Goal: Information Seeking & Learning: Compare options

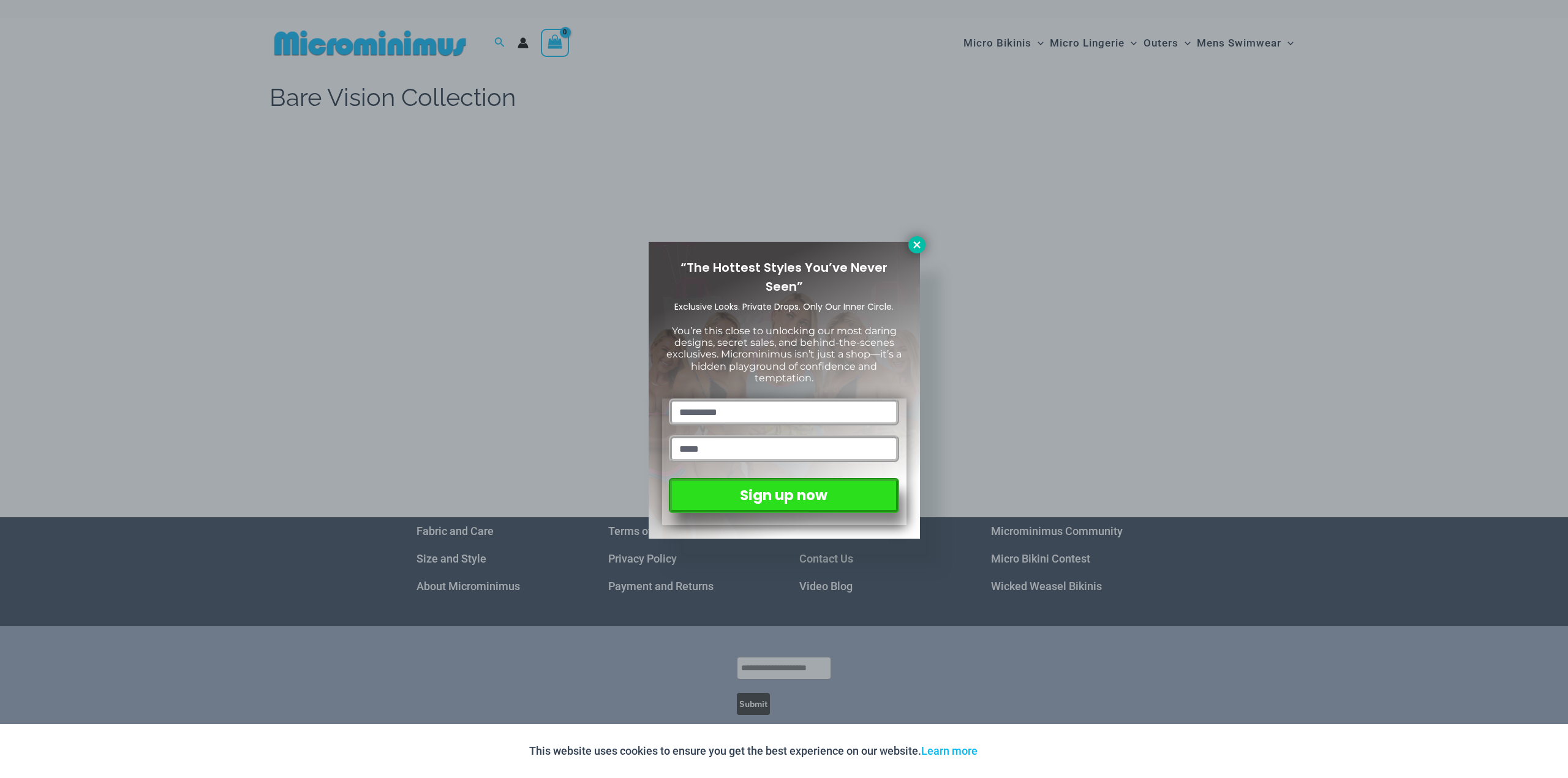
click at [915, 246] on icon at bounding box center [916, 244] width 7 height 7
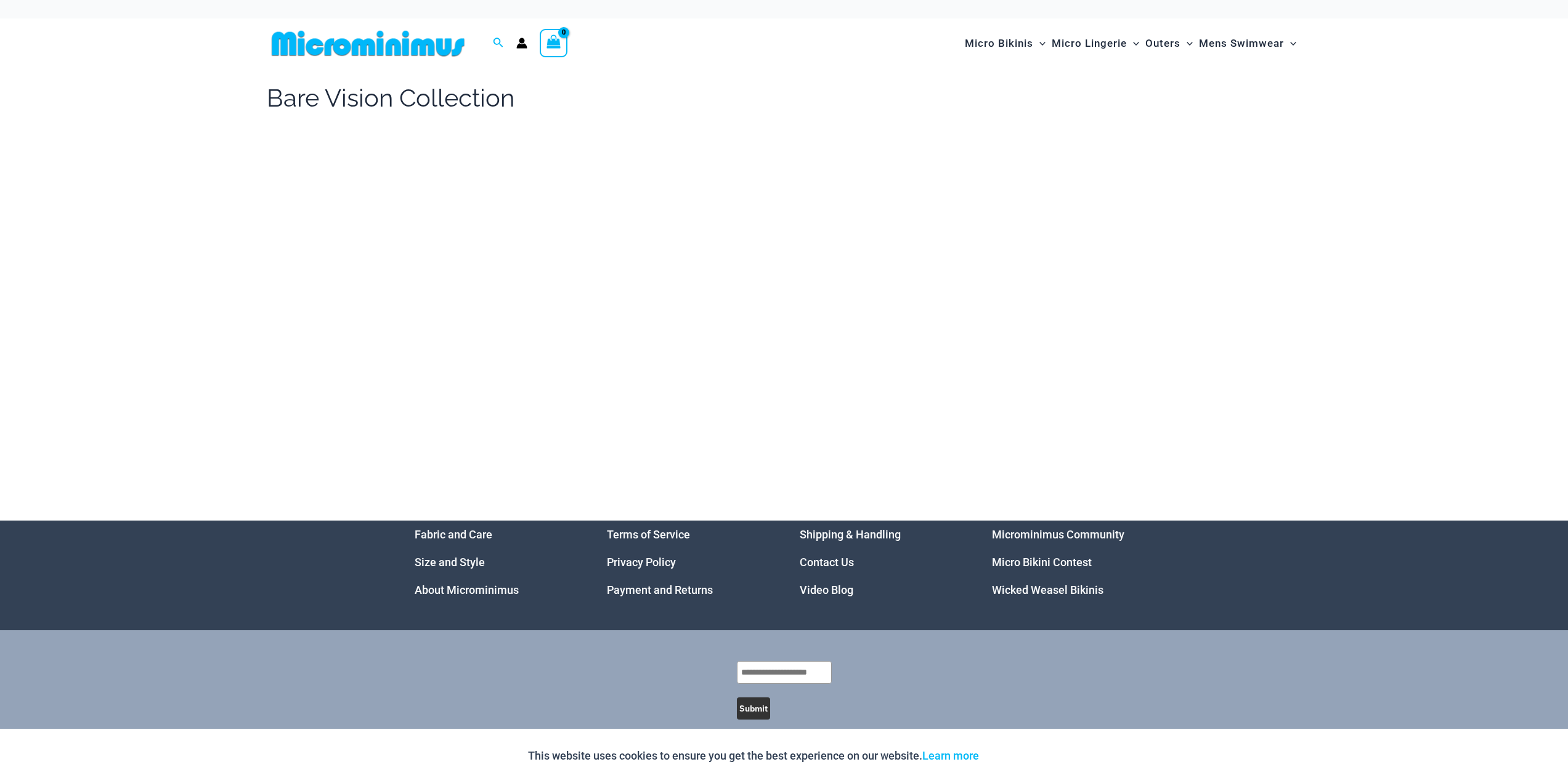
click at [382, 42] on img at bounding box center [368, 43] width 203 height 28
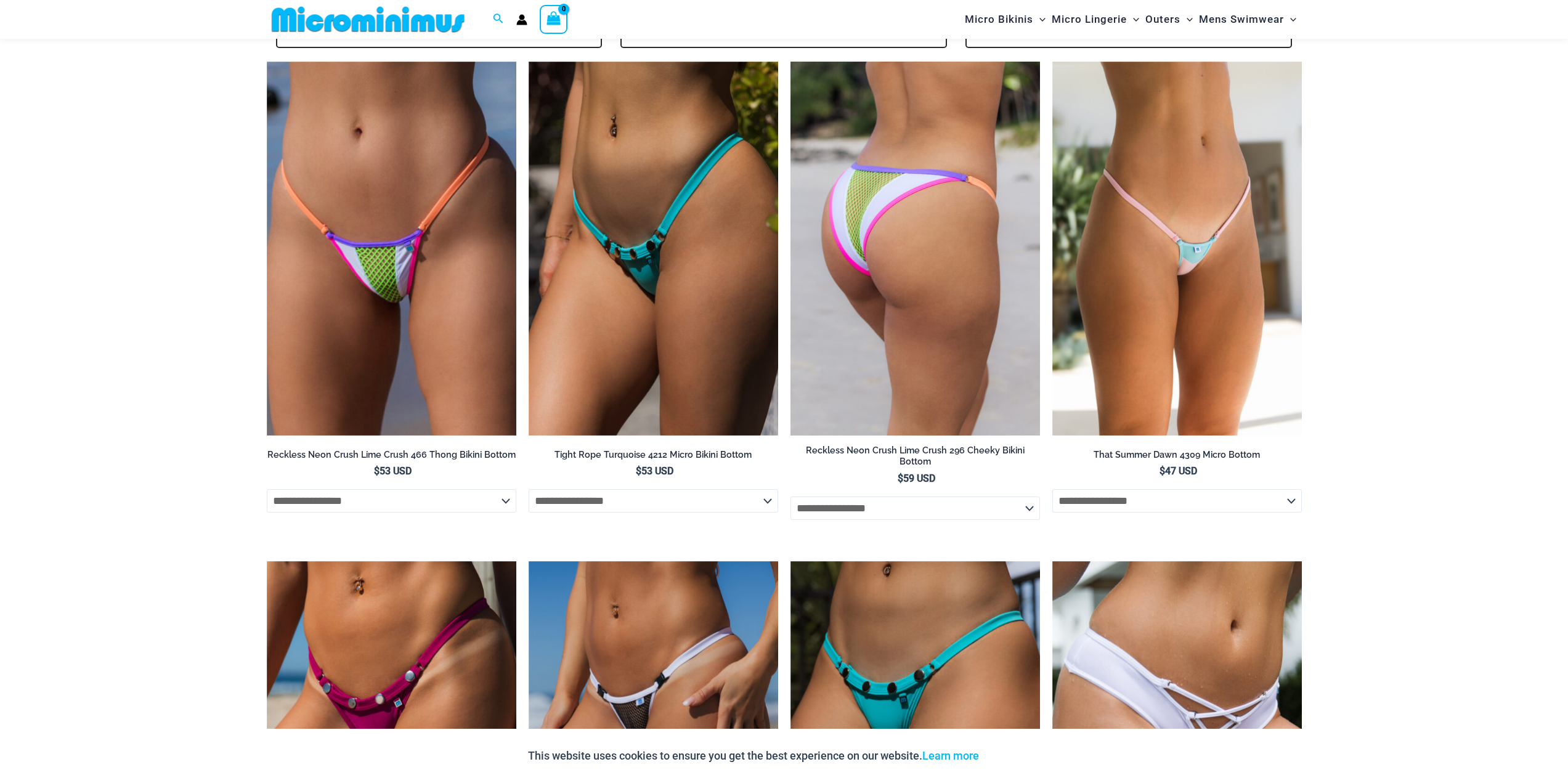
scroll to position [3504, 0]
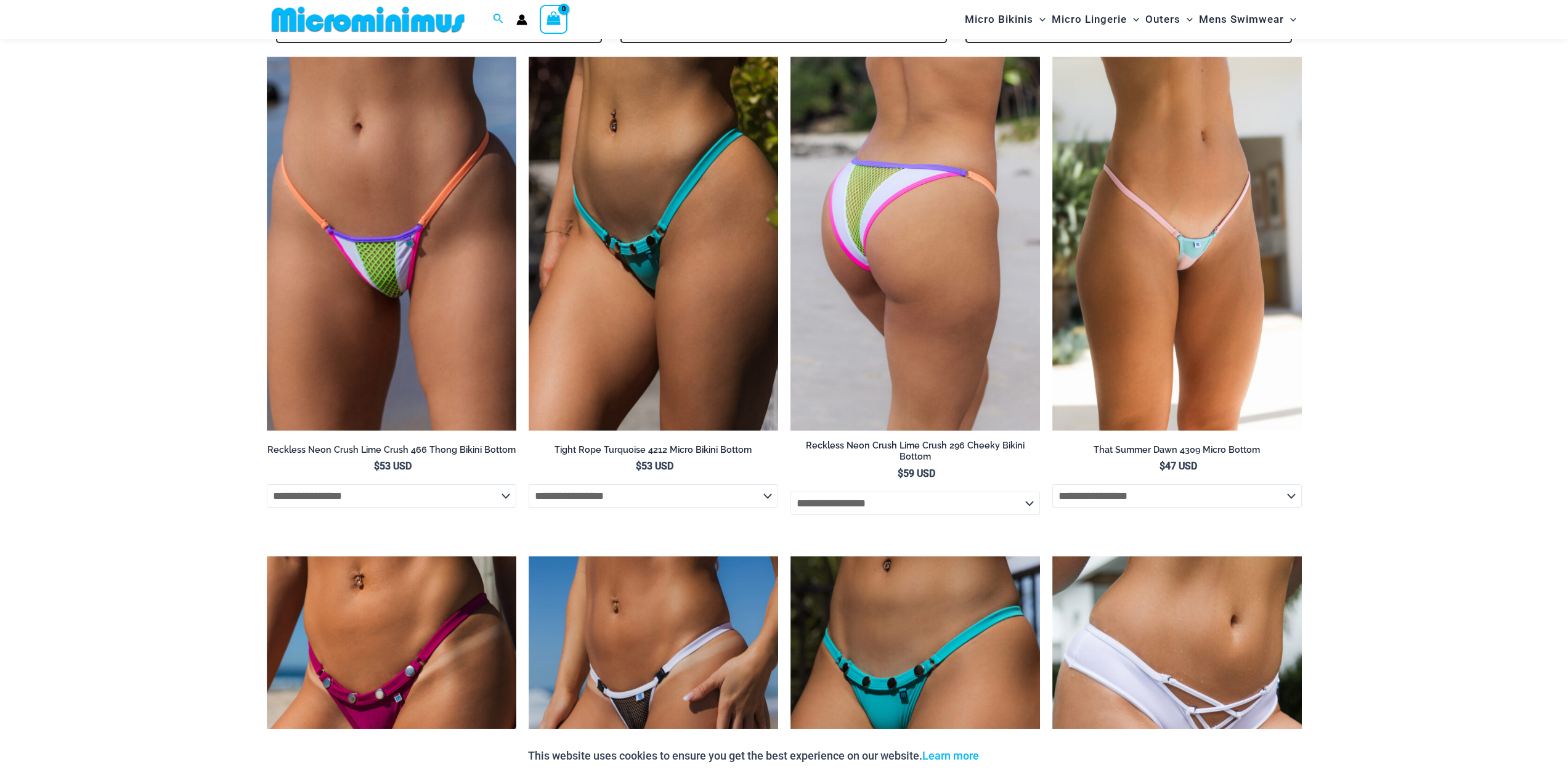
drag, startPoint x: 913, startPoint y: 293, endPoint x: 897, endPoint y: 293, distance: 16.0
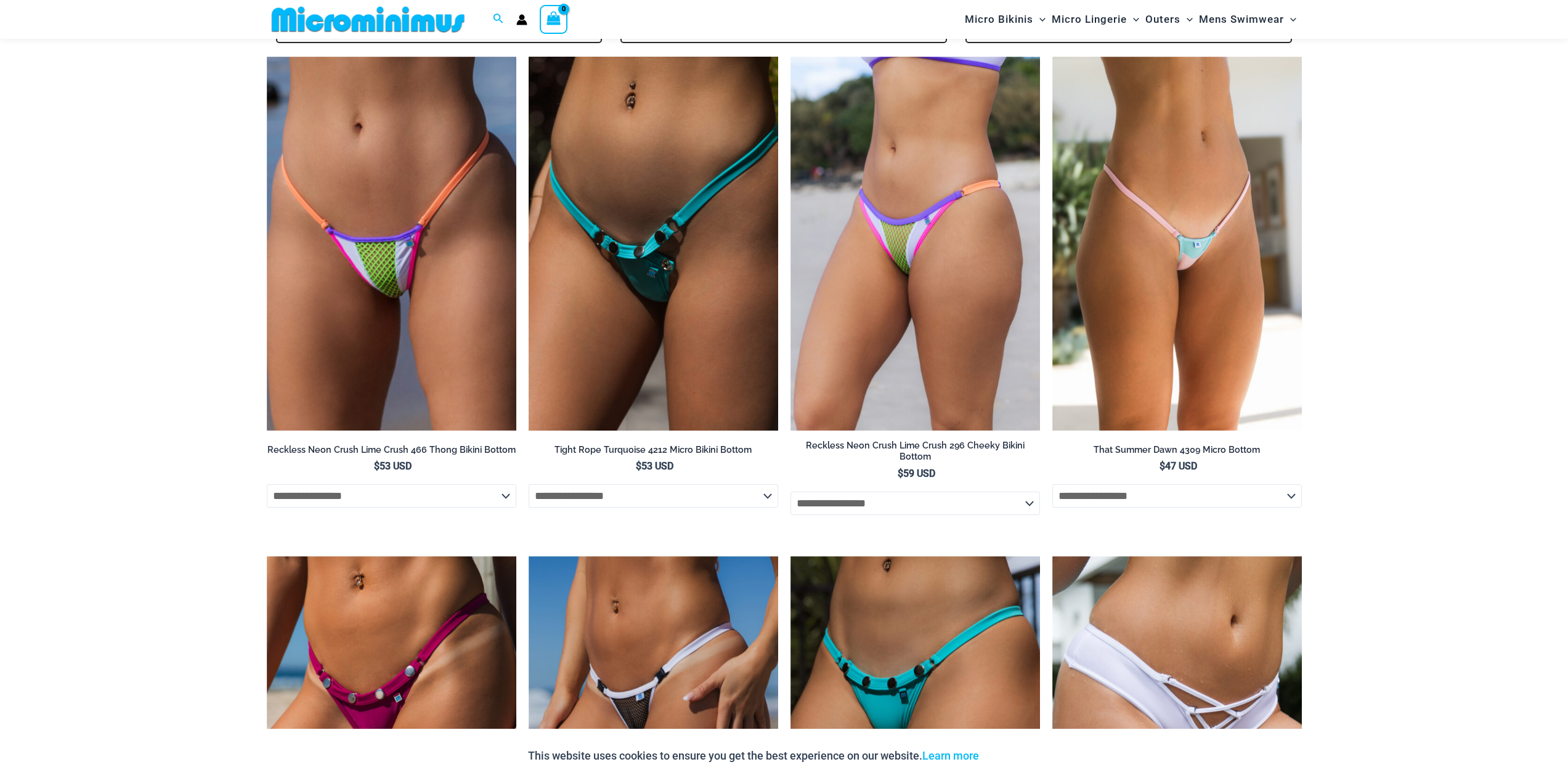
drag, startPoint x: 677, startPoint y: 270, endPoint x: 671, endPoint y: 275, distance: 7.8
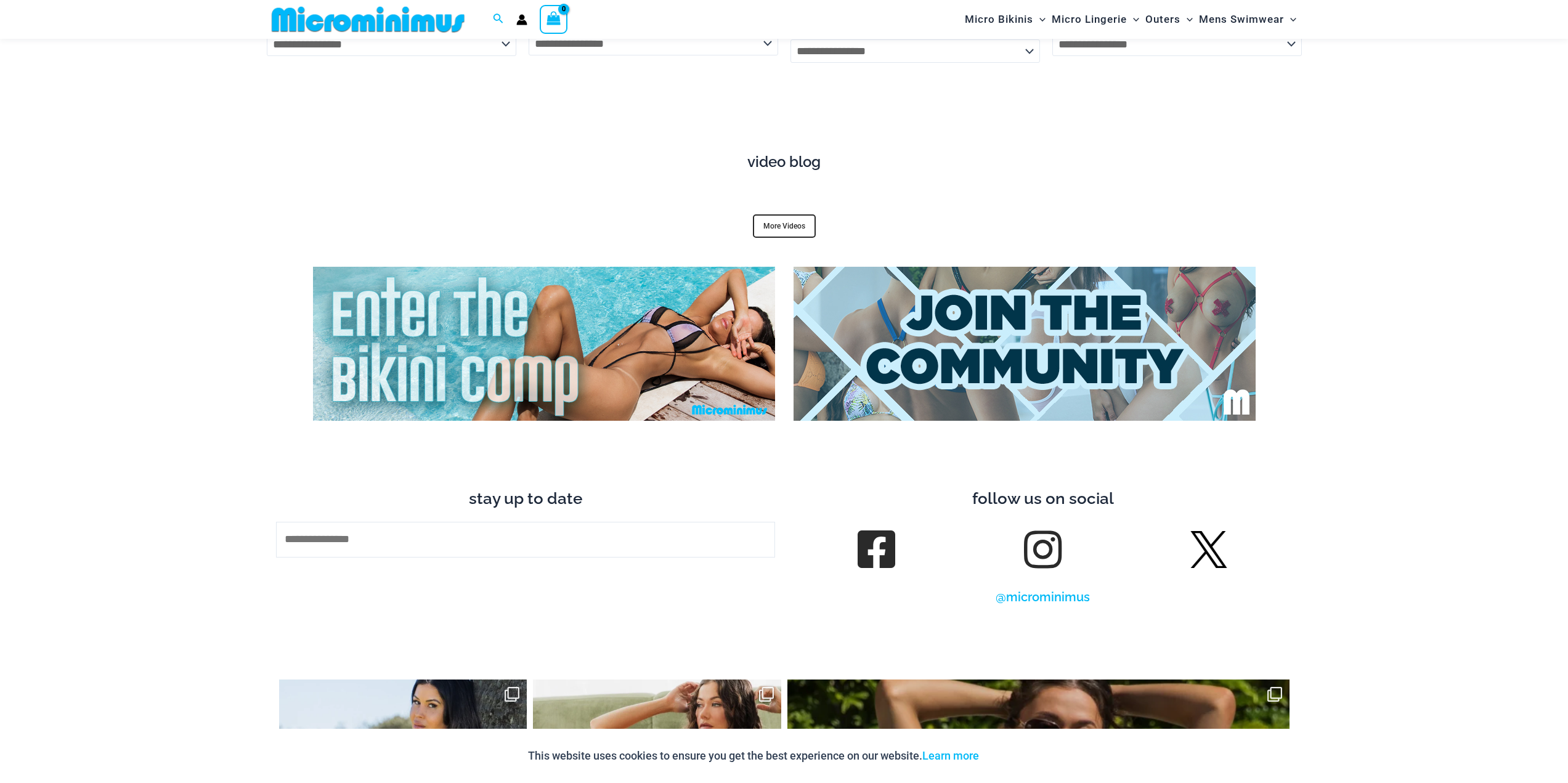
scroll to position [4936, 0]
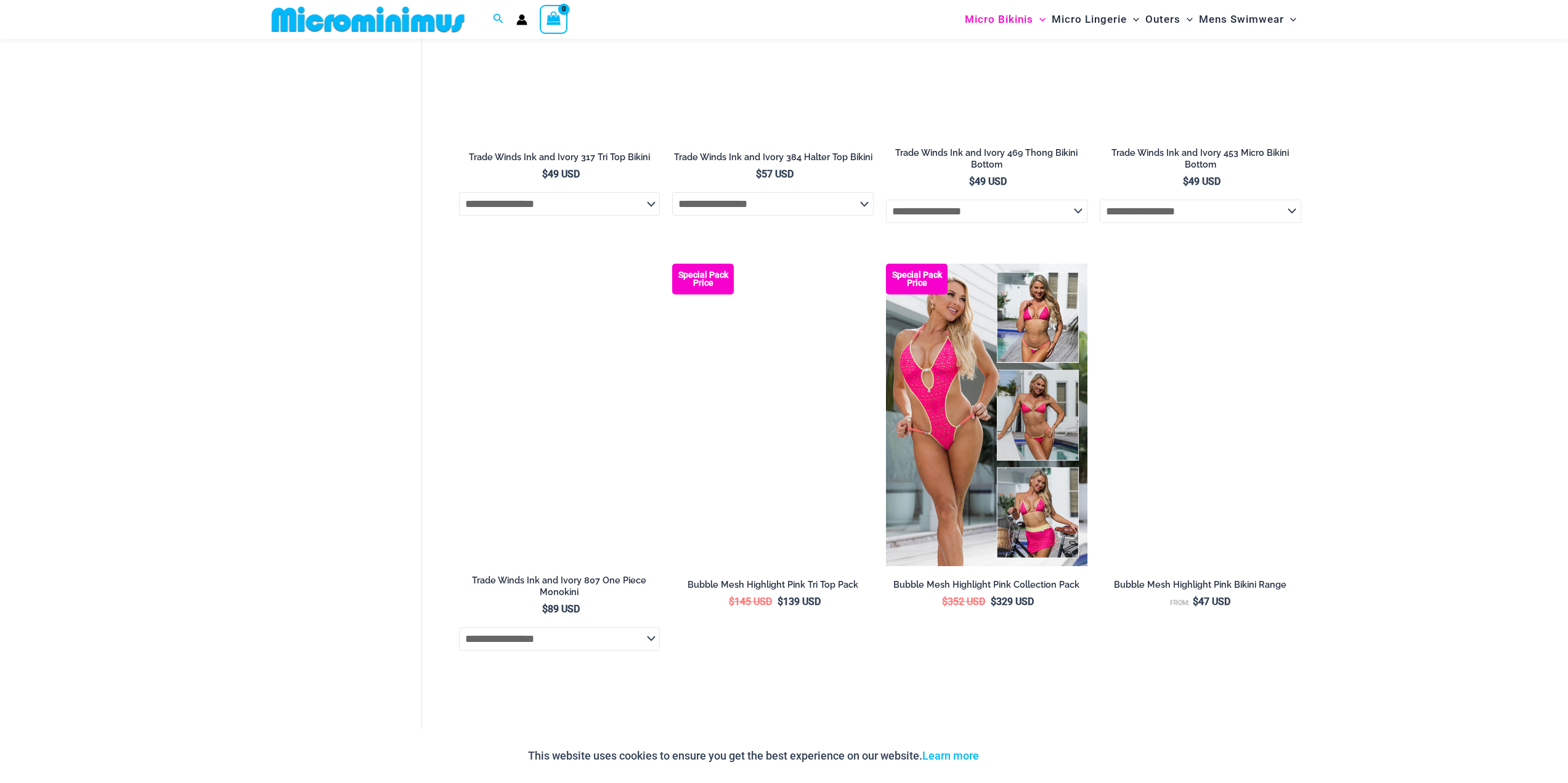
scroll to position [2331, 0]
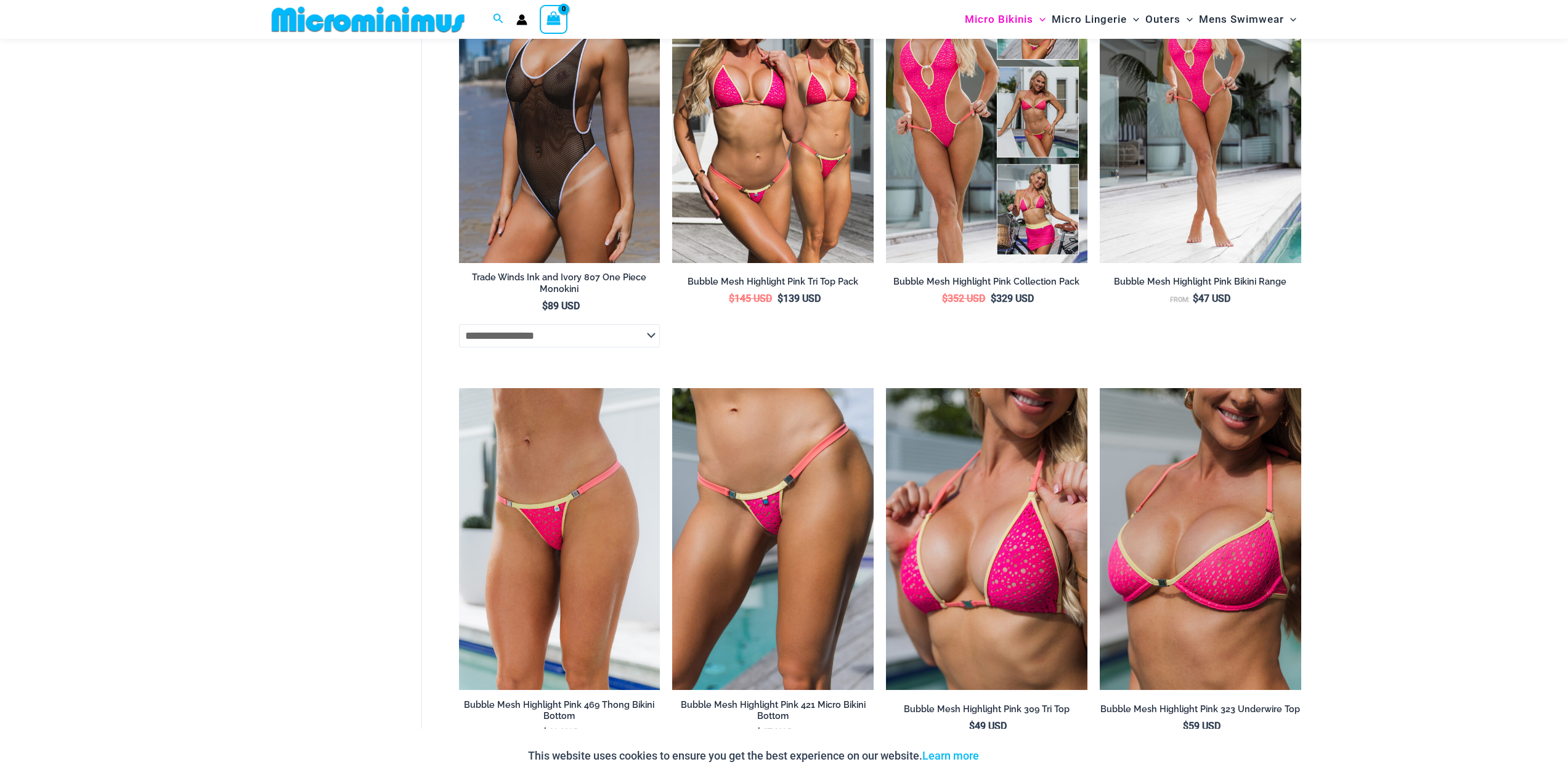
scroll to position [0, 0]
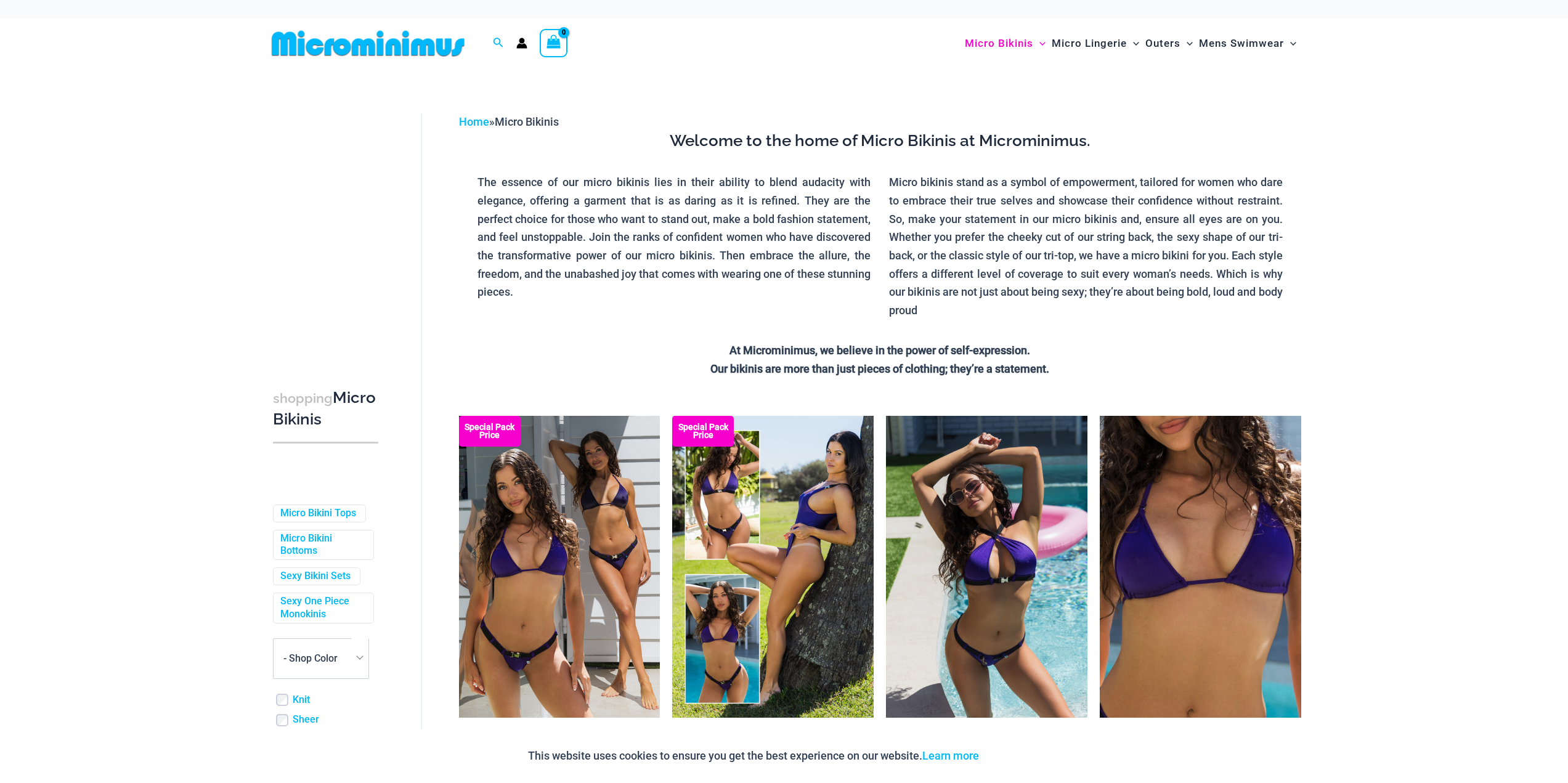
drag, startPoint x: 166, startPoint y: 569, endPoint x: 230, endPoint y: 194, distance: 380.4
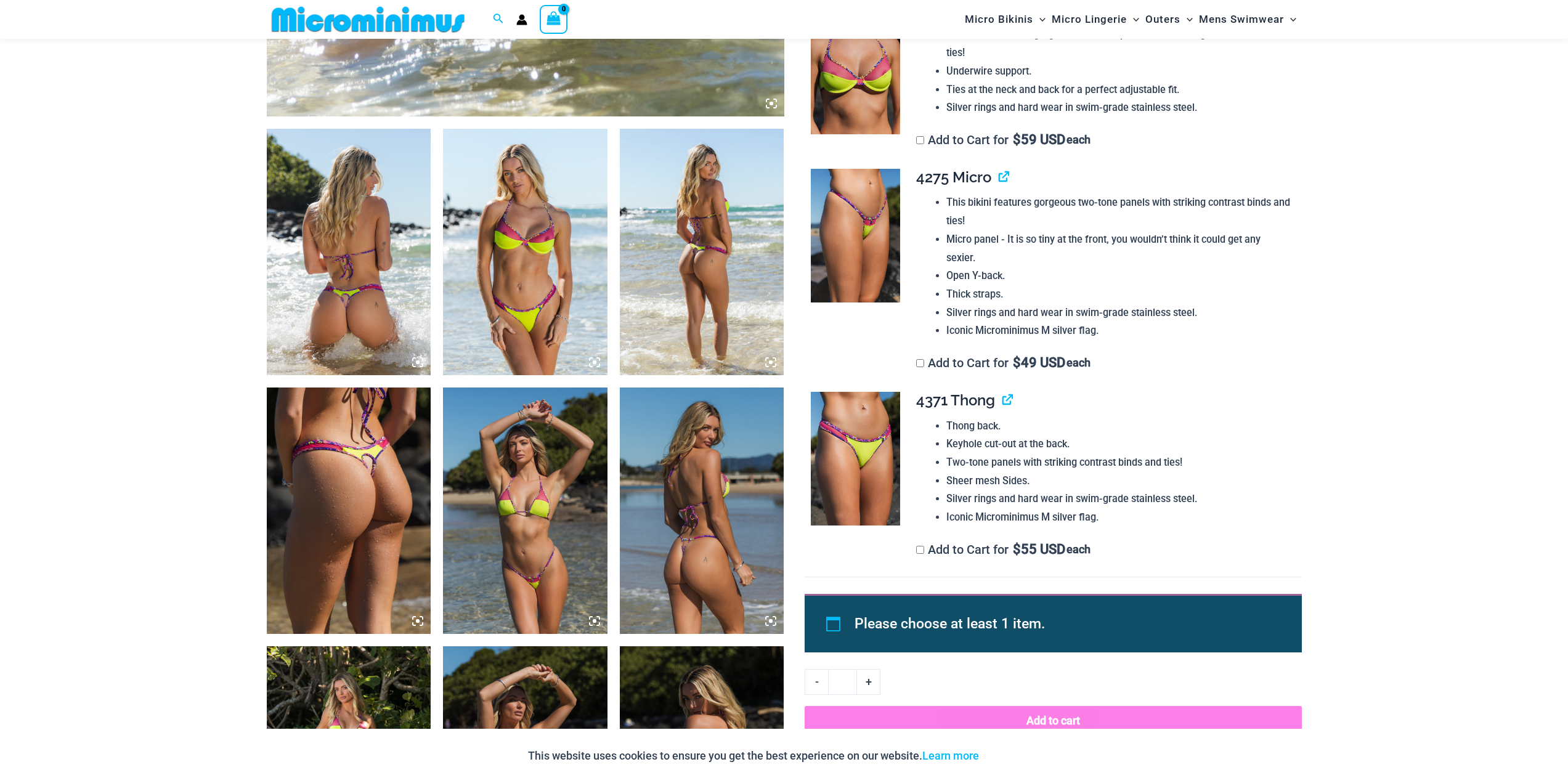
scroll to position [791, 0]
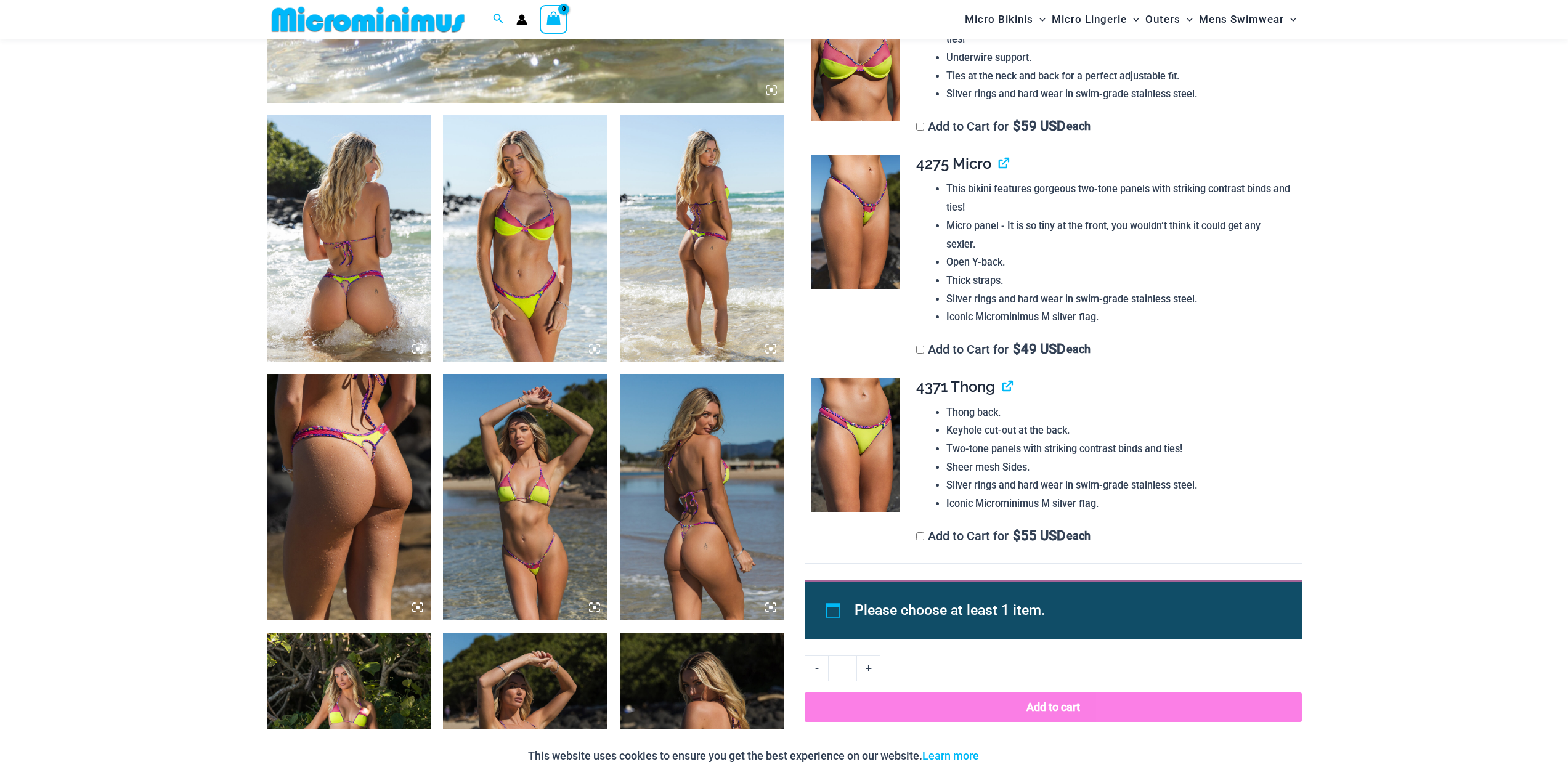
click at [519, 233] on img at bounding box center [525, 238] width 164 height 247
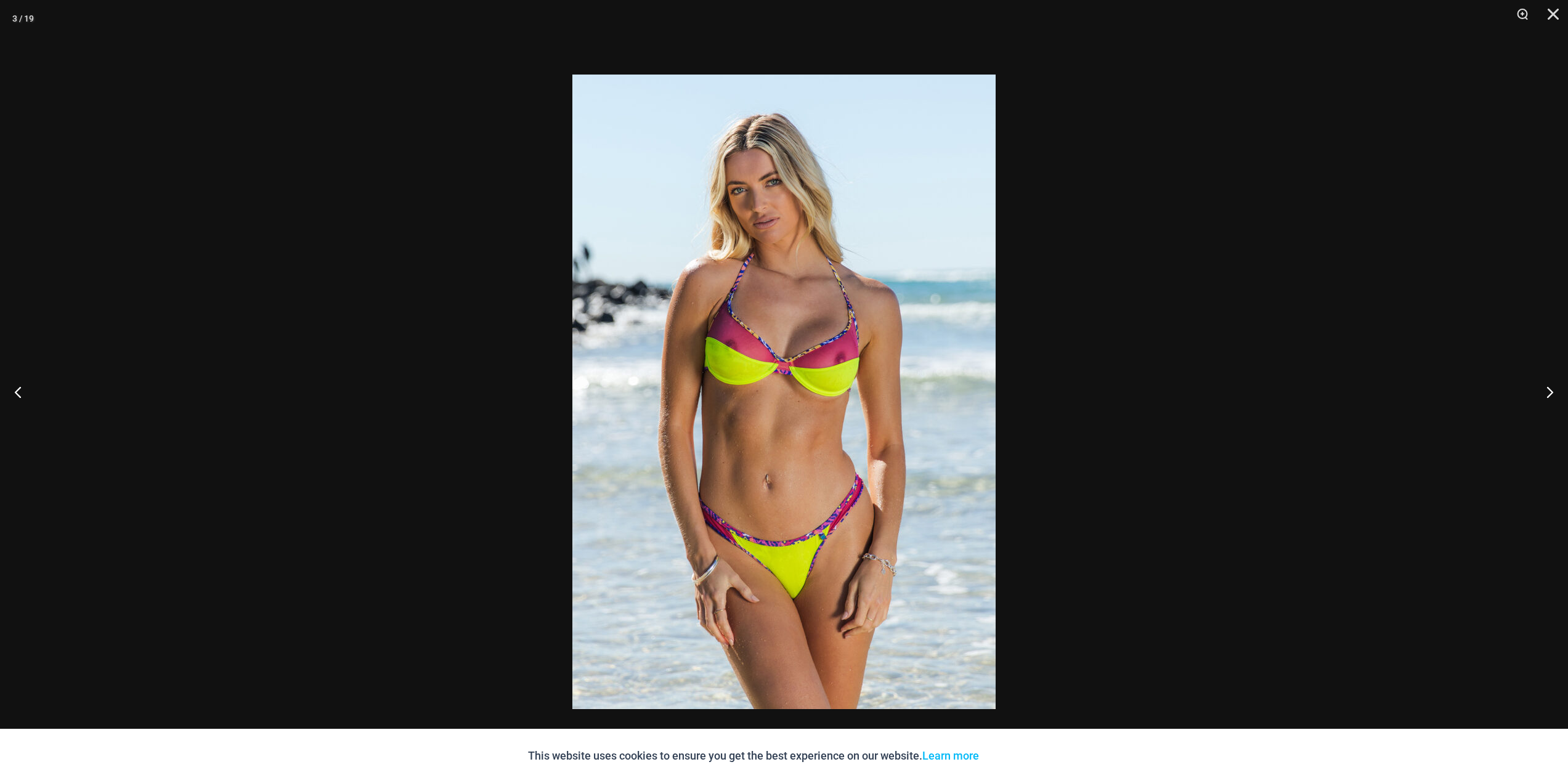
click at [818, 377] on img at bounding box center [784, 392] width 423 height 634
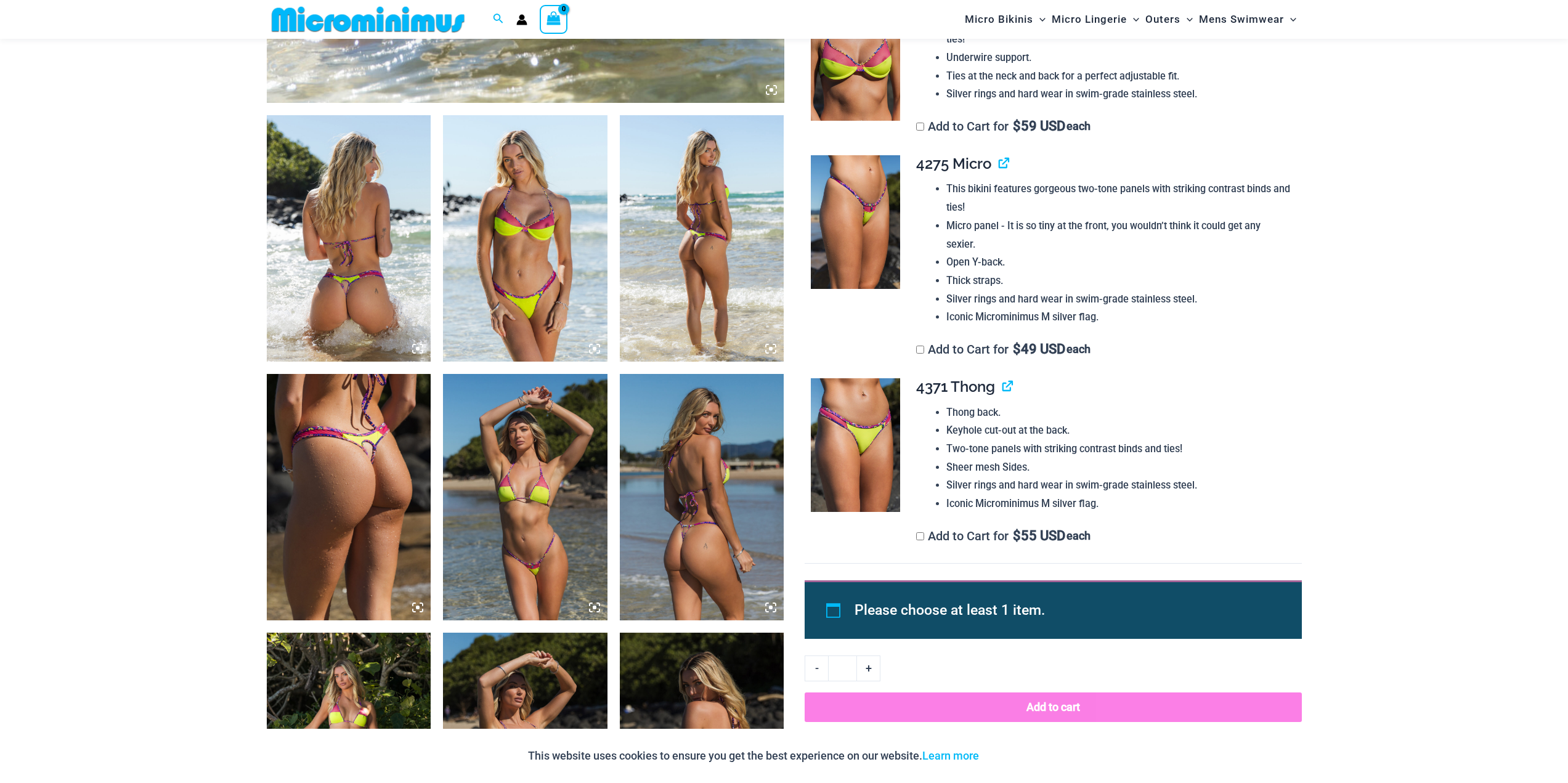
click at [532, 545] on img at bounding box center [525, 497] width 164 height 247
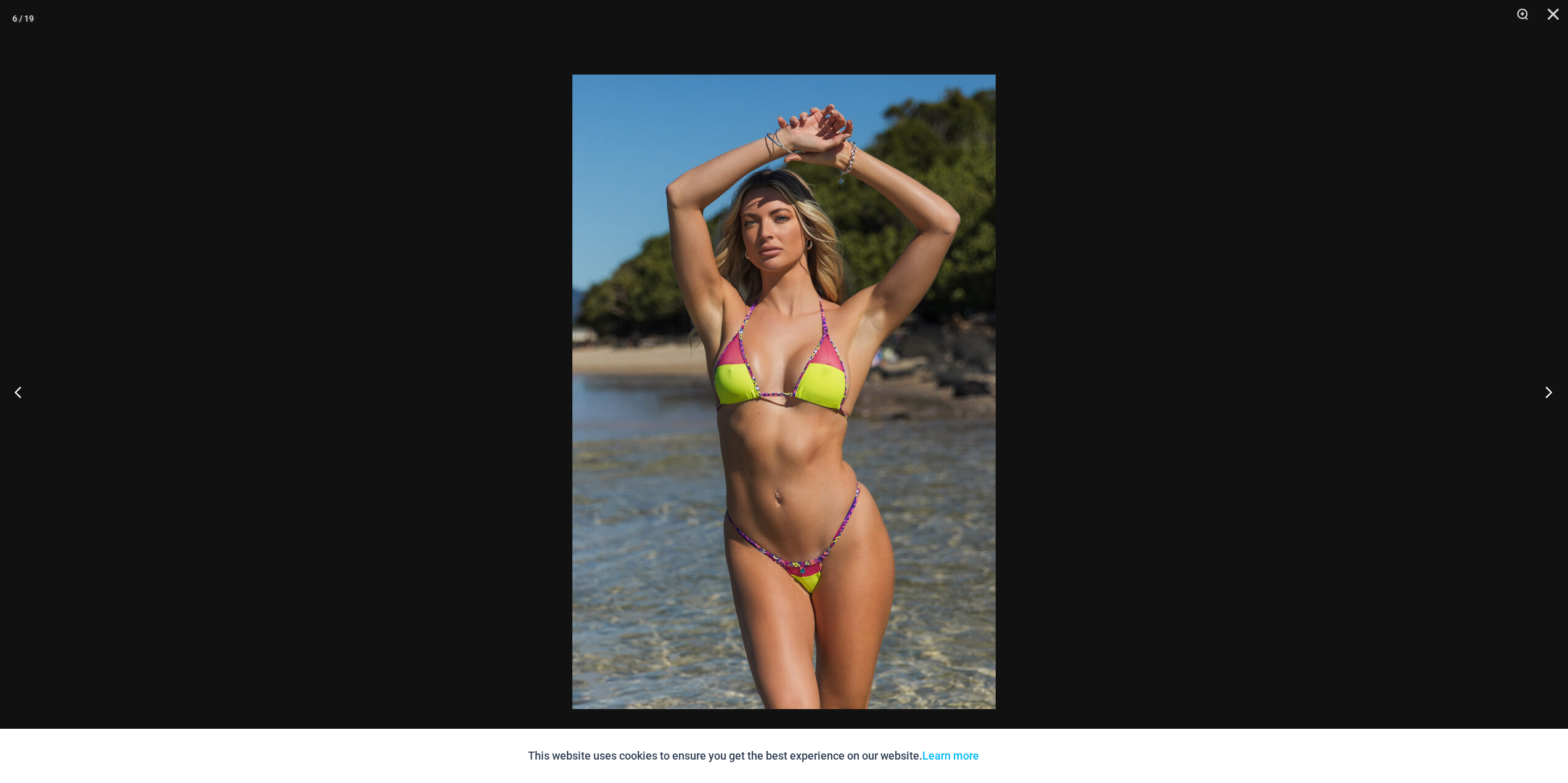
click at [1547, 392] on button "Next" at bounding box center [1544, 392] width 46 height 62
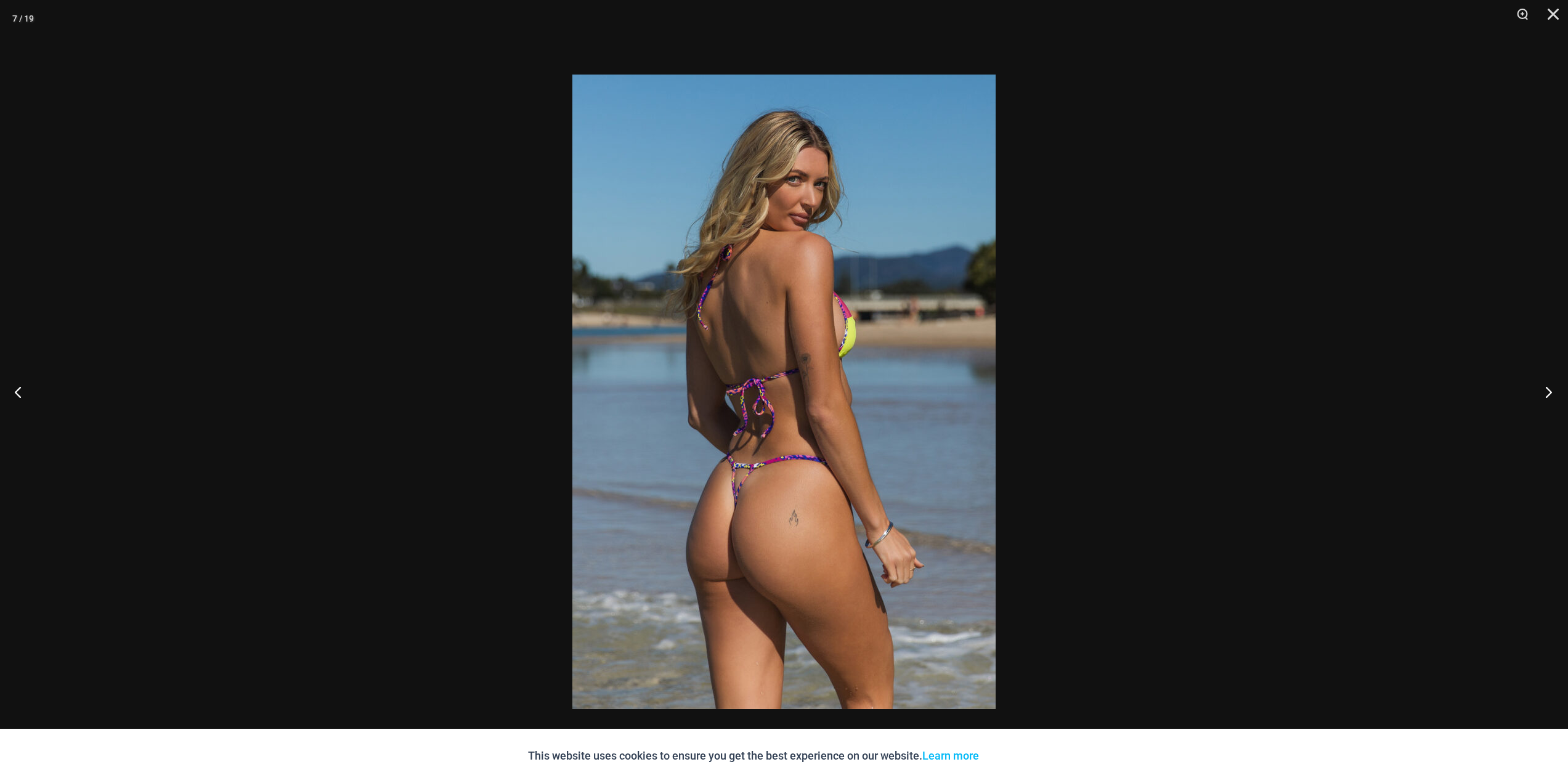
click at [1547, 392] on button "Next" at bounding box center [1544, 392] width 46 height 62
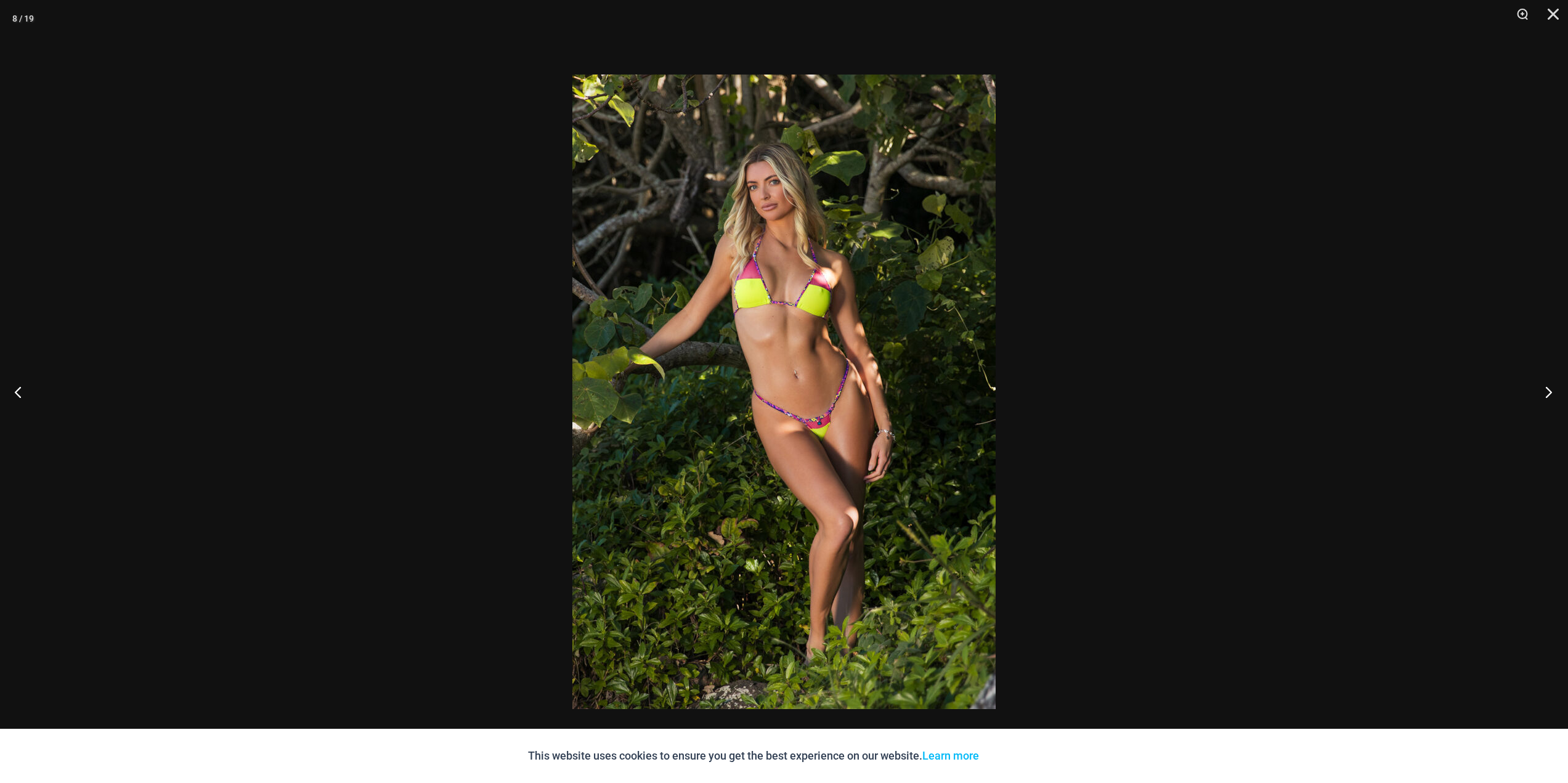
click at [1547, 392] on button "Next" at bounding box center [1544, 392] width 46 height 62
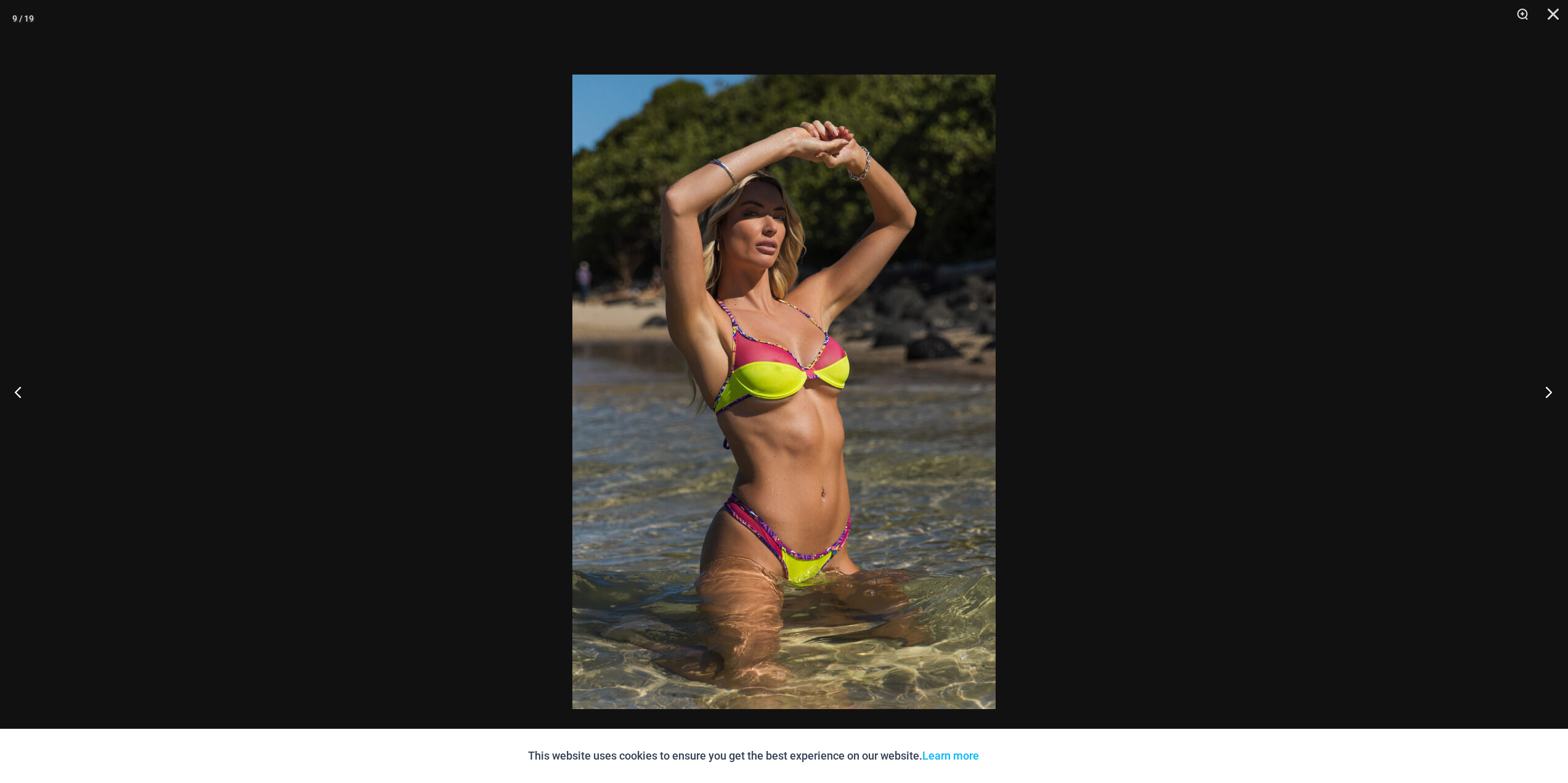
click at [1547, 392] on button "Next" at bounding box center [1544, 392] width 46 height 62
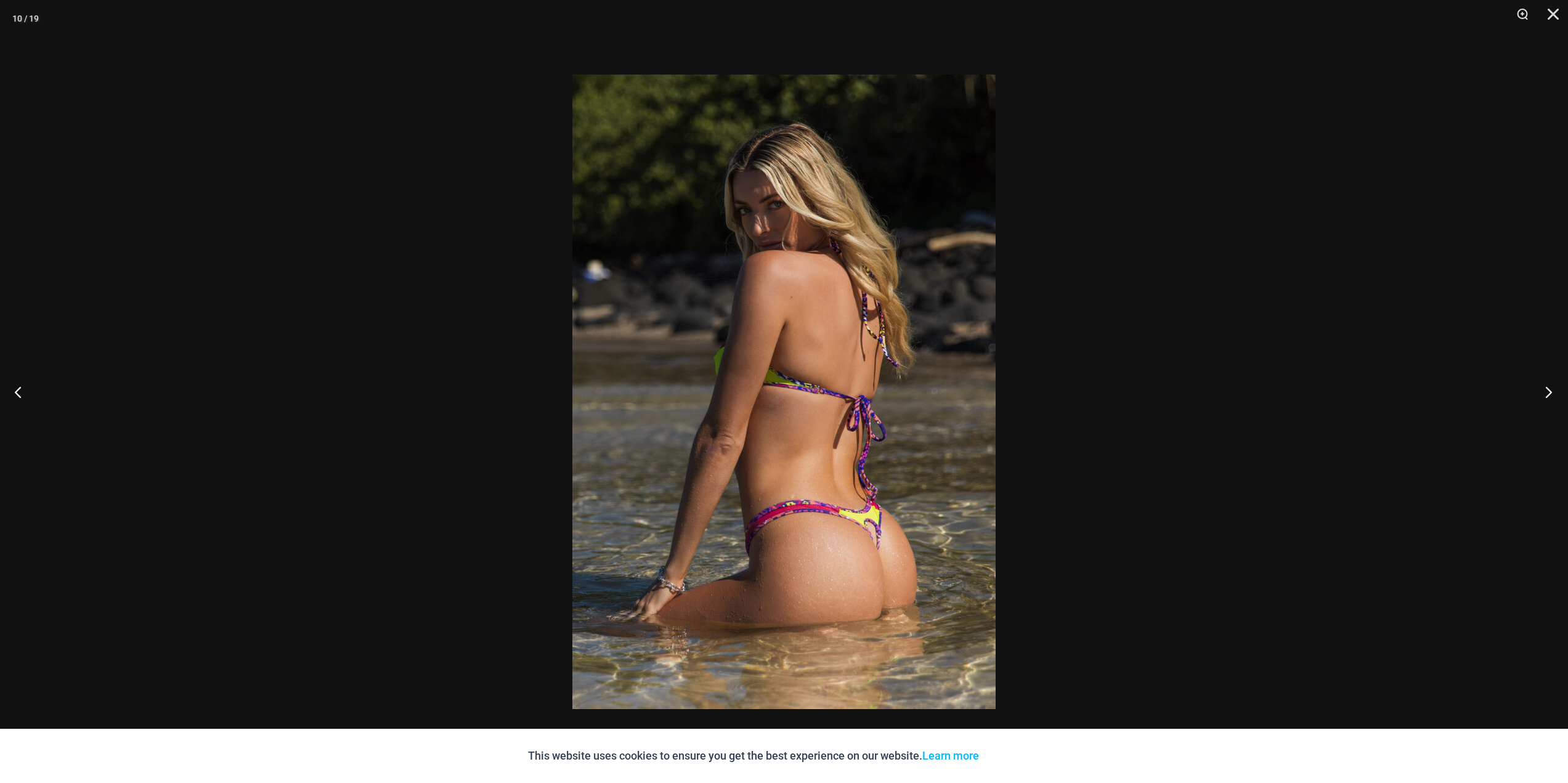
click at [1547, 392] on button "Next" at bounding box center [1544, 392] width 46 height 62
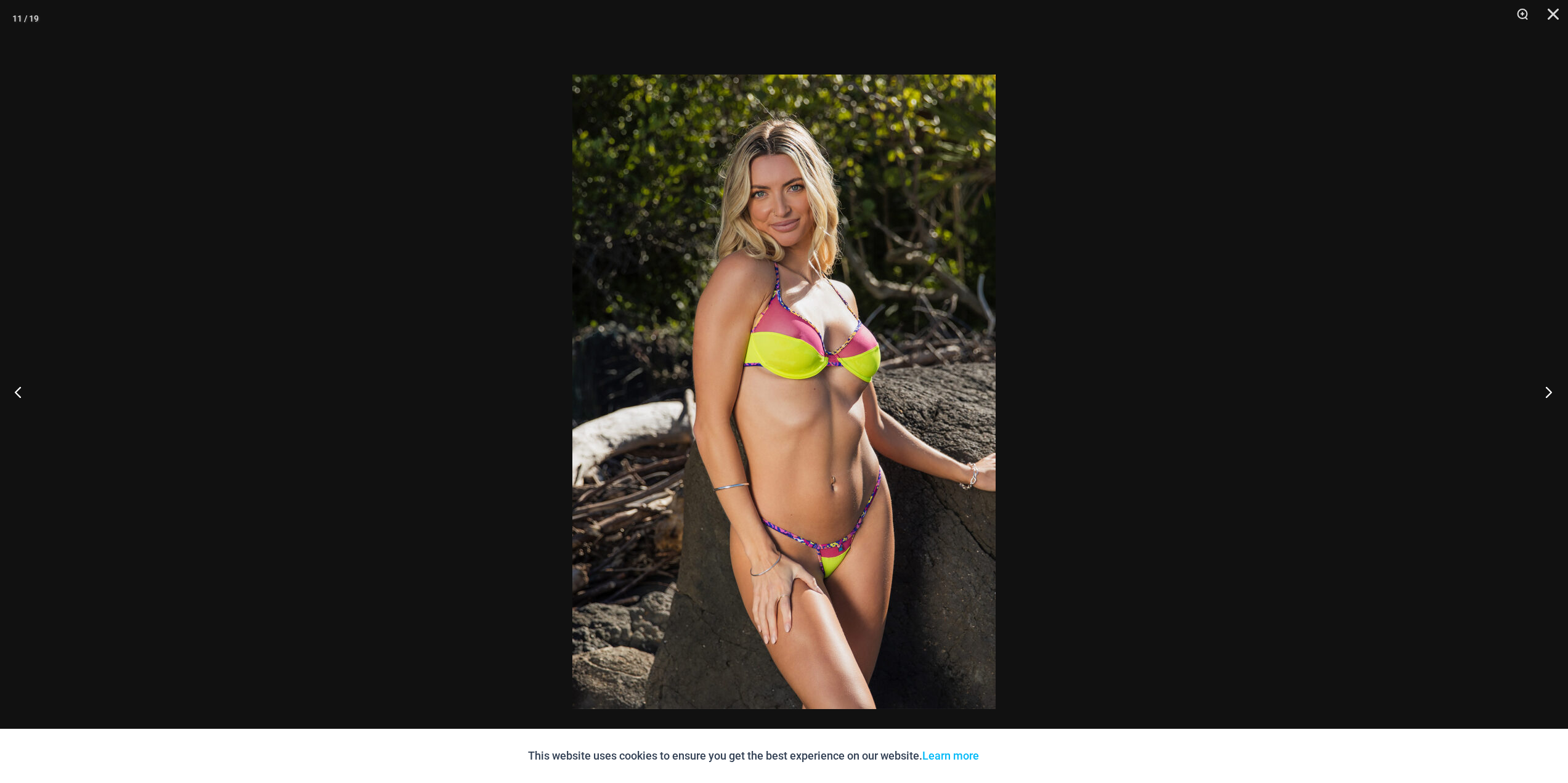
click at [1547, 392] on button "Next" at bounding box center [1544, 392] width 46 height 62
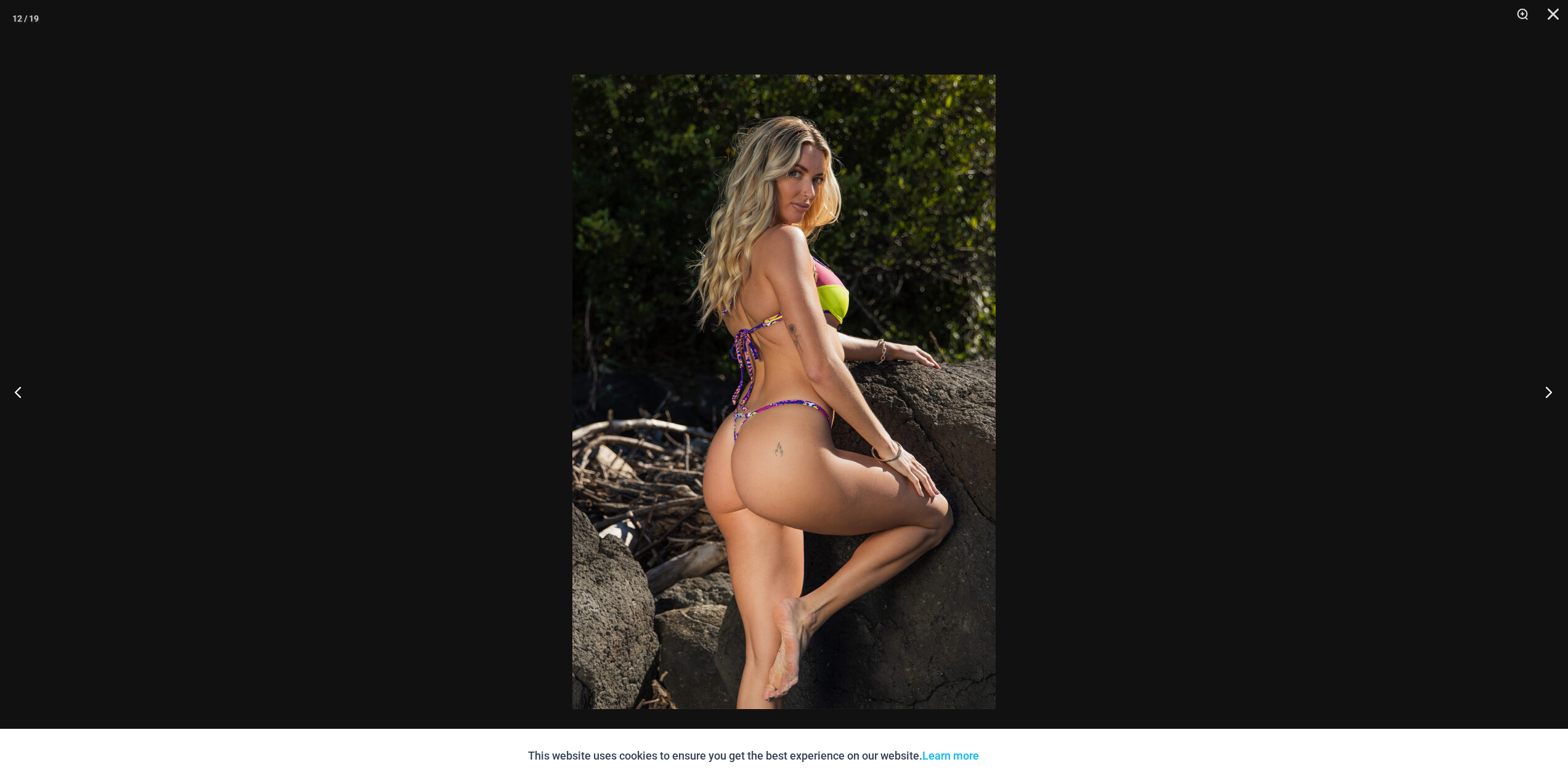
click at [1547, 392] on button "Next" at bounding box center [1544, 392] width 46 height 62
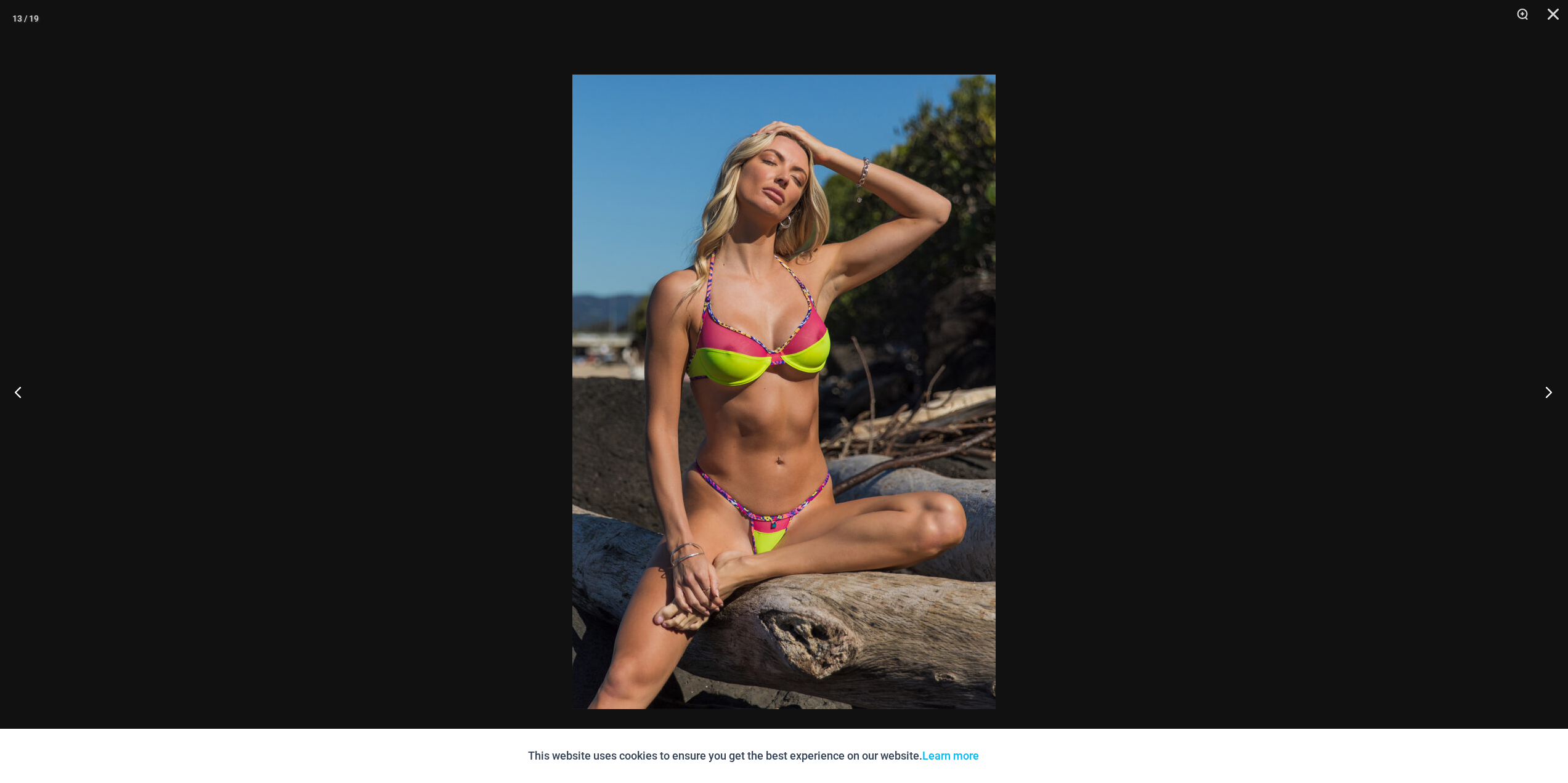
click at [1547, 392] on button "Next" at bounding box center [1544, 392] width 46 height 62
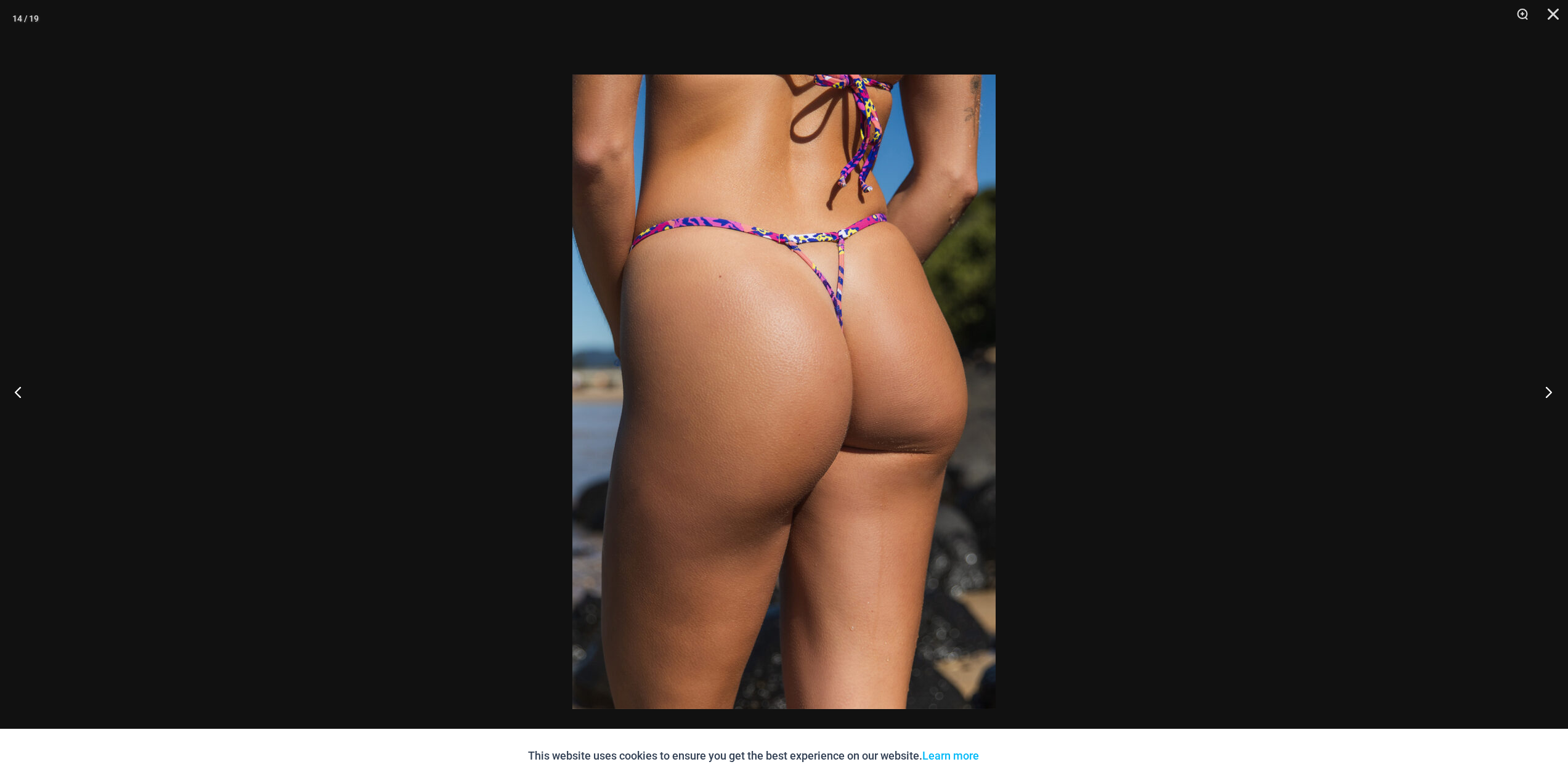
click at [1547, 392] on button "Next" at bounding box center [1544, 392] width 46 height 62
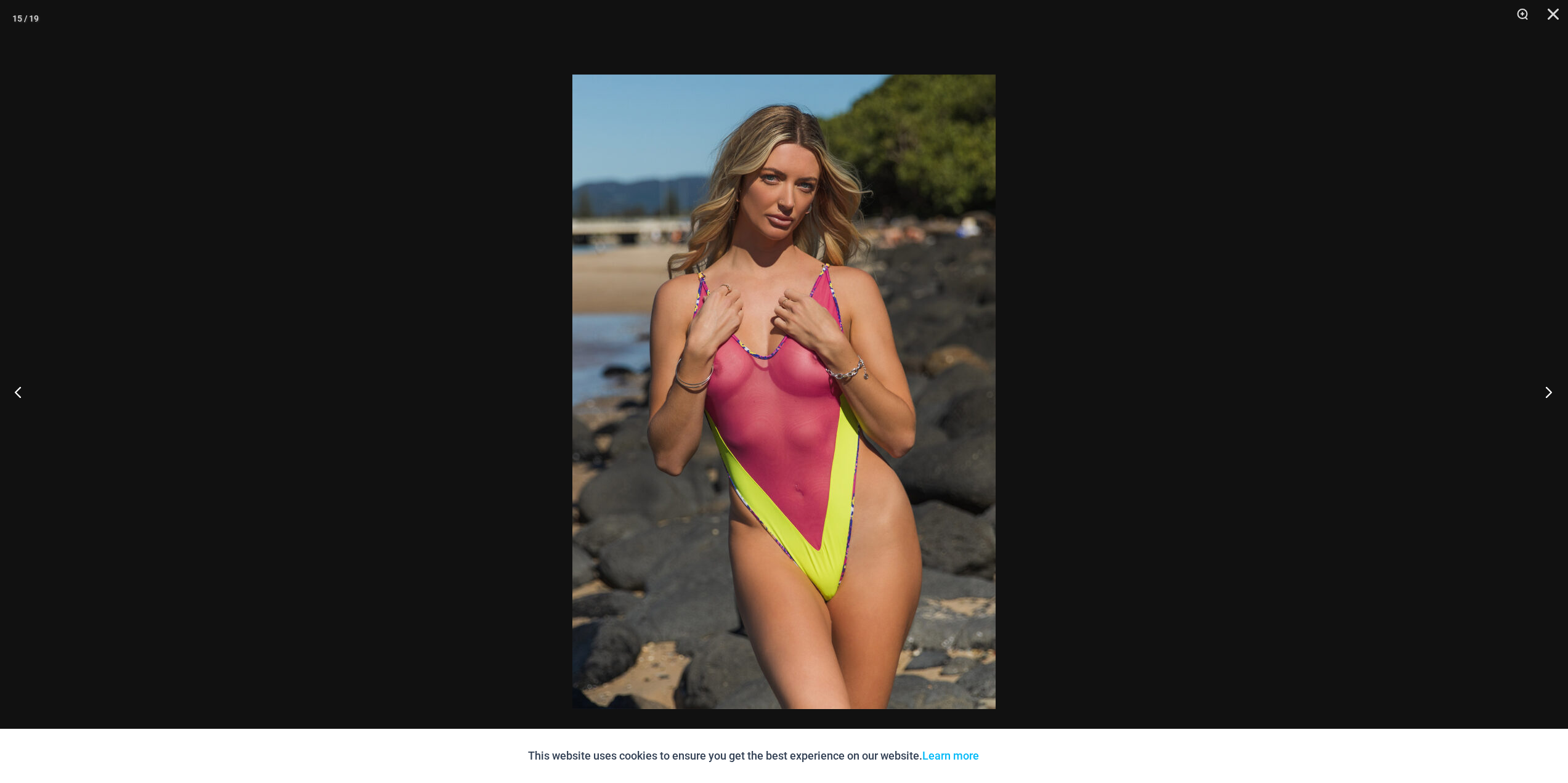
click at [1547, 392] on button "Next" at bounding box center [1544, 392] width 46 height 62
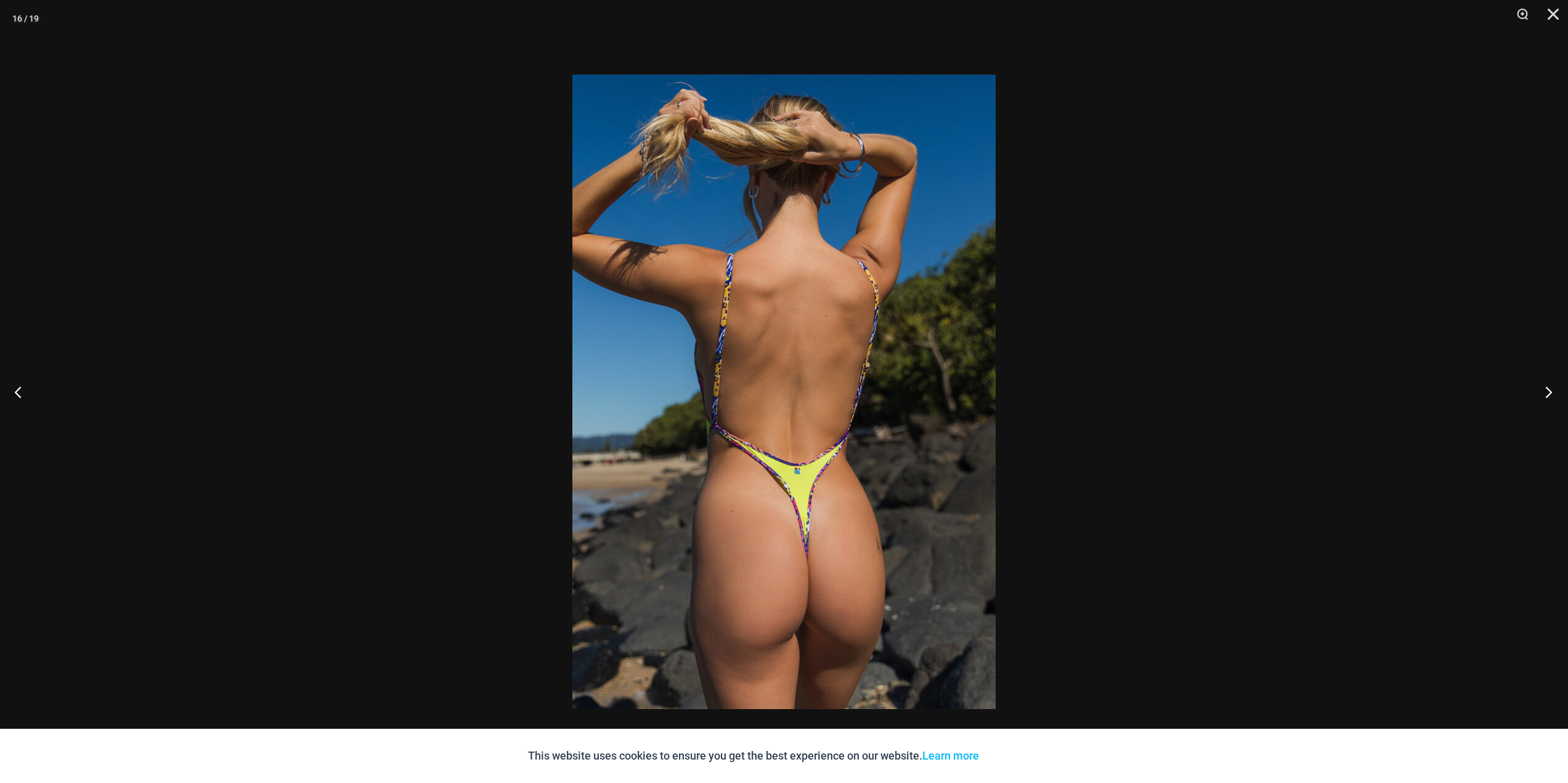
click at [1547, 392] on button "Next" at bounding box center [1544, 392] width 46 height 62
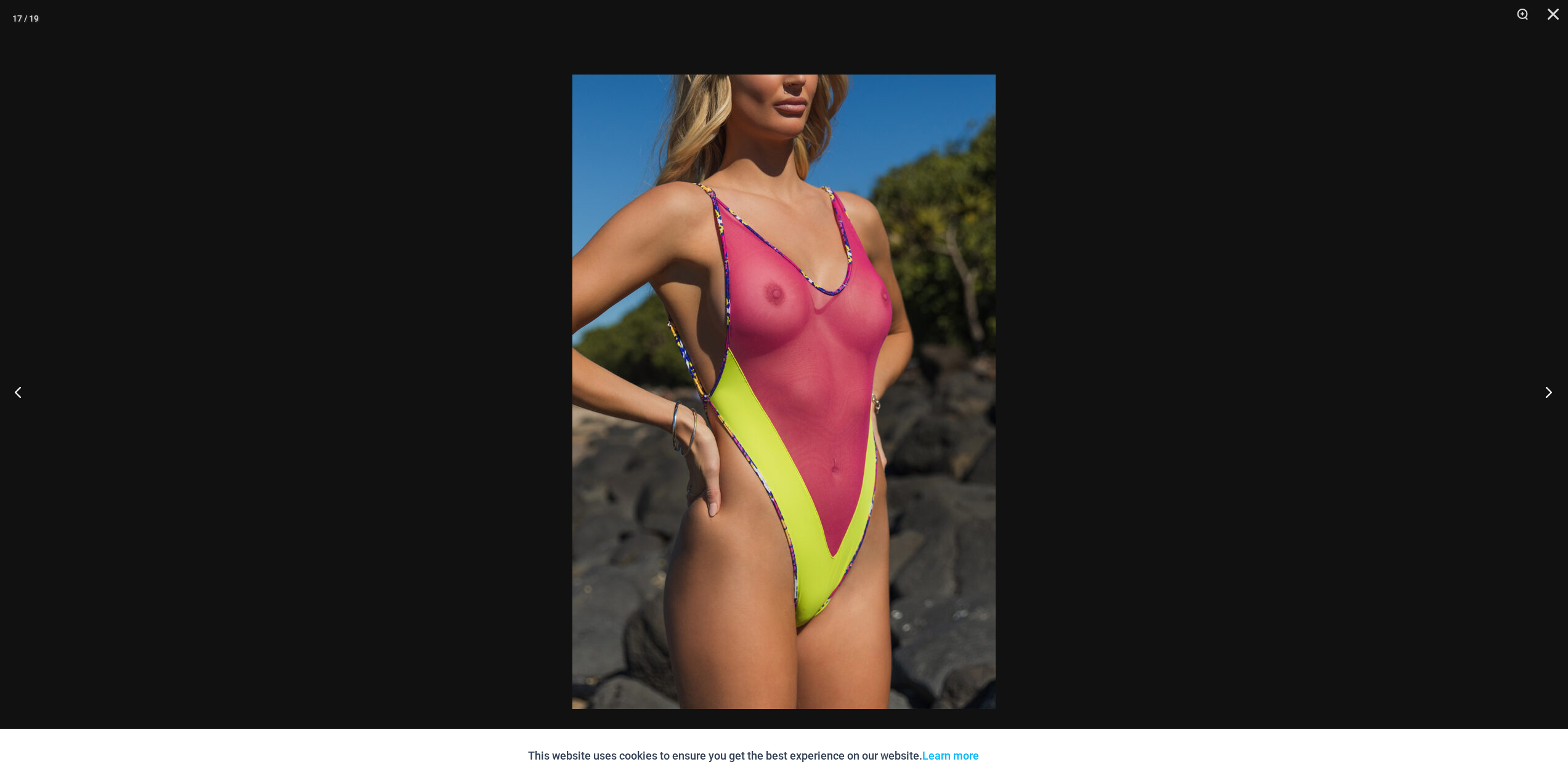
click at [1547, 392] on button "Next" at bounding box center [1544, 392] width 46 height 62
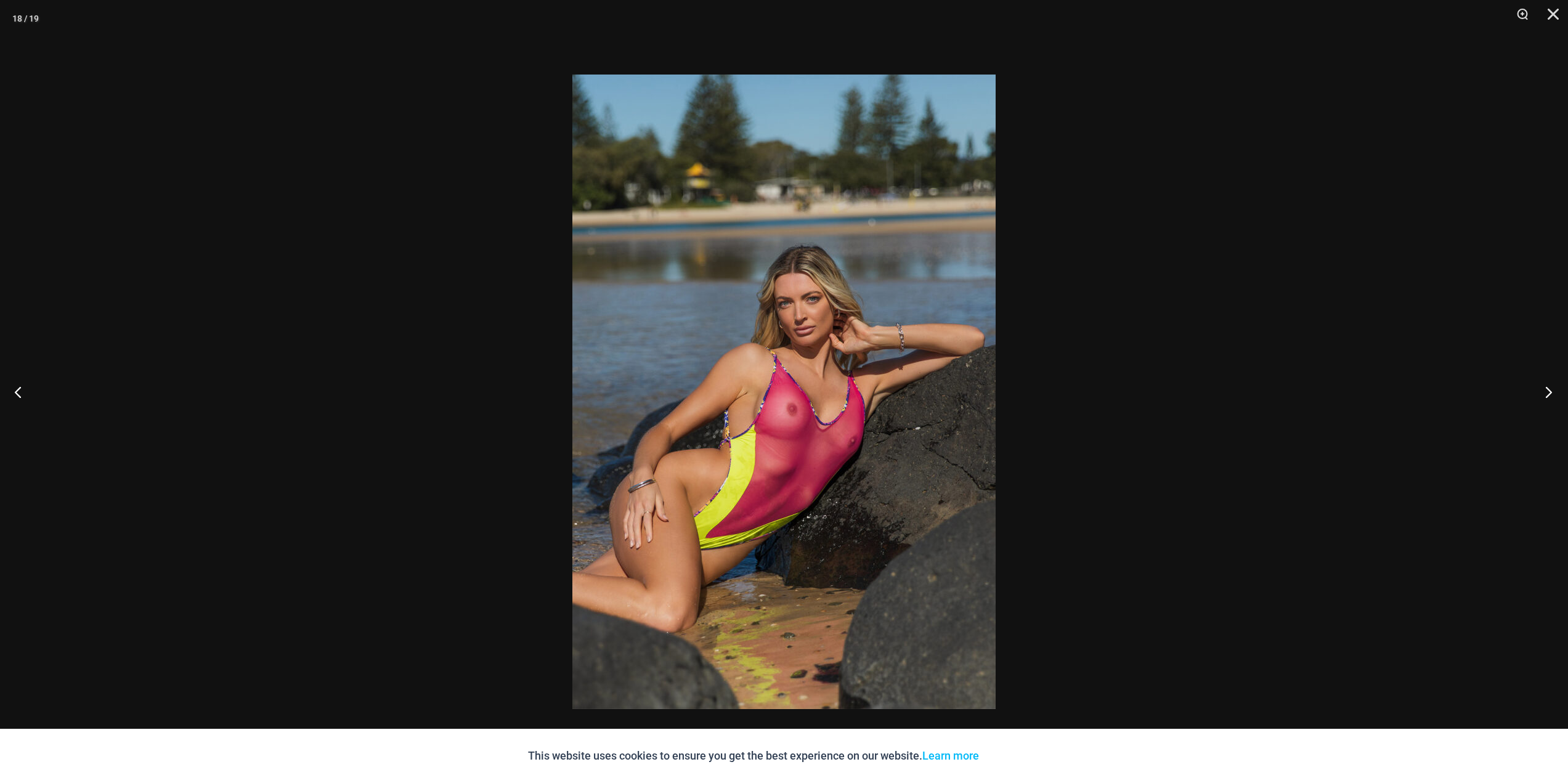
click at [1547, 392] on button "Next" at bounding box center [1544, 392] width 46 height 62
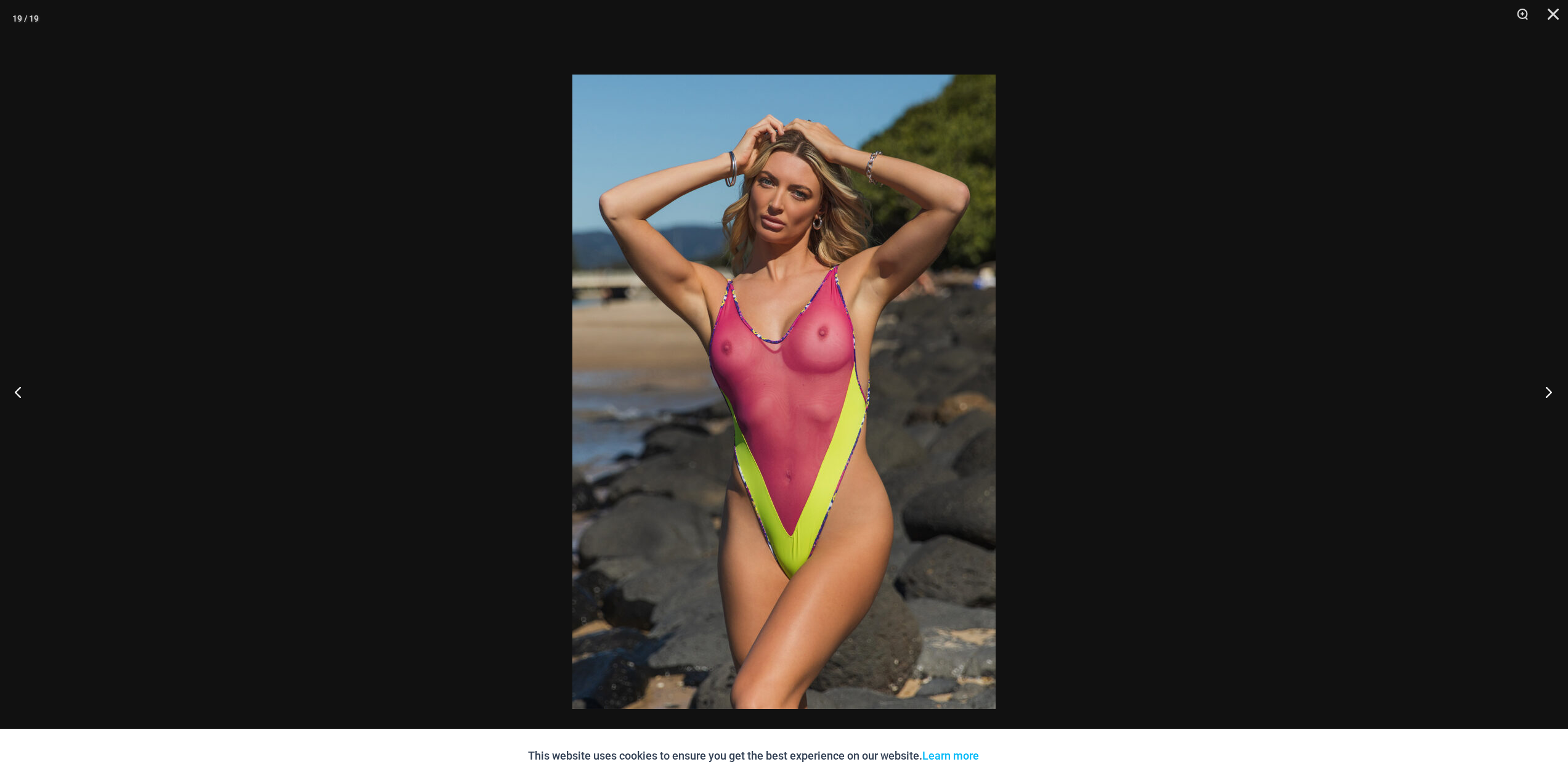
click at [1547, 392] on button "Next" at bounding box center [1544, 392] width 46 height 62
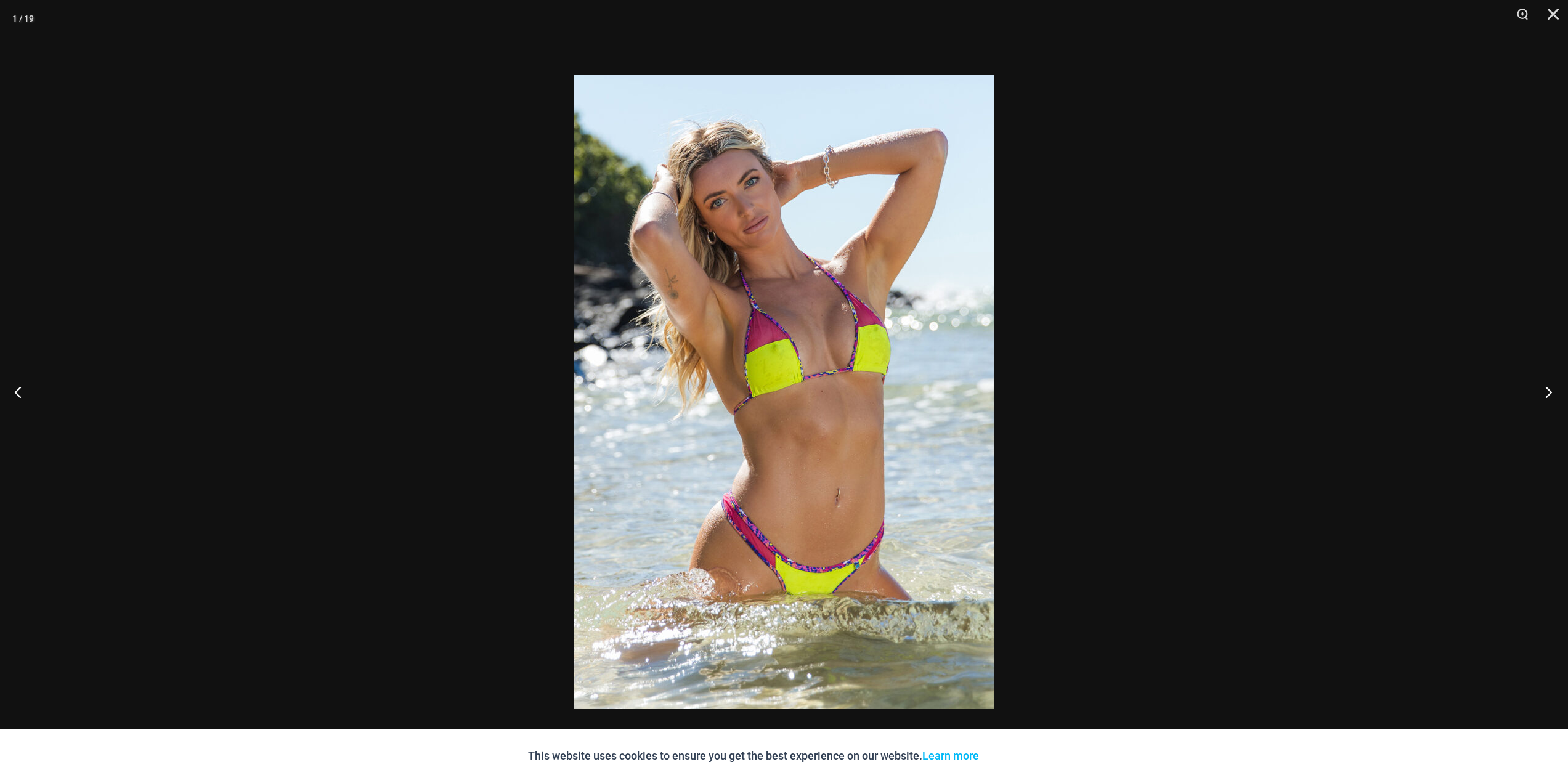
click at [1547, 392] on button "Next" at bounding box center [1544, 392] width 46 height 62
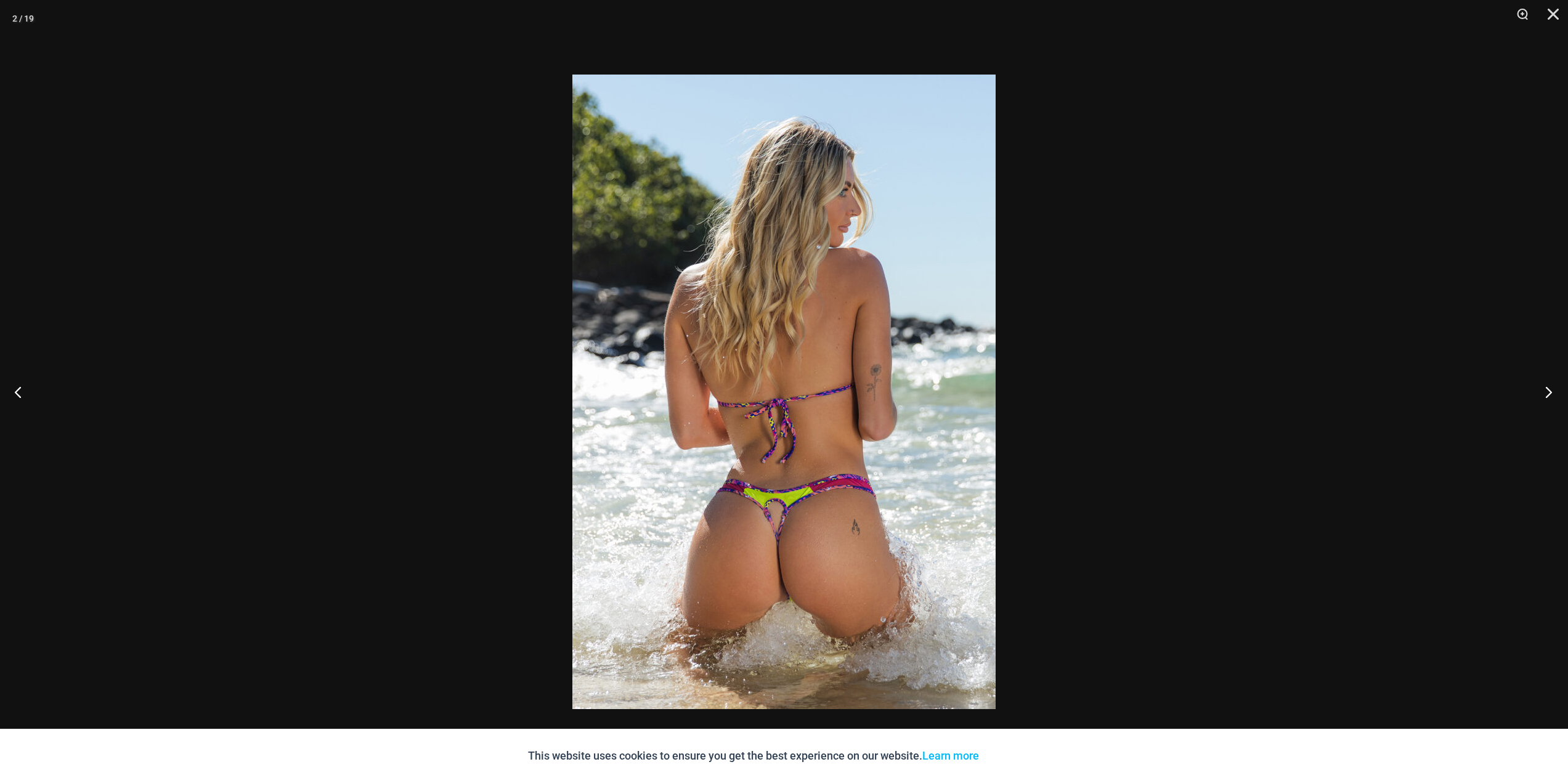
click at [1547, 392] on button "Next" at bounding box center [1544, 392] width 46 height 62
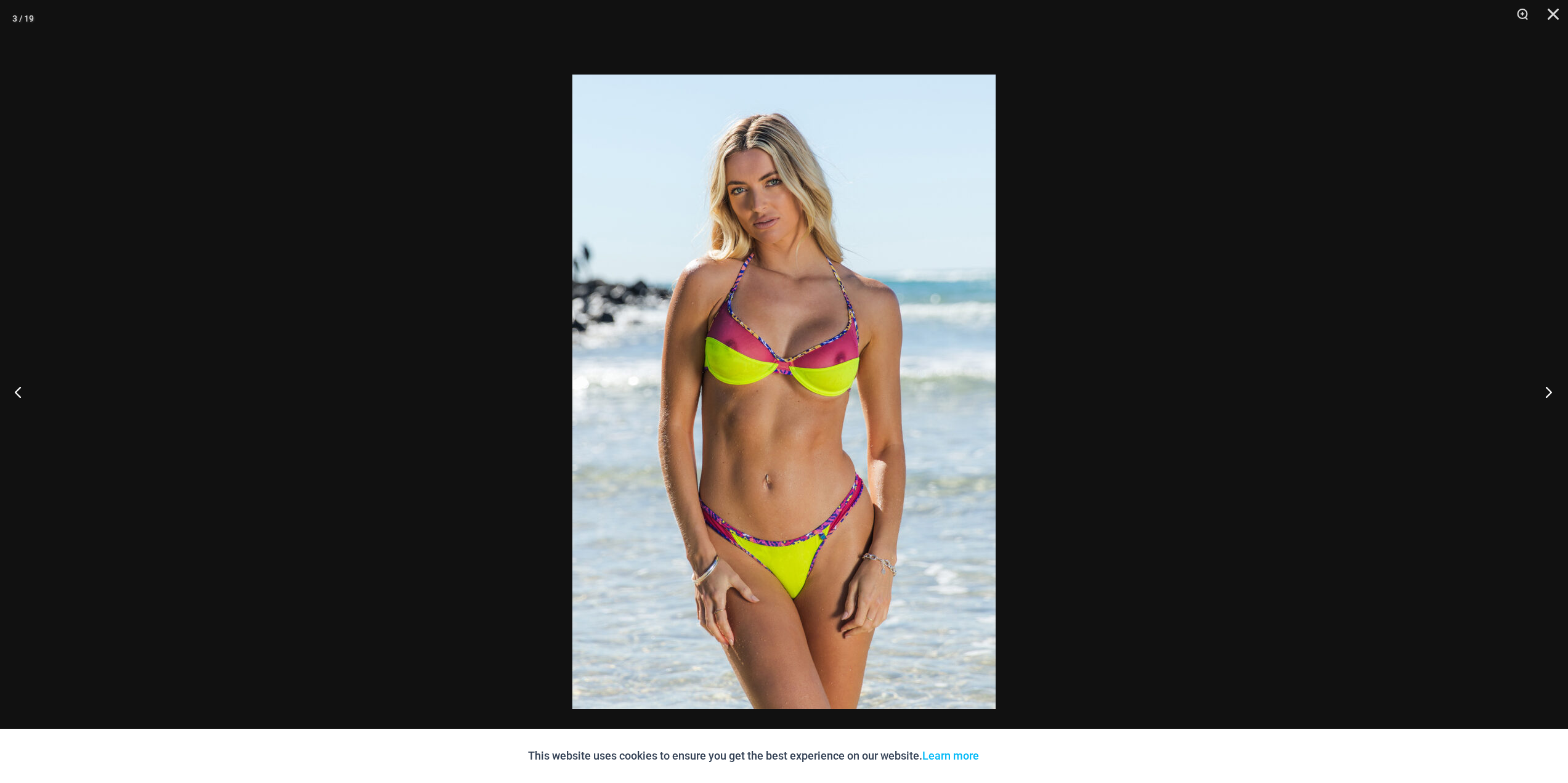
click at [1547, 392] on button "Next" at bounding box center [1544, 392] width 46 height 62
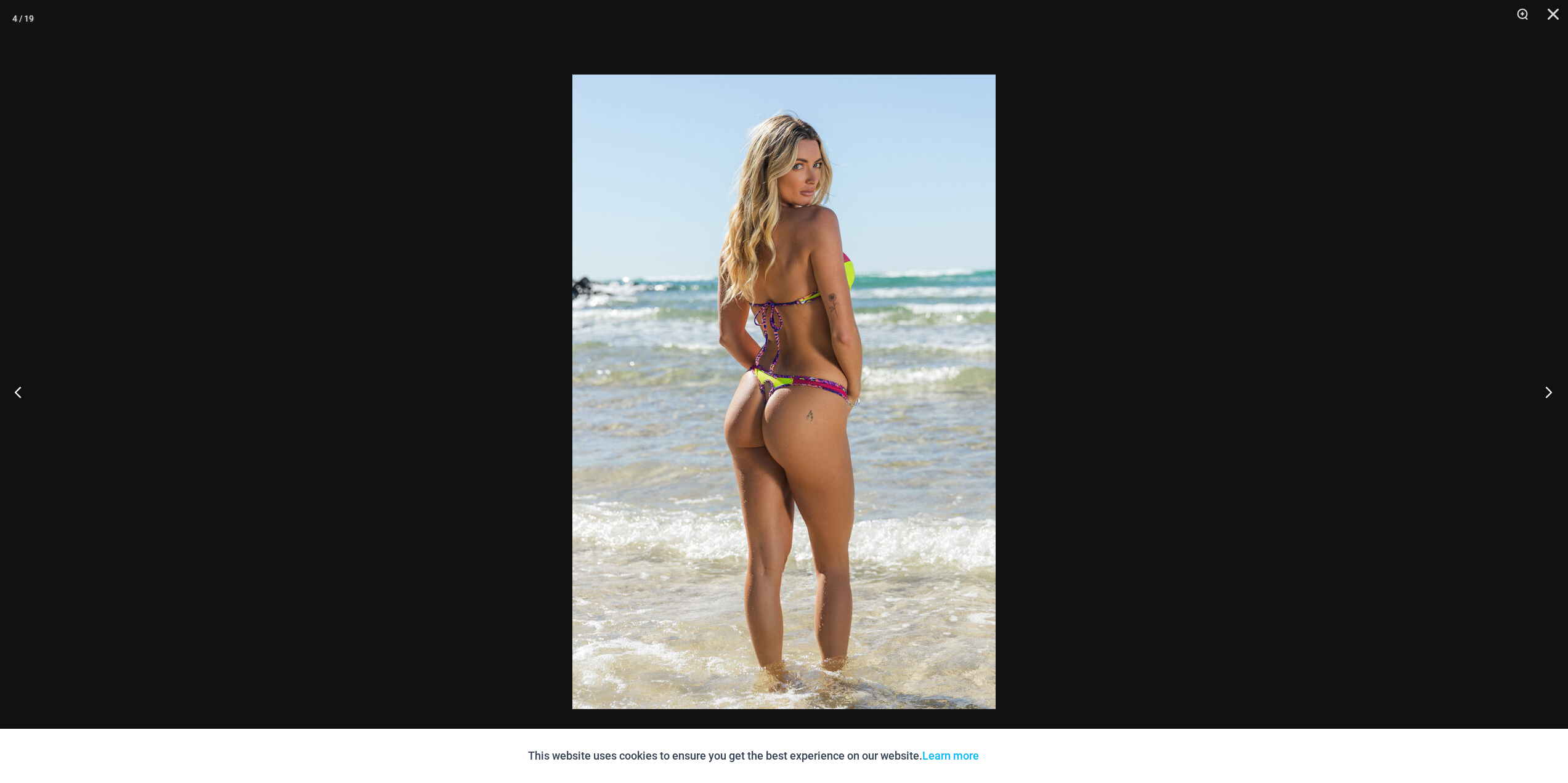
click at [1547, 392] on button "Next" at bounding box center [1544, 392] width 46 height 62
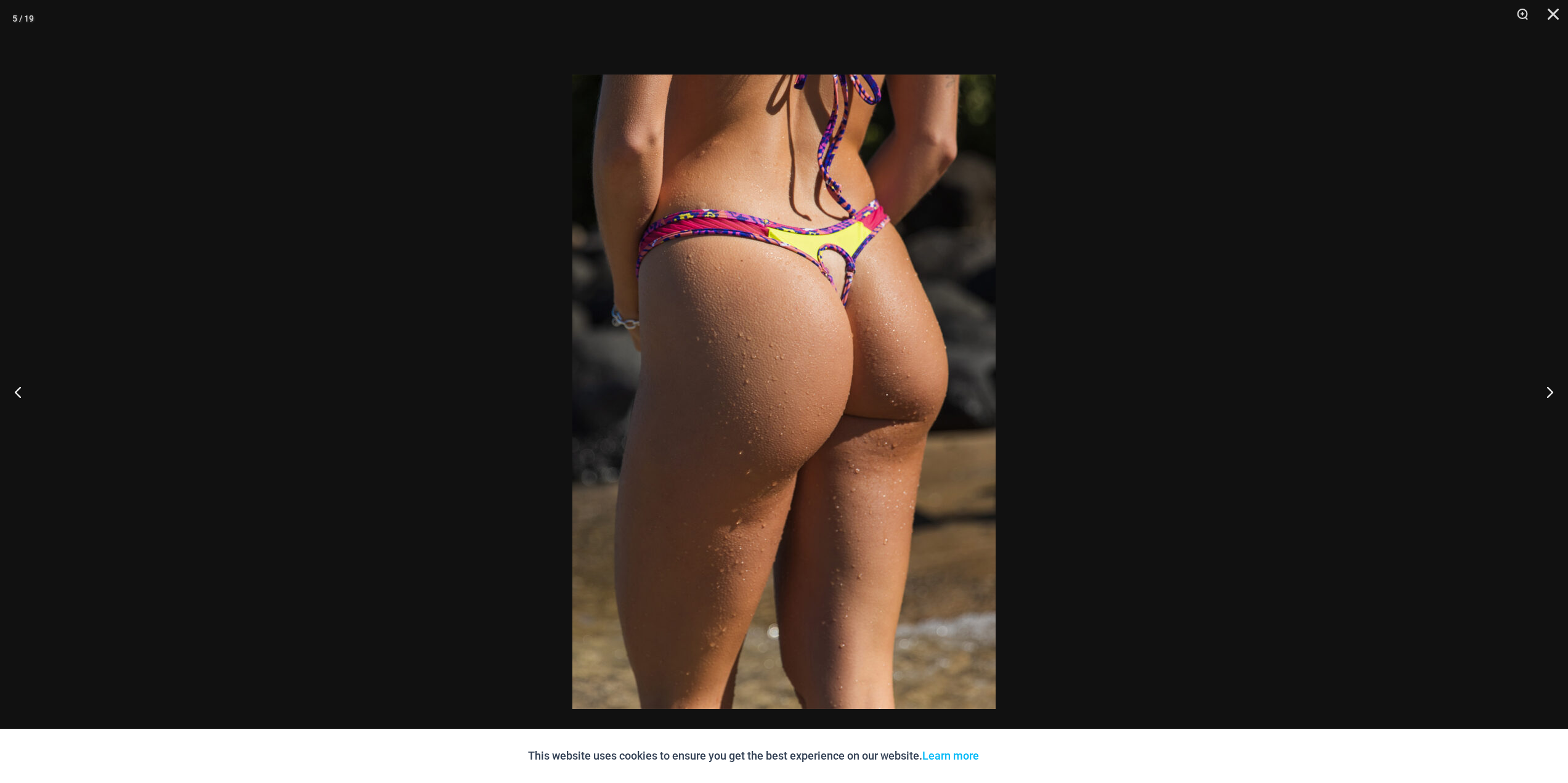
click at [1393, 352] on div at bounding box center [784, 392] width 1568 height 783
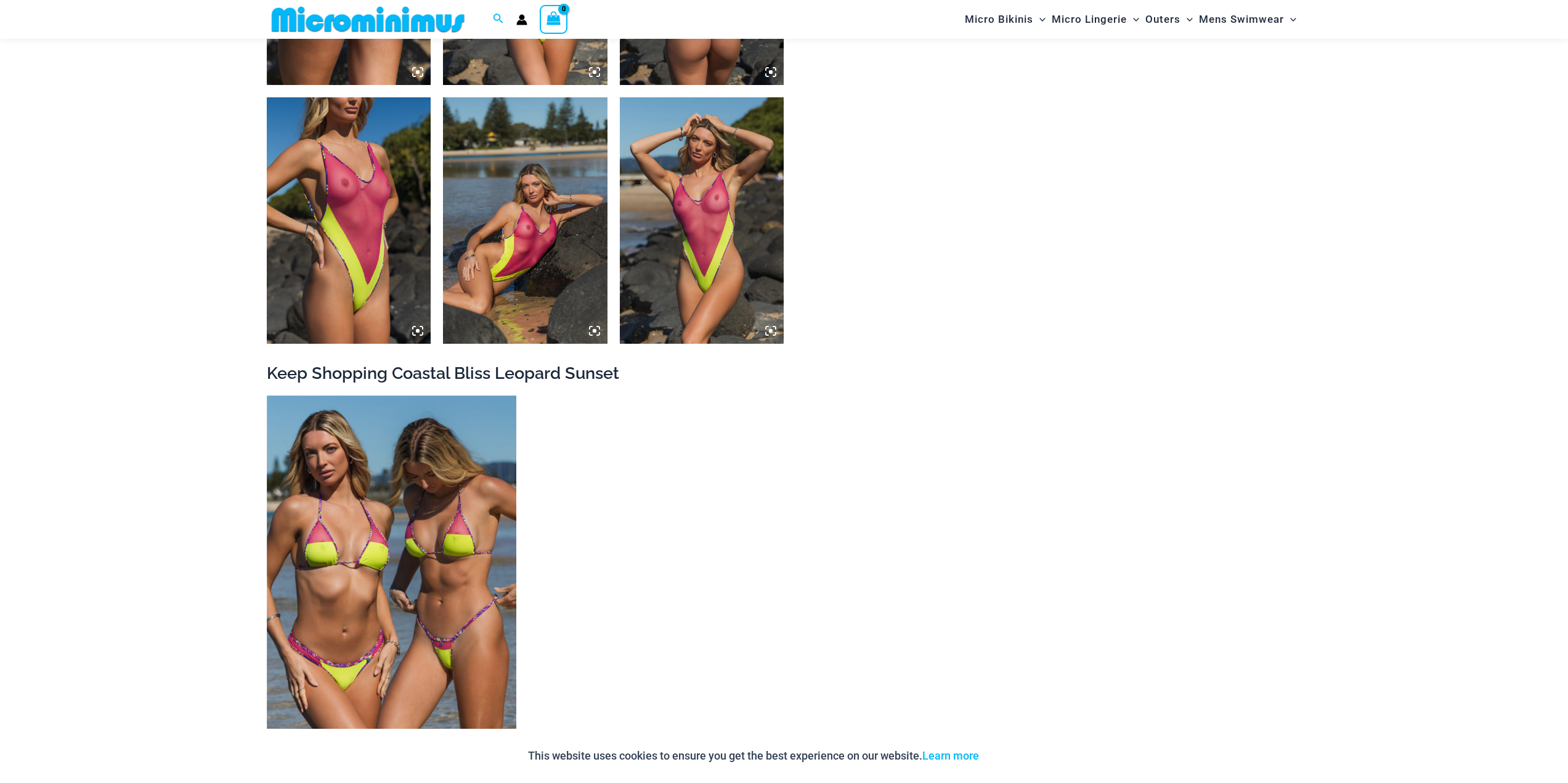
scroll to position [0, 0]
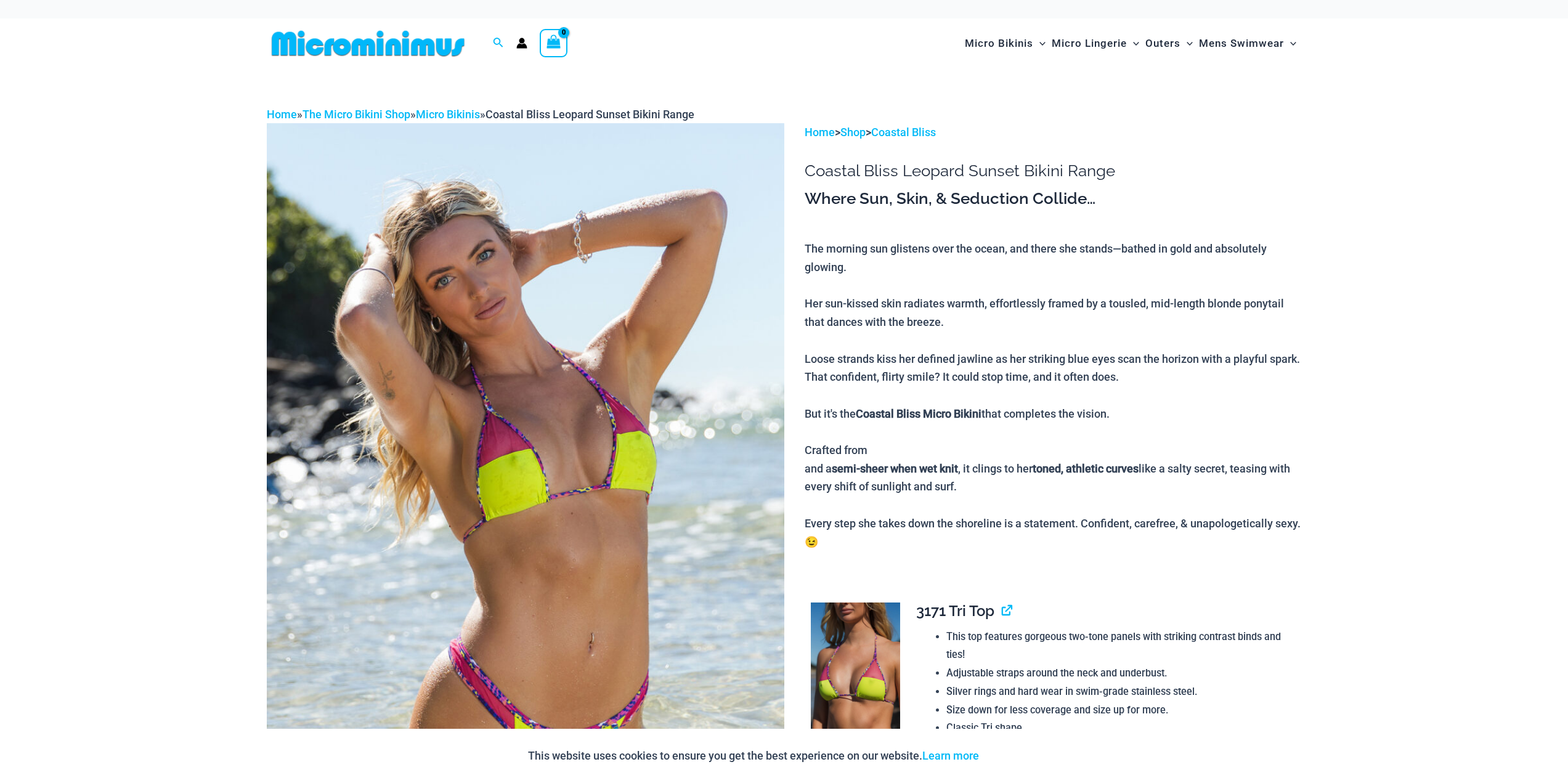
drag, startPoint x: 5, startPoint y: 207, endPoint x: 79, endPoint y: -75, distance: 291.5
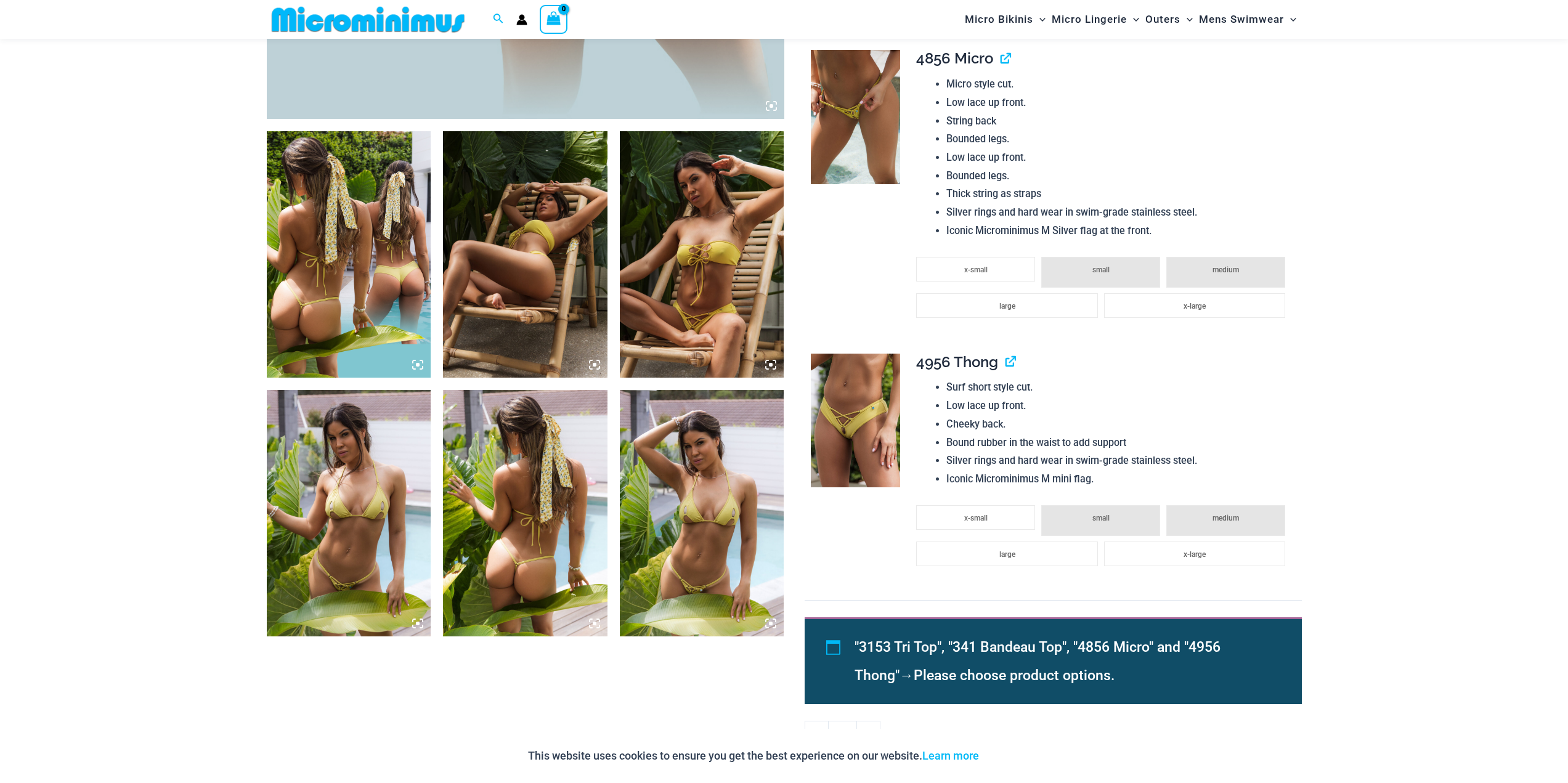
scroll to position [852, 0]
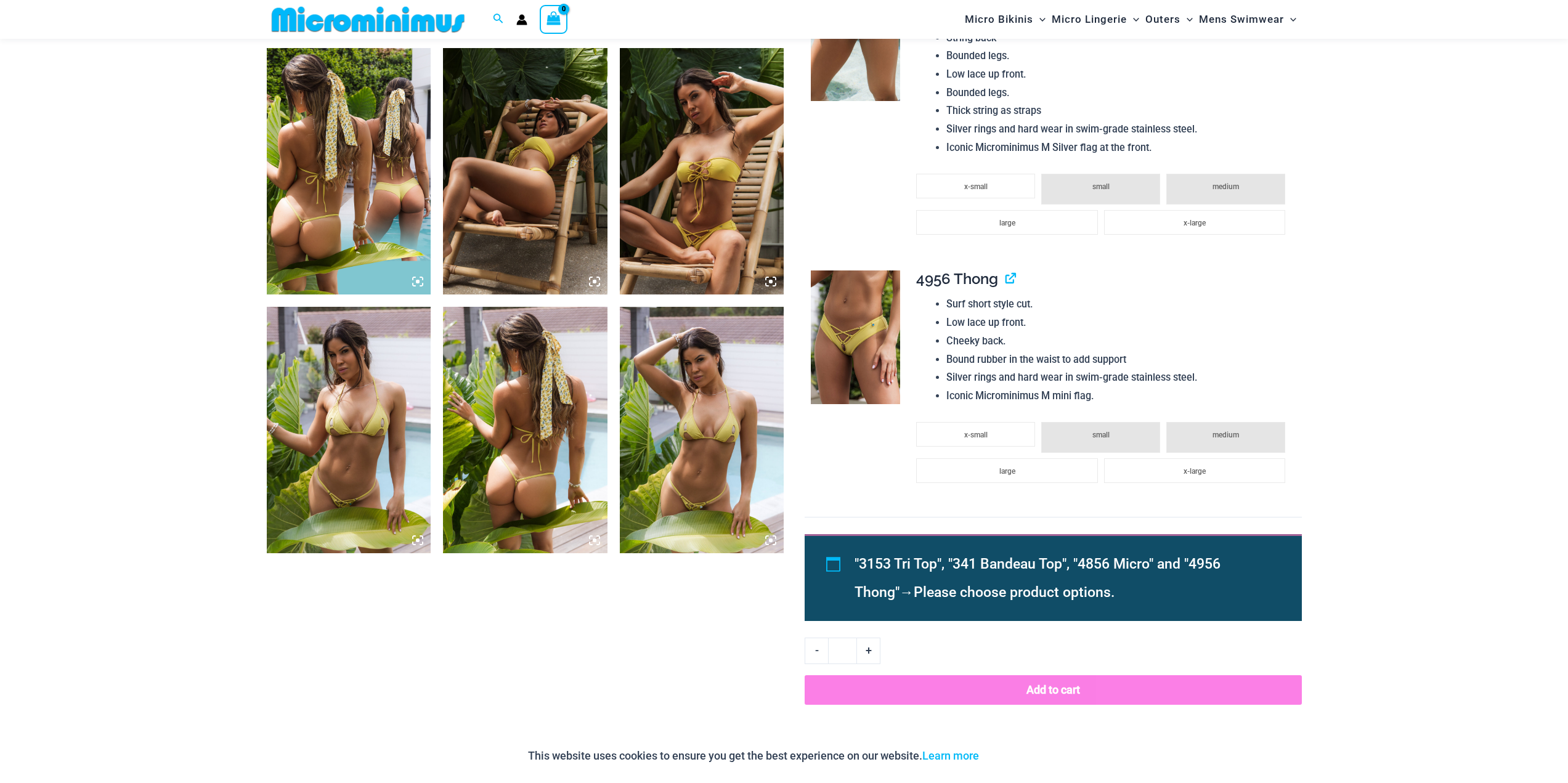
click at [691, 438] on img at bounding box center [702, 430] width 164 height 247
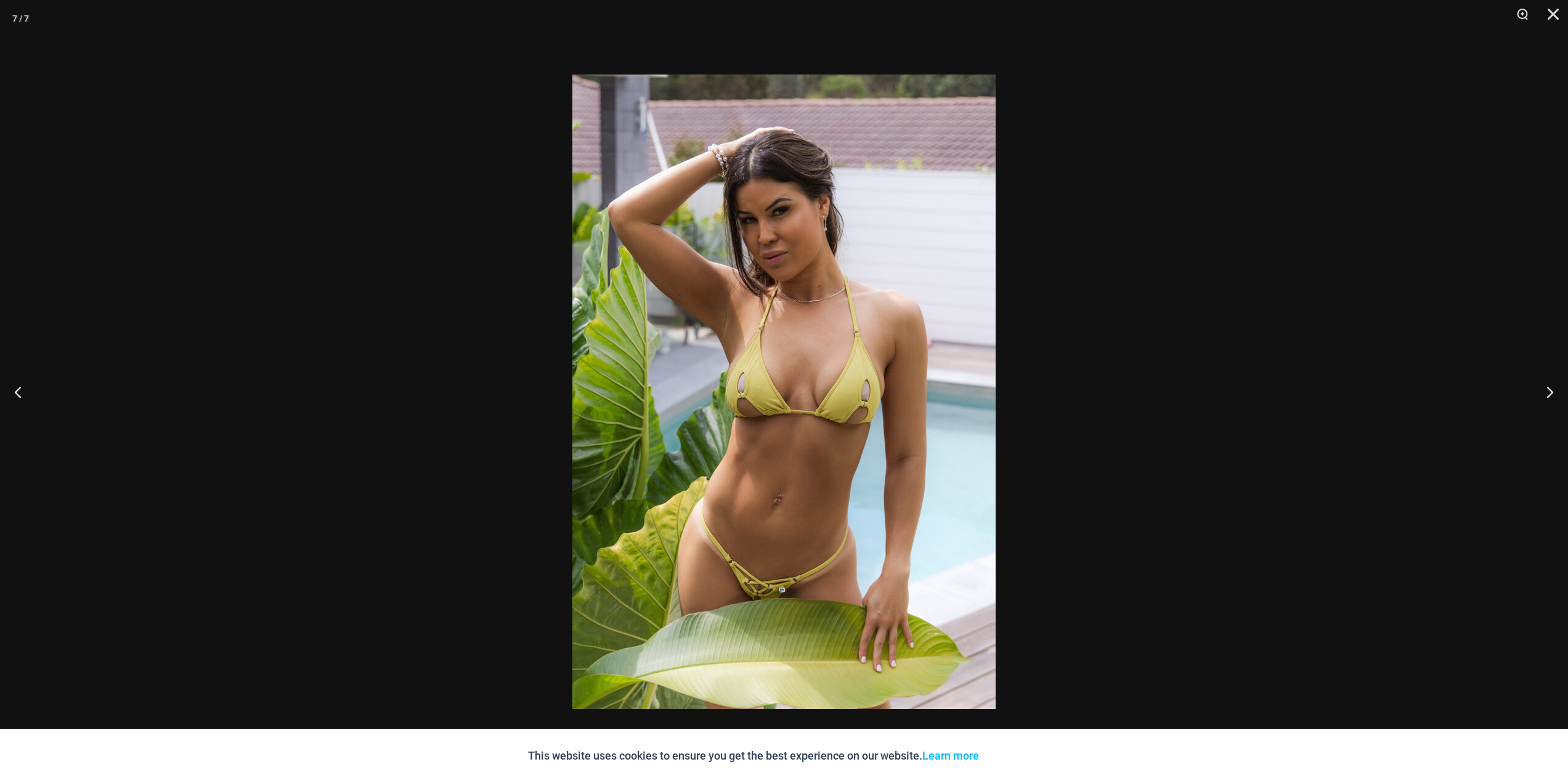
click at [244, 339] on div at bounding box center [784, 392] width 1568 height 783
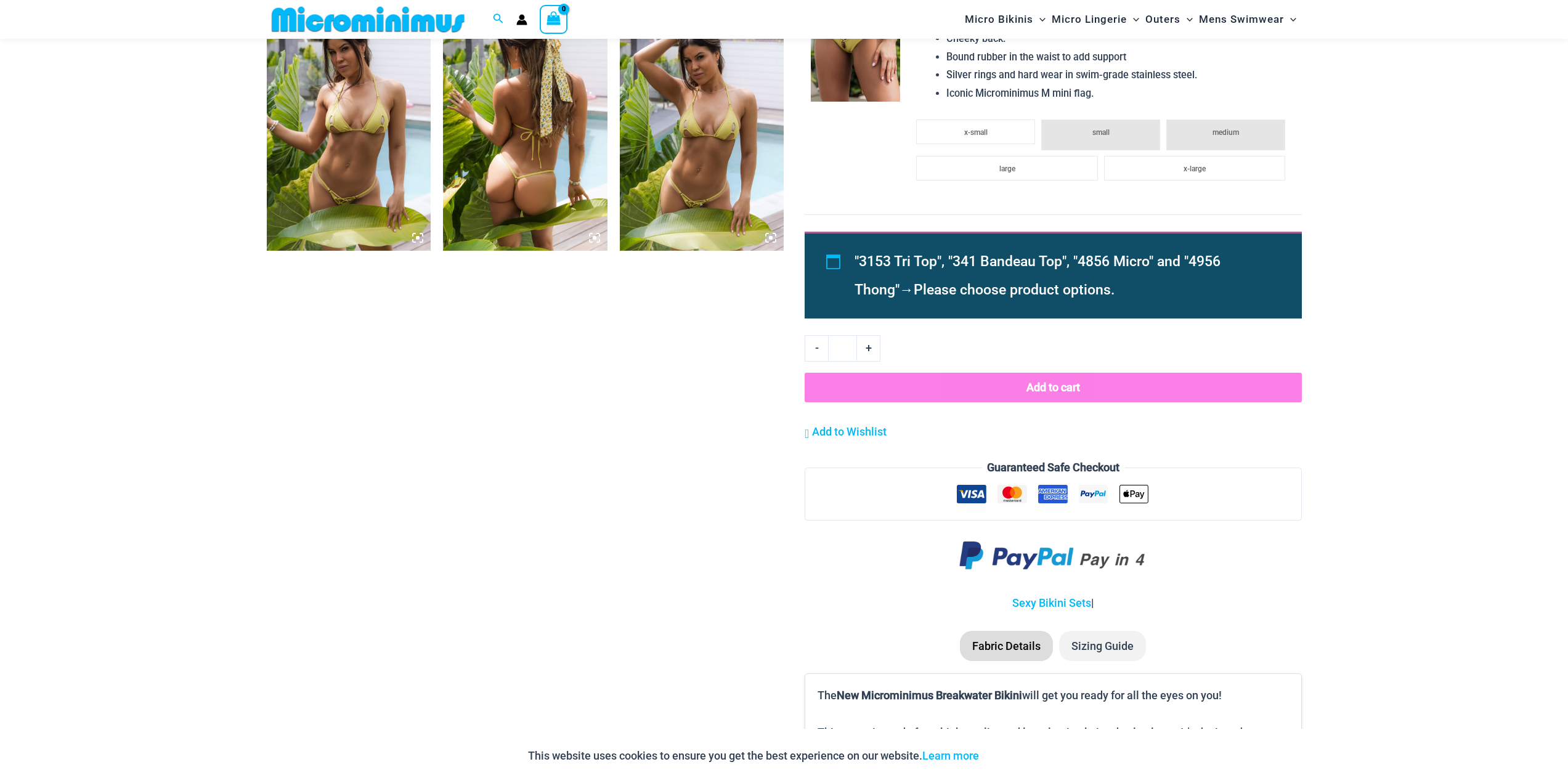
scroll to position [914, 0]
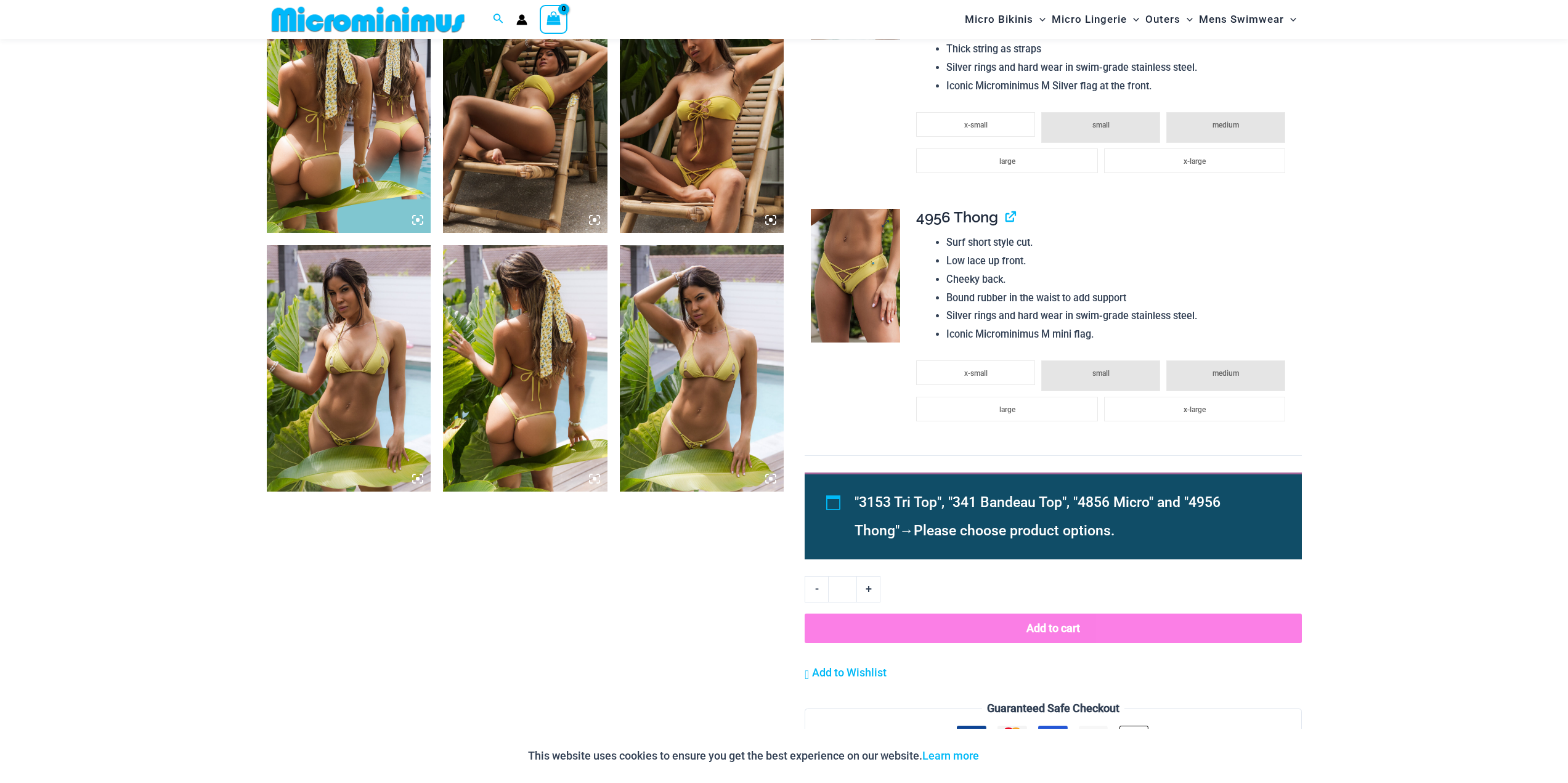
click at [865, 264] on img at bounding box center [855, 276] width 89 height 134
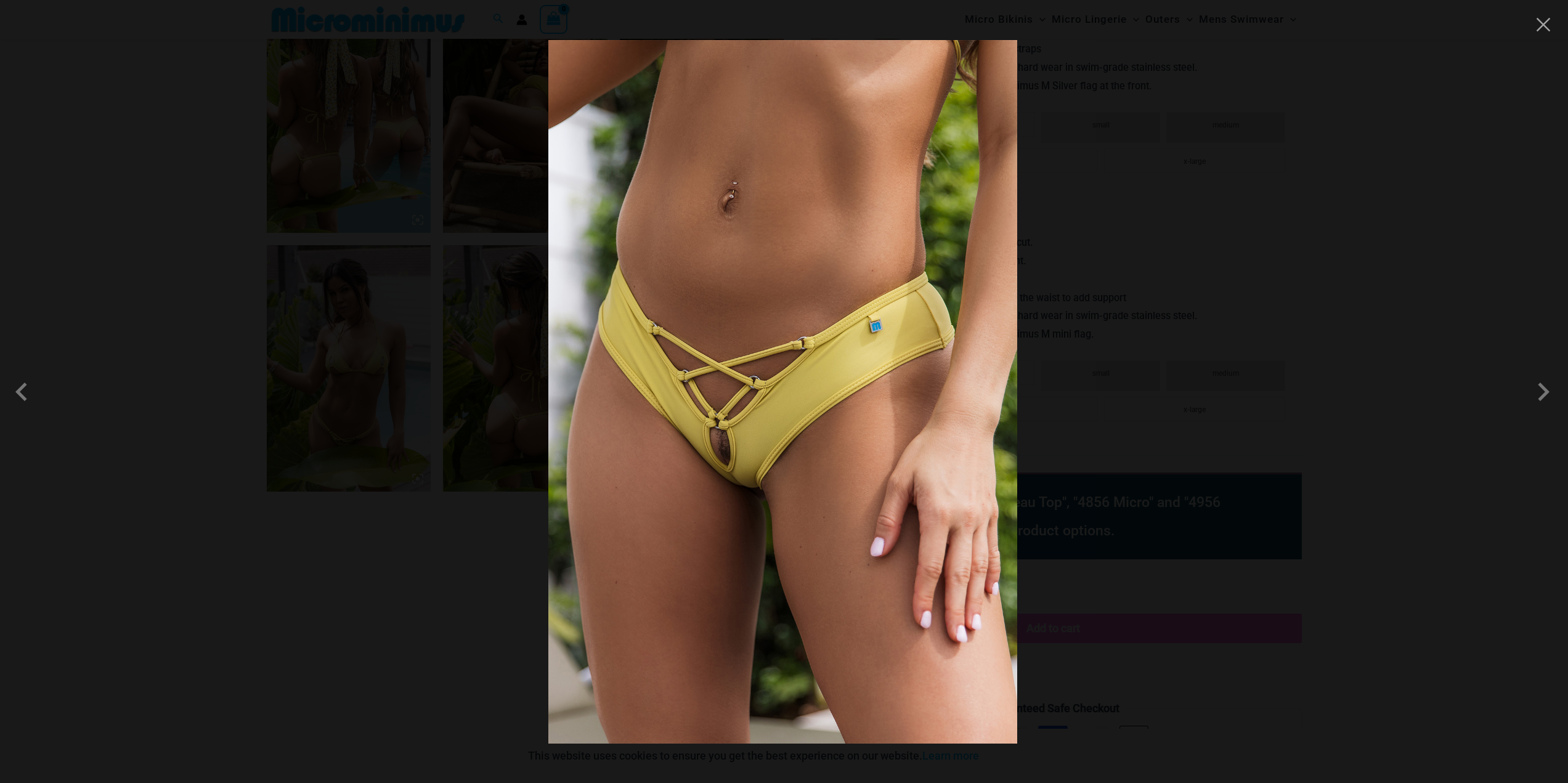
click at [69, 411] on div at bounding box center [784, 392] width 1568 height 783
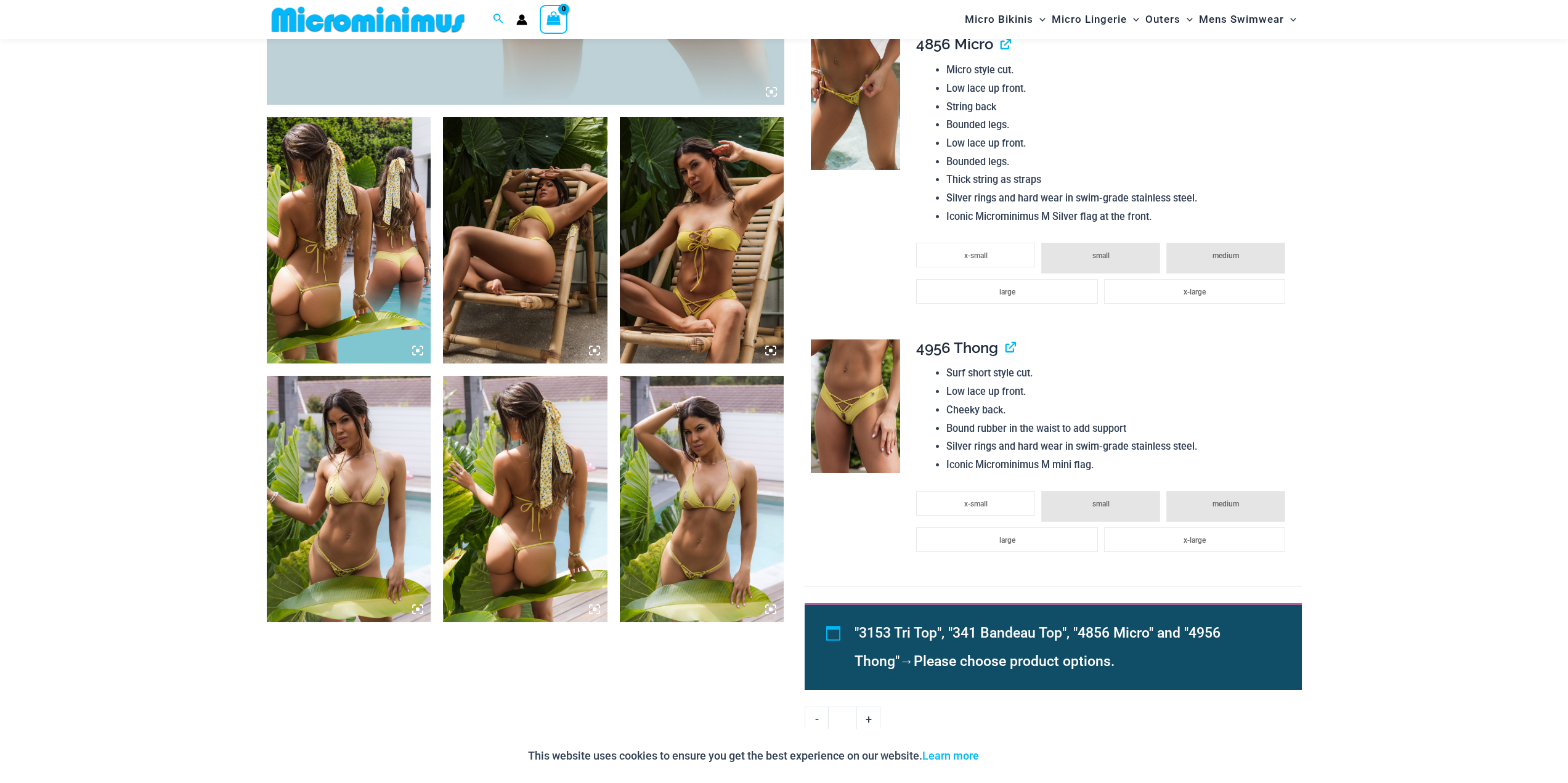
scroll to position [0, 0]
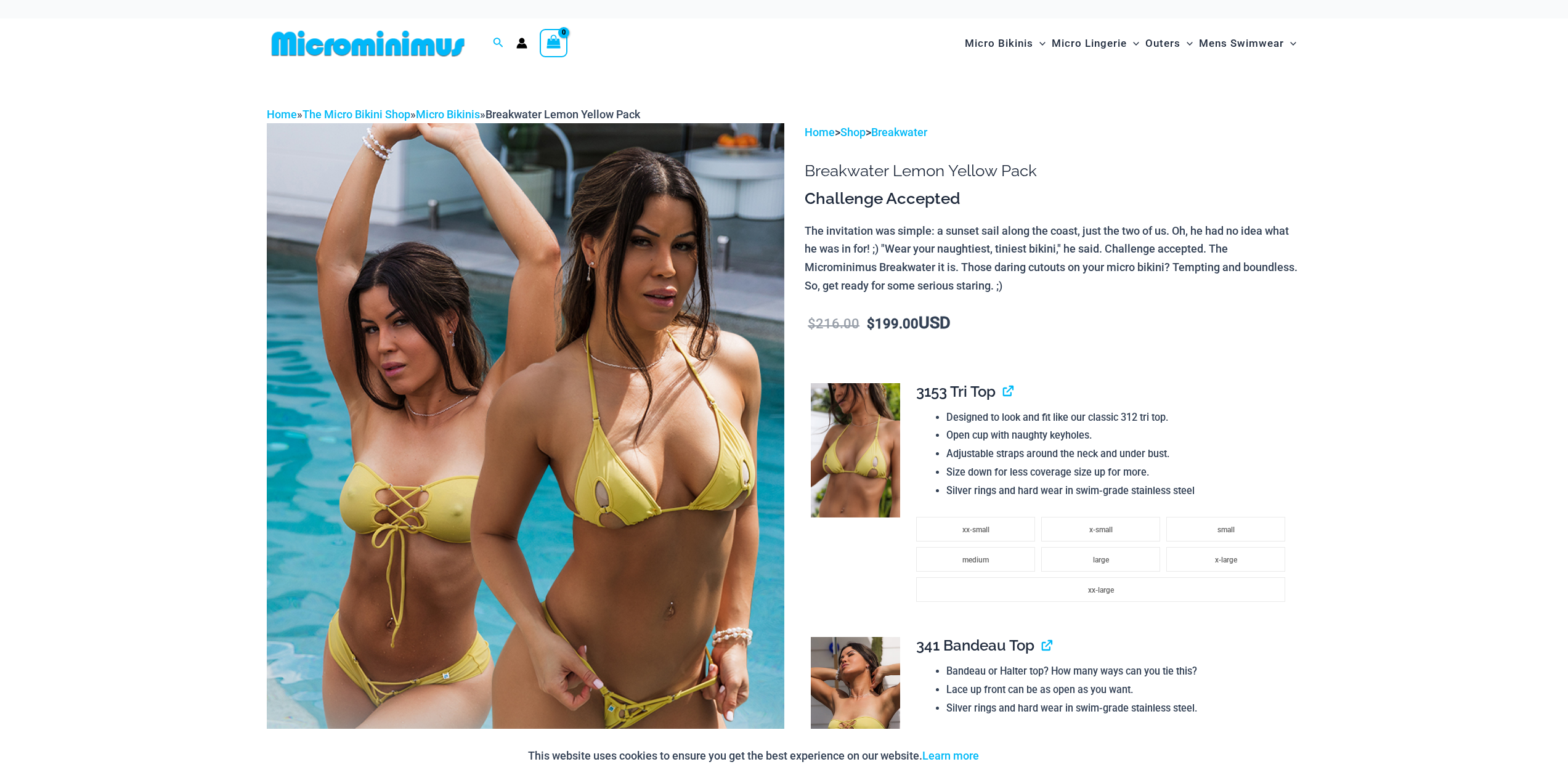
drag, startPoint x: 106, startPoint y: 450, endPoint x: 130, endPoint y: 66, distance: 384.7
drag, startPoint x: 308, startPoint y: 8, endPoint x: 1306, endPoint y: 101, distance: 1002.3
click at [1287, 107] on div "Home » The Micro Bikini Shop » Micro Bikinis » Breakwater Lemon Yellow Pack" at bounding box center [784, 115] width 1035 height 19
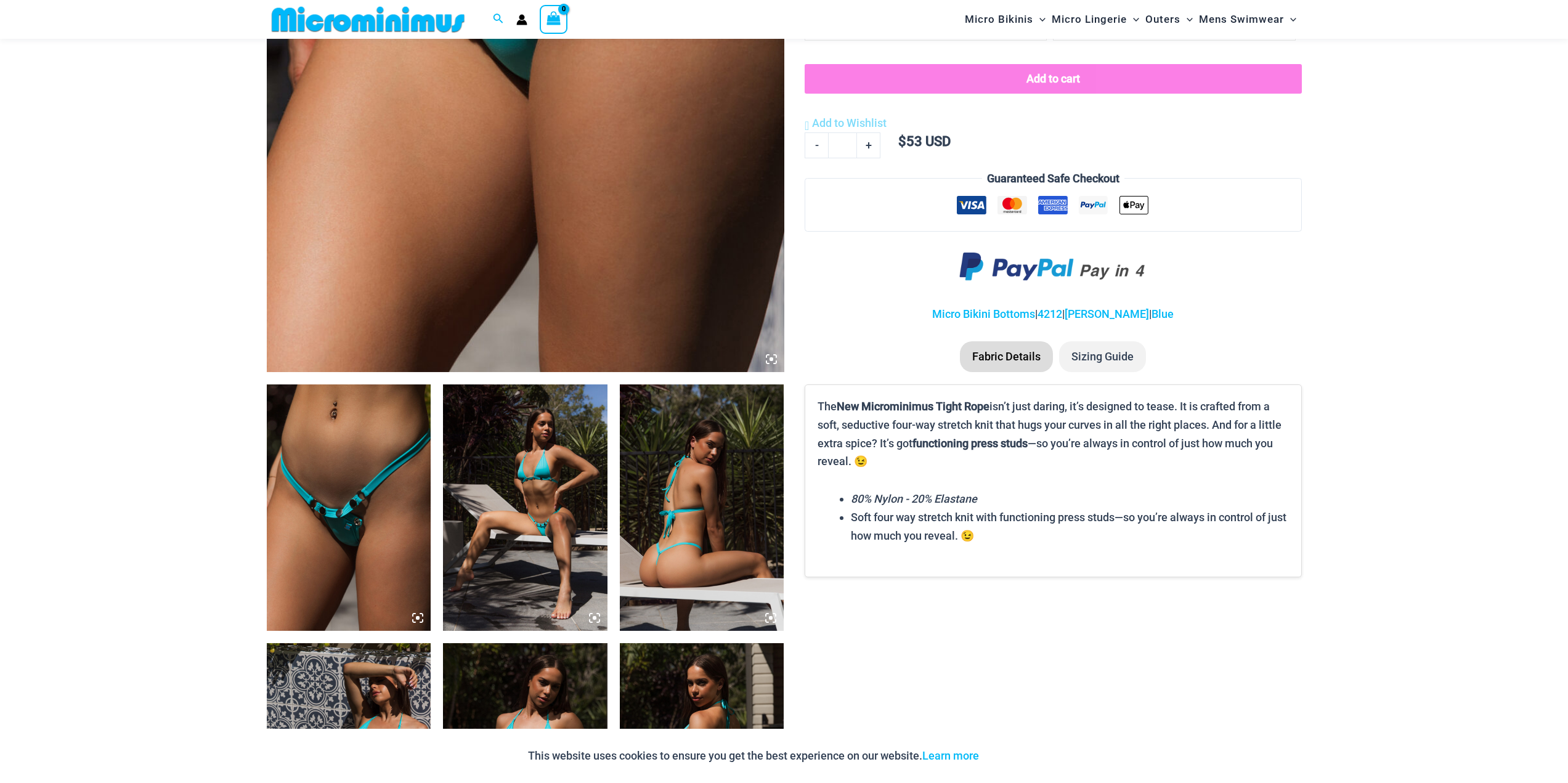
scroll to position [543, 0]
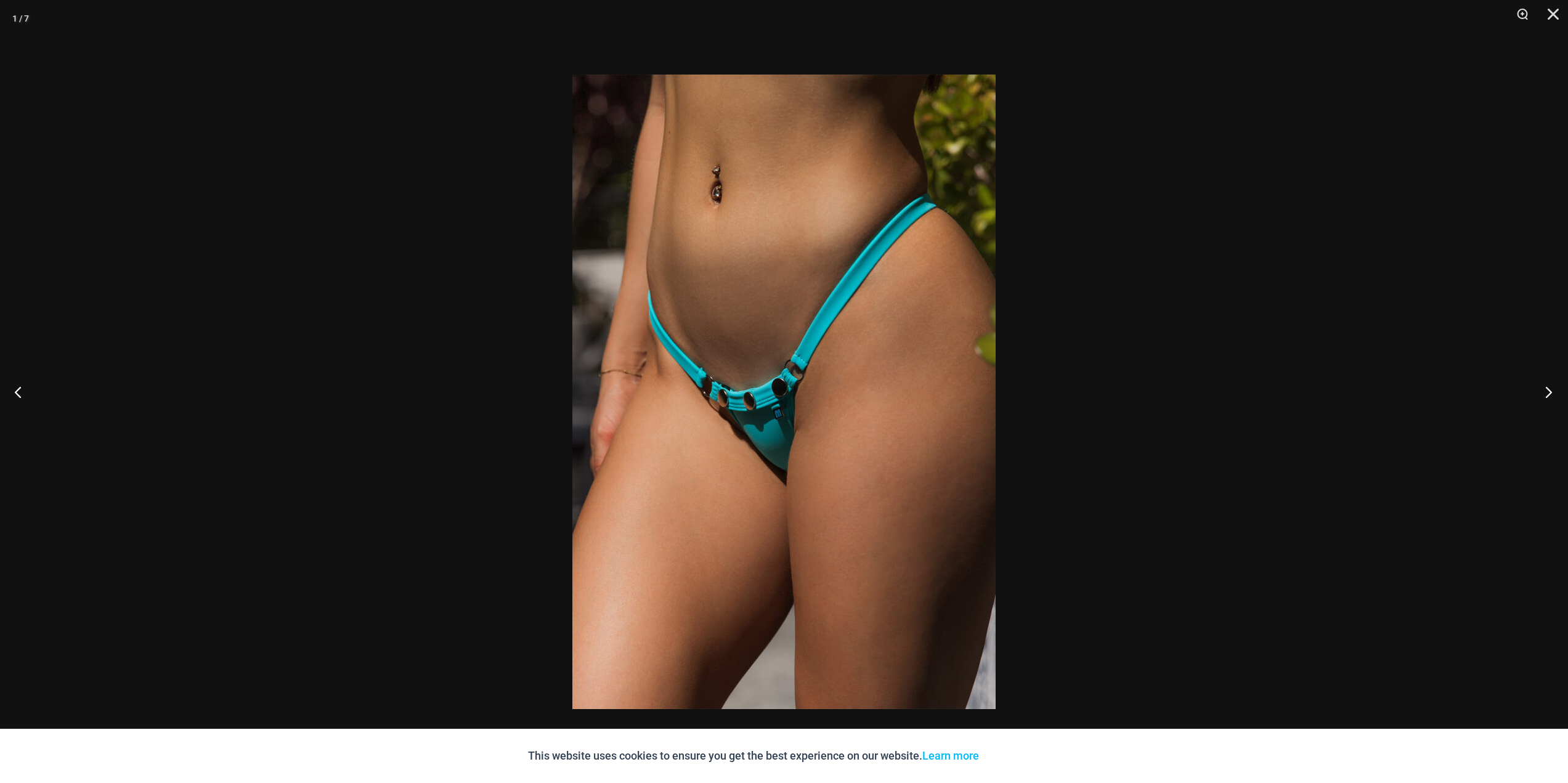
click at [1544, 395] on button "Next" at bounding box center [1544, 392] width 46 height 62
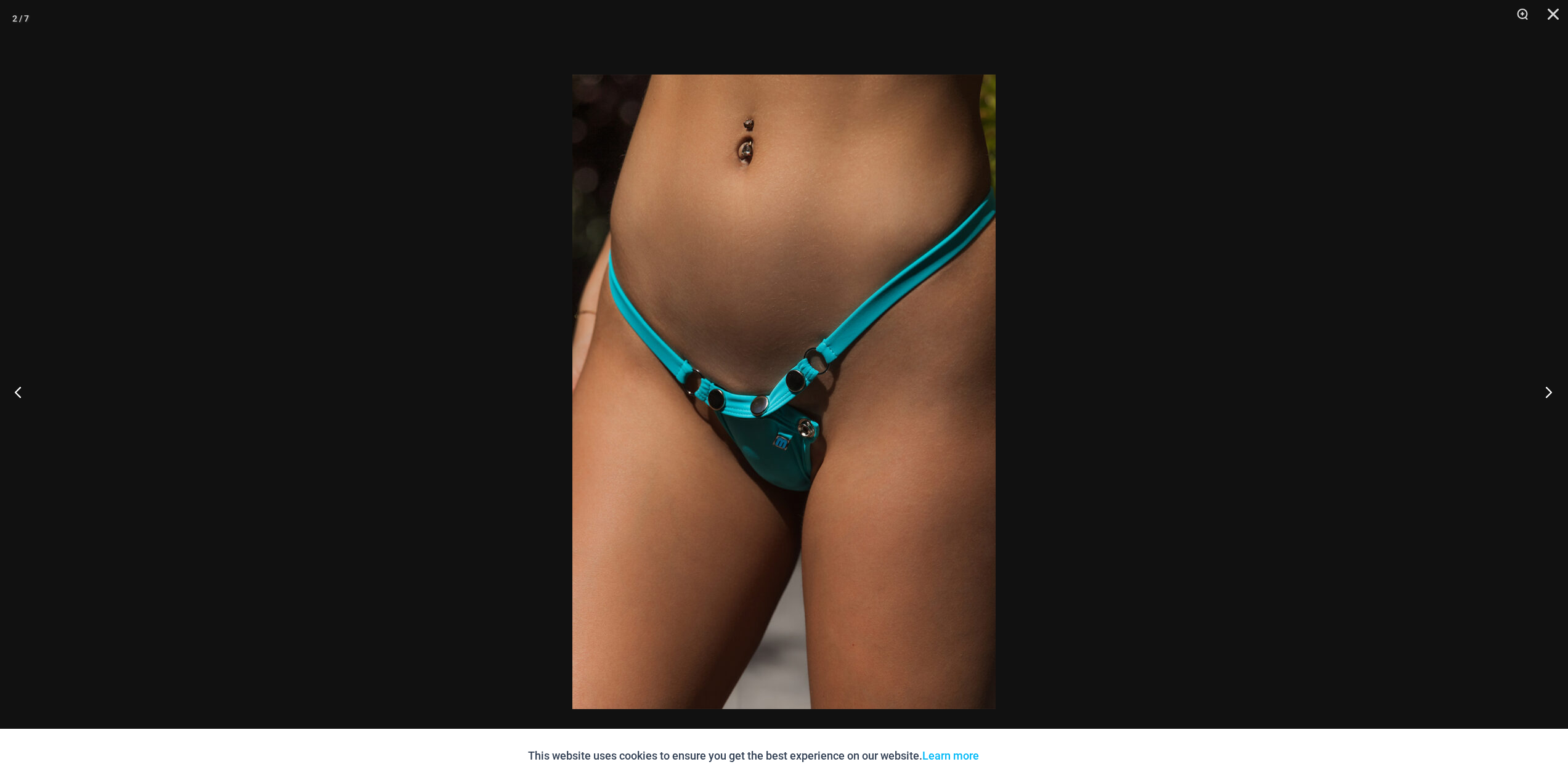
click at [1544, 395] on button "Next" at bounding box center [1544, 392] width 46 height 62
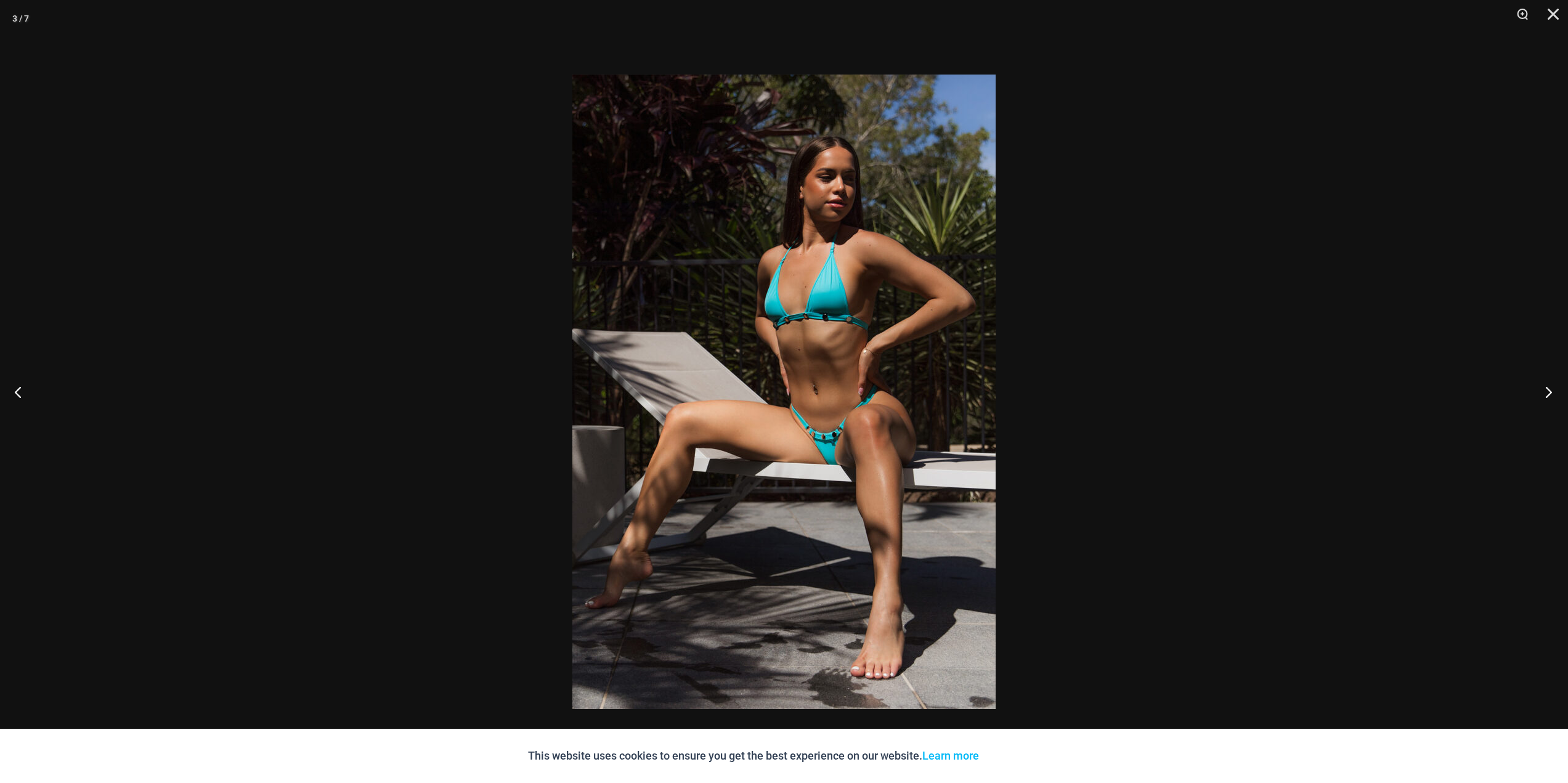
click at [1544, 395] on button "Next" at bounding box center [1544, 392] width 46 height 62
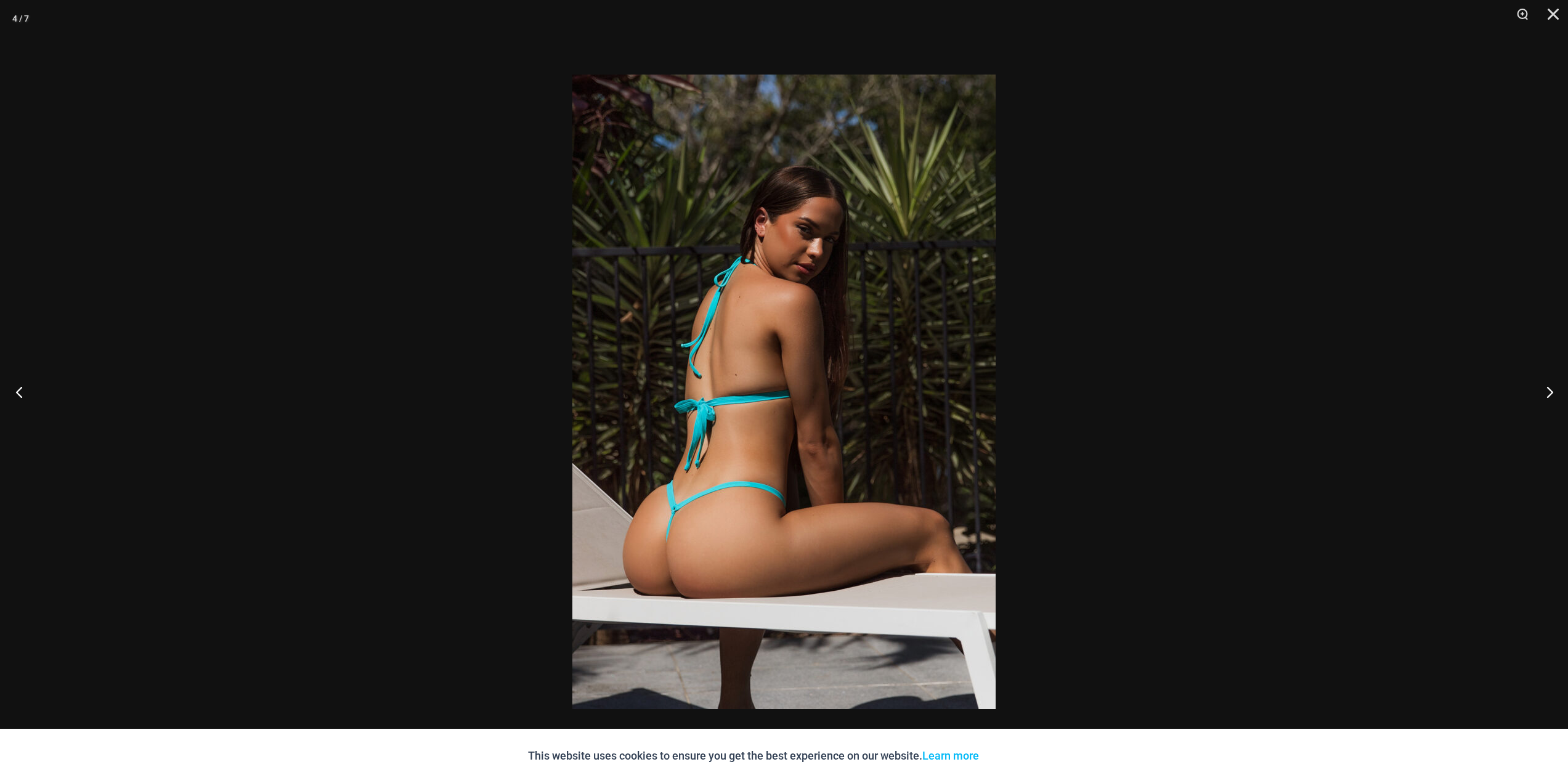
click at [32, 407] on button "Previous" at bounding box center [23, 392] width 46 height 62
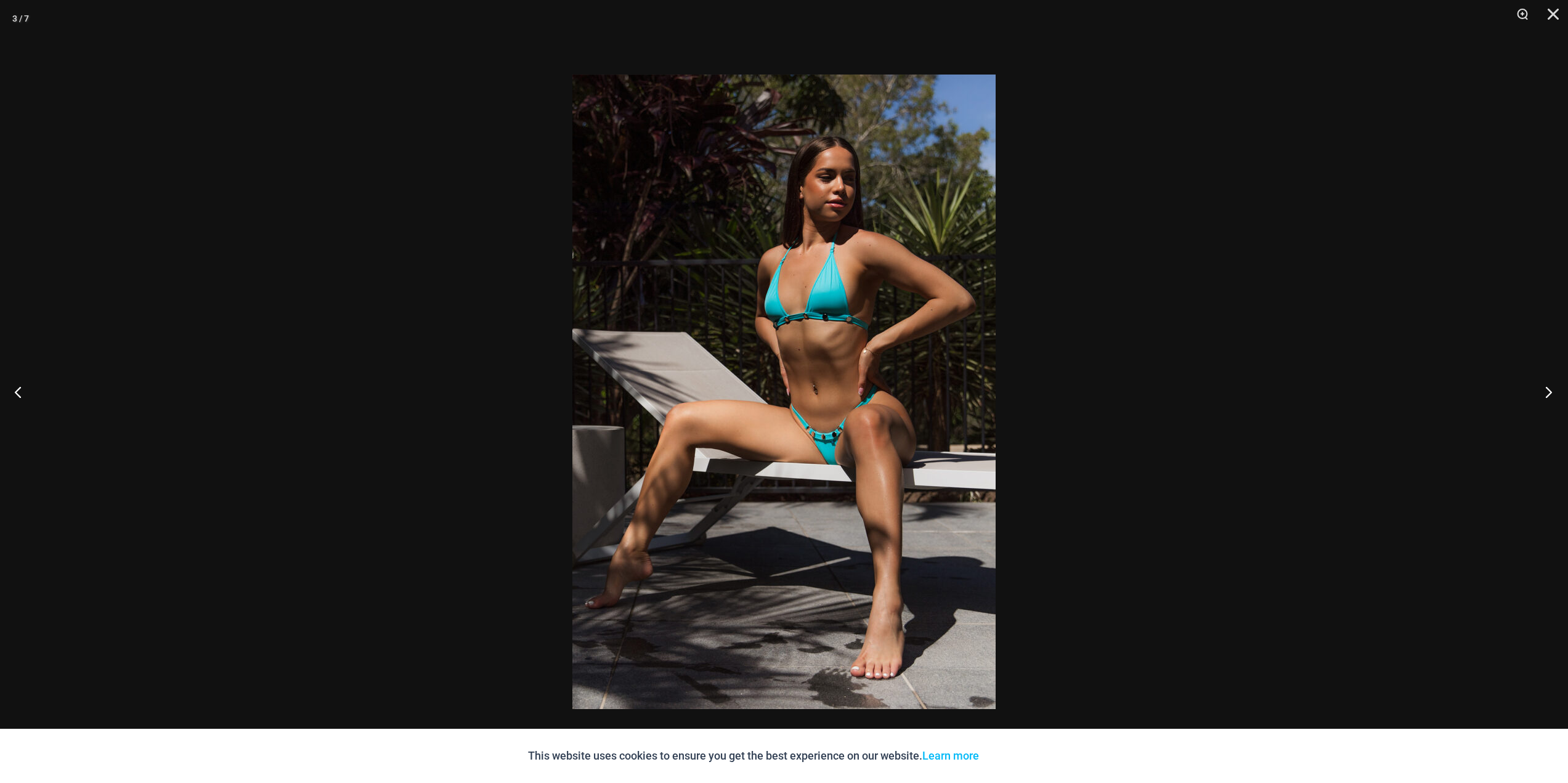
click at [1529, 407] on button "Next" at bounding box center [1544, 392] width 46 height 62
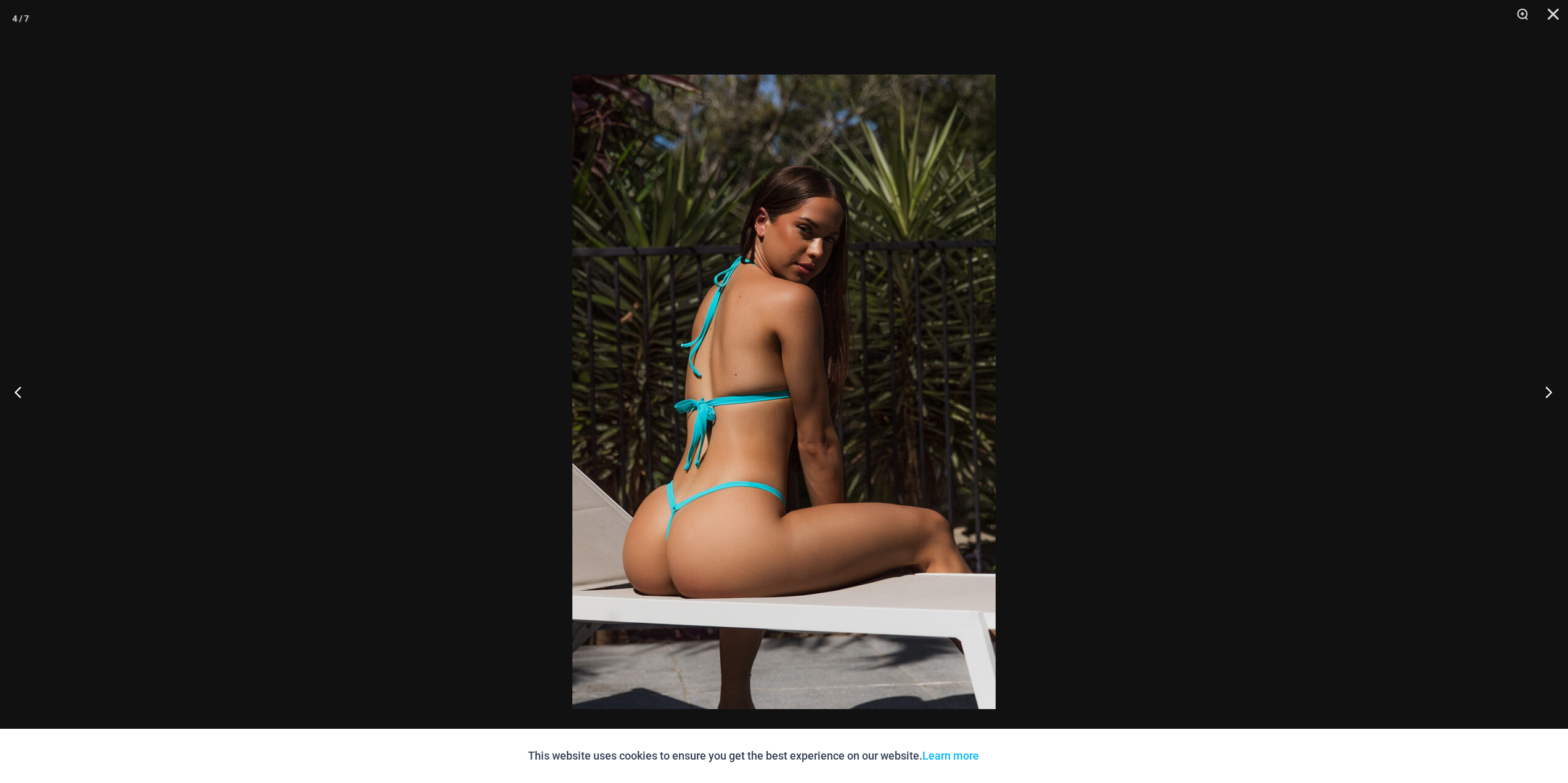
click at [1530, 407] on button "Next" at bounding box center [1544, 392] width 46 height 62
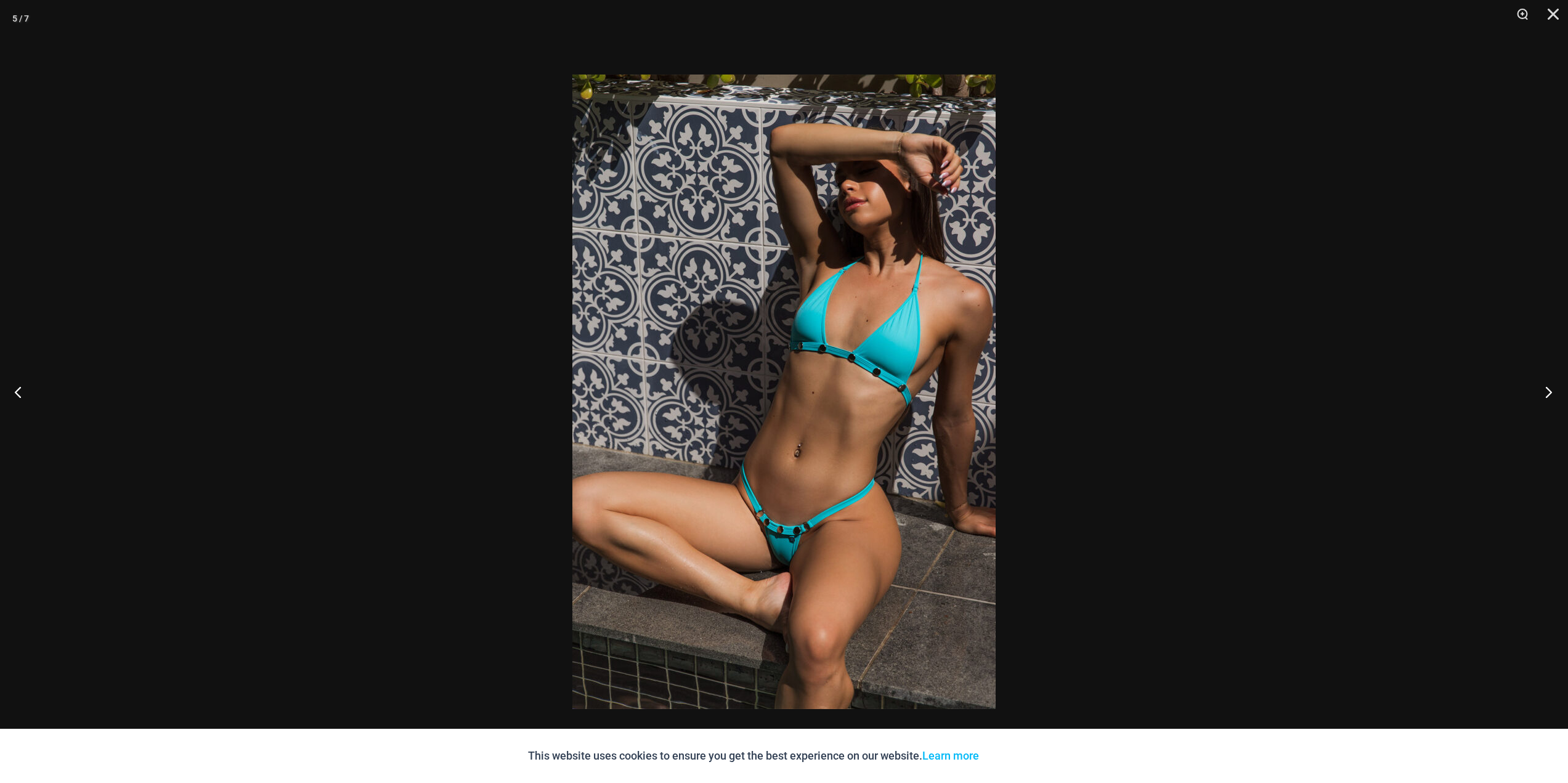
click at [1530, 407] on button "Next" at bounding box center [1544, 392] width 46 height 62
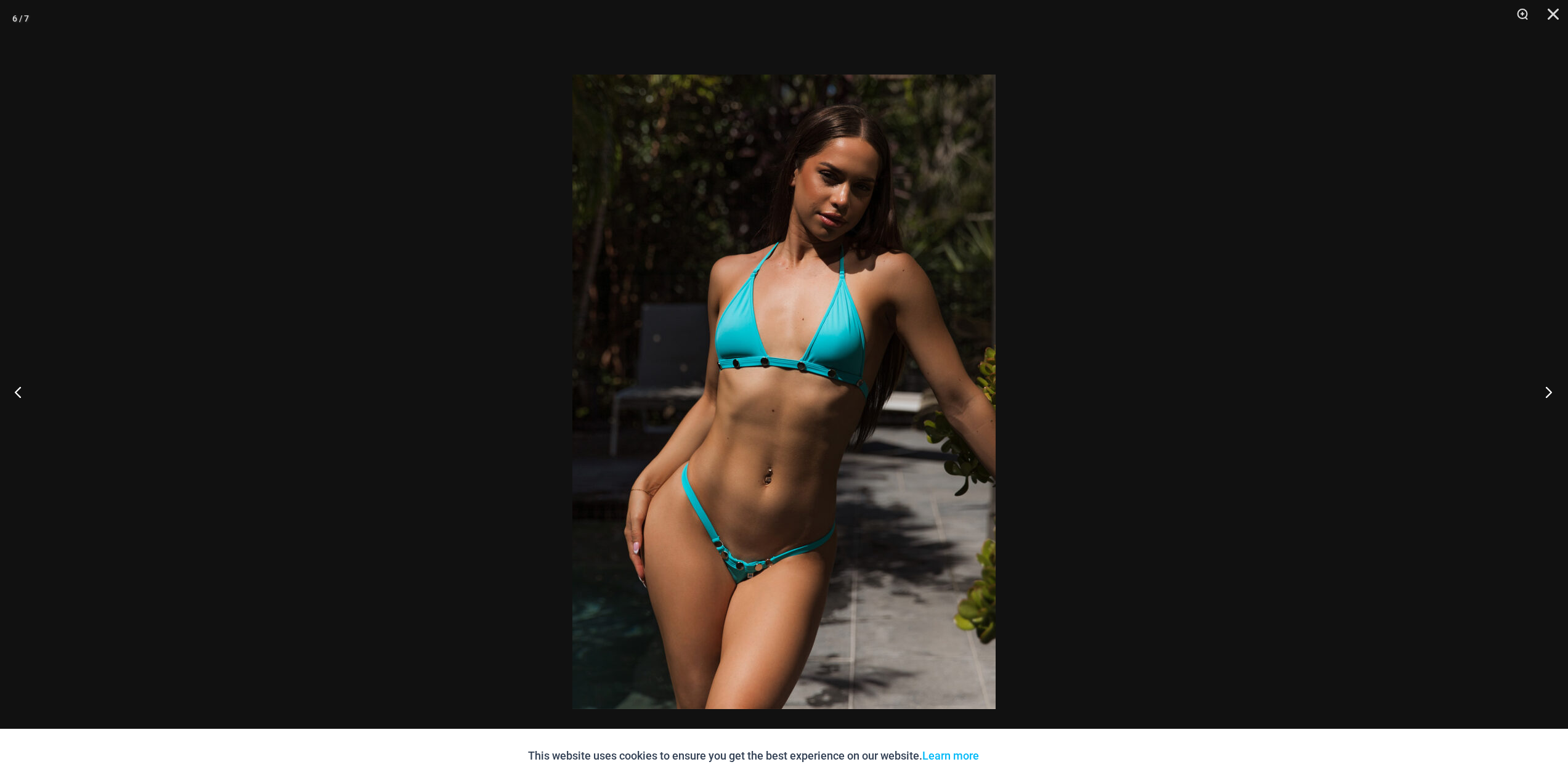
click at [1527, 408] on button "Next" at bounding box center [1544, 392] width 46 height 62
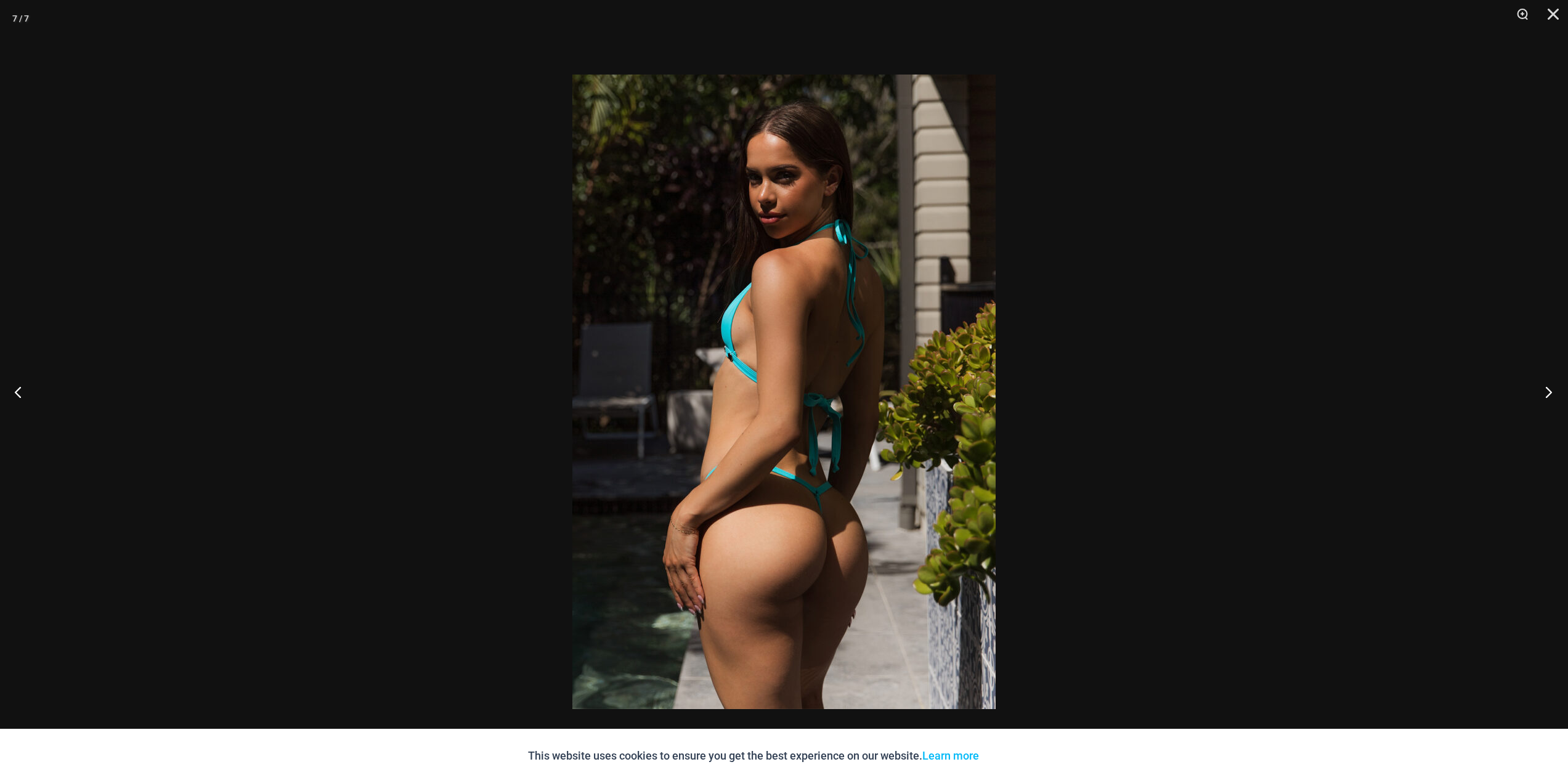
click at [1527, 408] on button "Next" at bounding box center [1544, 392] width 46 height 62
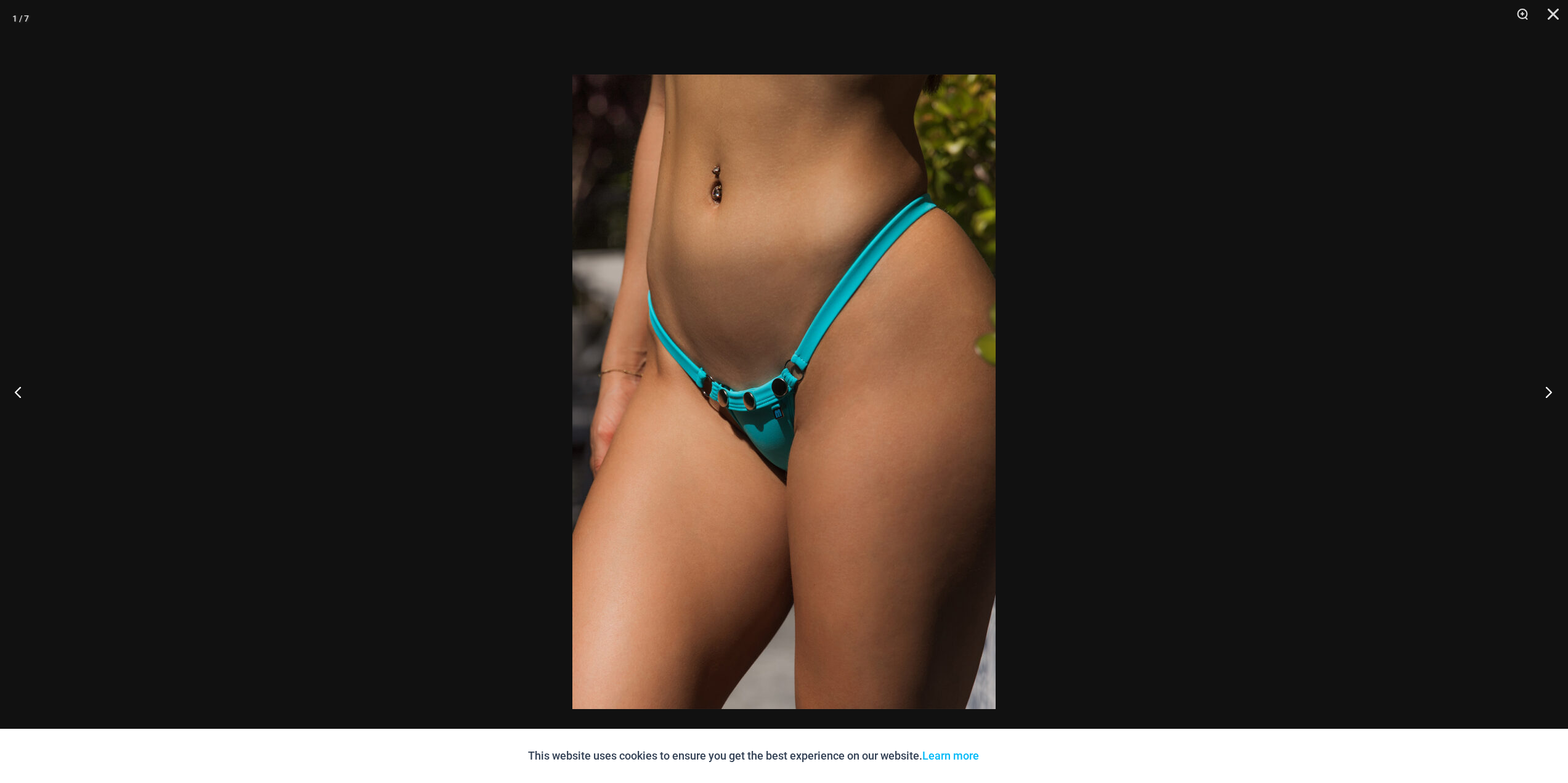
click at [1527, 408] on button "Next" at bounding box center [1544, 392] width 46 height 62
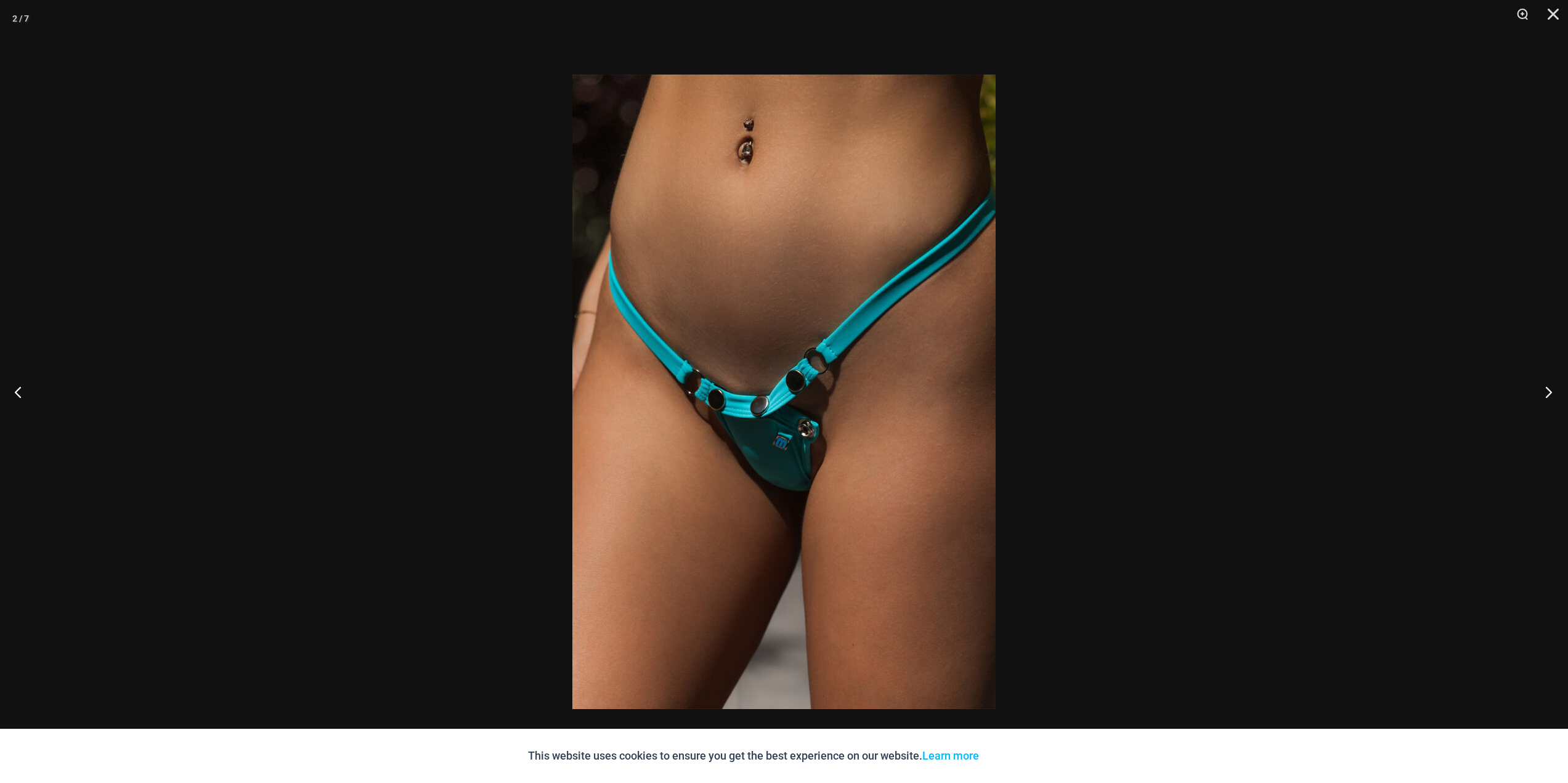
click at [1527, 405] on button "Next" at bounding box center [1544, 392] width 46 height 62
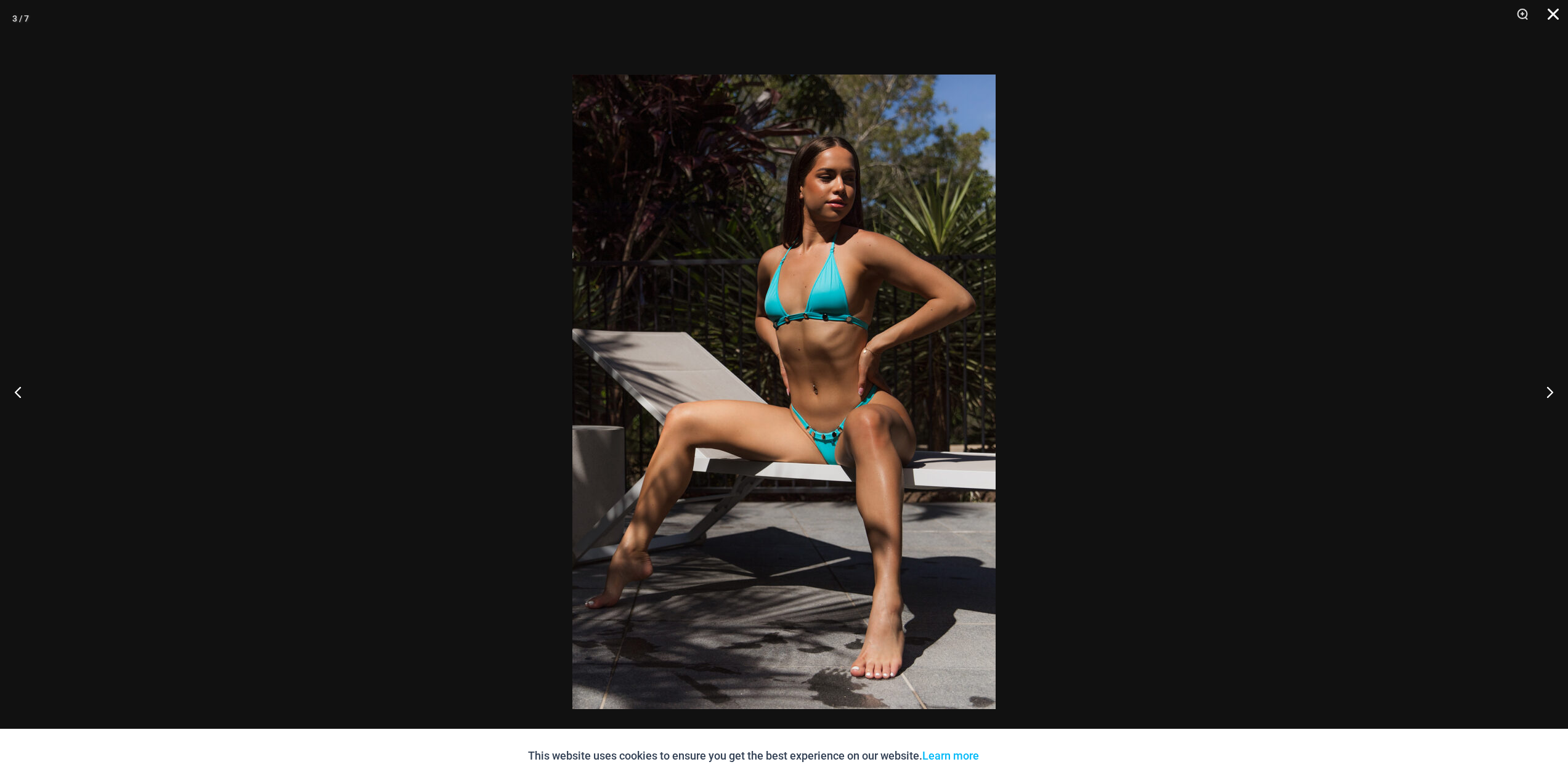
click at [1561, 21] on button "Close" at bounding box center [1548, 18] width 31 height 37
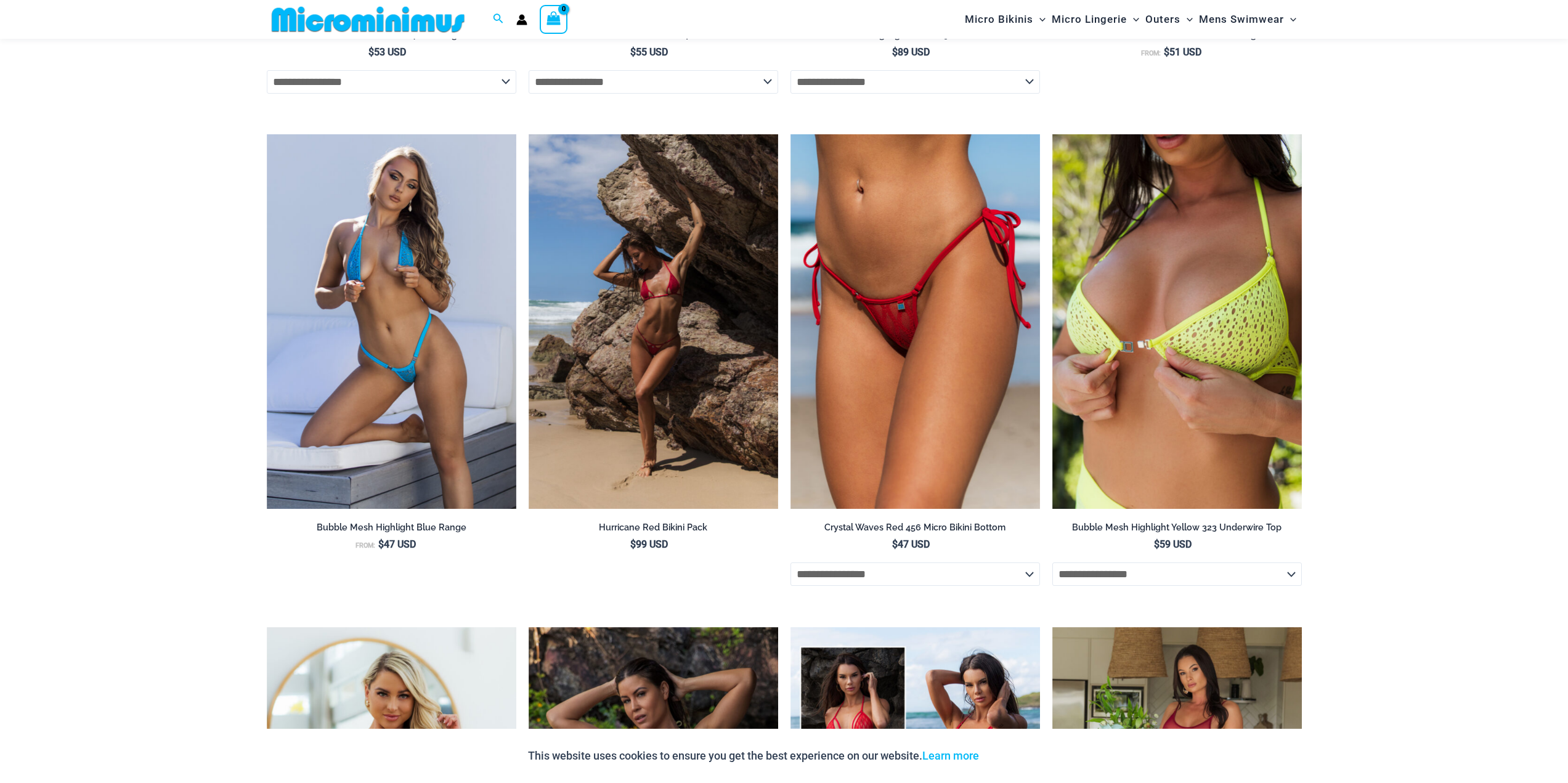
scroll to position [0, 0]
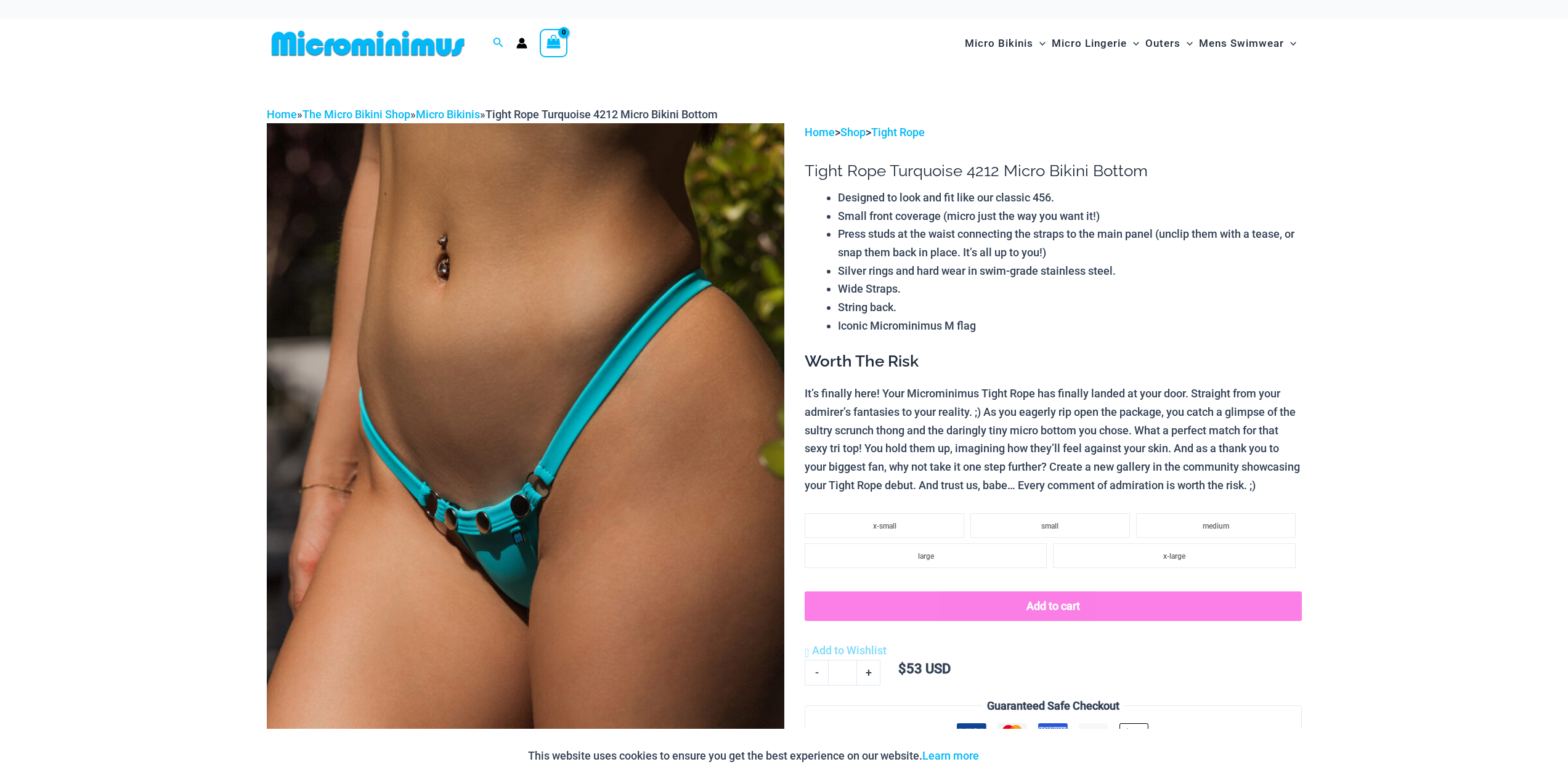
drag, startPoint x: 62, startPoint y: 564, endPoint x: 112, endPoint y: 118, distance: 448.8
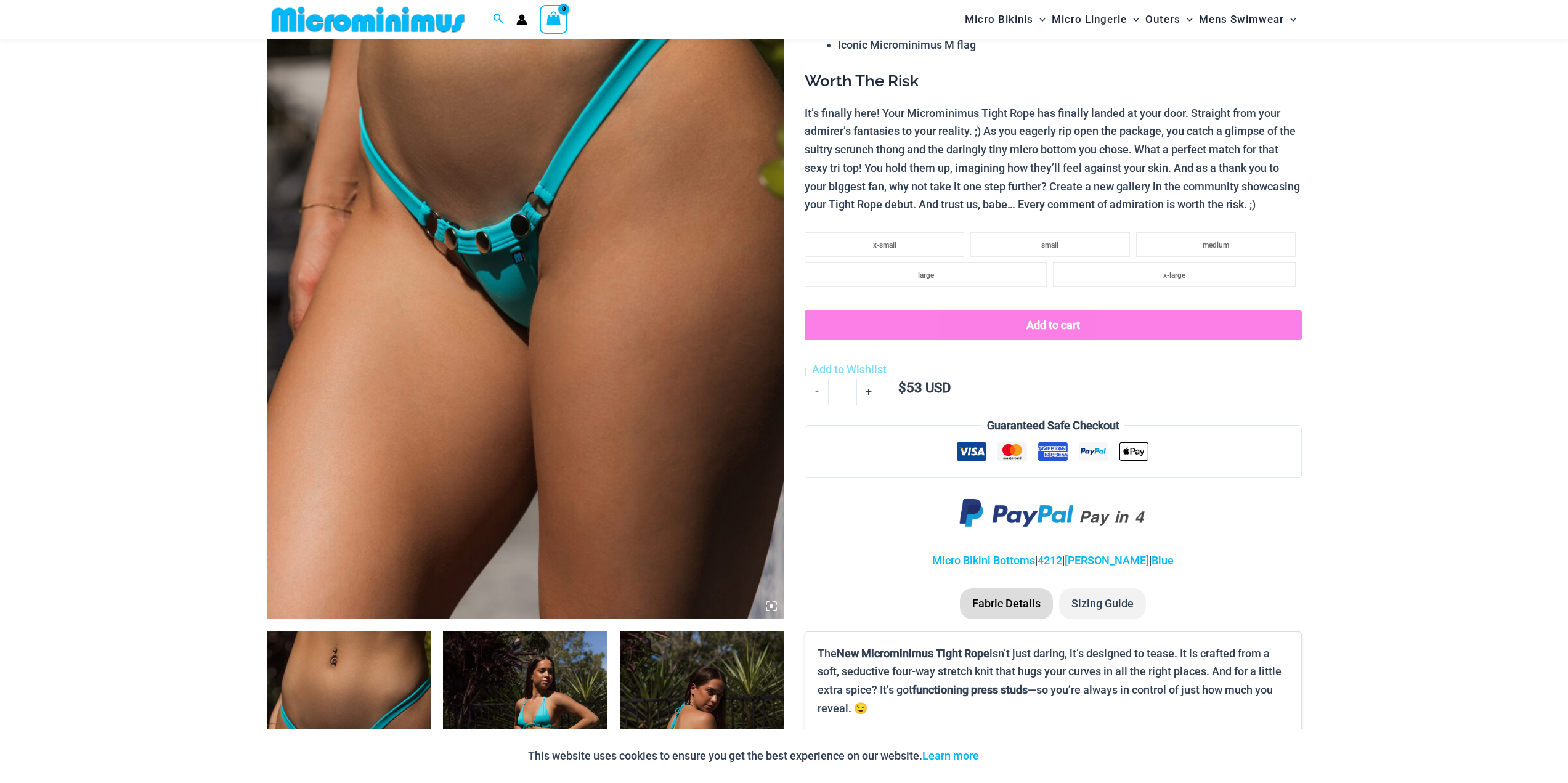
scroll to position [299, 0]
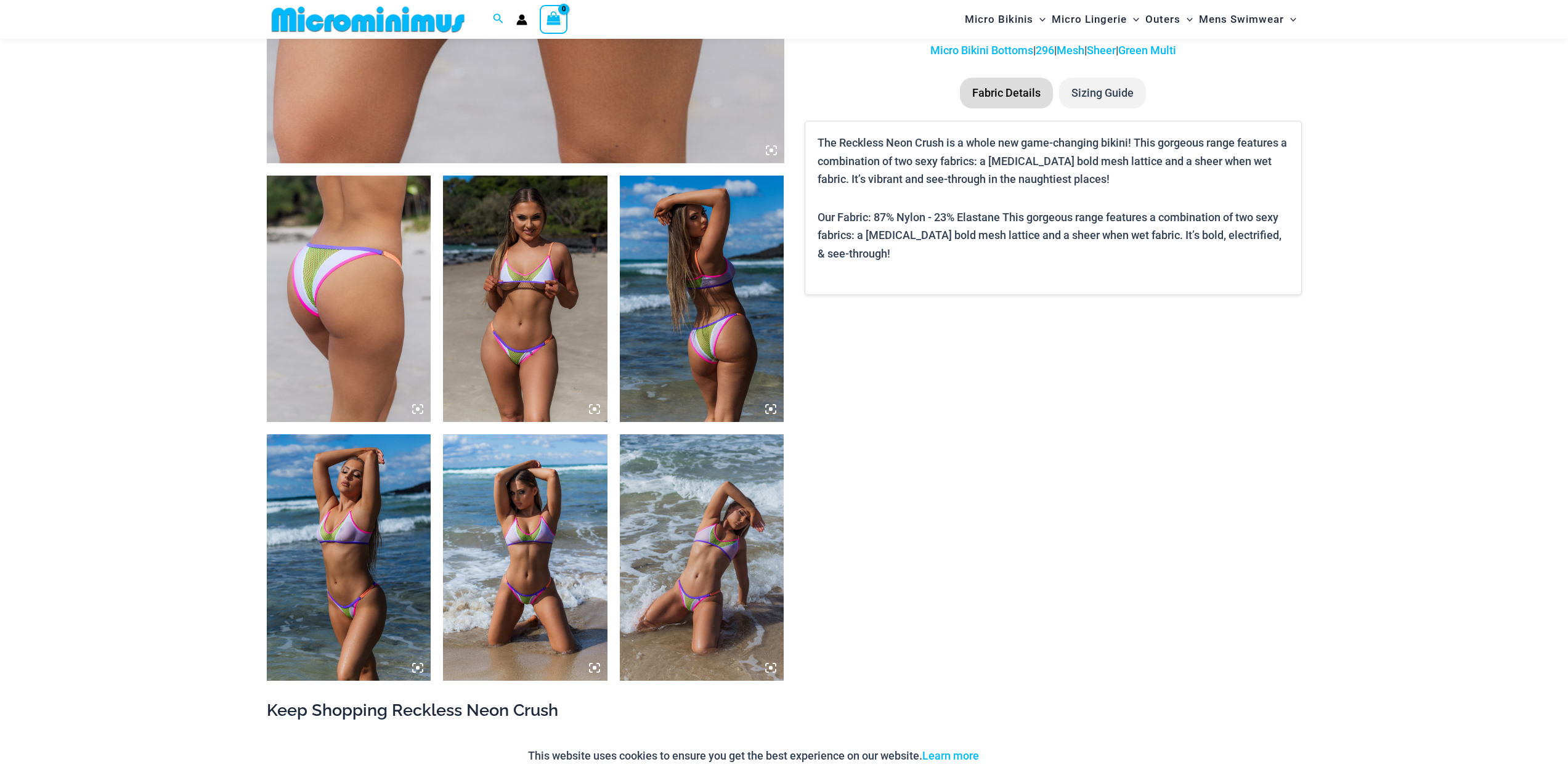
scroll to position [728, 0]
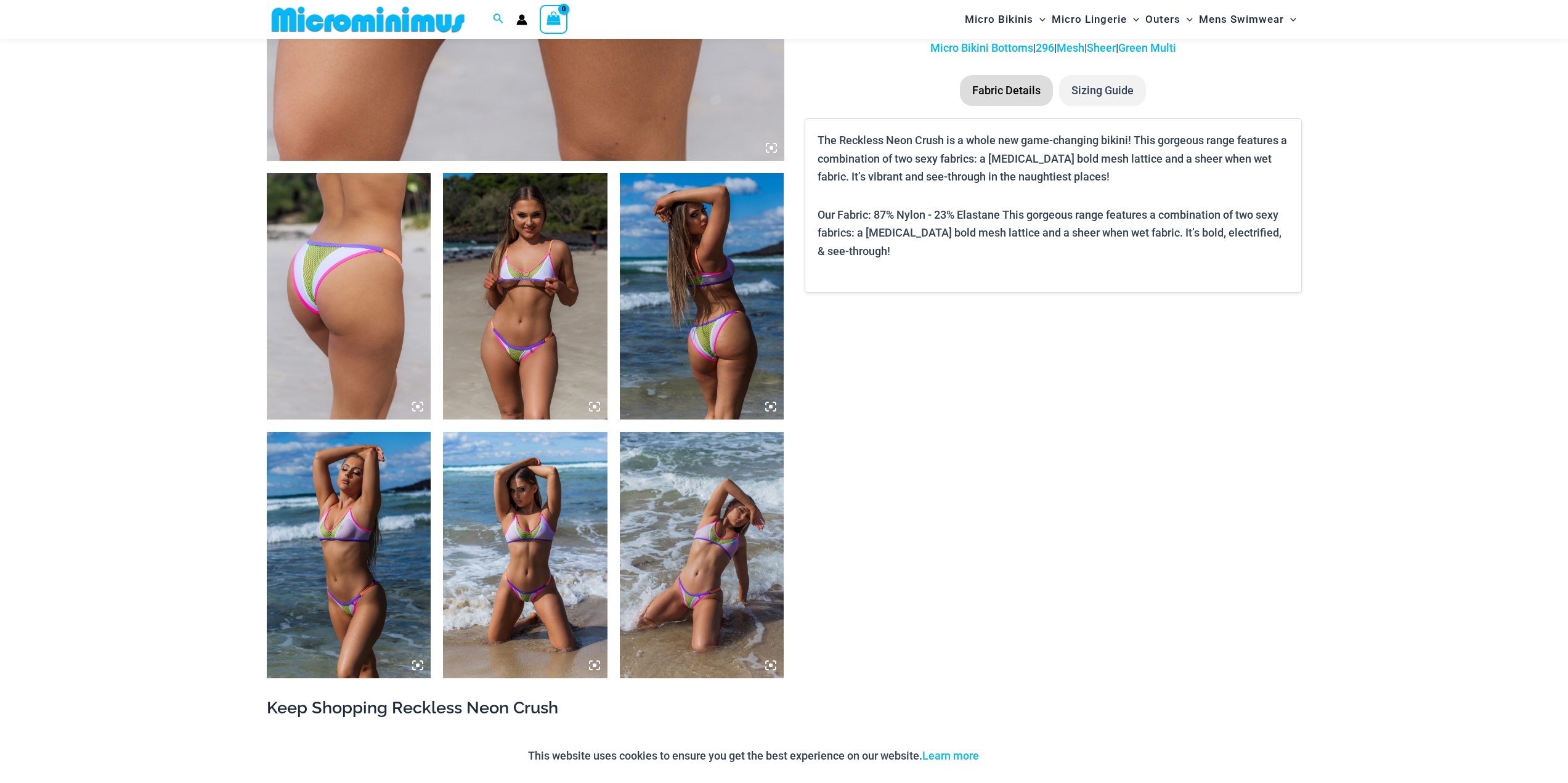
click at [517, 342] on img at bounding box center [525, 296] width 164 height 247
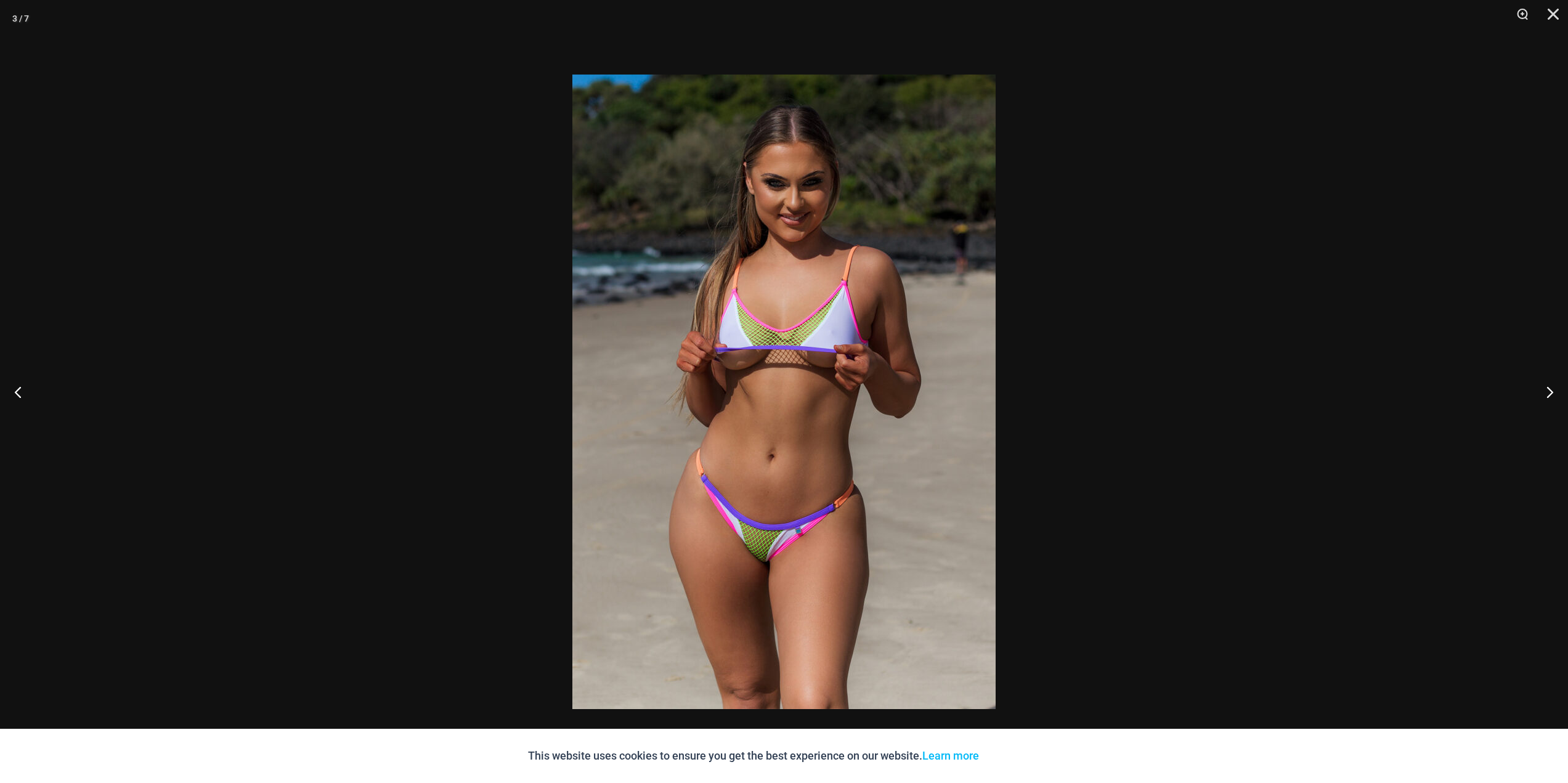
click at [352, 408] on div at bounding box center [784, 392] width 1568 height 783
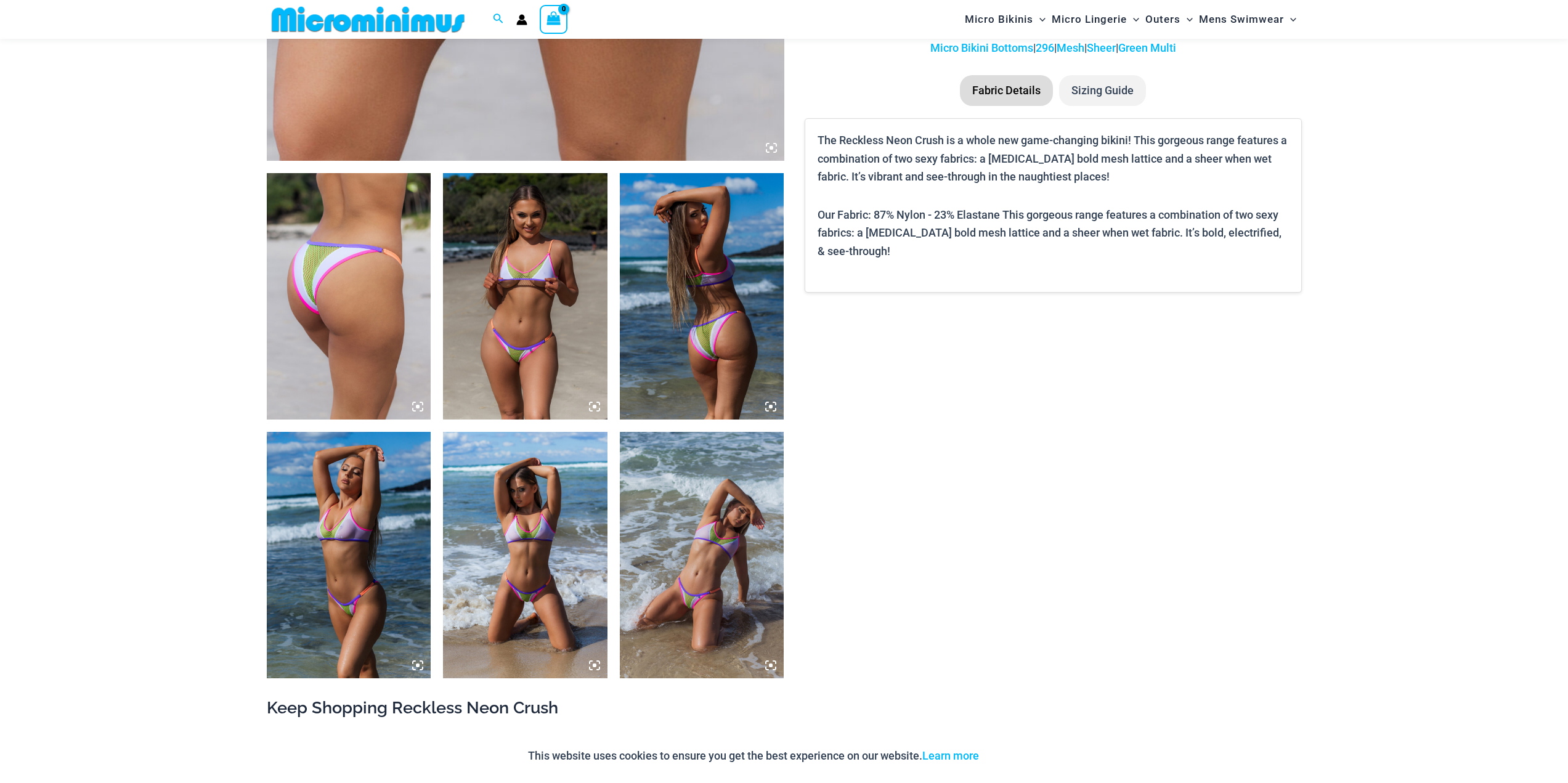
click at [707, 382] on img at bounding box center [702, 296] width 164 height 247
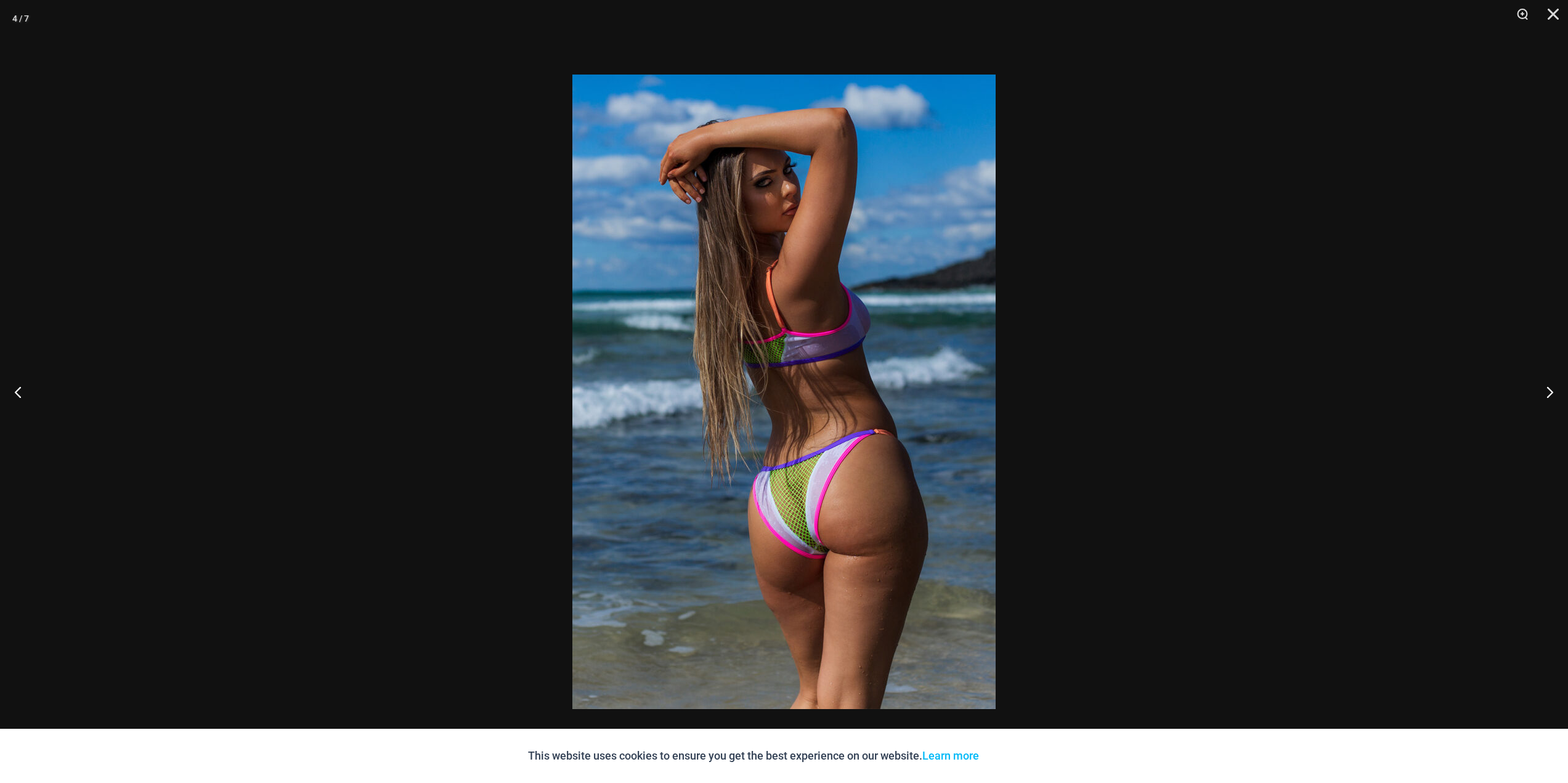
click at [309, 452] on div at bounding box center [784, 392] width 1568 height 783
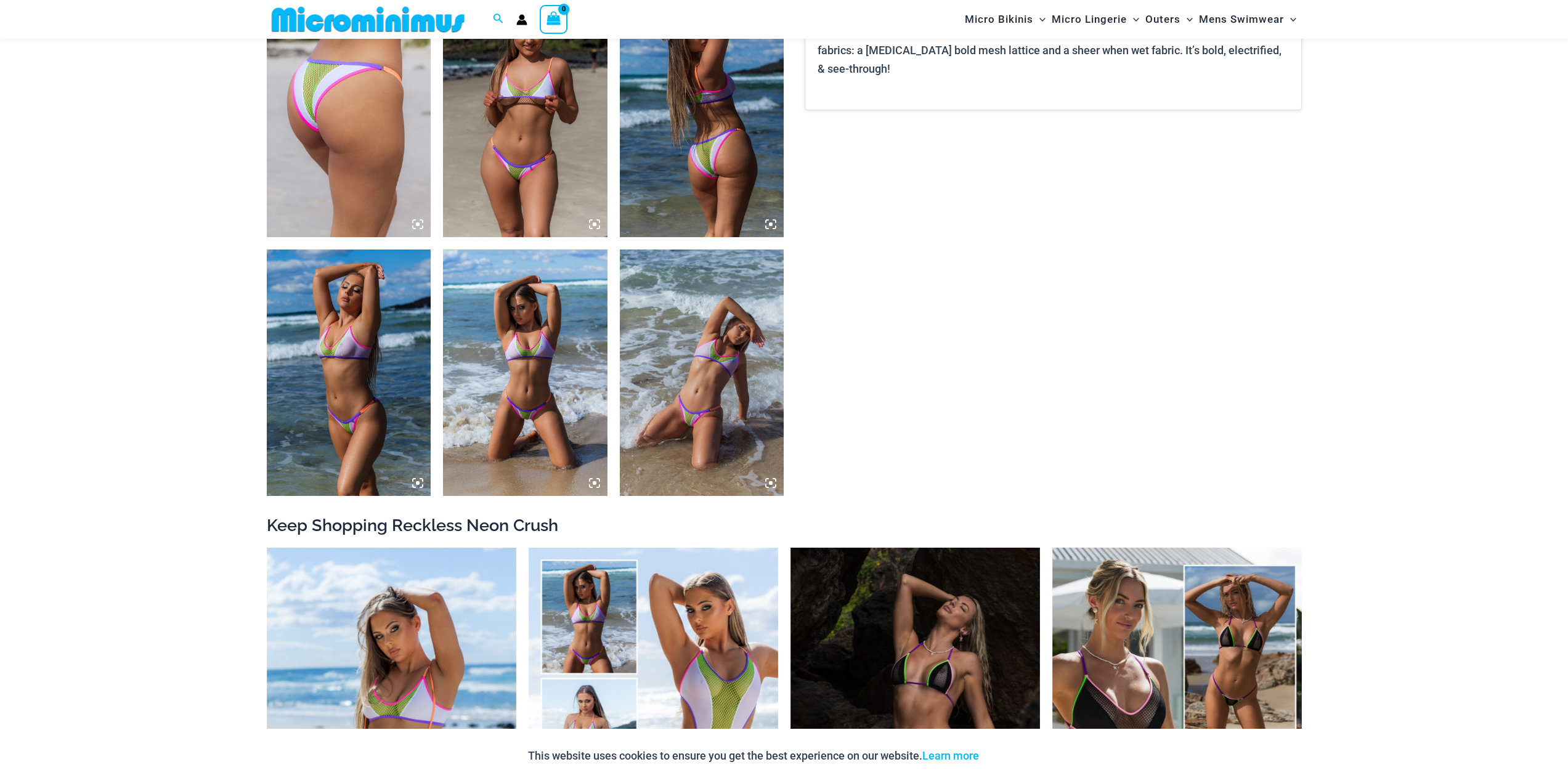
scroll to position [974, 0]
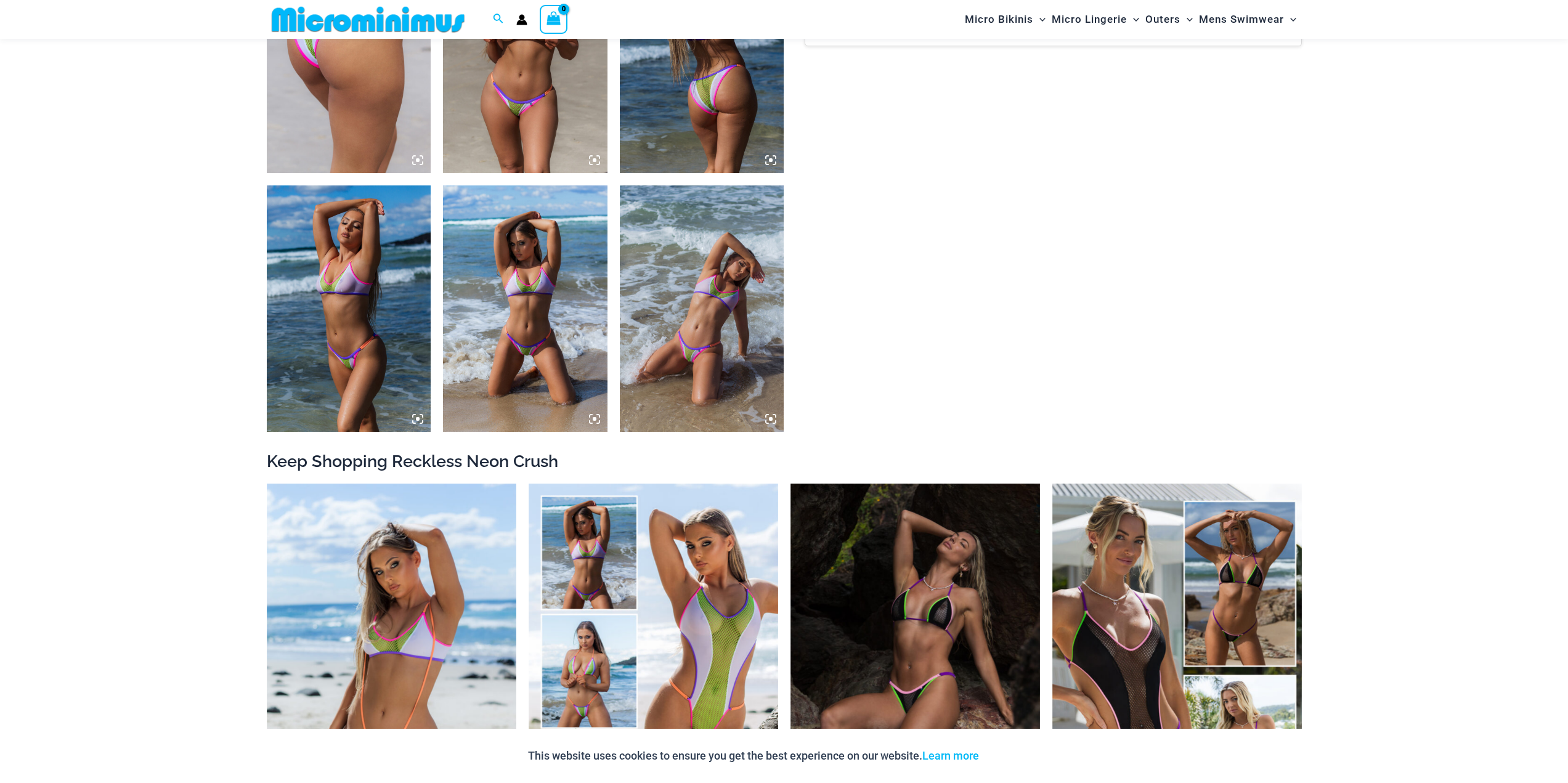
click at [361, 308] on img at bounding box center [349, 309] width 164 height 247
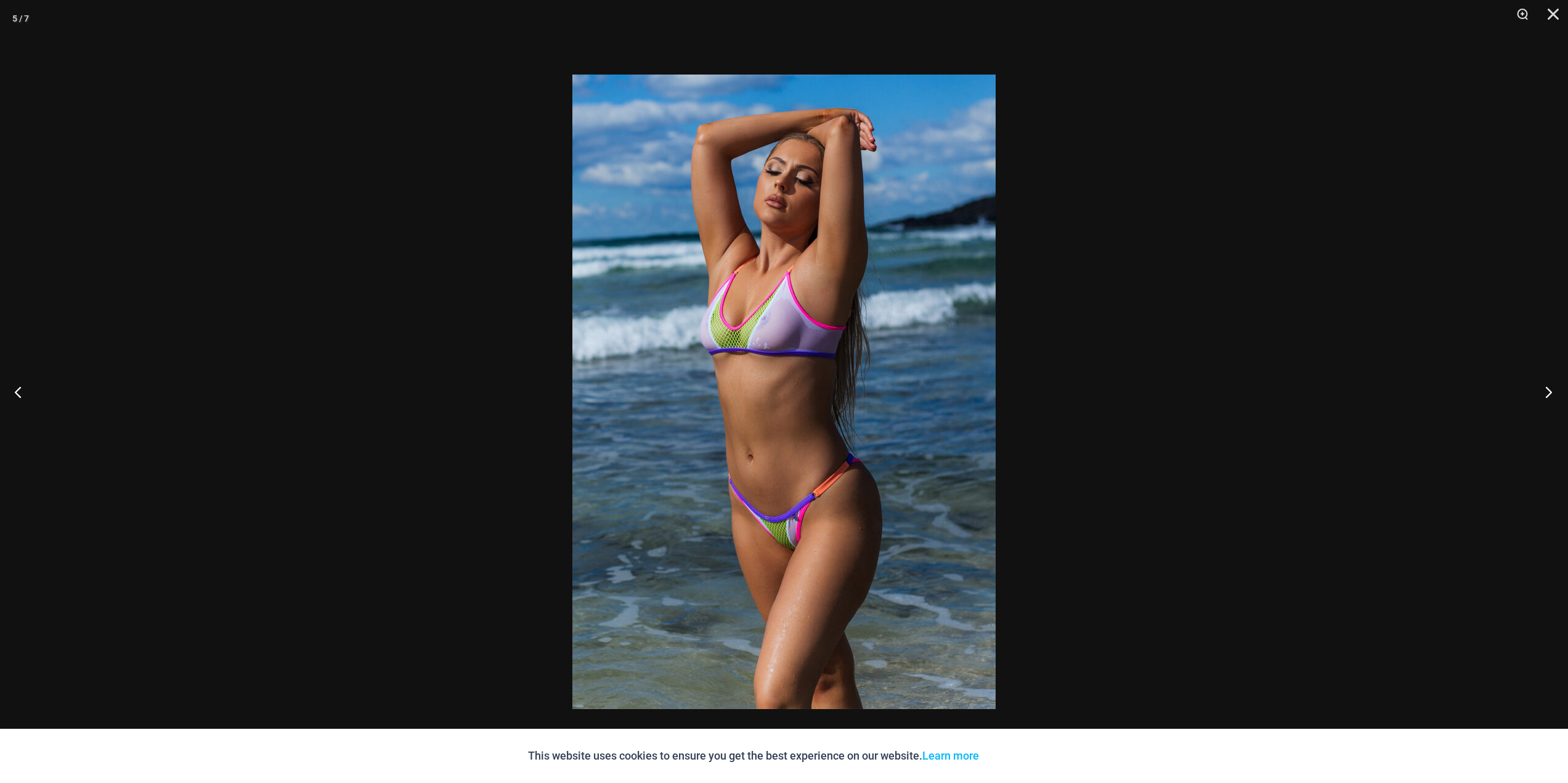
click at [1551, 398] on button "Next" at bounding box center [1544, 392] width 46 height 62
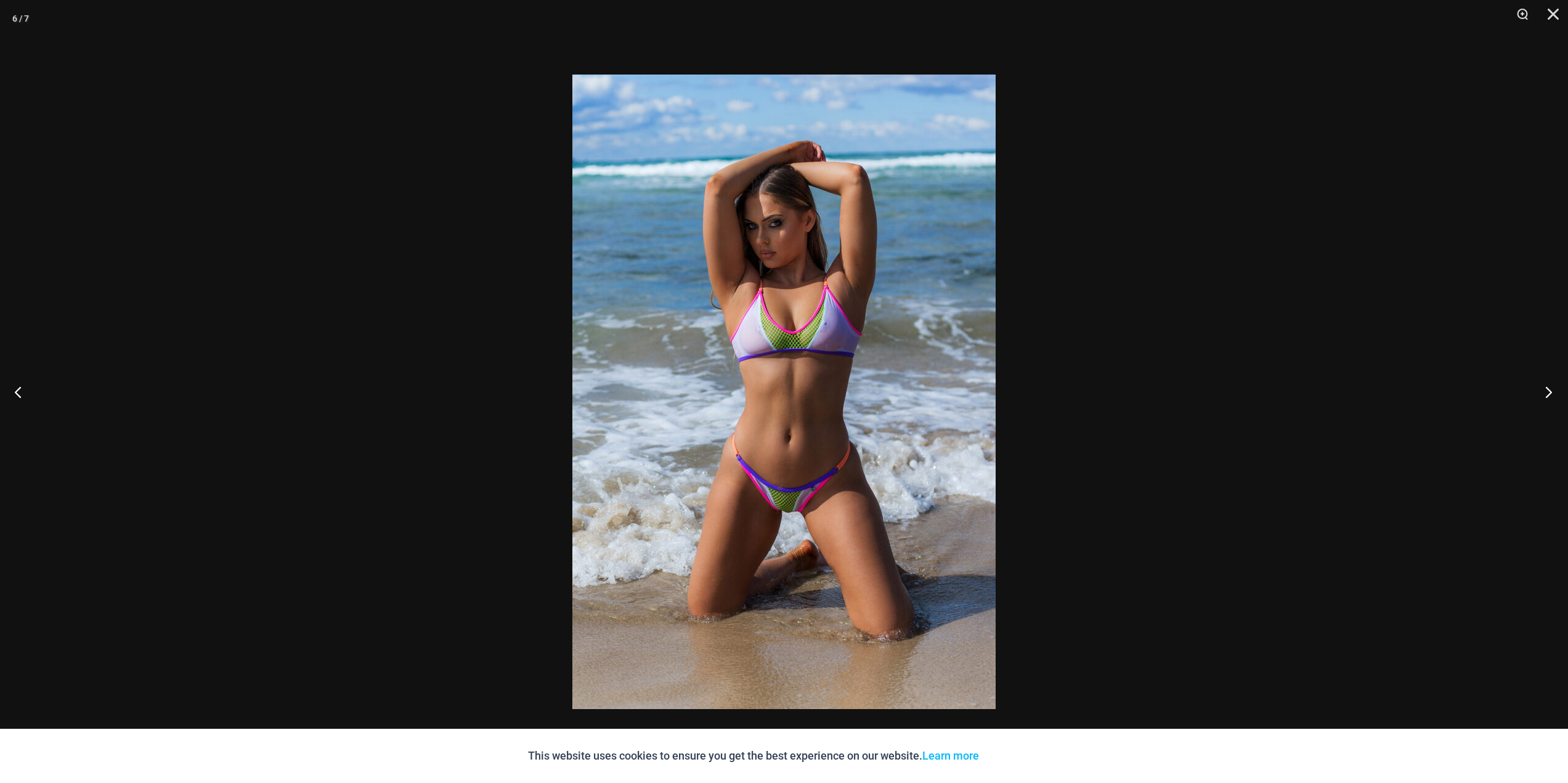
click at [1551, 398] on button "Next" at bounding box center [1544, 392] width 46 height 62
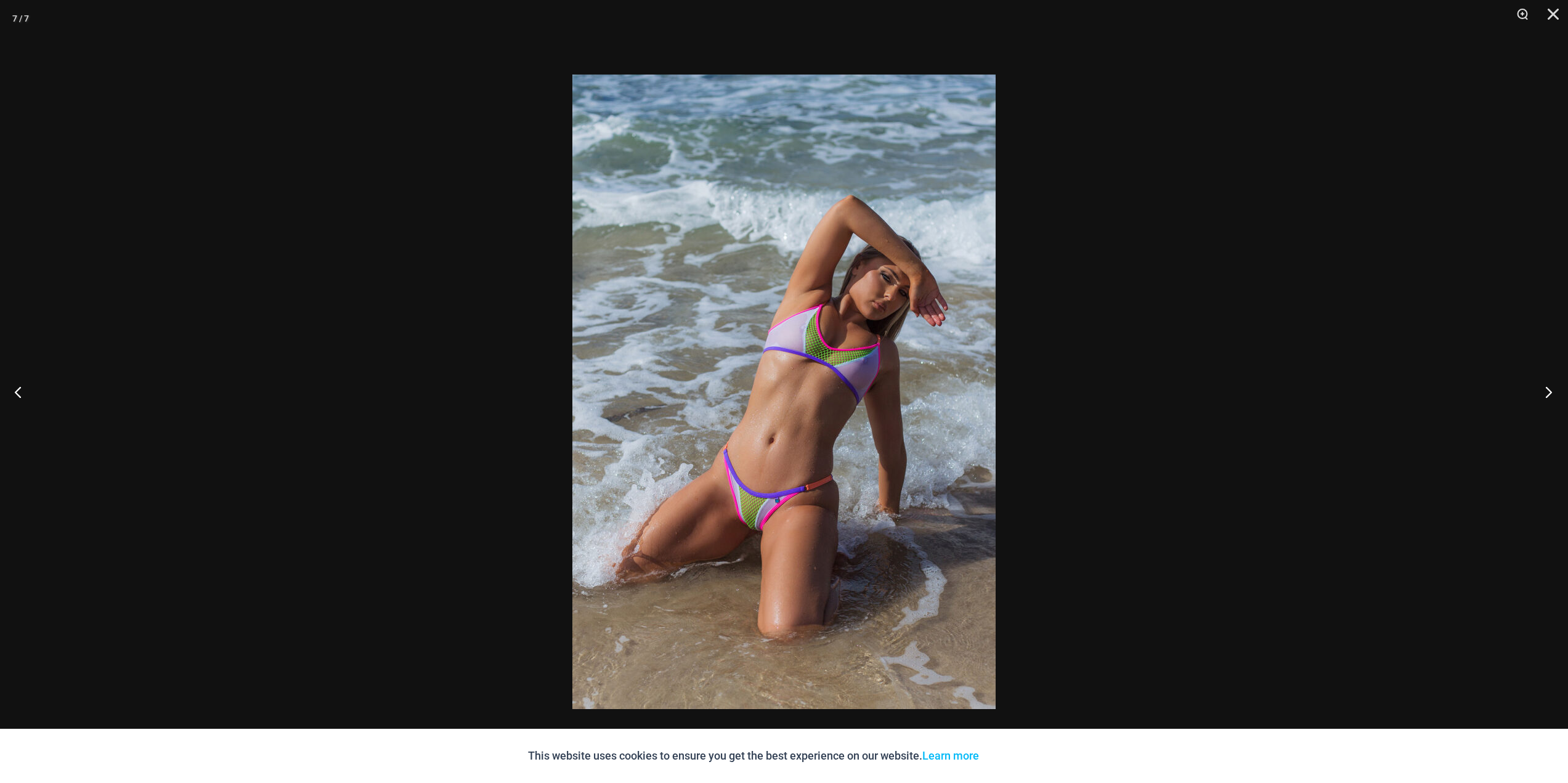
click at [1551, 398] on button "Next" at bounding box center [1544, 392] width 46 height 62
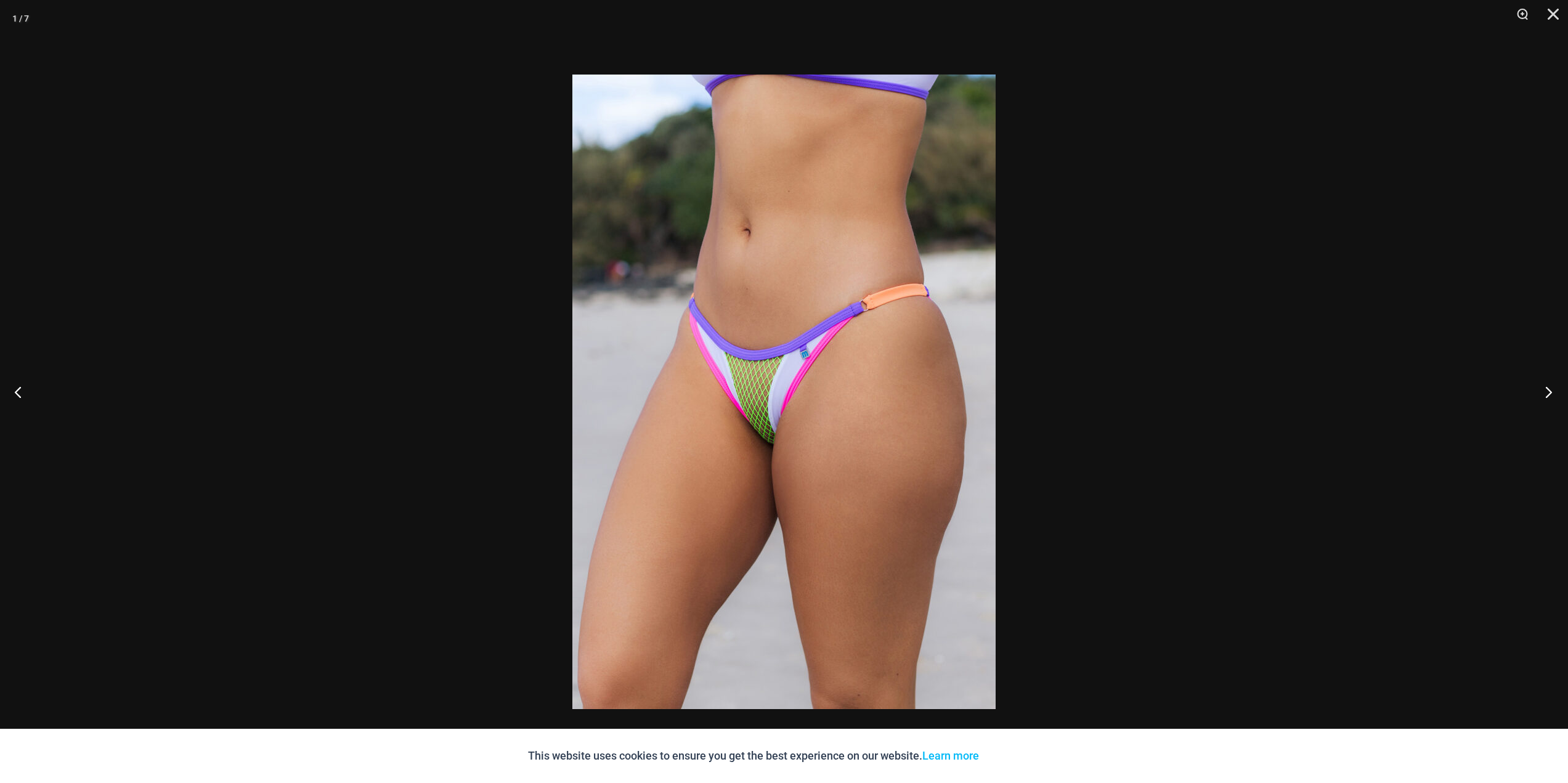
click at [1554, 395] on button "Next" at bounding box center [1544, 392] width 46 height 62
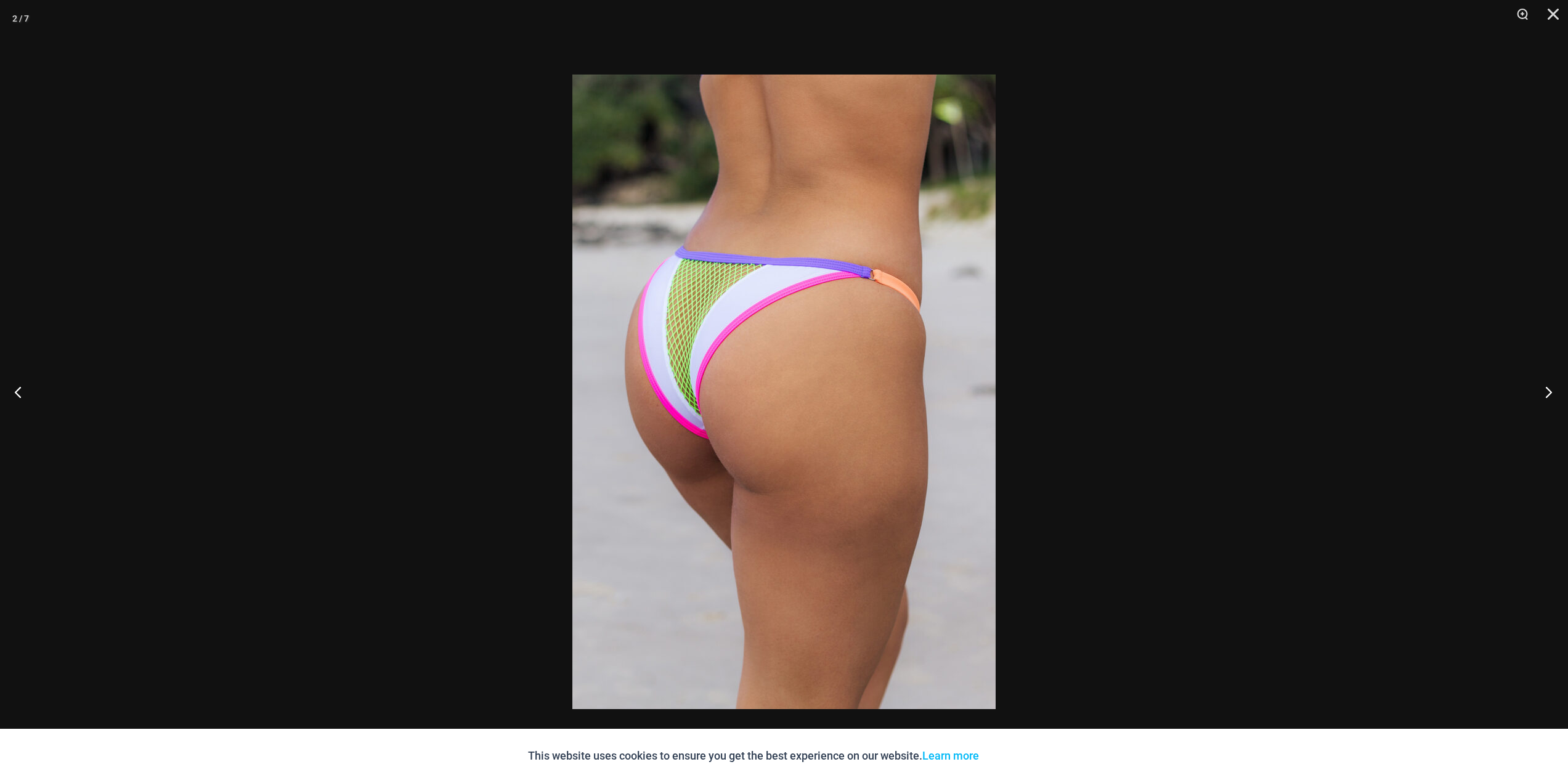
click at [1551, 395] on button "Next" at bounding box center [1544, 392] width 46 height 62
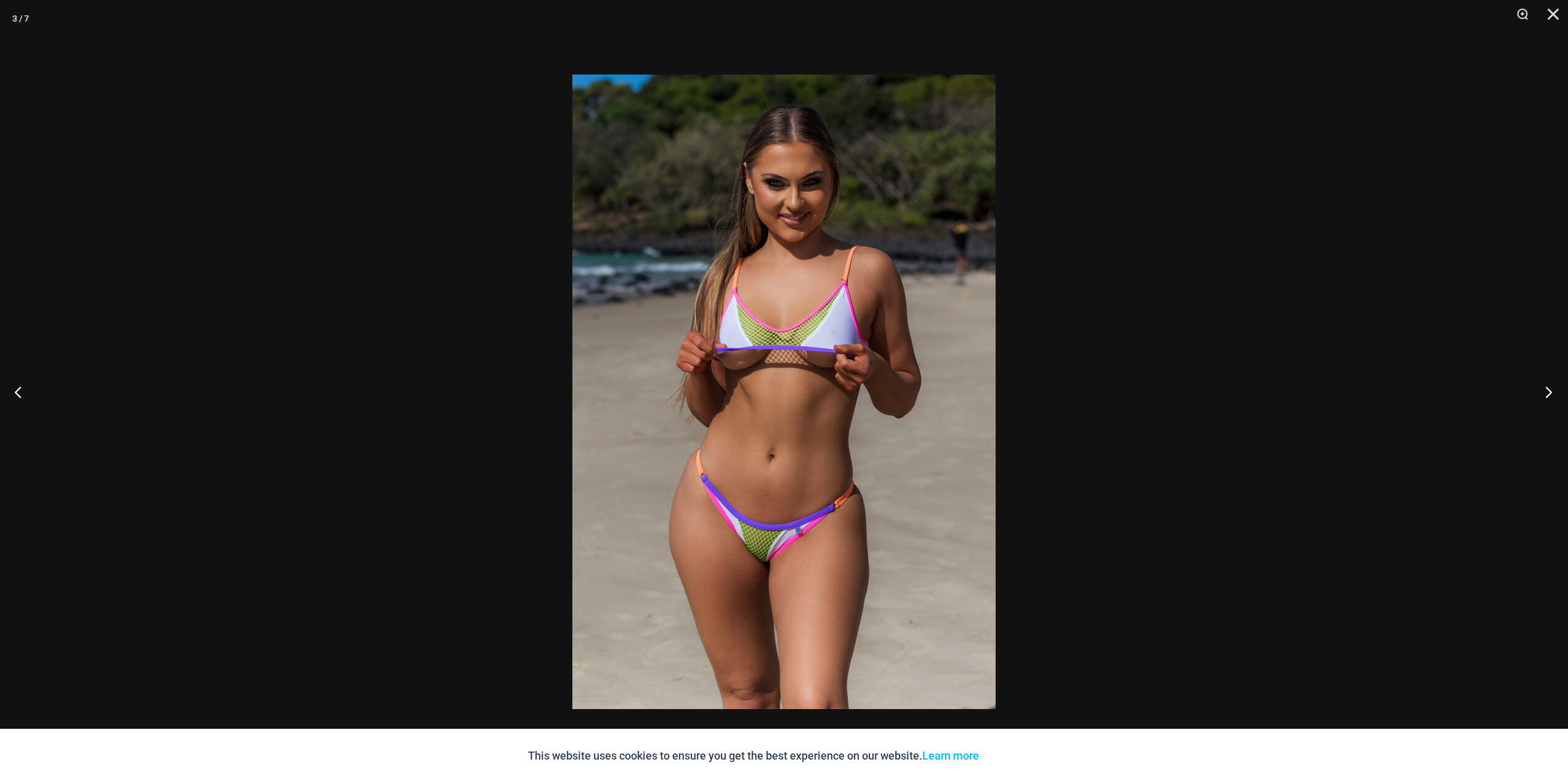
click at [1551, 395] on button "Next" at bounding box center [1544, 392] width 46 height 62
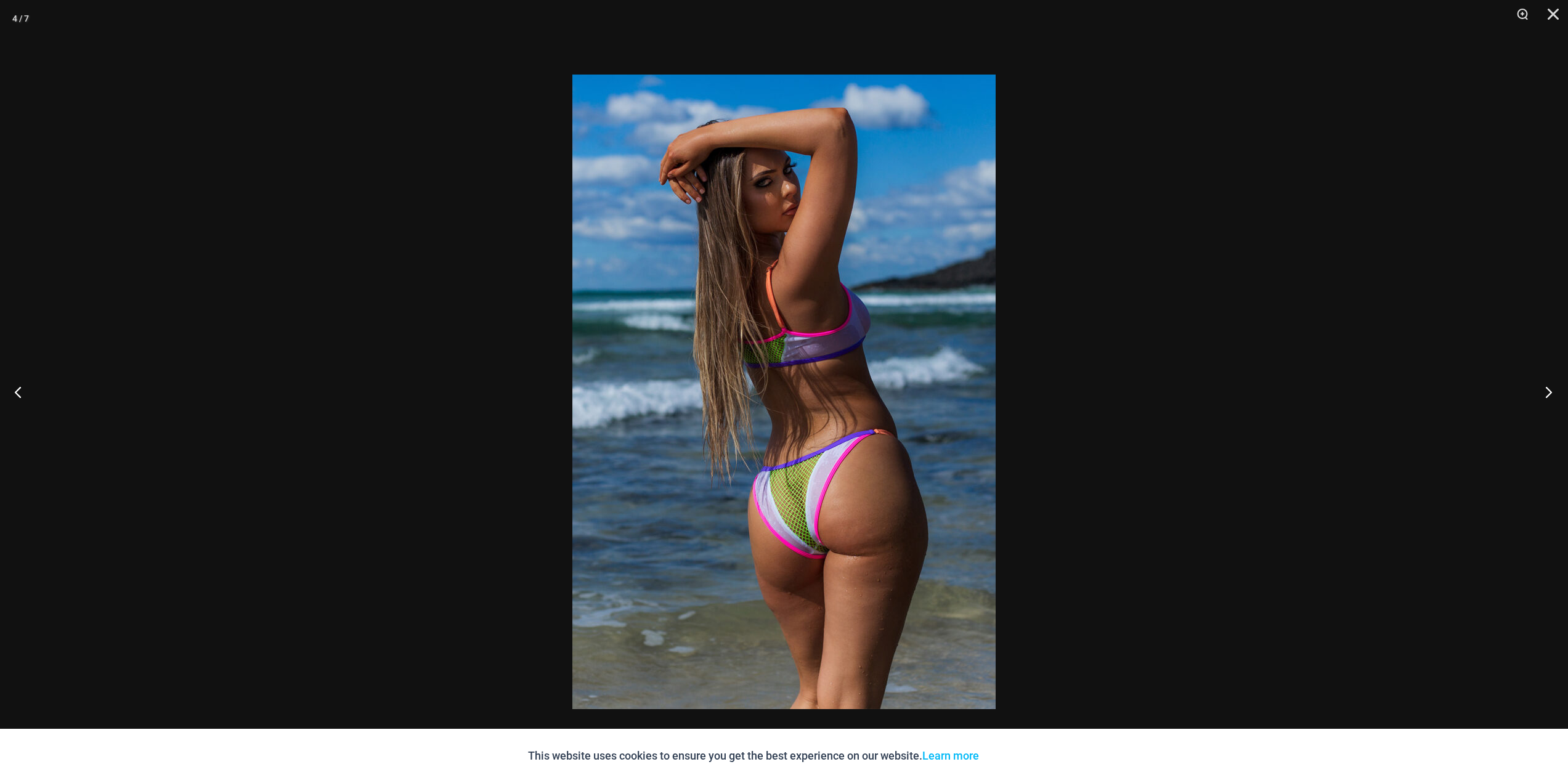
click at [1551, 395] on button "Next" at bounding box center [1544, 392] width 46 height 62
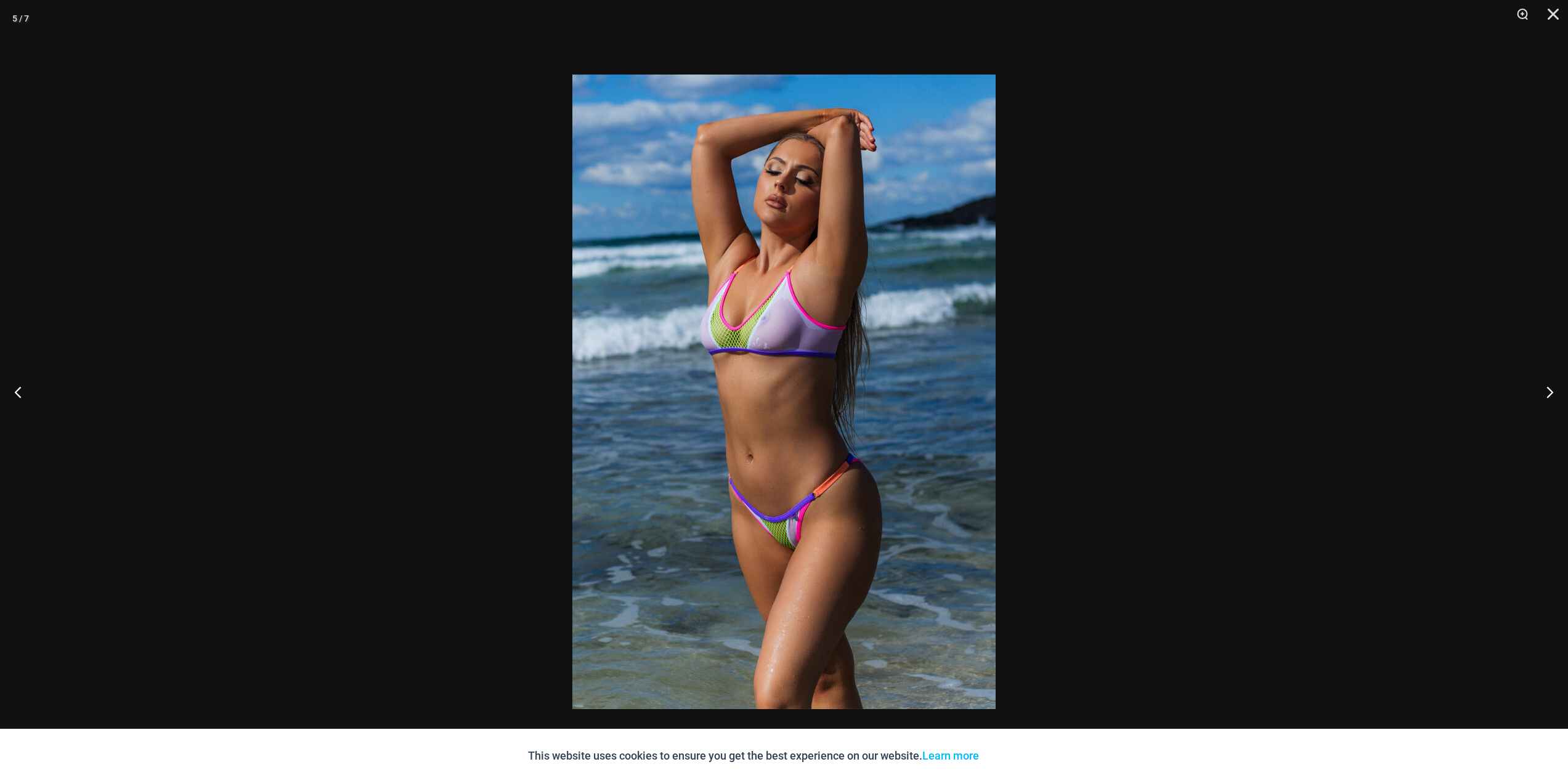
click at [465, 424] on div at bounding box center [784, 392] width 1568 height 783
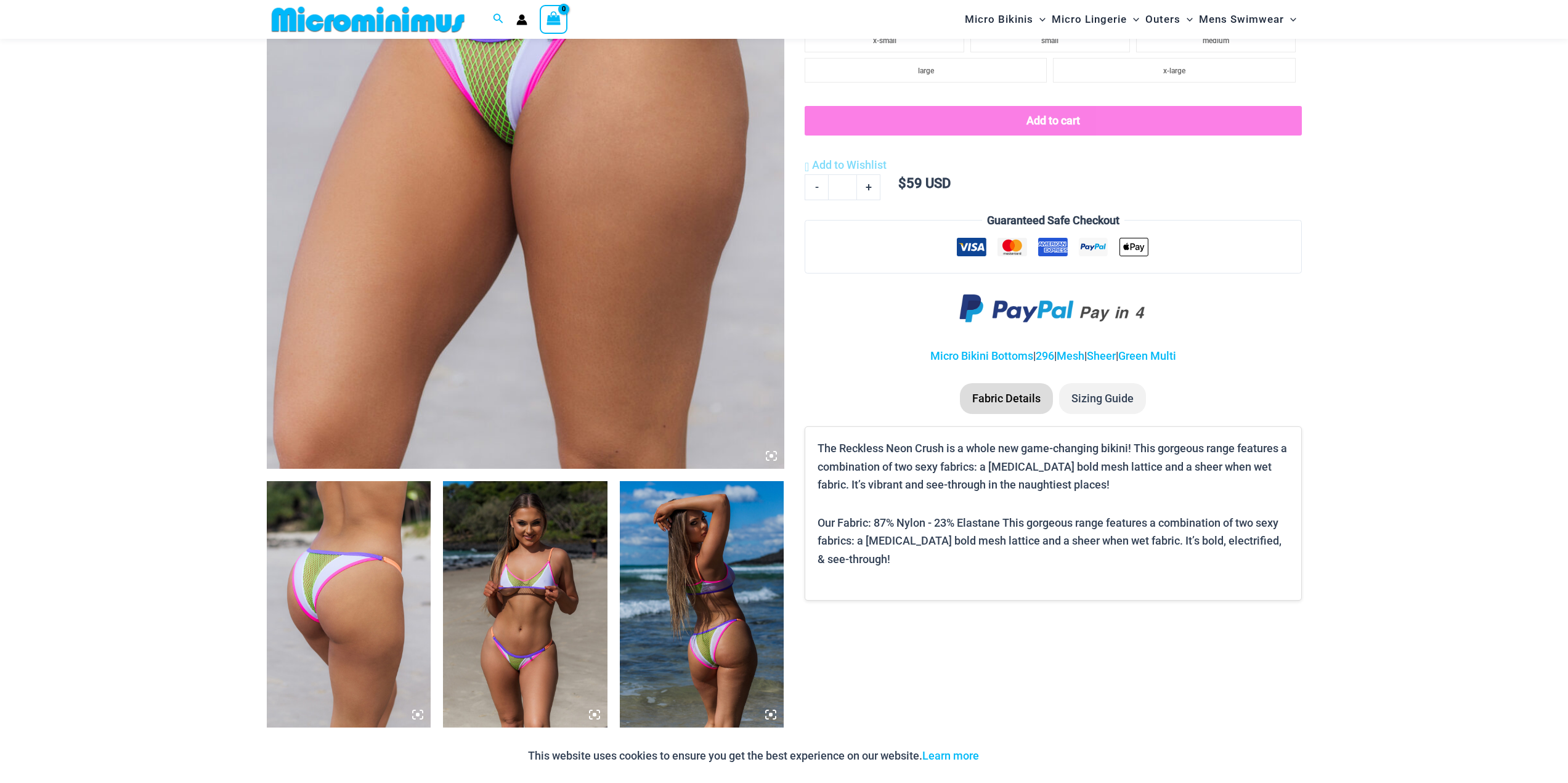
scroll to position [220, 0]
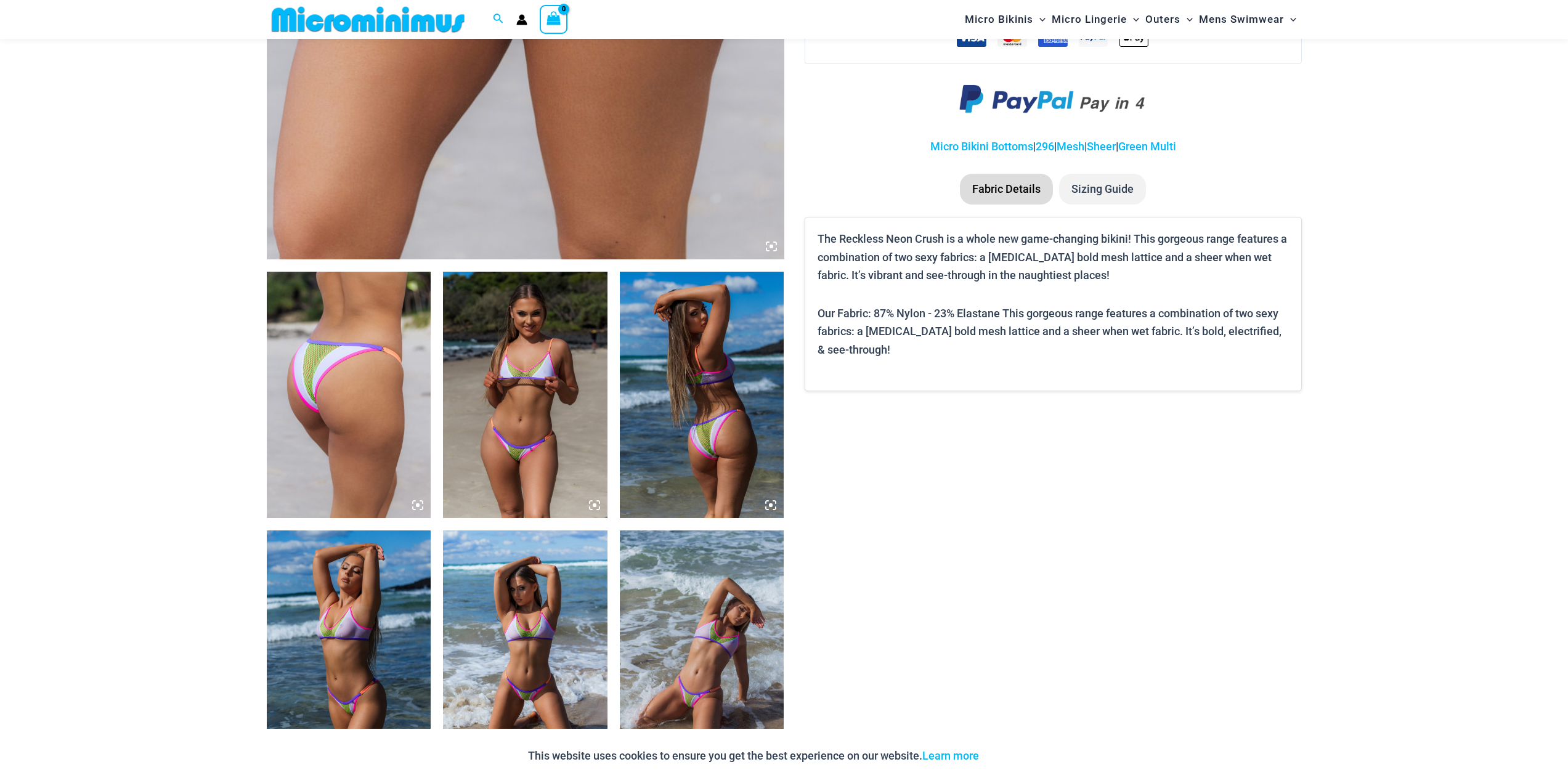
drag, startPoint x: 1425, startPoint y: 230, endPoint x: 1321, endPoint y: 441, distance: 235.2
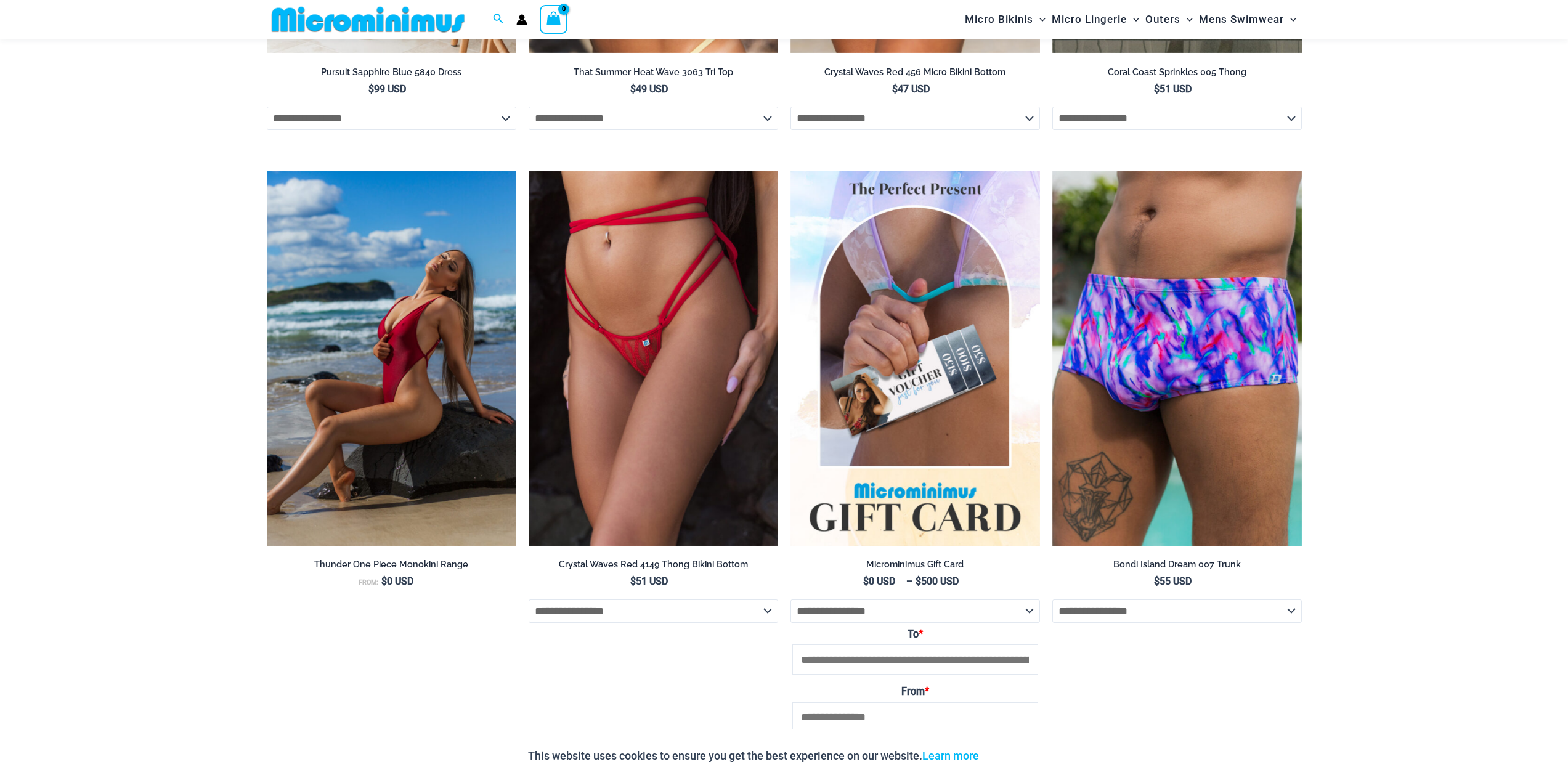
scroll to position [4243, 0]
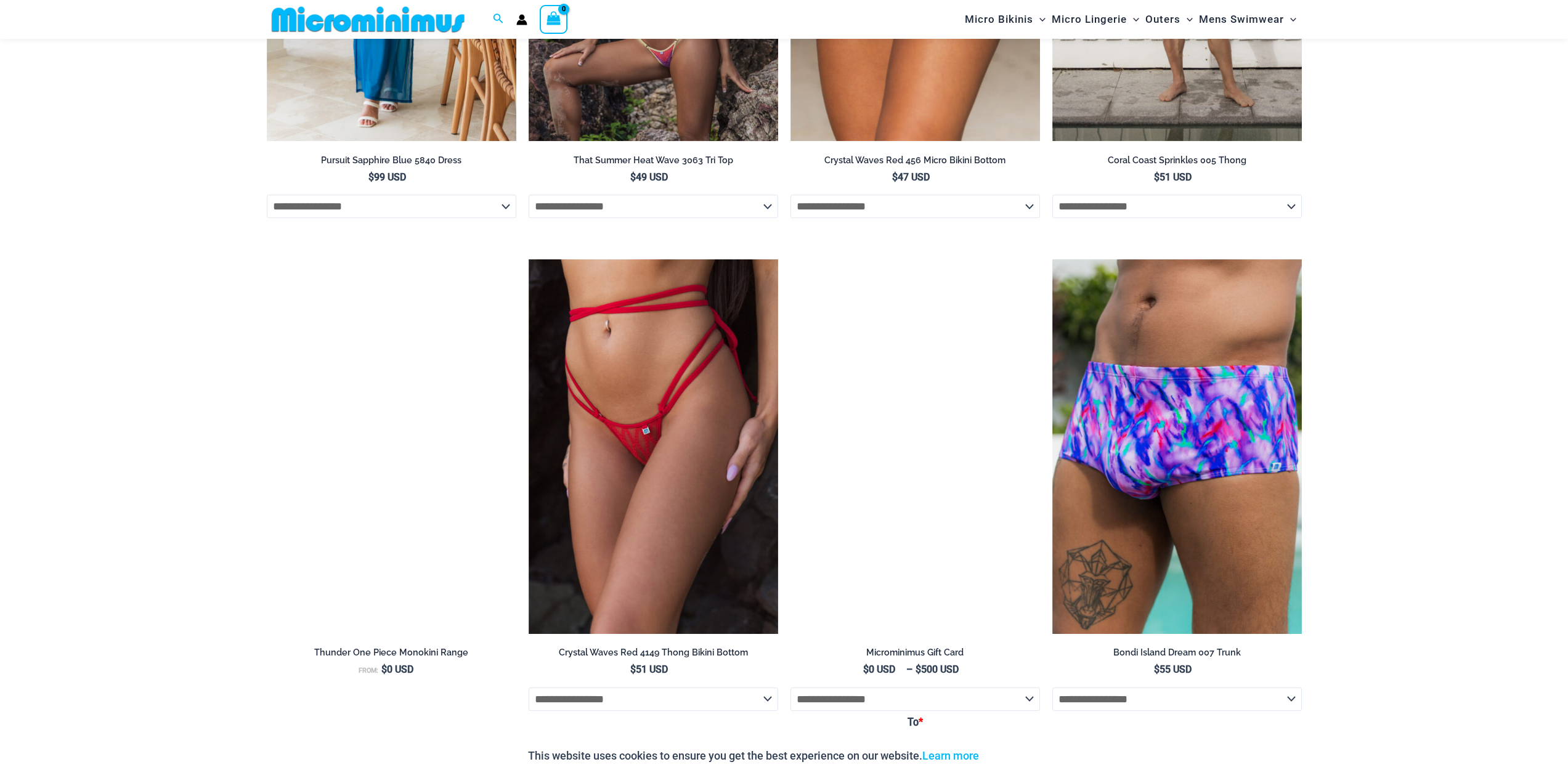
scroll to position [4178, 0]
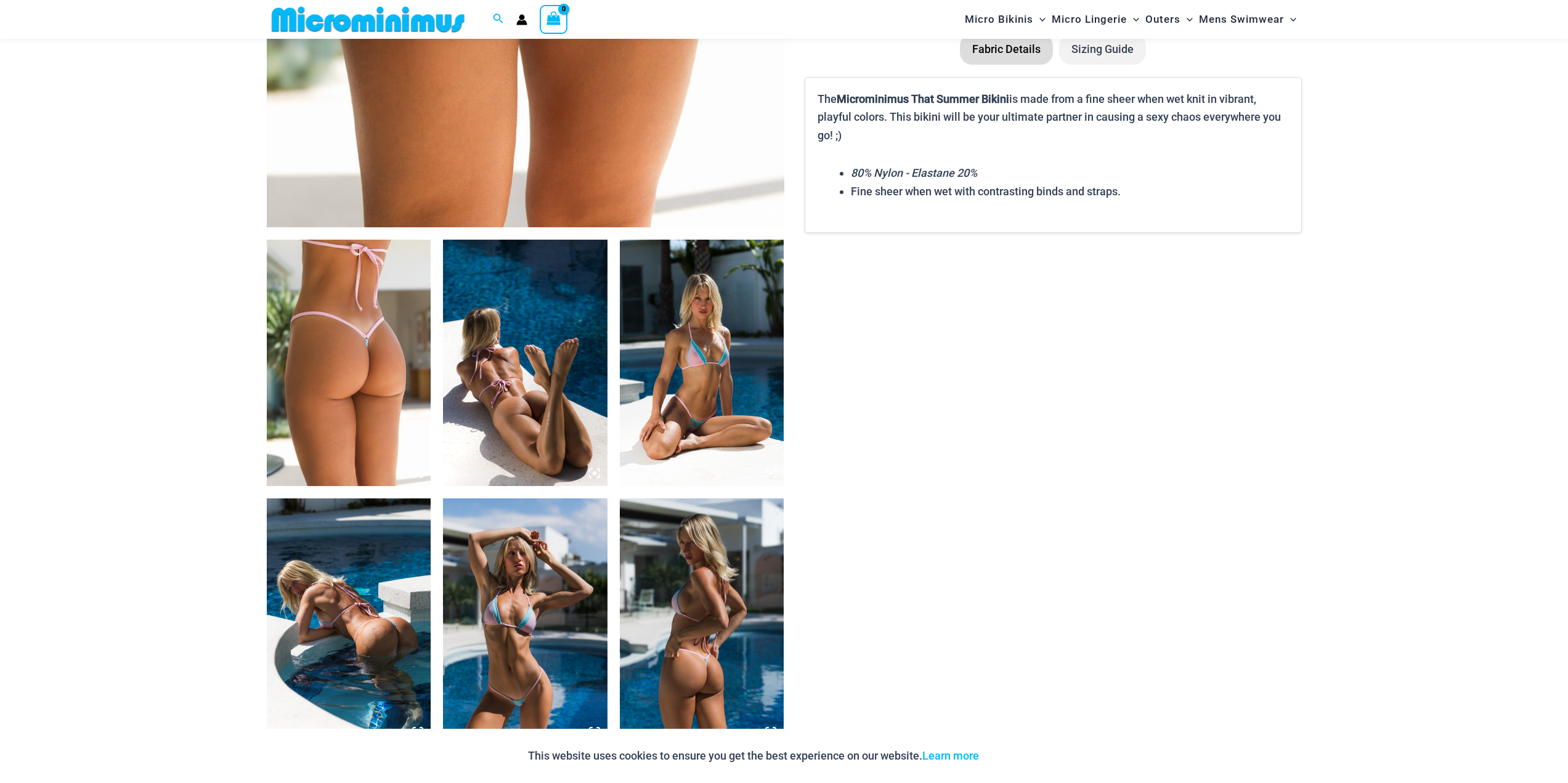
scroll to position [728, 0]
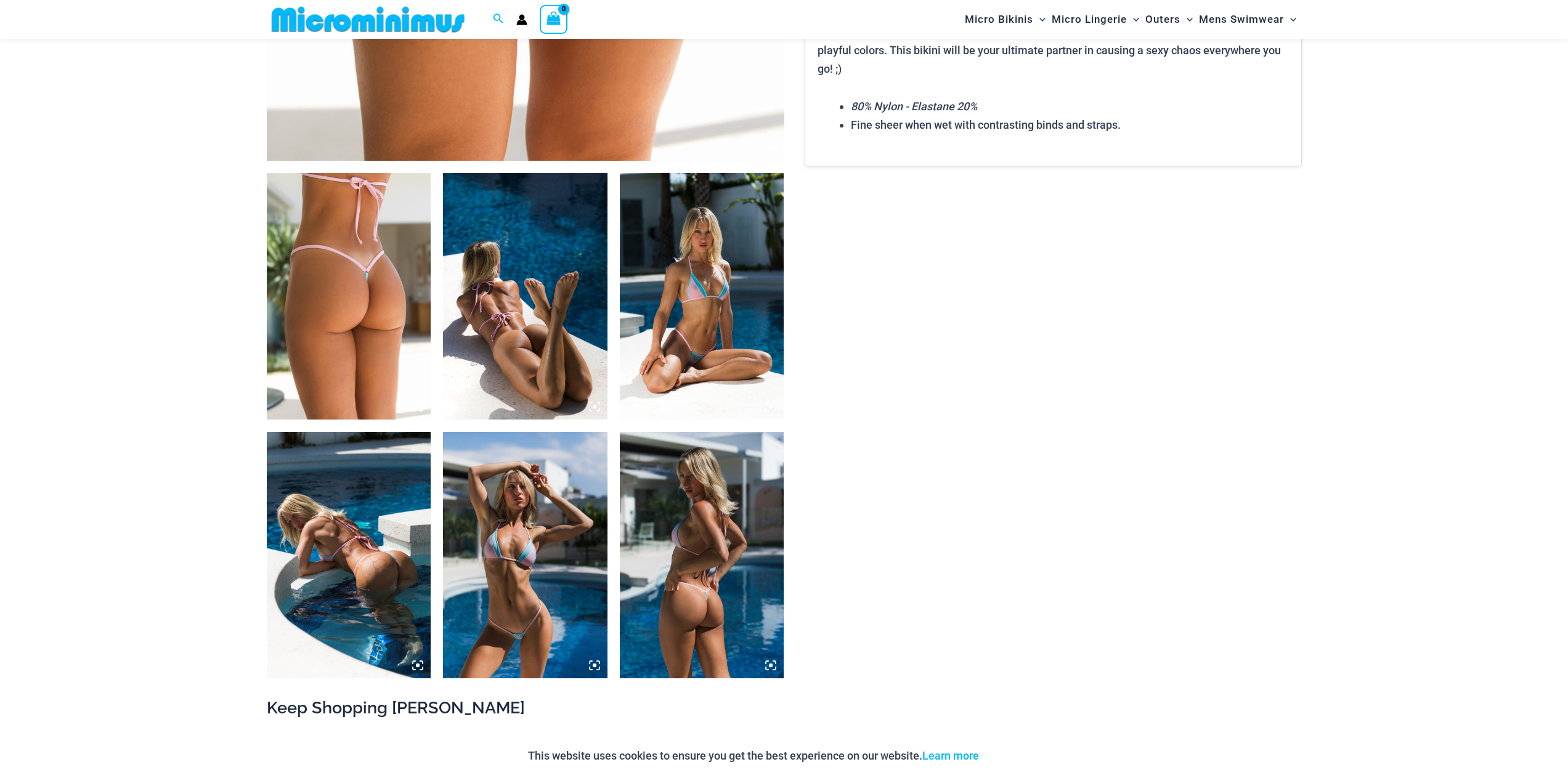
click at [701, 324] on img at bounding box center [702, 296] width 164 height 247
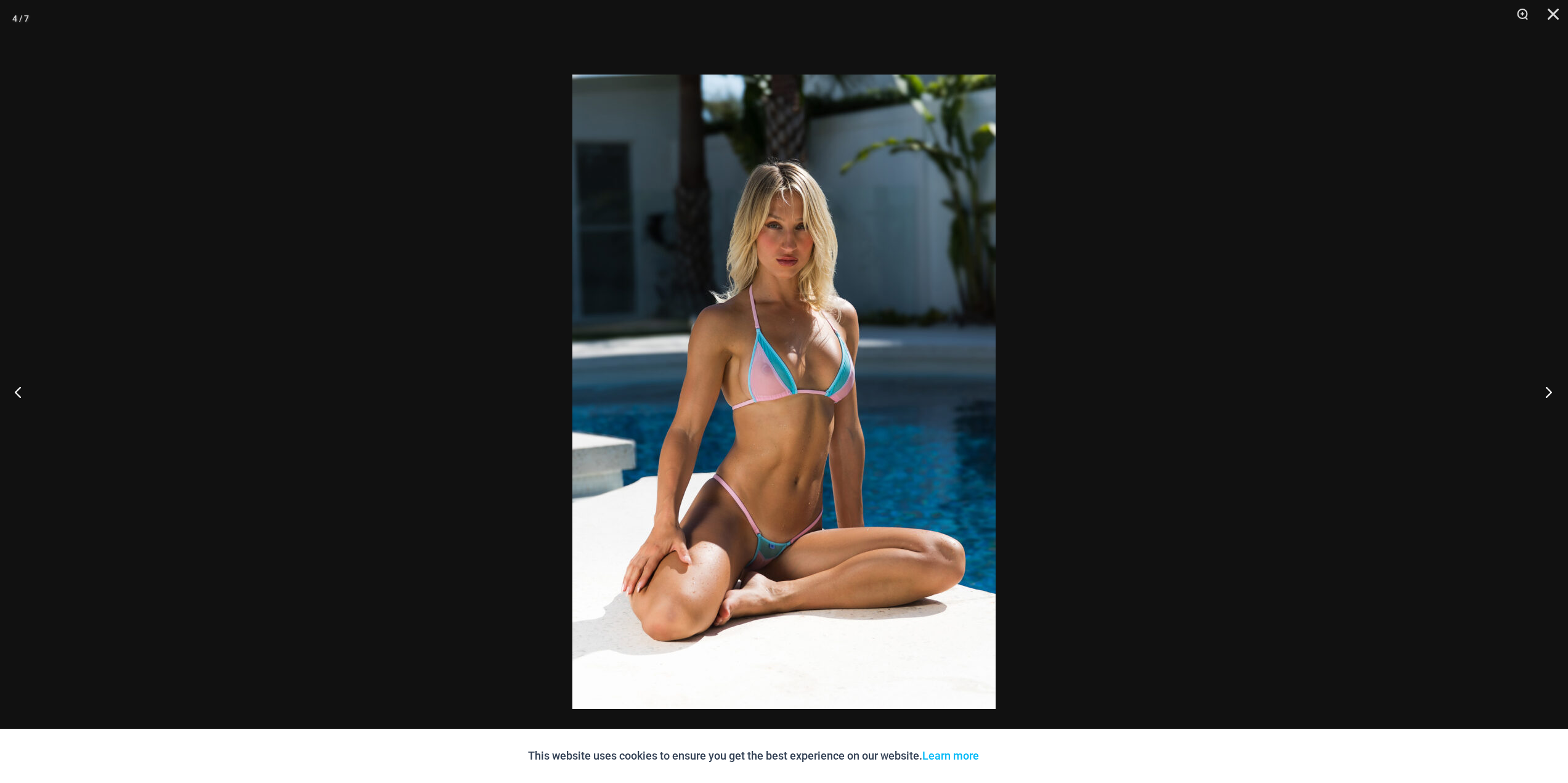
click at [1545, 390] on button "Next" at bounding box center [1544, 392] width 46 height 62
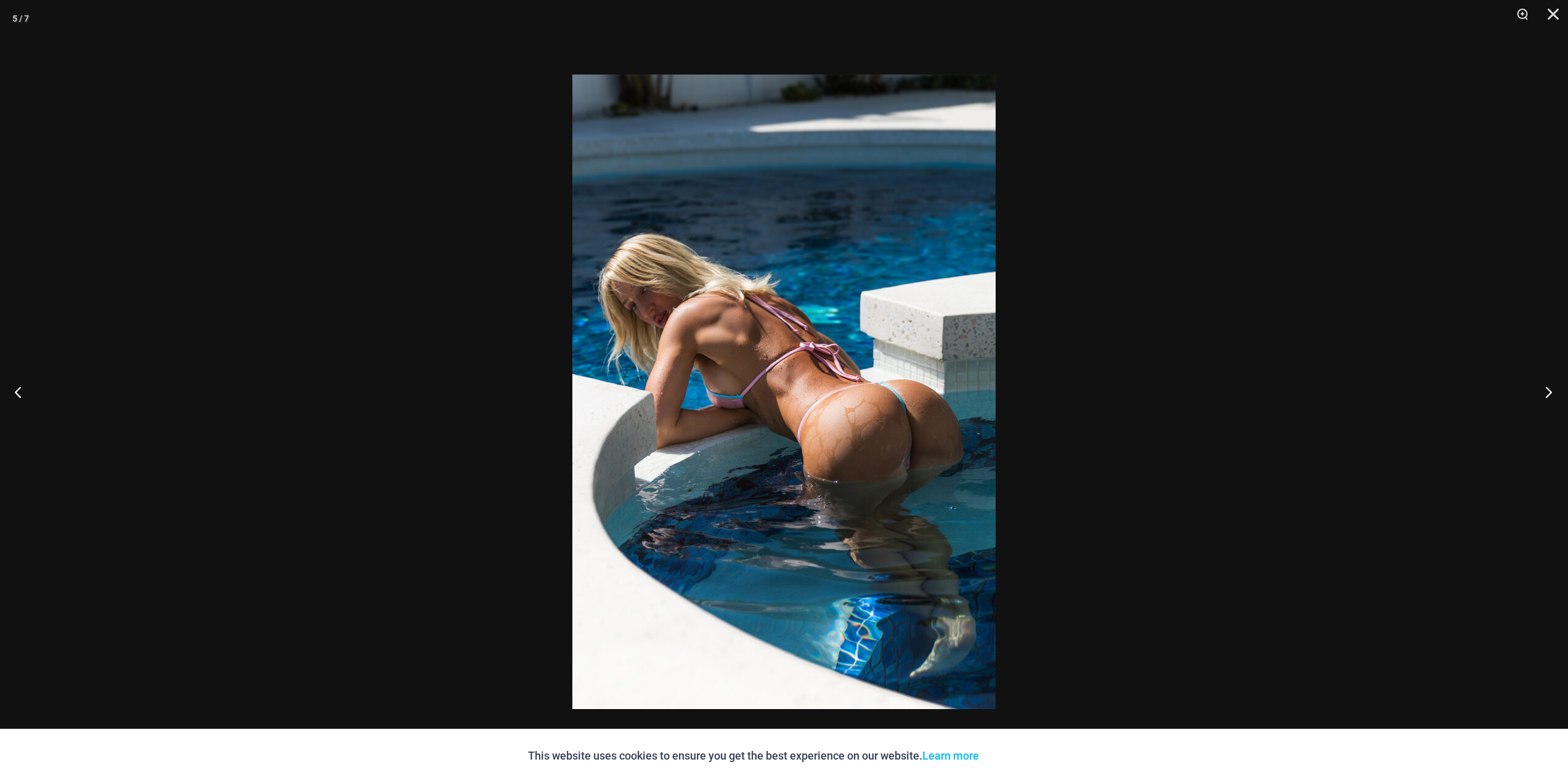
click at [1543, 393] on button "Next" at bounding box center [1544, 392] width 46 height 62
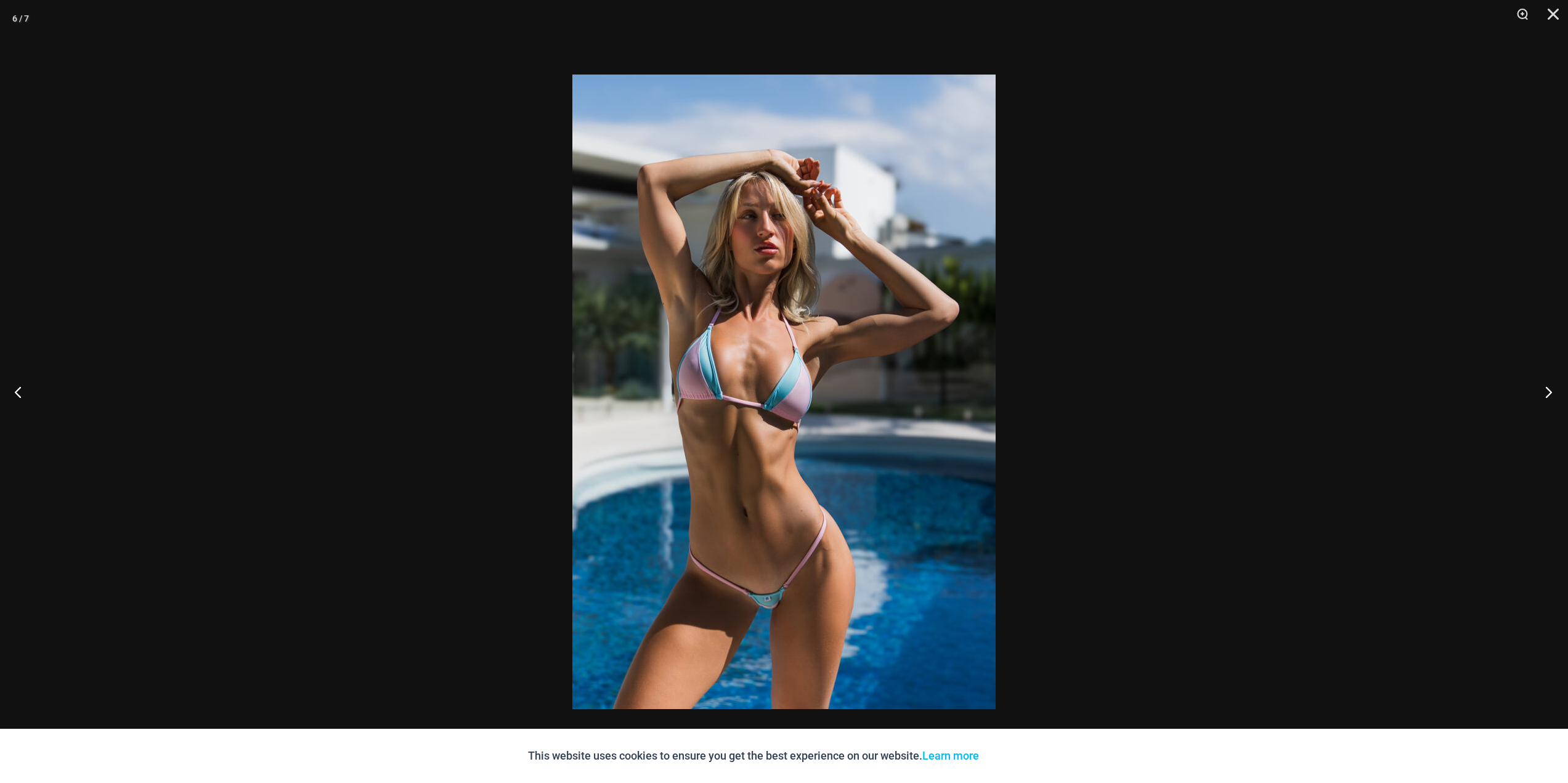
click at [1543, 393] on button "Next" at bounding box center [1544, 392] width 46 height 62
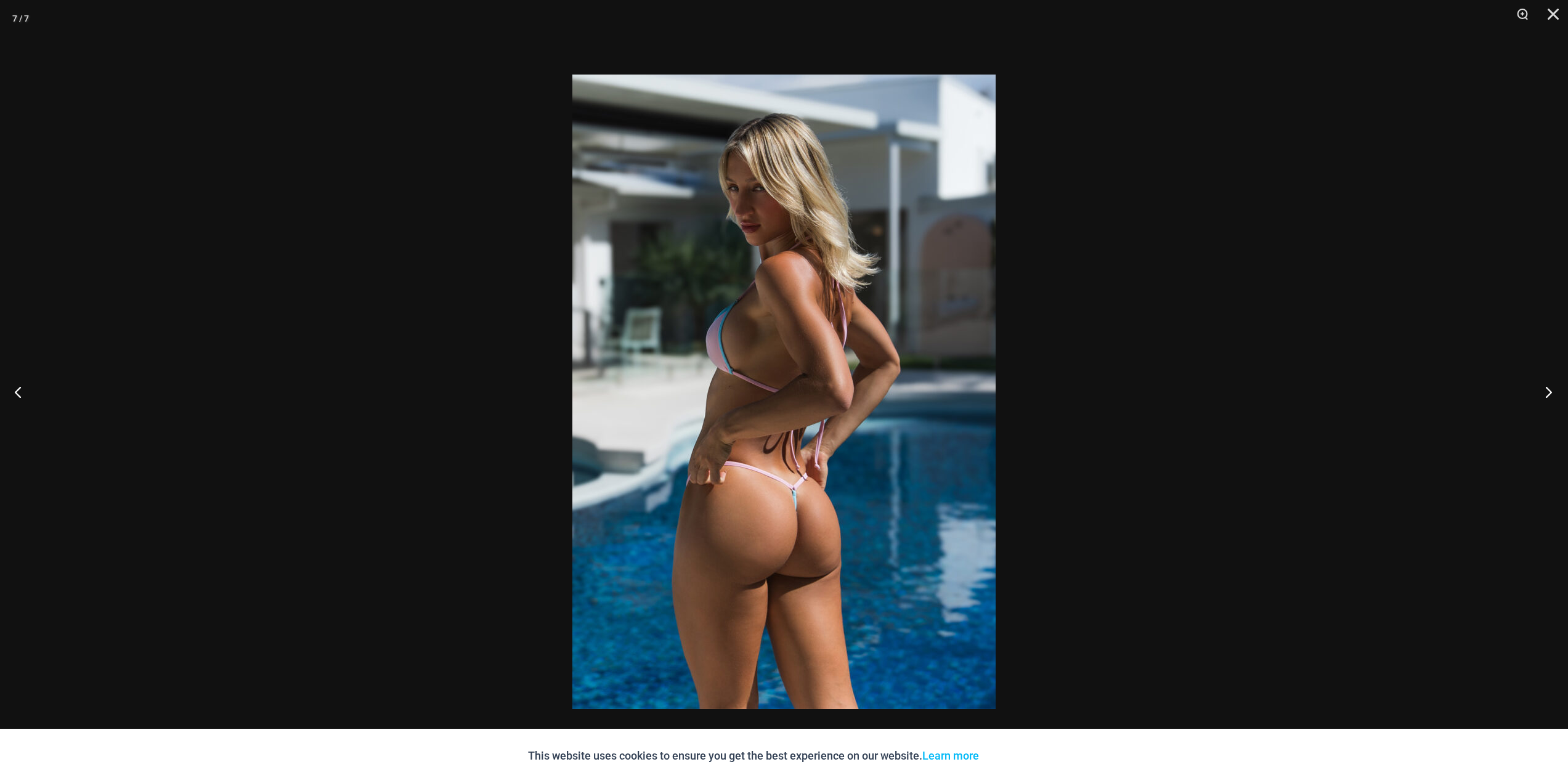
click at [1543, 393] on button "Next" at bounding box center [1544, 392] width 46 height 62
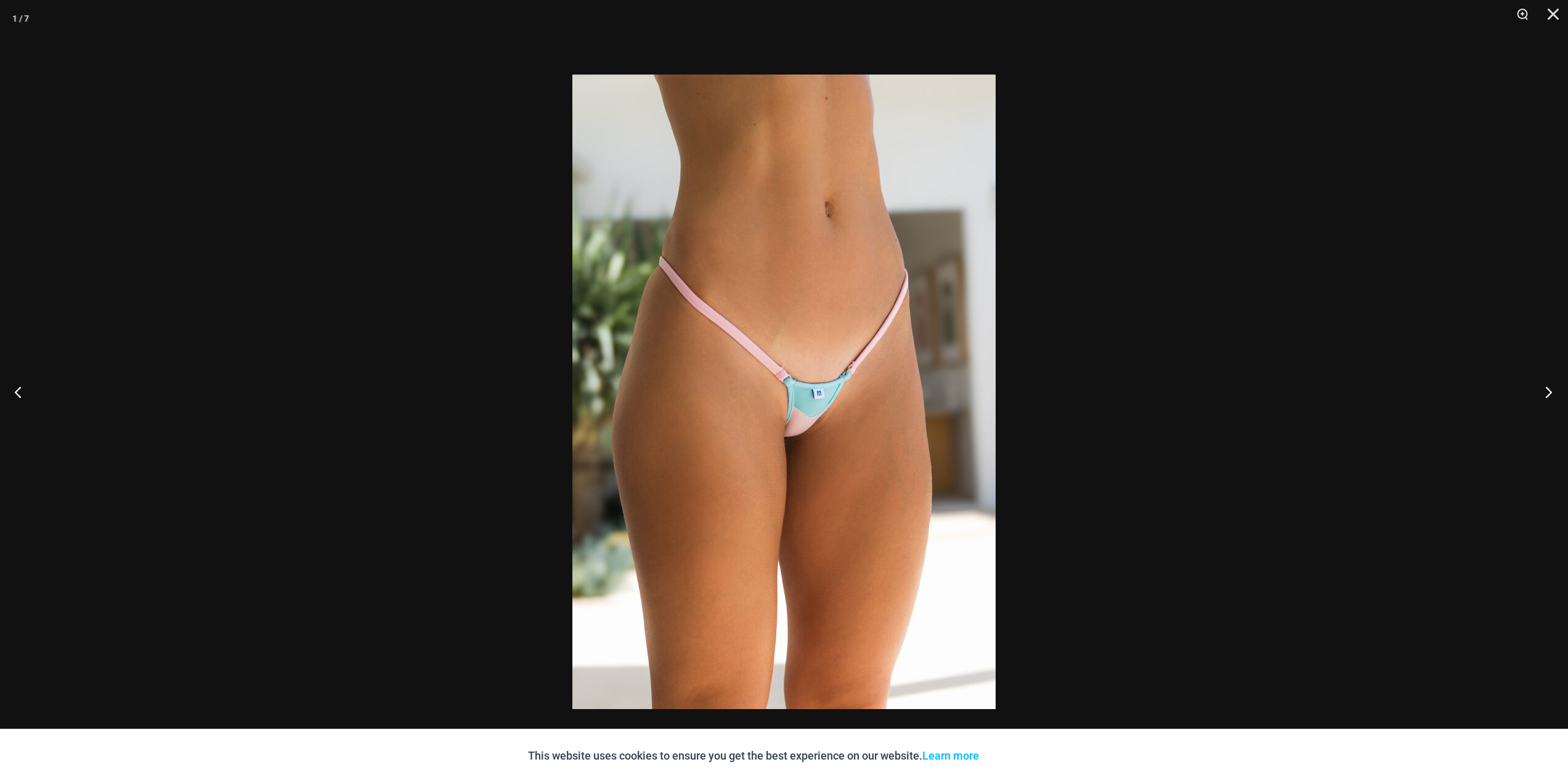
click at [1543, 393] on button "Next" at bounding box center [1544, 392] width 46 height 62
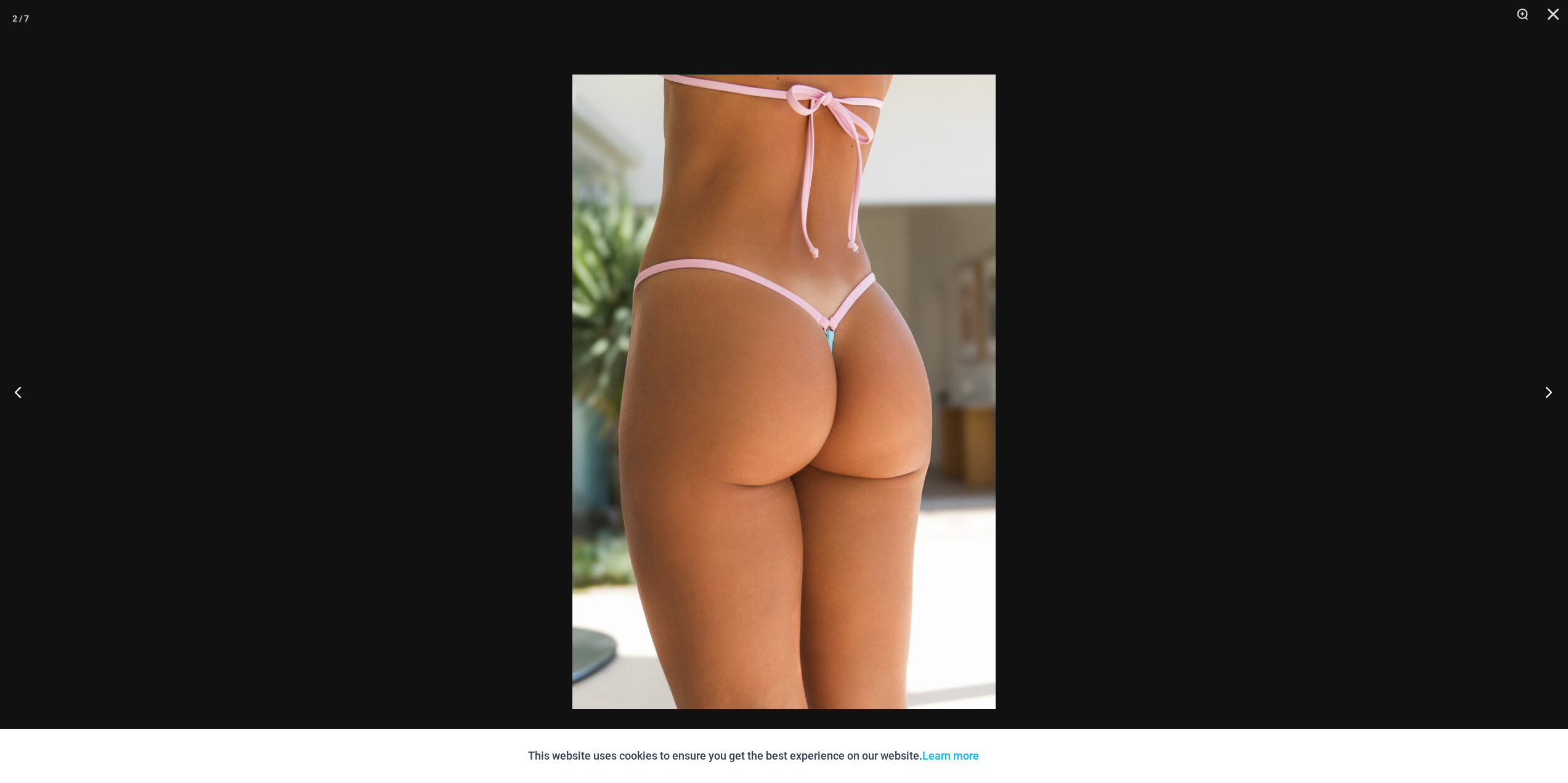
click at [1543, 393] on button "Next" at bounding box center [1544, 392] width 46 height 62
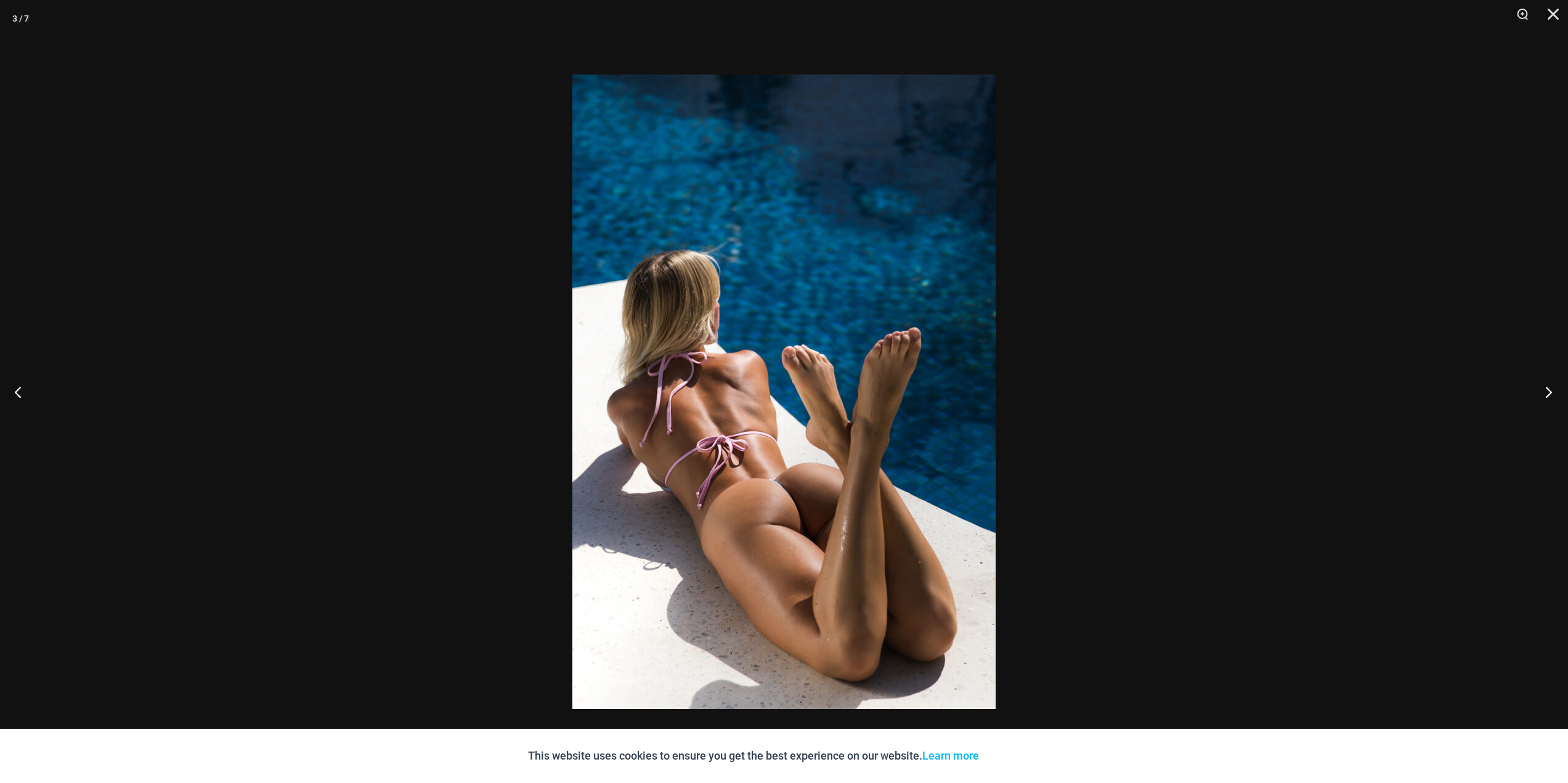
click at [1541, 393] on button "Next" at bounding box center [1544, 392] width 46 height 62
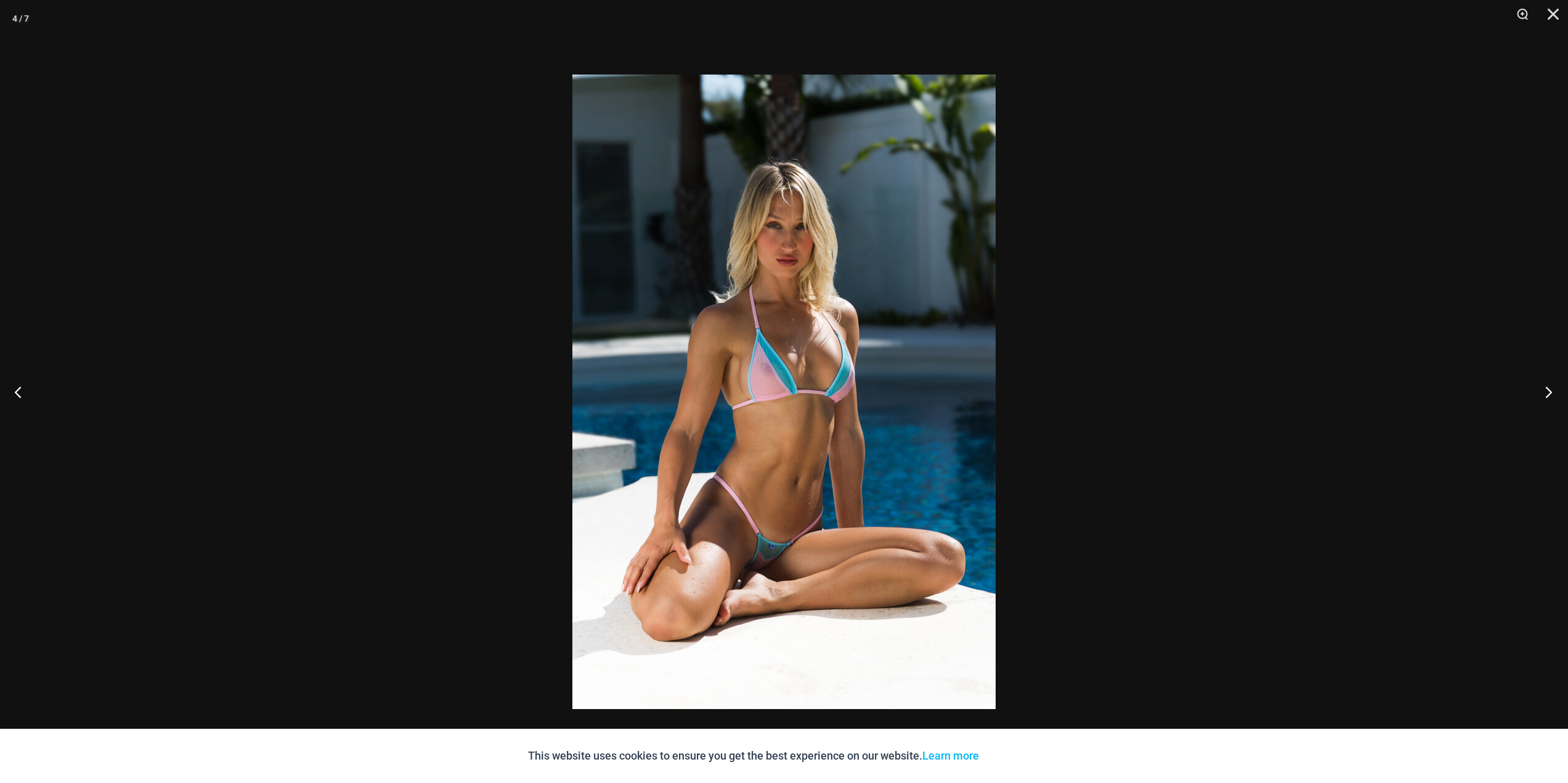
click at [1541, 393] on button "Next" at bounding box center [1544, 392] width 46 height 62
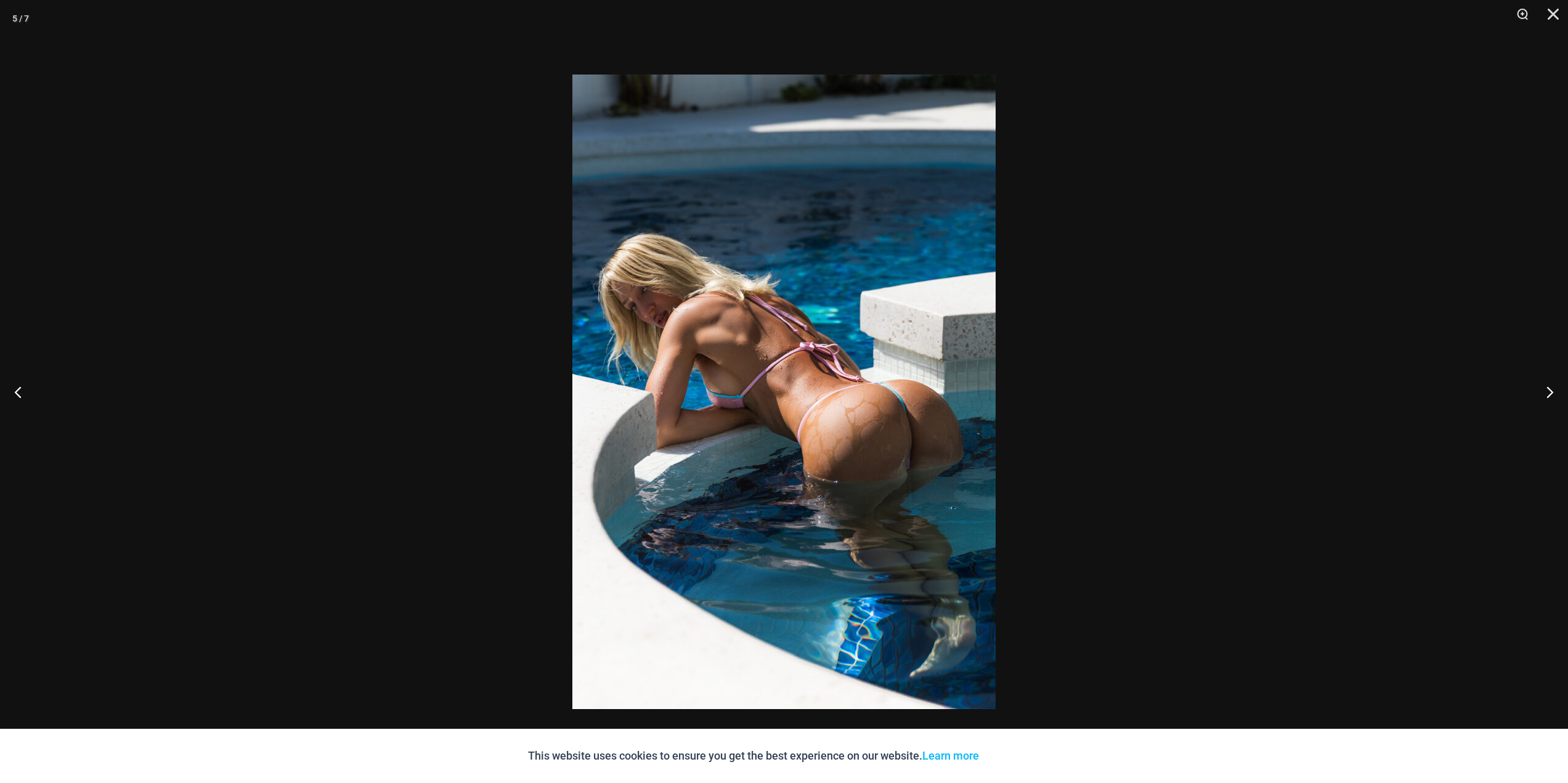
click at [284, 362] on div at bounding box center [784, 392] width 1568 height 783
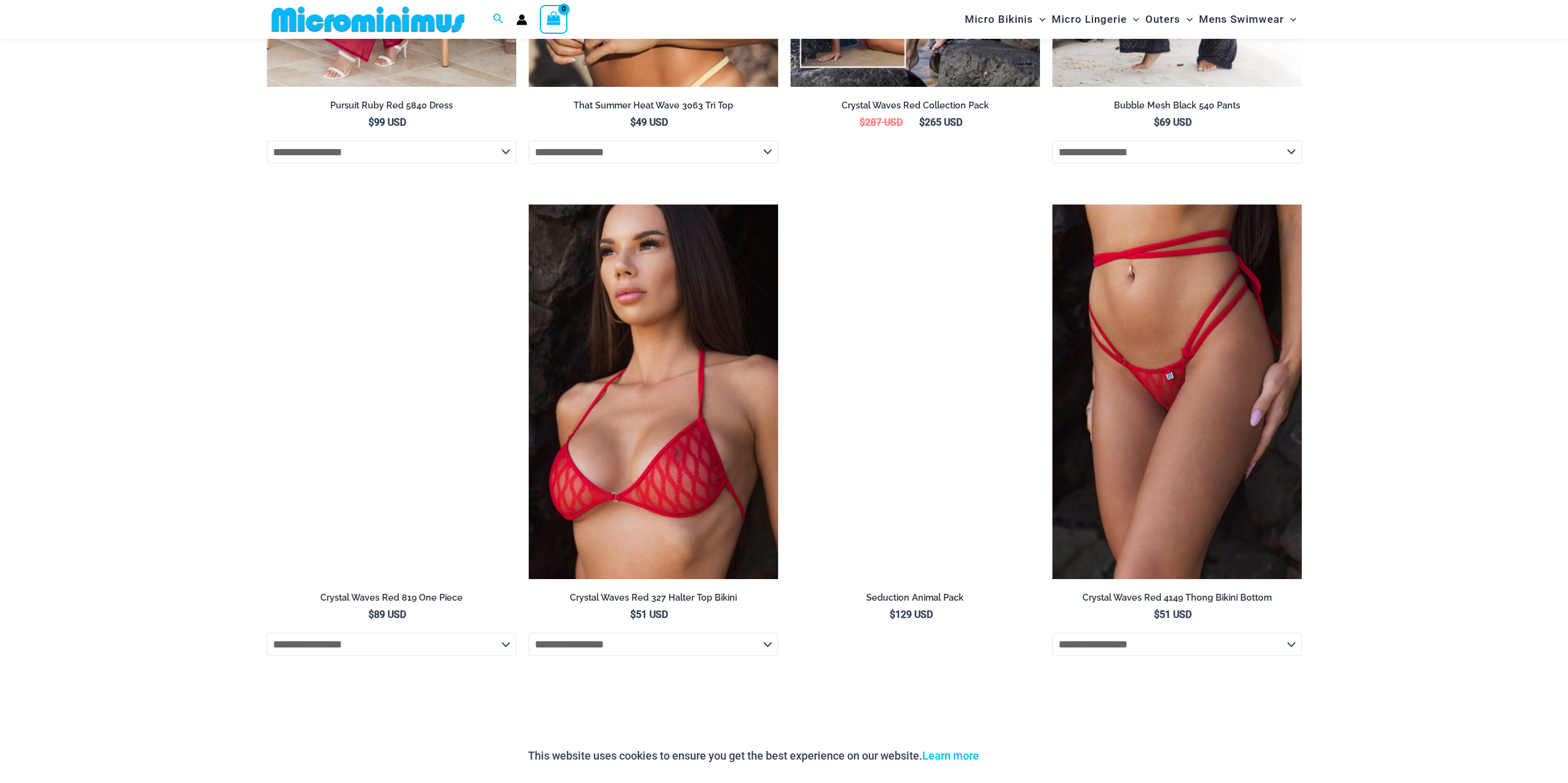
scroll to position [3993, 0]
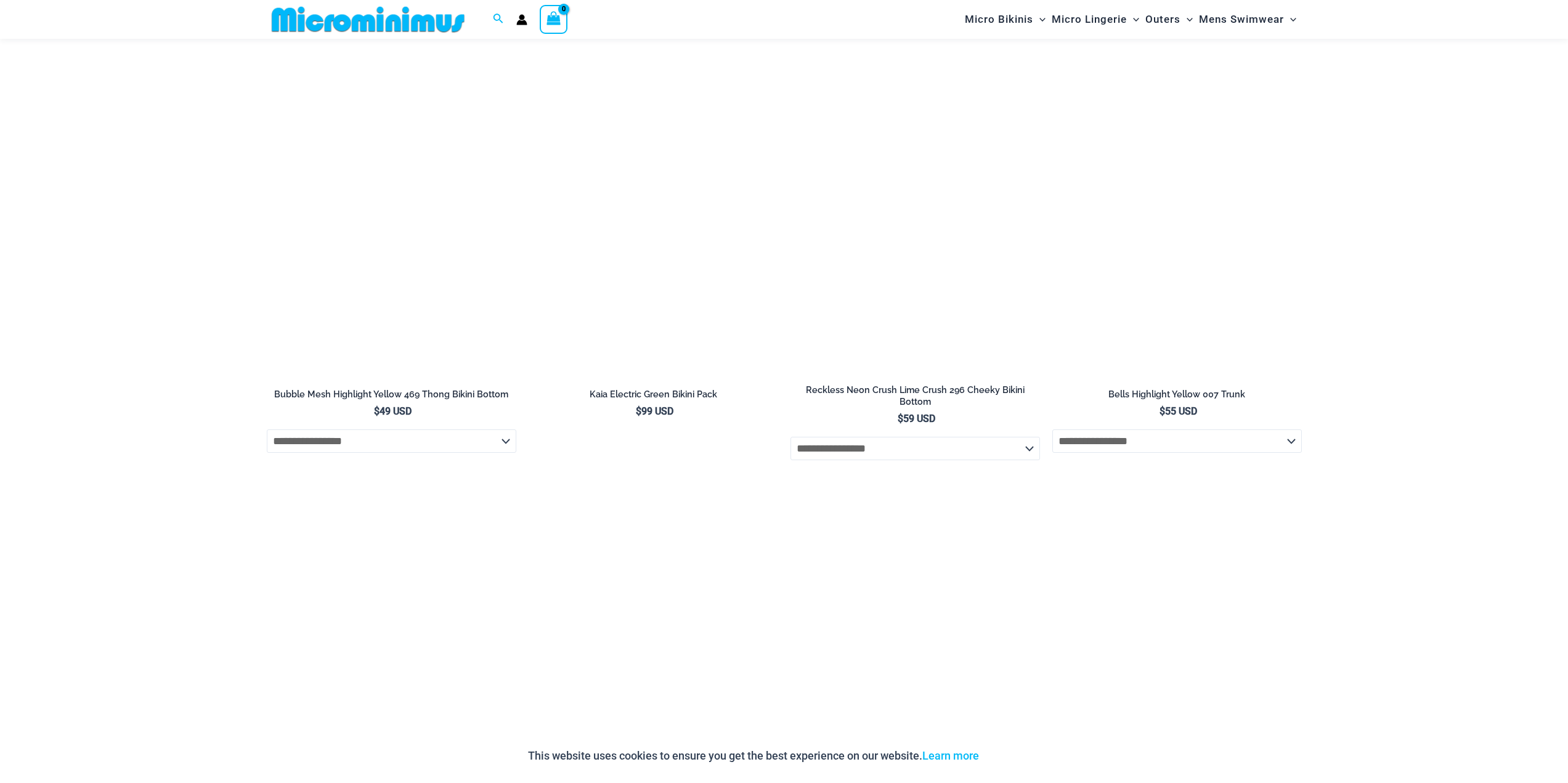
scroll to position [1838, 0]
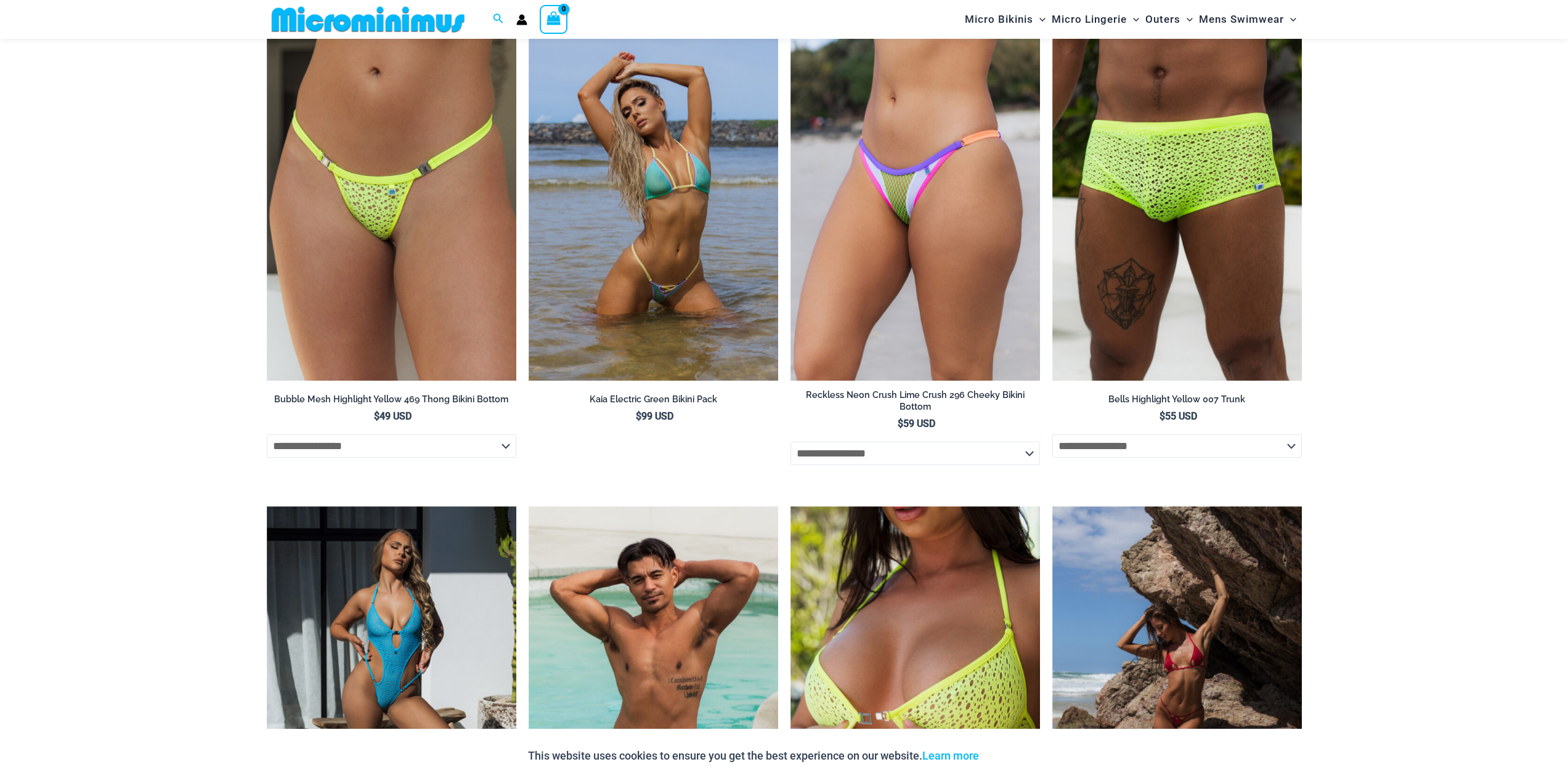
click at [163, 358] on div "Home » The Micro Bikini Shop » Micro Bikinis » Waves Breaking Bikini Pack Waves…" at bounding box center [784, 501] width 1568 height 4564
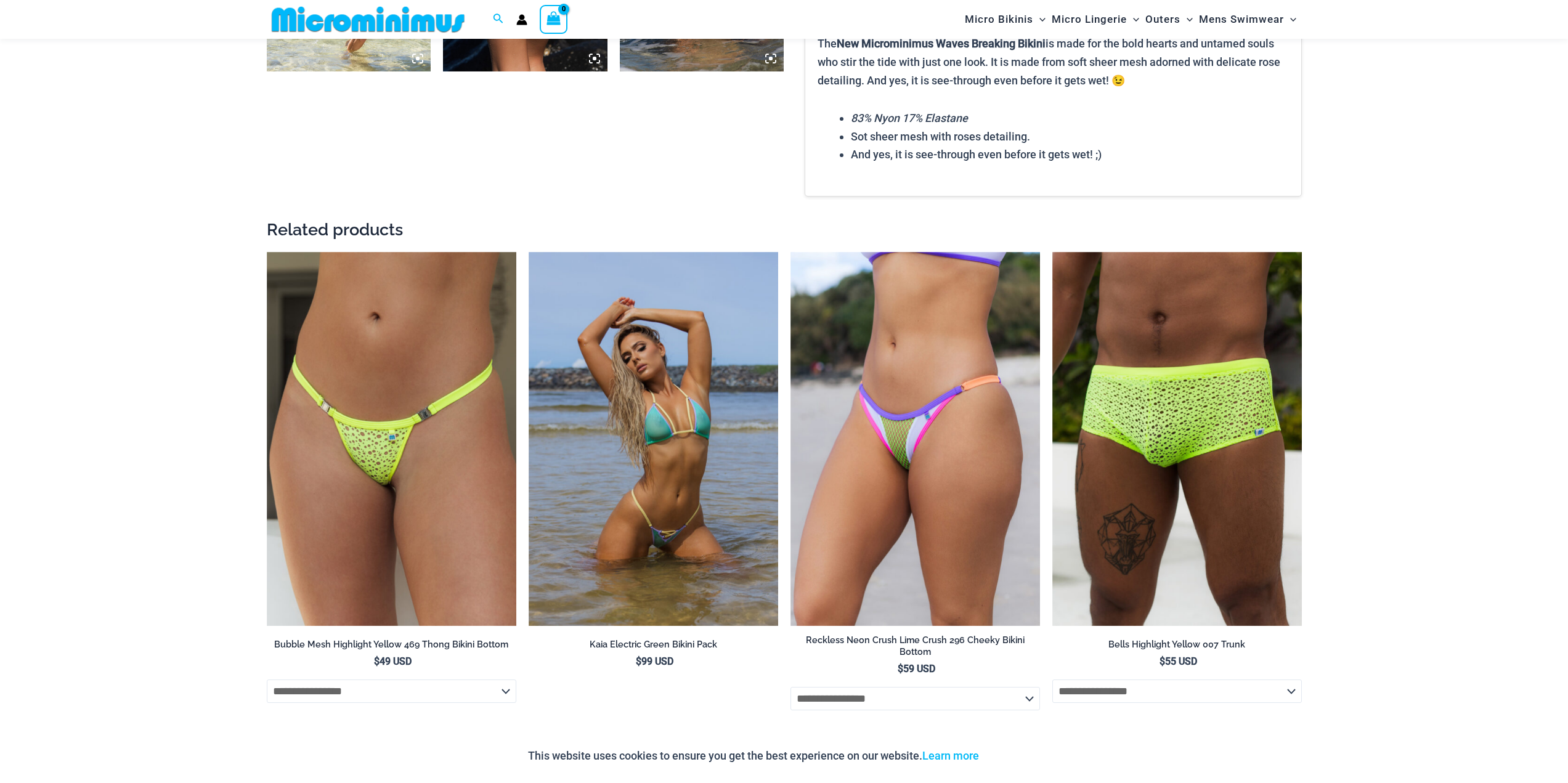
scroll to position [1592, 0]
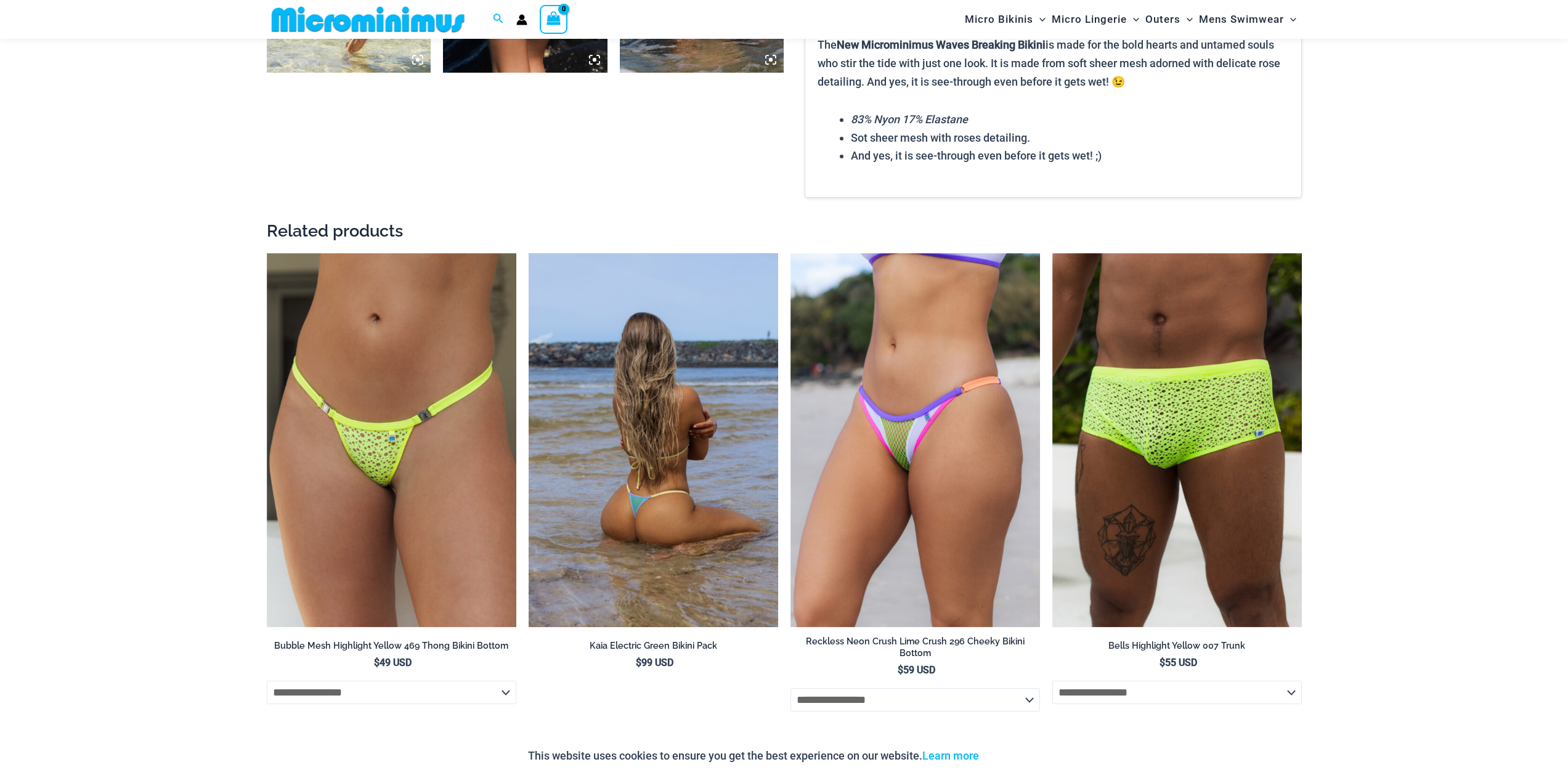
click at [729, 422] on img at bounding box center [653, 441] width 250 height 375
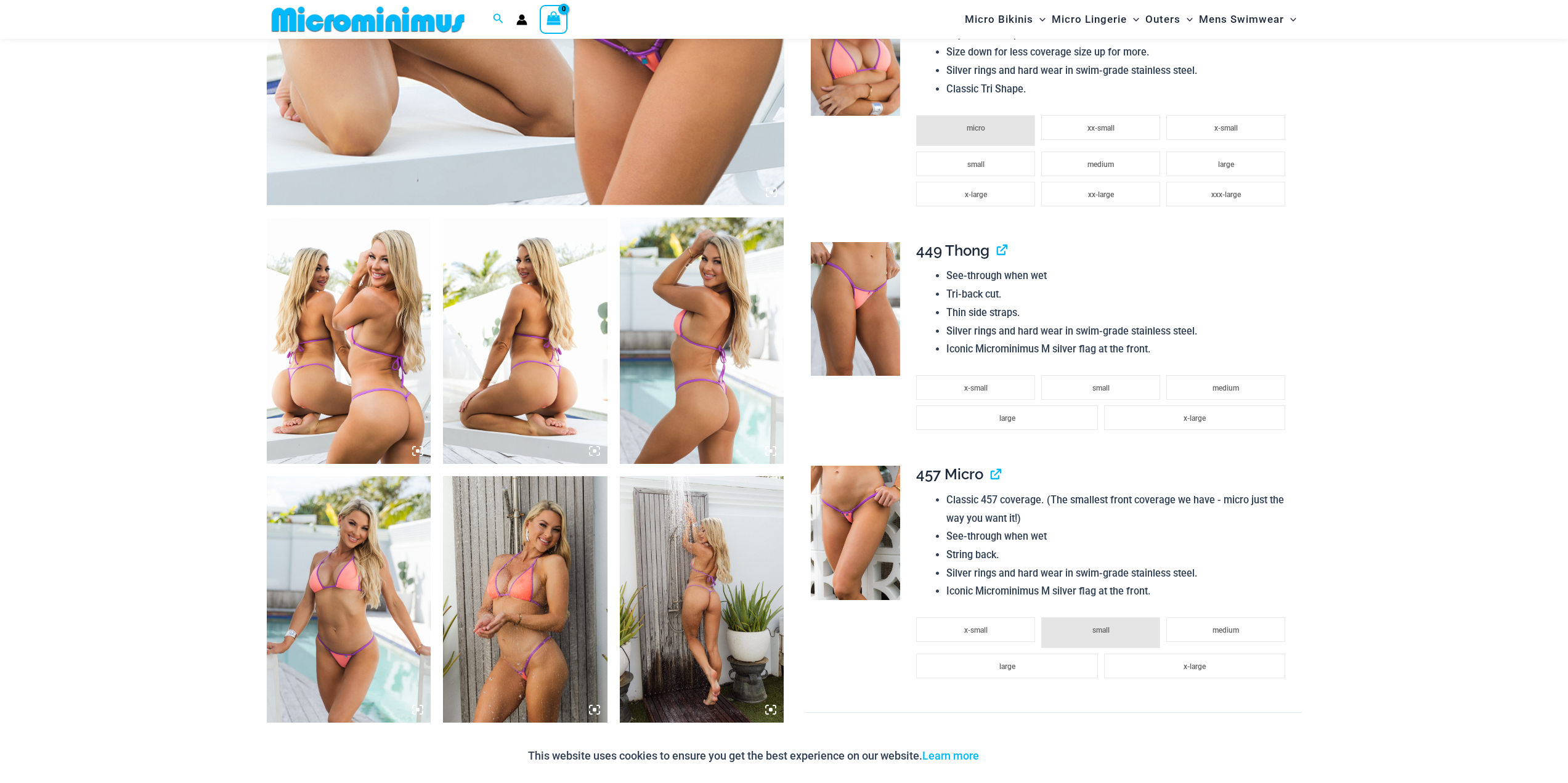
scroll to position [729, 0]
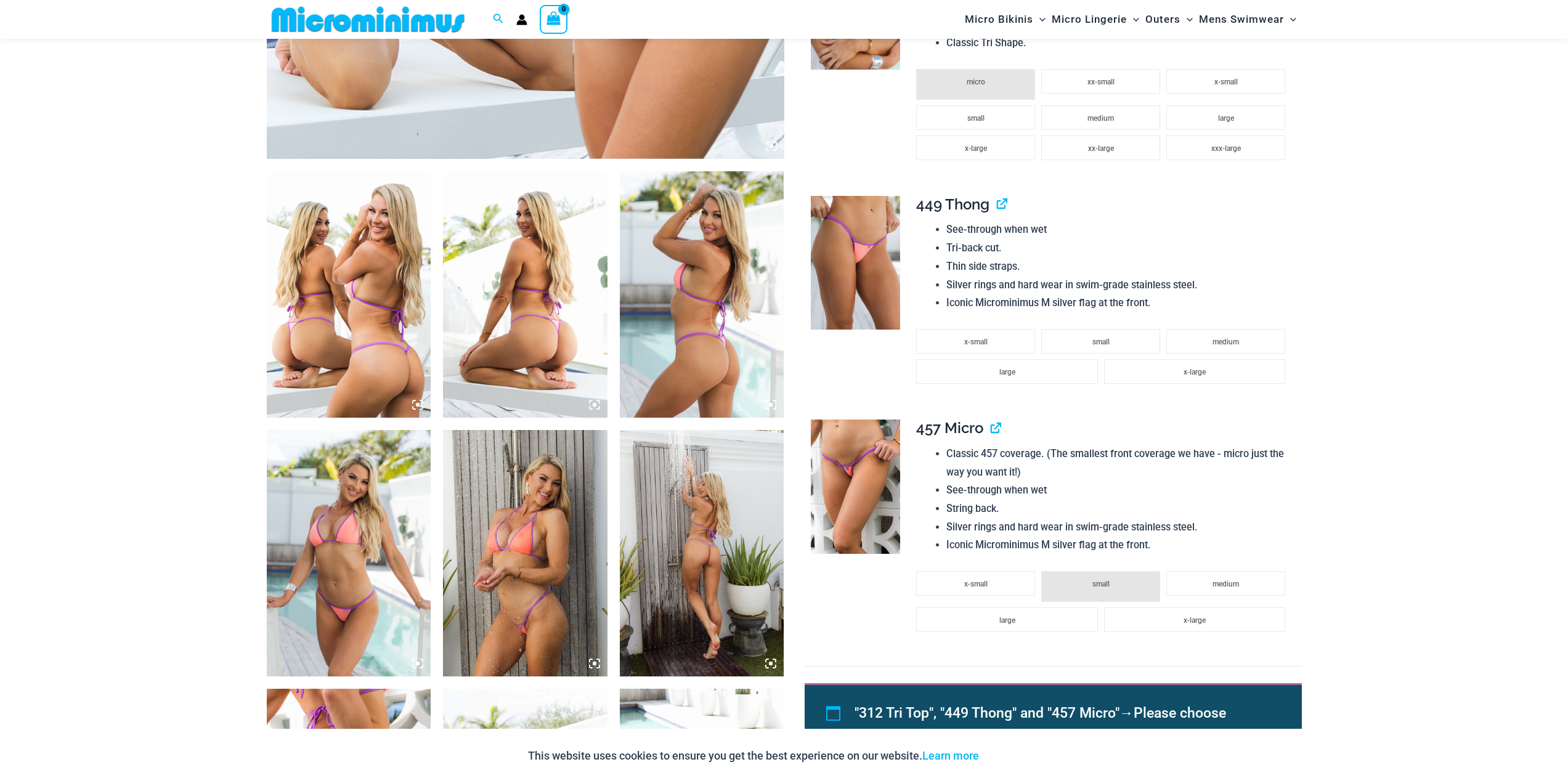
click at [532, 338] on img at bounding box center [525, 294] width 164 height 247
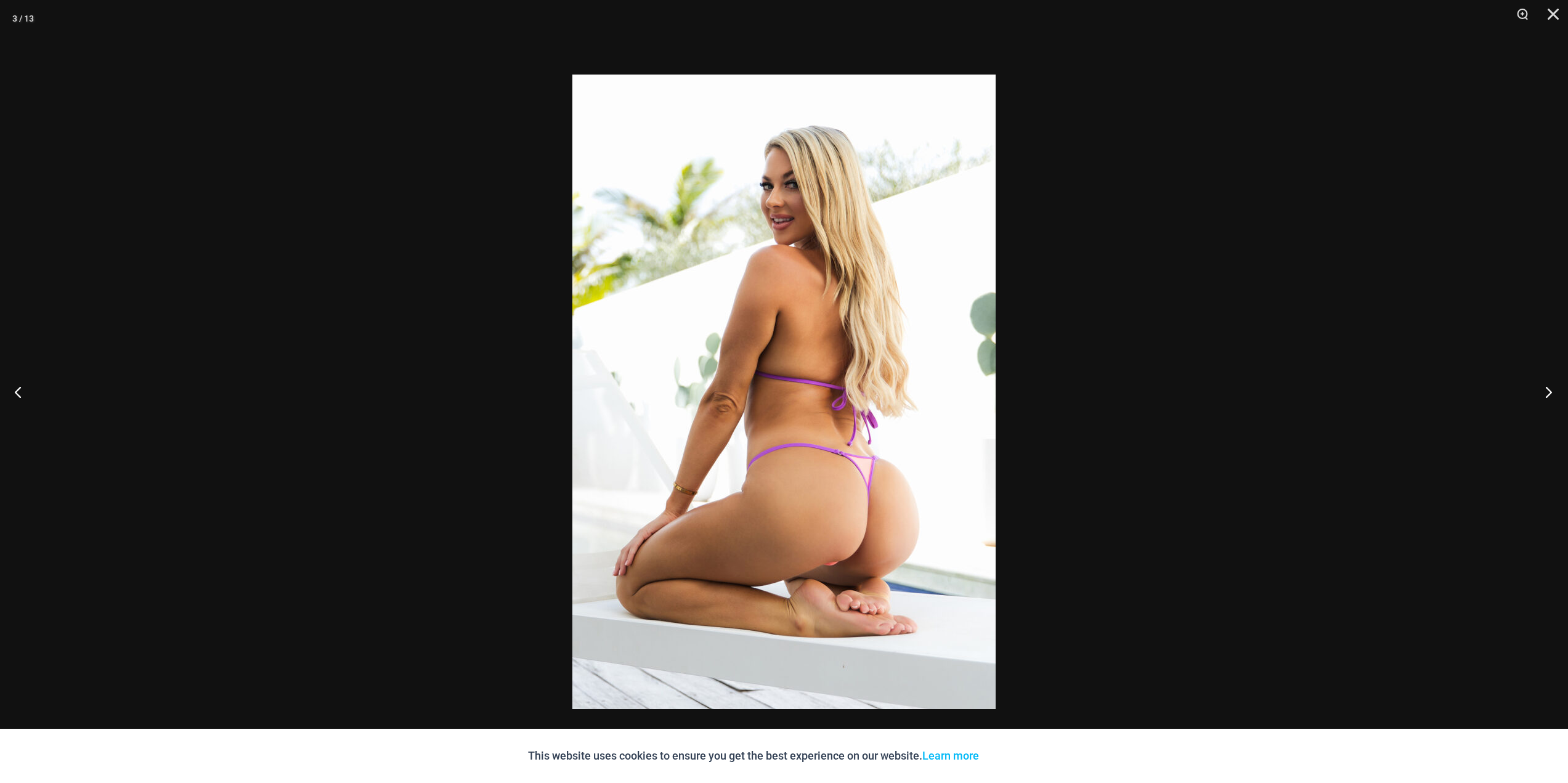
click at [1549, 401] on button "Next" at bounding box center [1544, 392] width 46 height 62
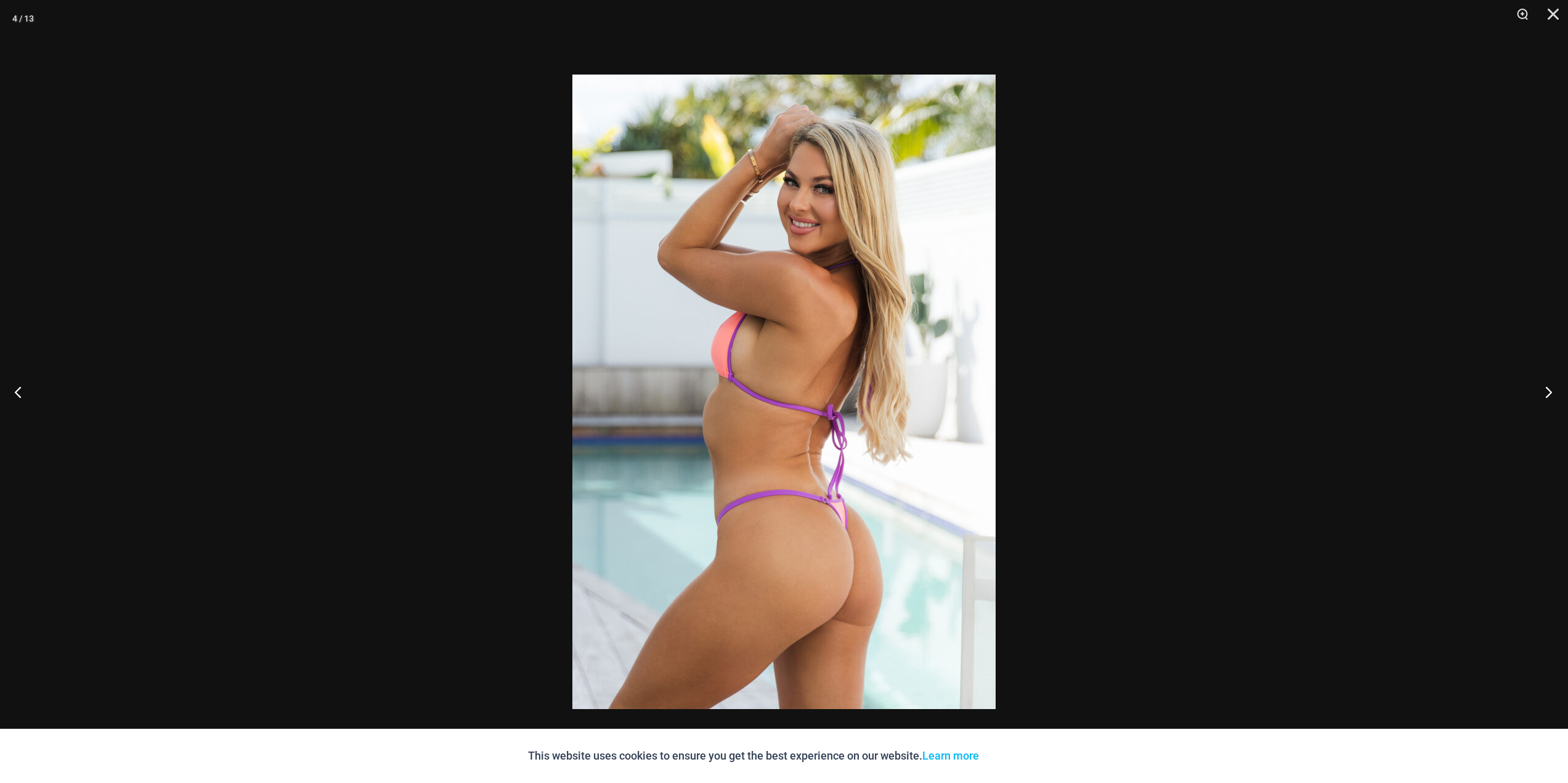
click at [1549, 401] on button "Next" at bounding box center [1544, 392] width 46 height 62
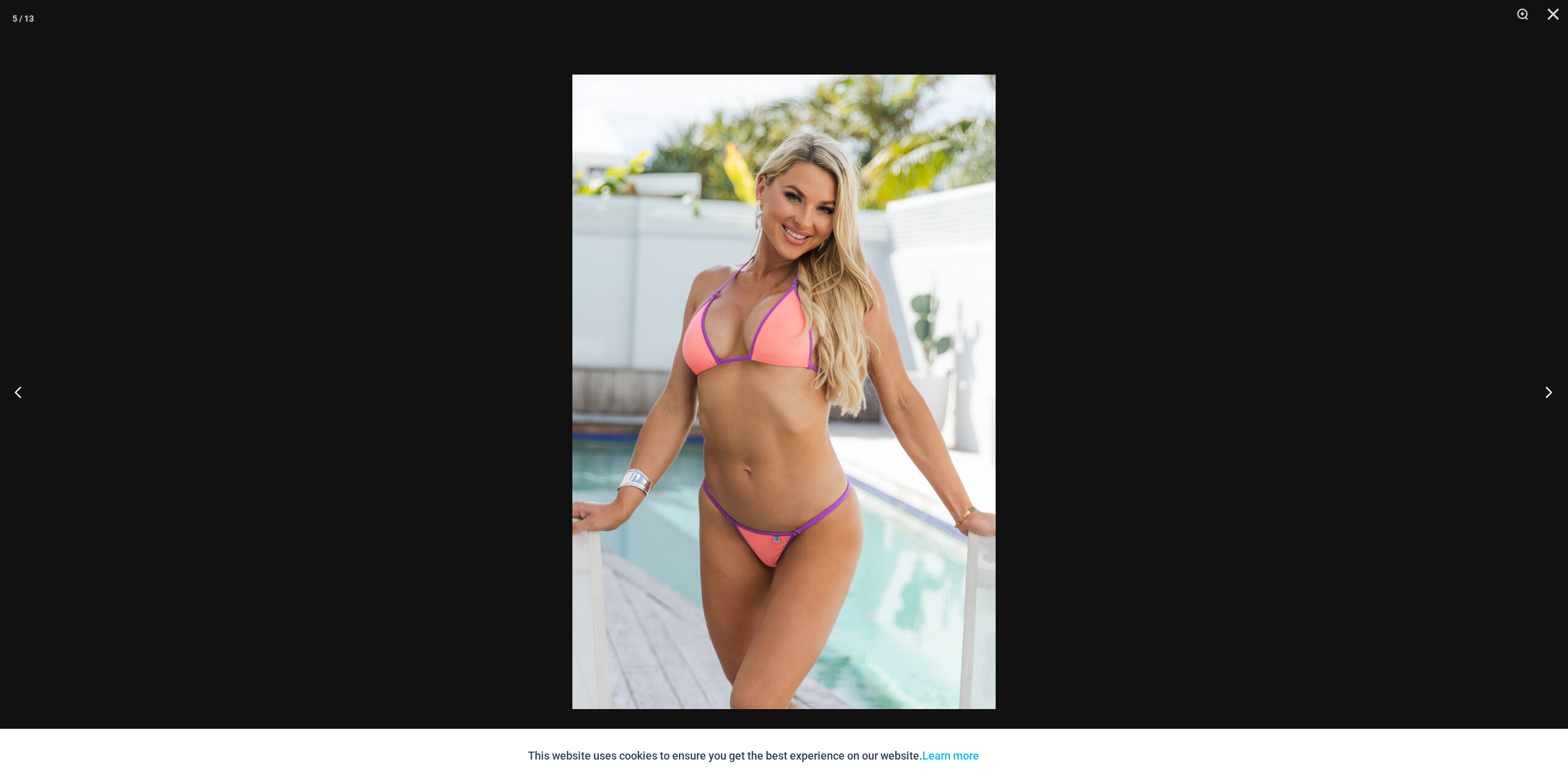
click at [1549, 401] on button "Next" at bounding box center [1544, 392] width 46 height 62
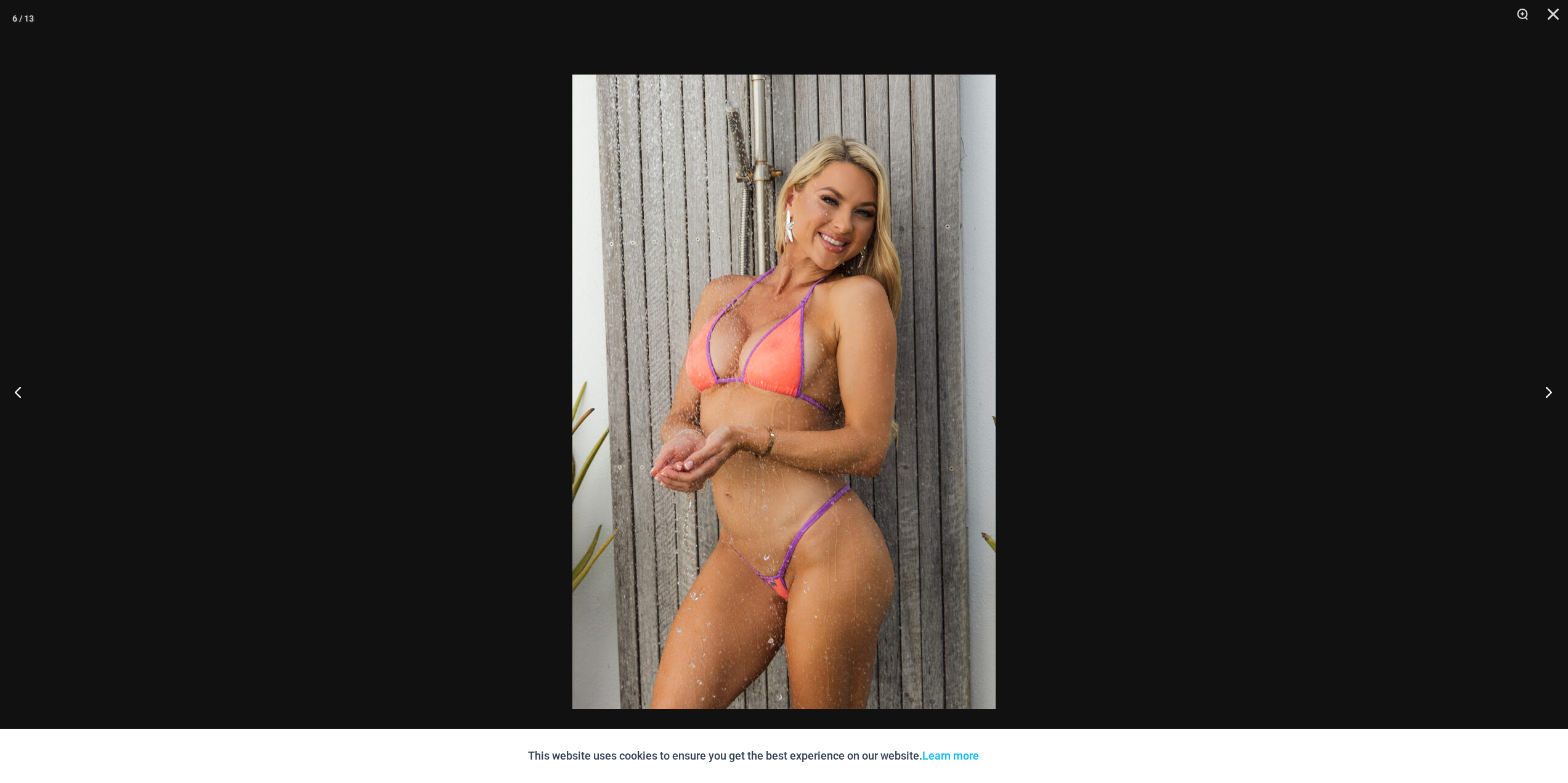
click at [1549, 401] on button "Next" at bounding box center [1544, 392] width 46 height 62
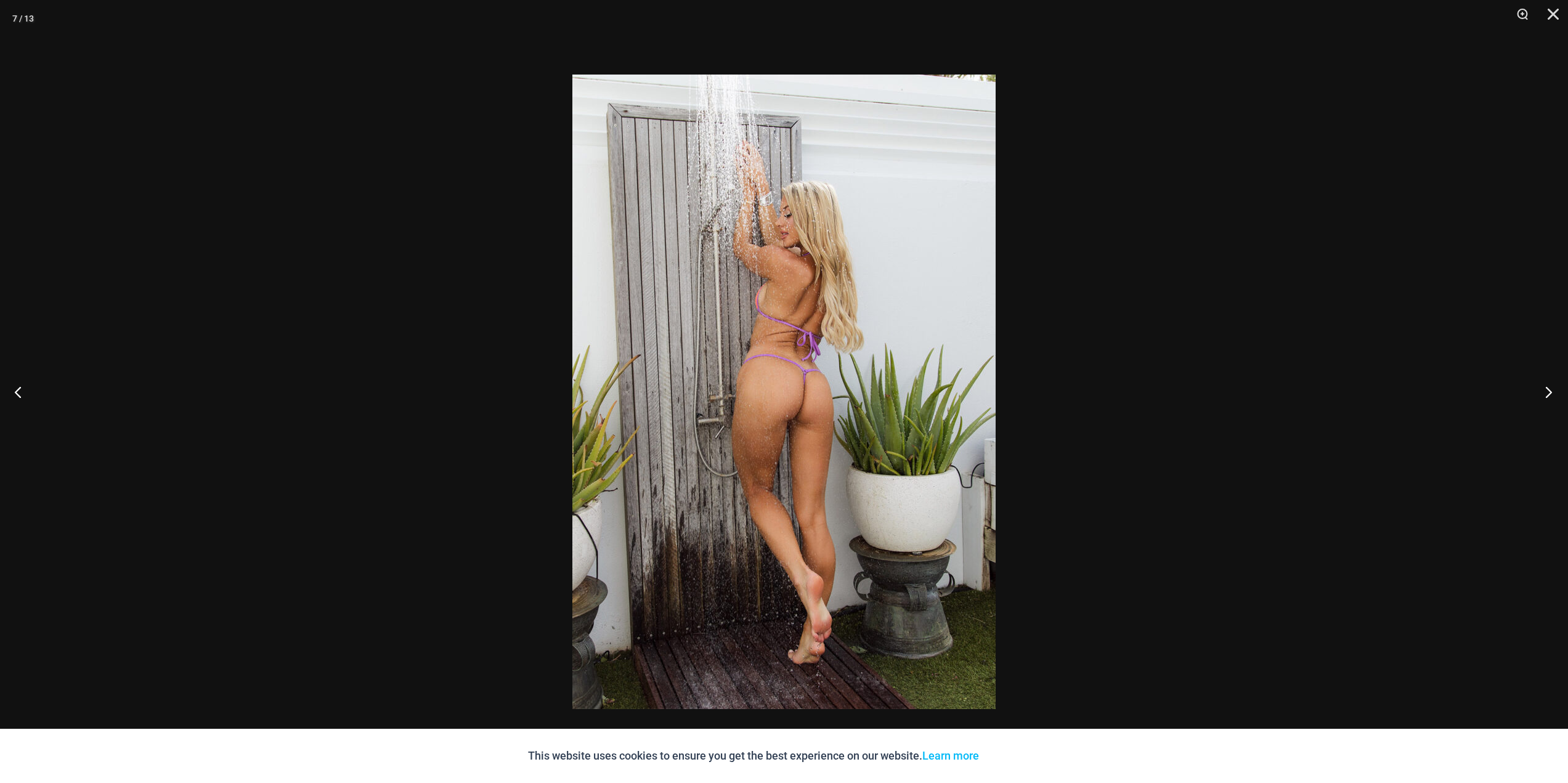
click at [1549, 401] on button "Next" at bounding box center [1544, 392] width 46 height 62
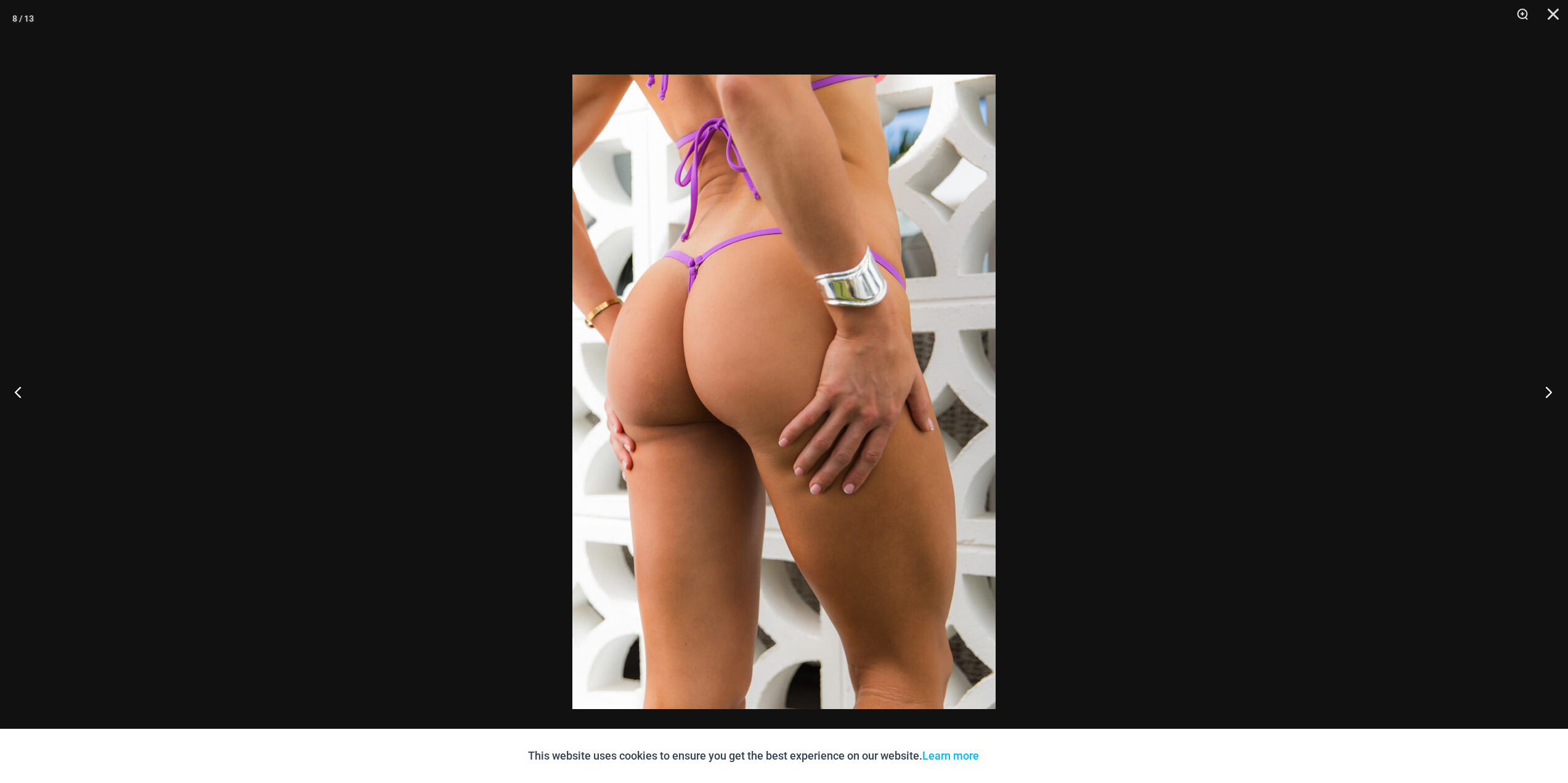
click at [1549, 401] on button "Next" at bounding box center [1544, 392] width 46 height 62
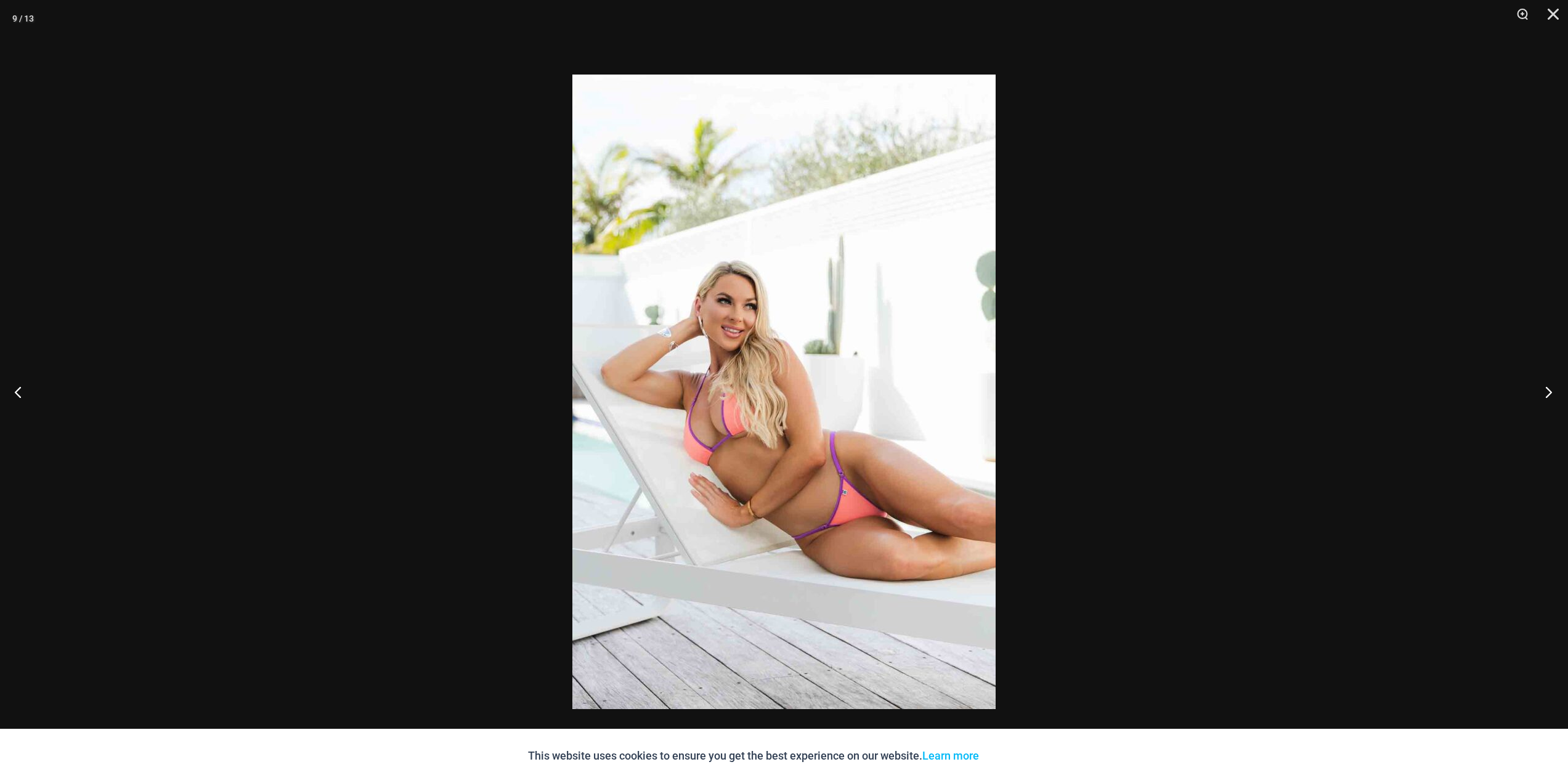
click at [1549, 401] on button "Next" at bounding box center [1544, 392] width 46 height 62
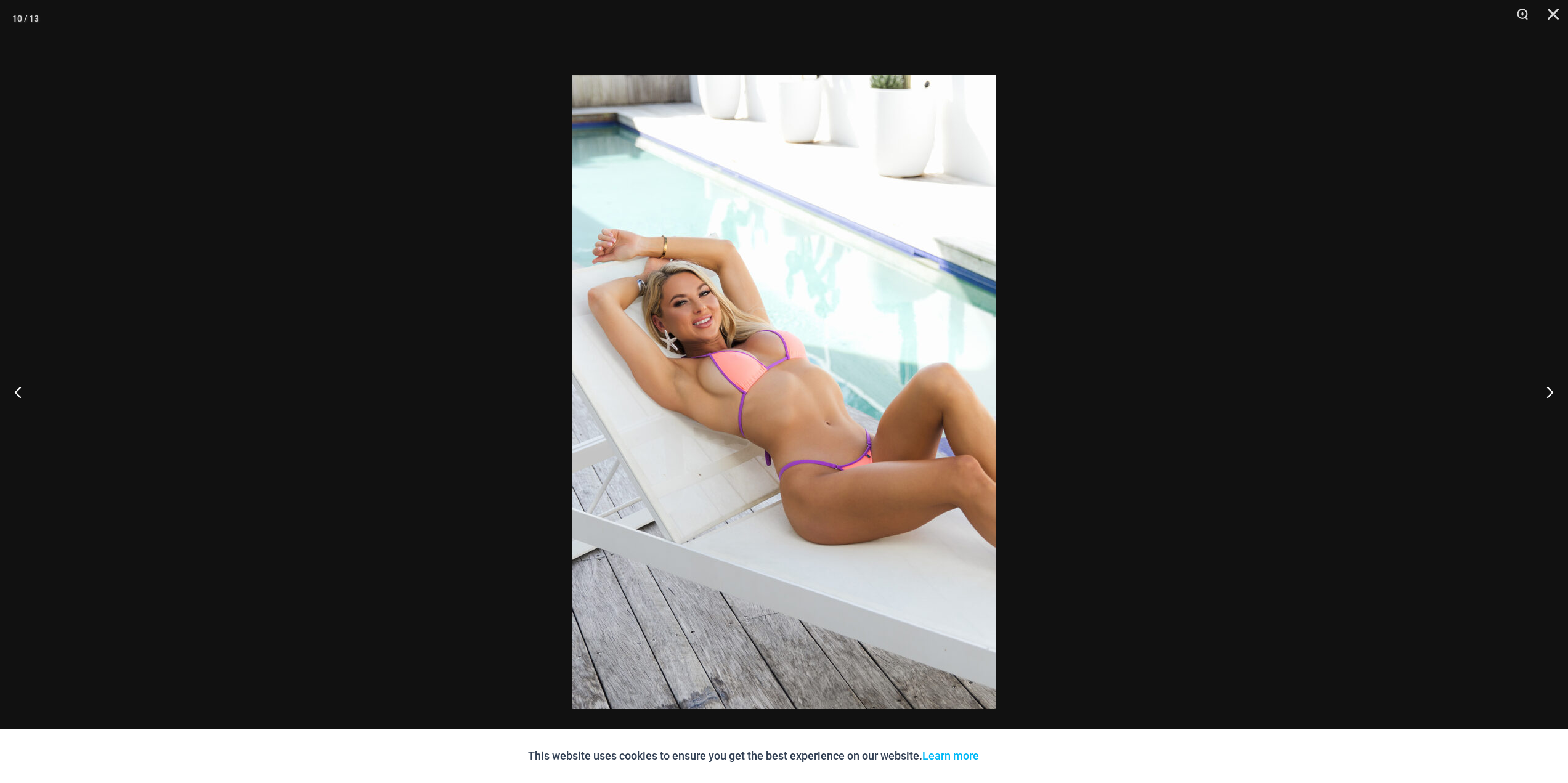
click at [445, 354] on div at bounding box center [784, 392] width 1568 height 783
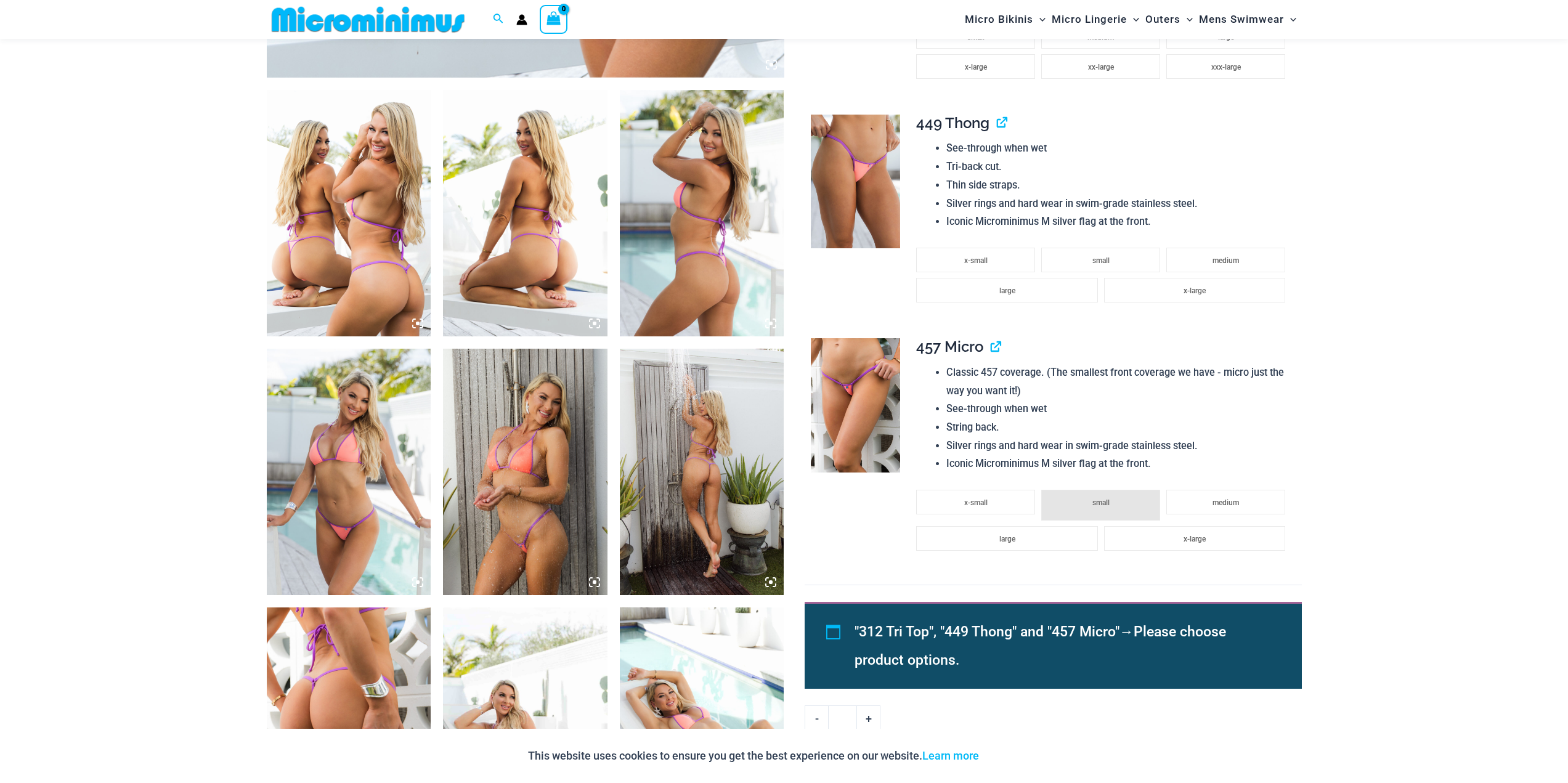
scroll to position [1222, 0]
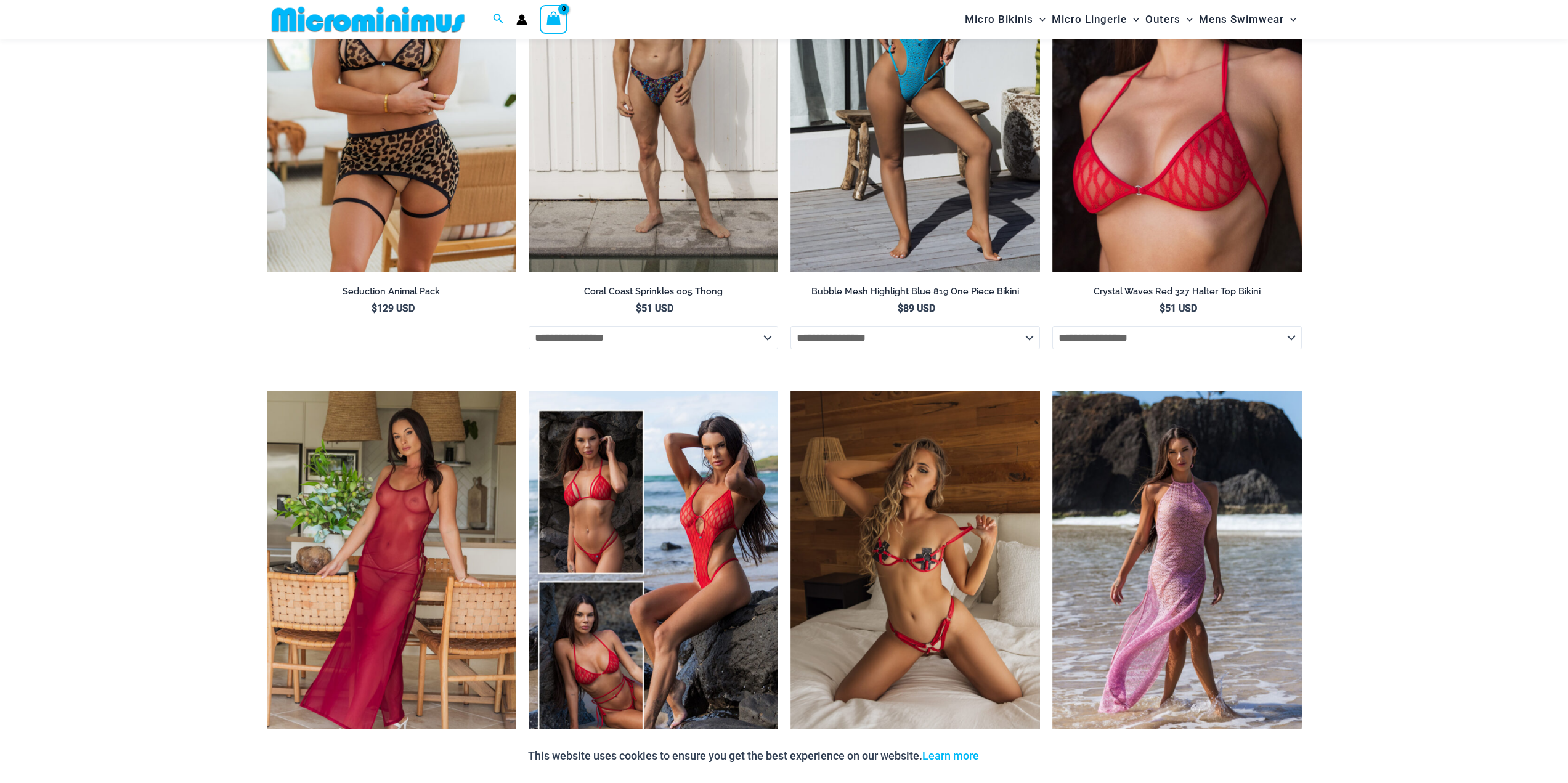
scroll to position [4795, 0]
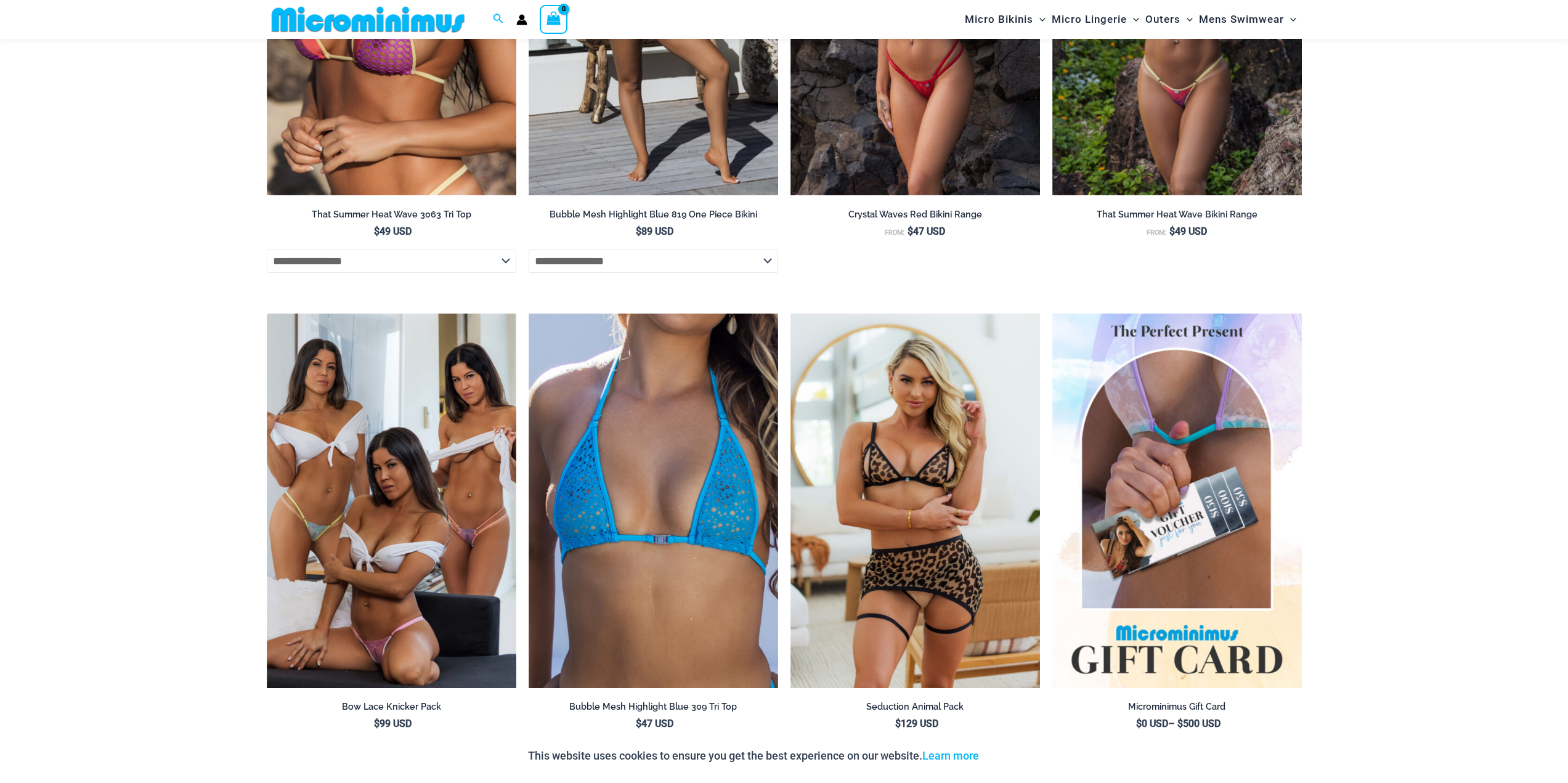
scroll to position [1653, 0]
click at [97, 454] on div "Home » The Micro Bikini Shop » Micro Bikinis » Kaia Electric Green Bikini Pack …" at bounding box center [784, 496] width 1568 height 4184
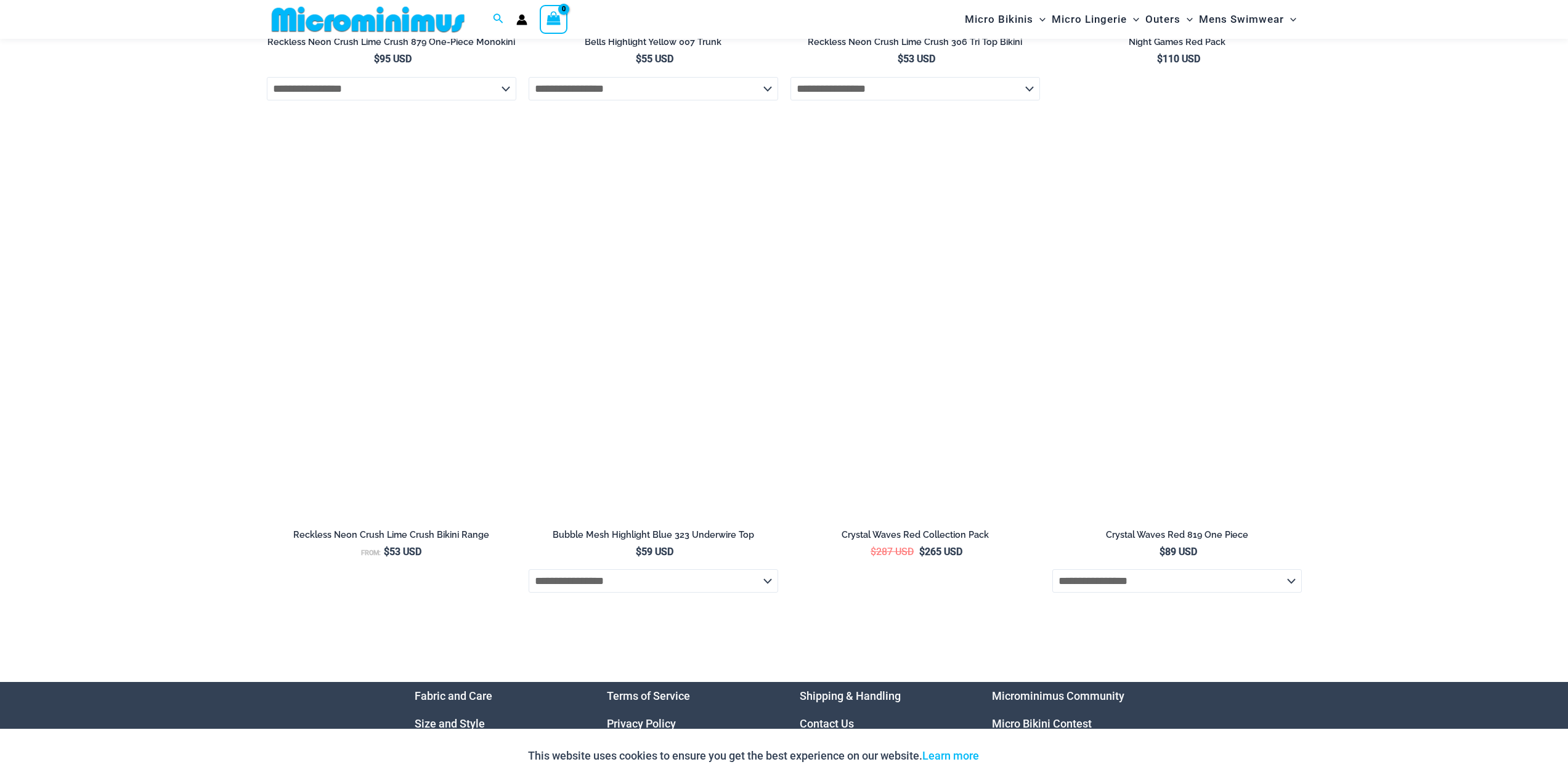
scroll to position [3563, 0]
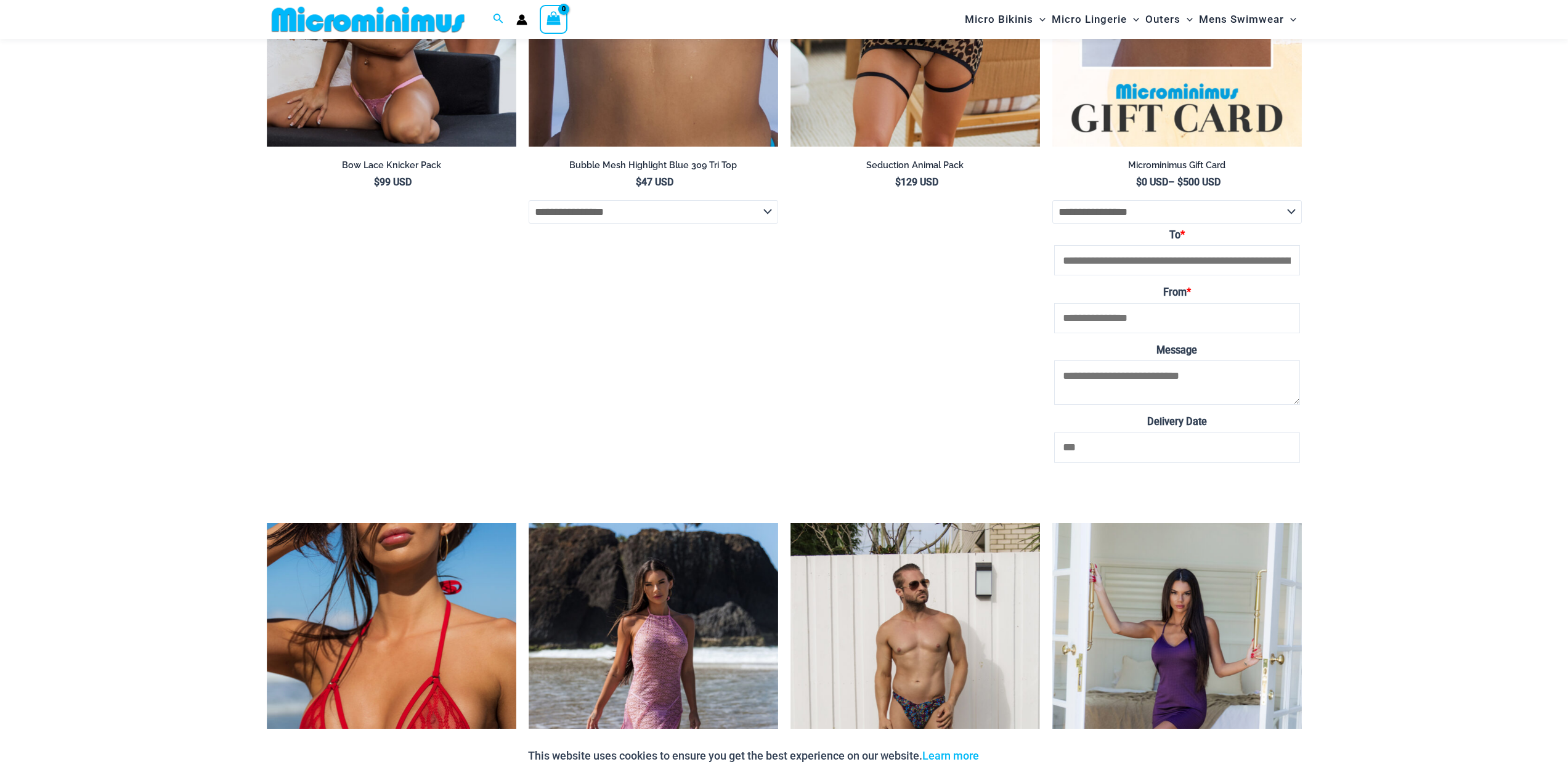
scroll to position [0, 0]
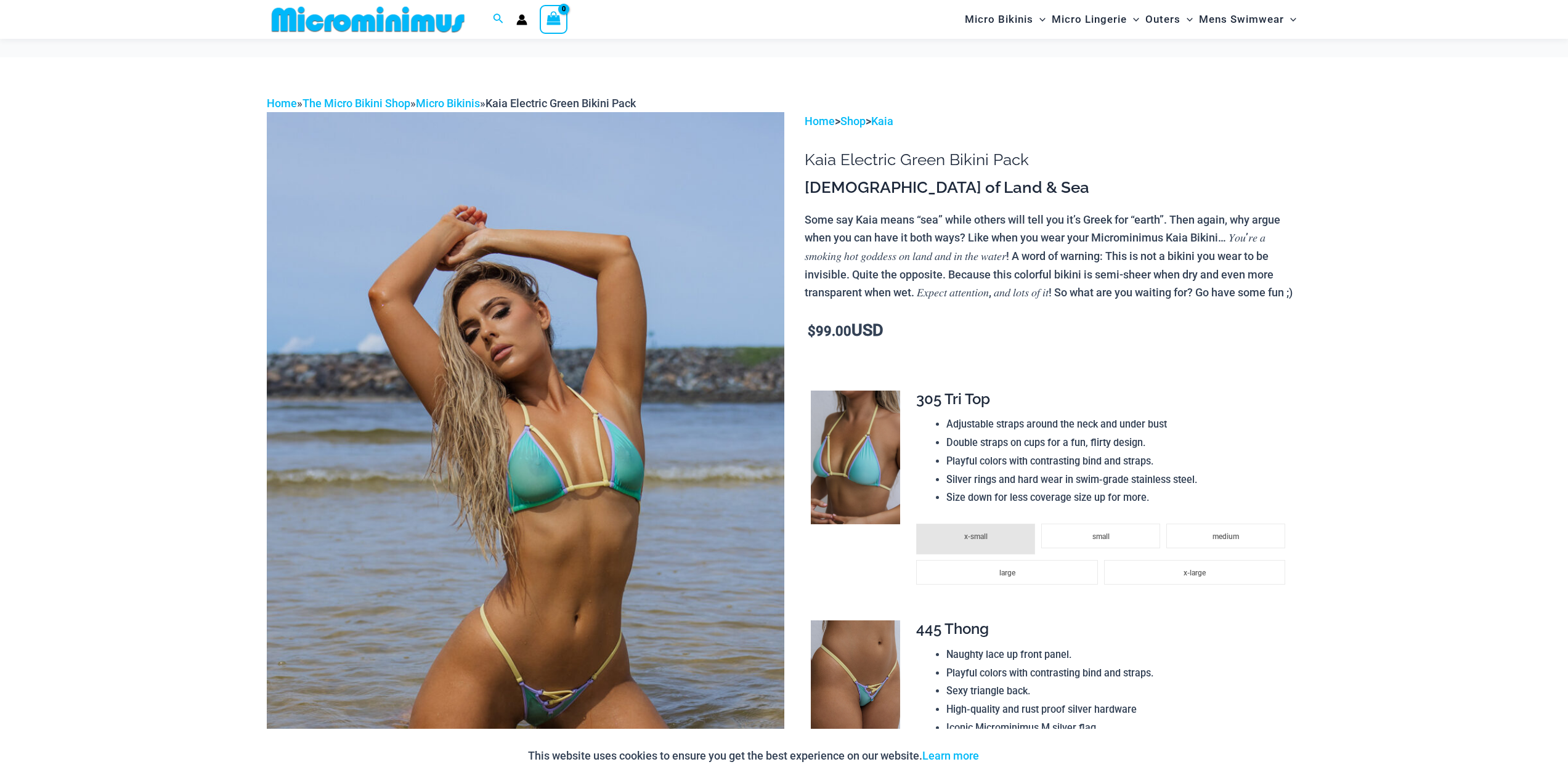
drag, startPoint x: 96, startPoint y: 372, endPoint x: 119, endPoint y: 183, distance: 190.4
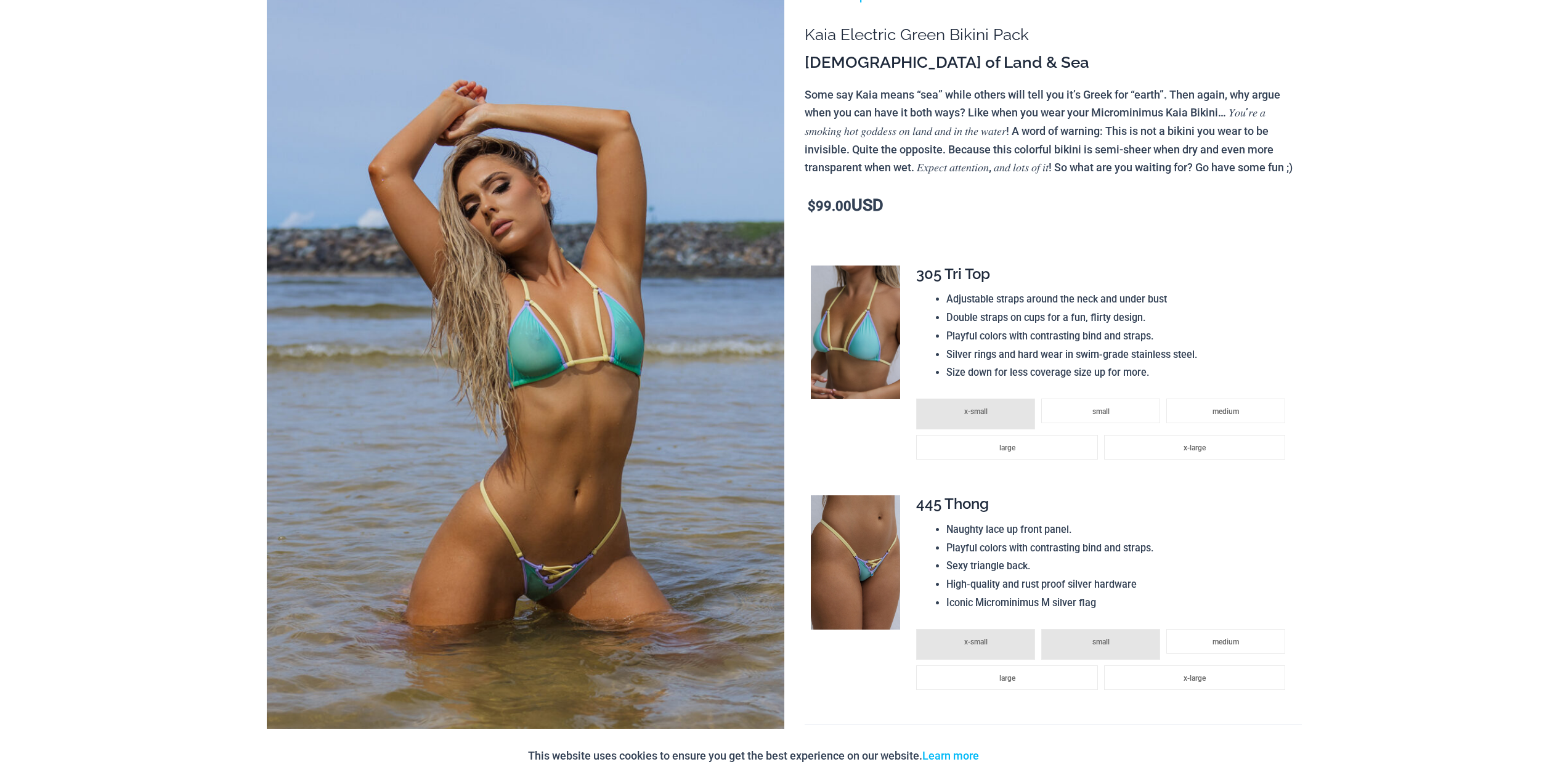
scroll to position [177, 0]
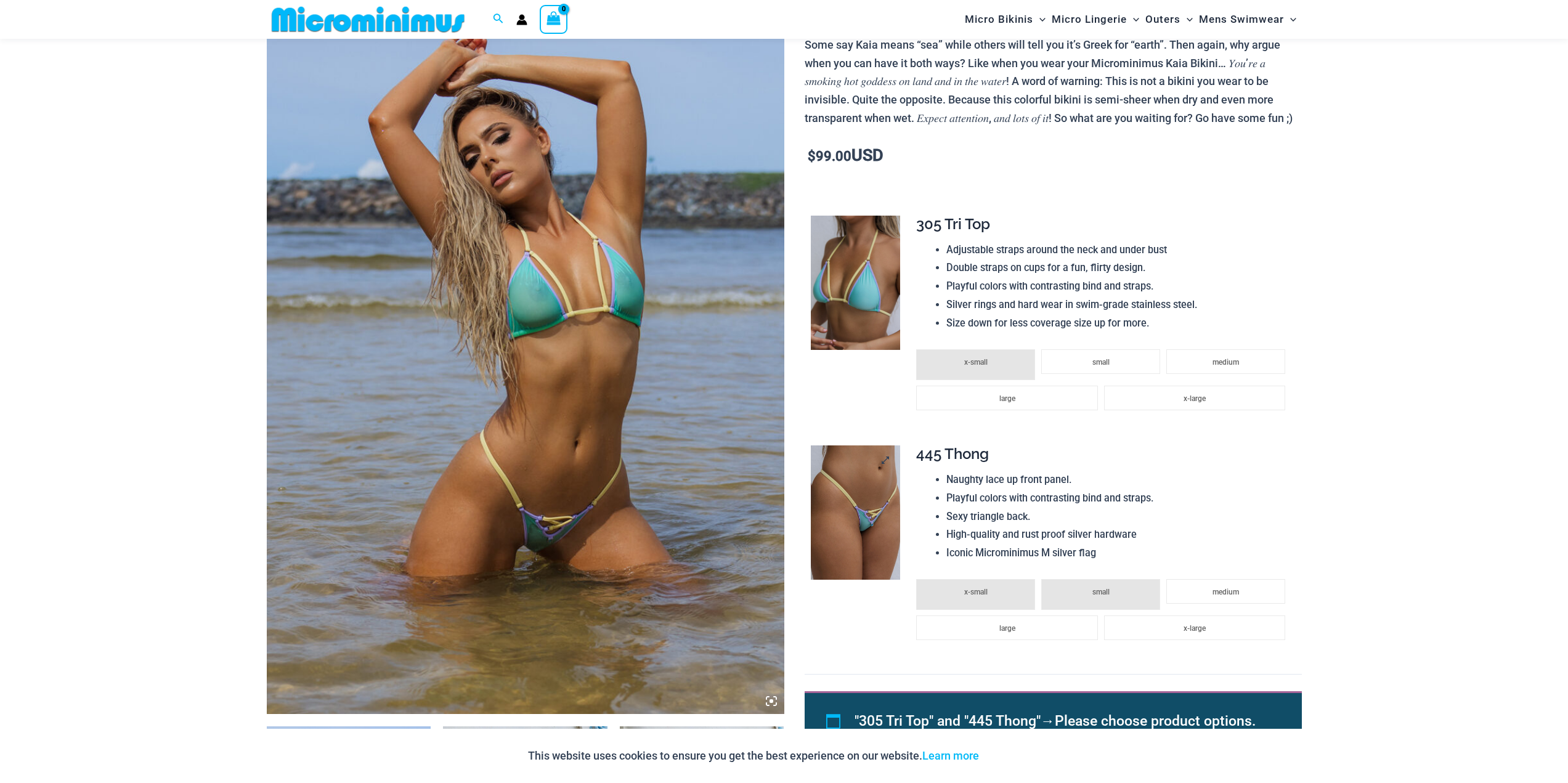
click at [876, 569] on img at bounding box center [855, 512] width 89 height 134
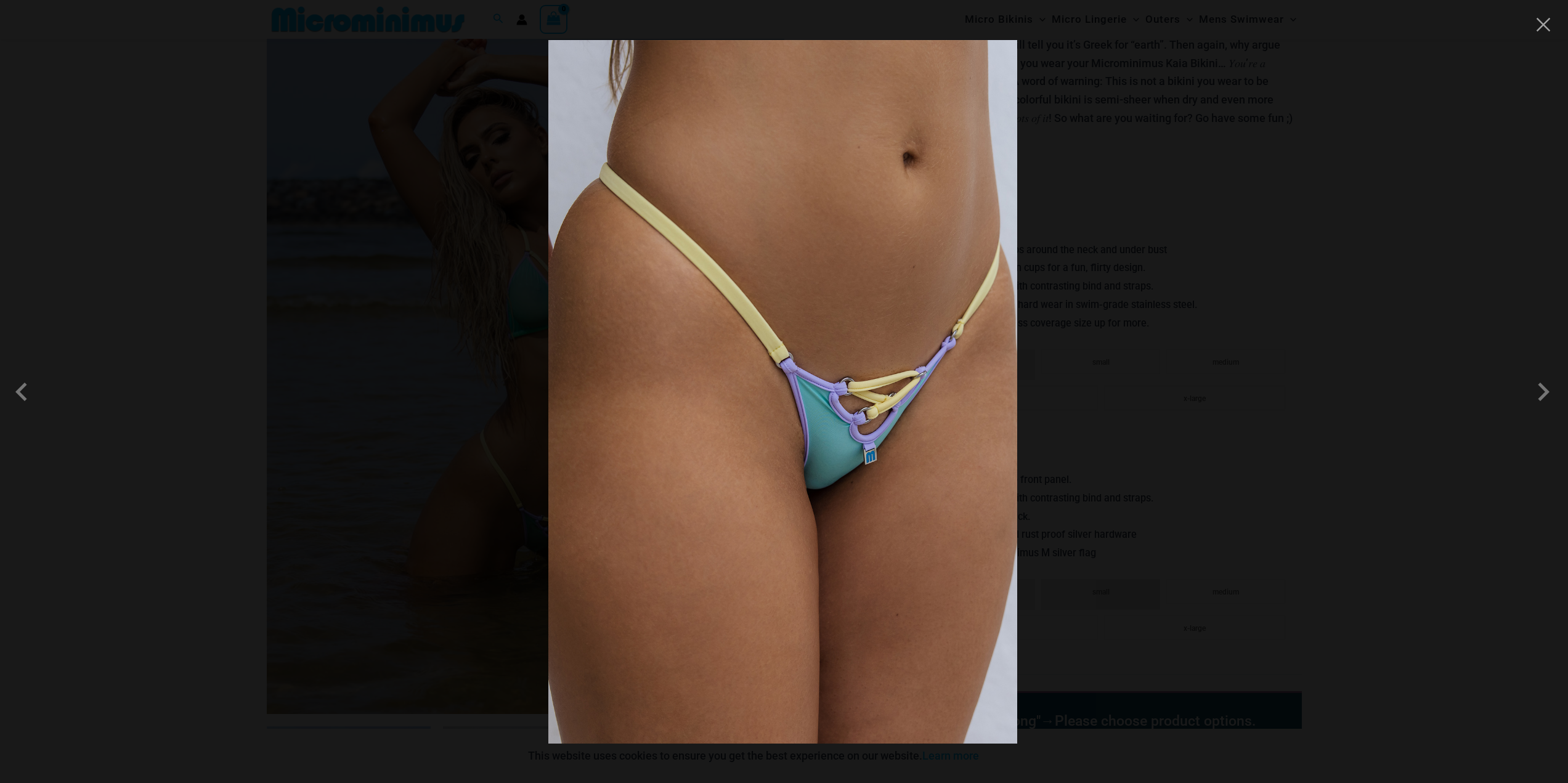
click at [253, 493] on div at bounding box center [784, 392] width 1568 height 783
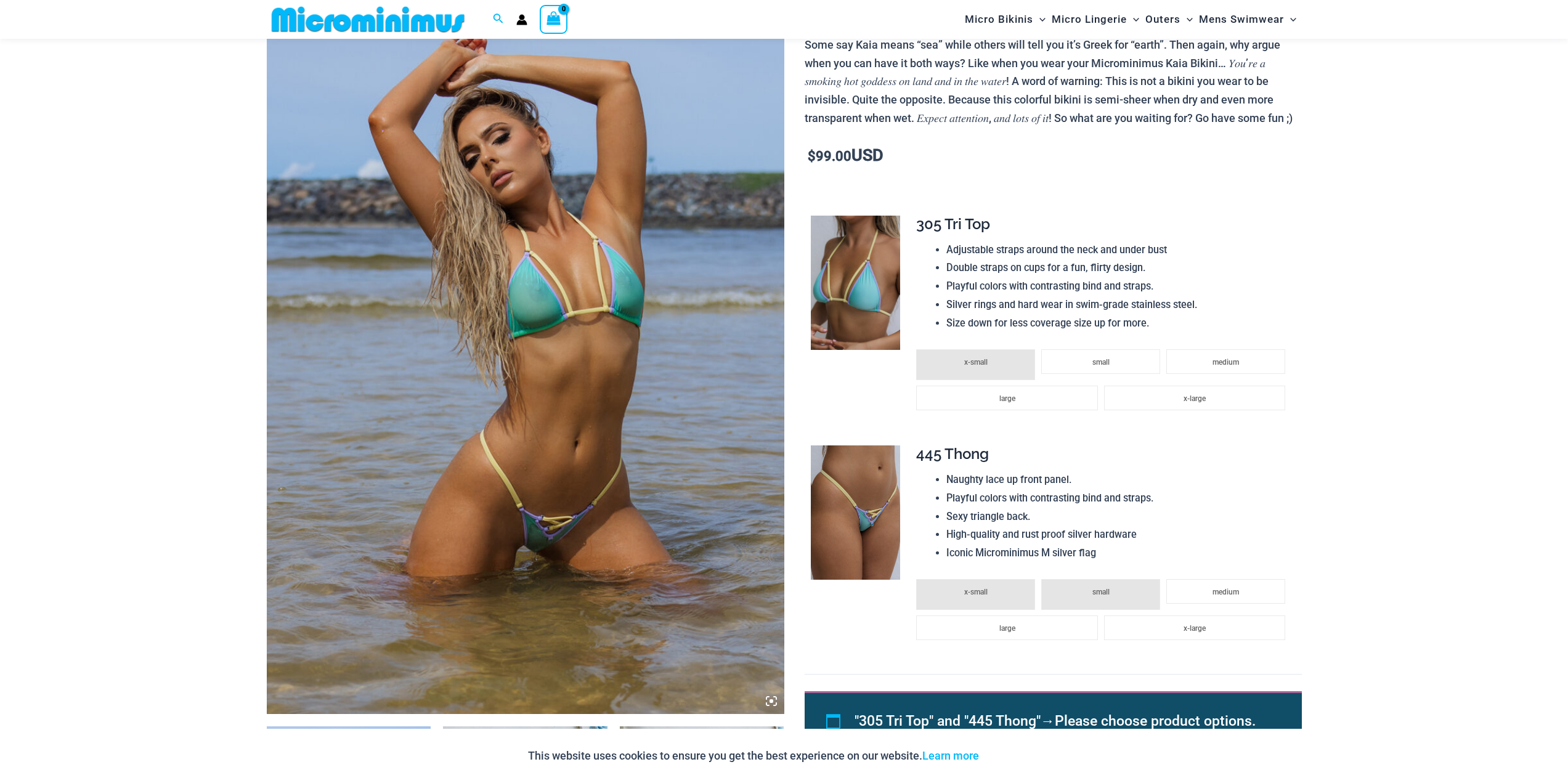
click at [499, 498] on img at bounding box center [526, 326] width 517 height 776
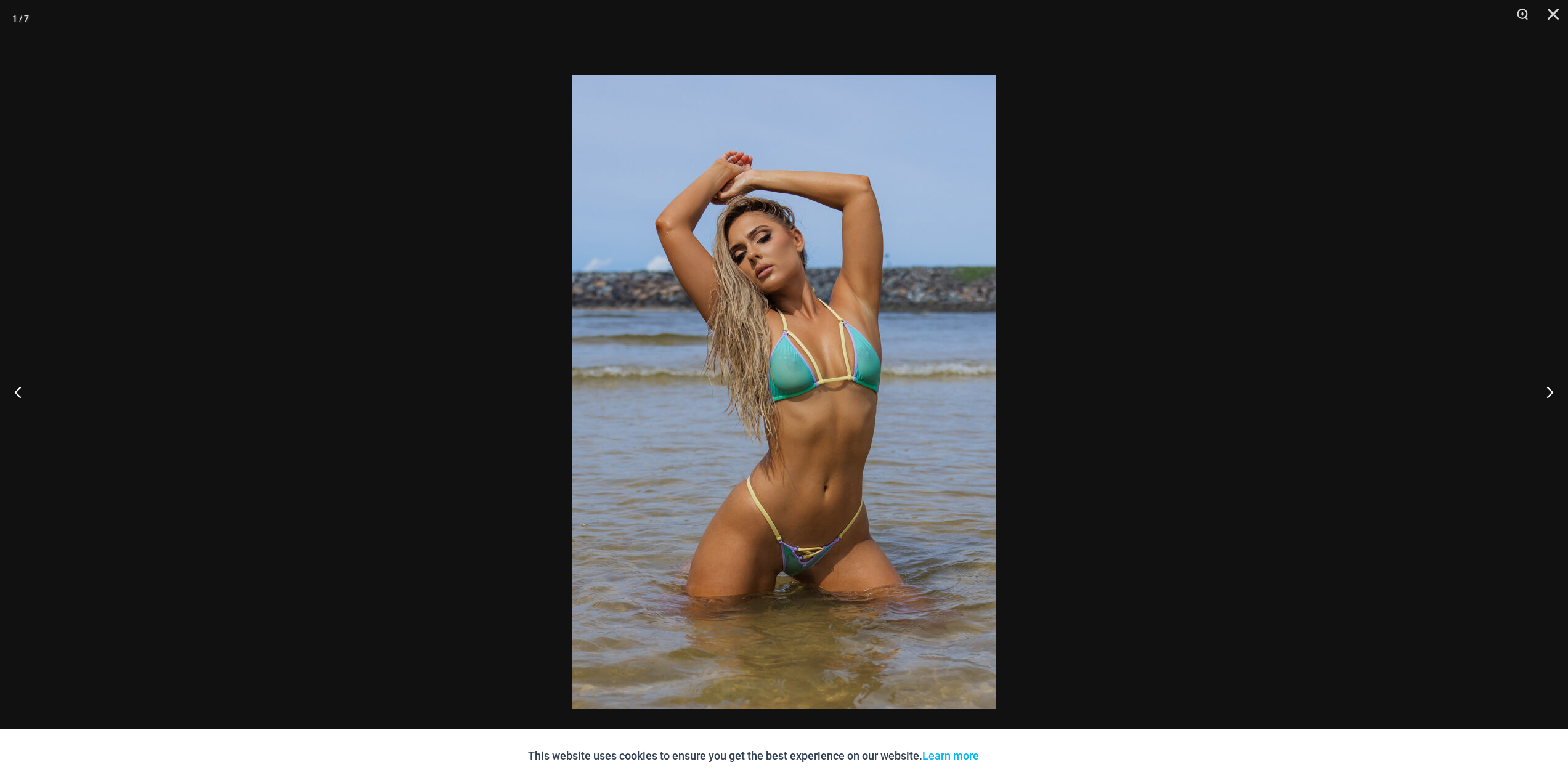
click at [812, 558] on img at bounding box center [784, 392] width 423 height 634
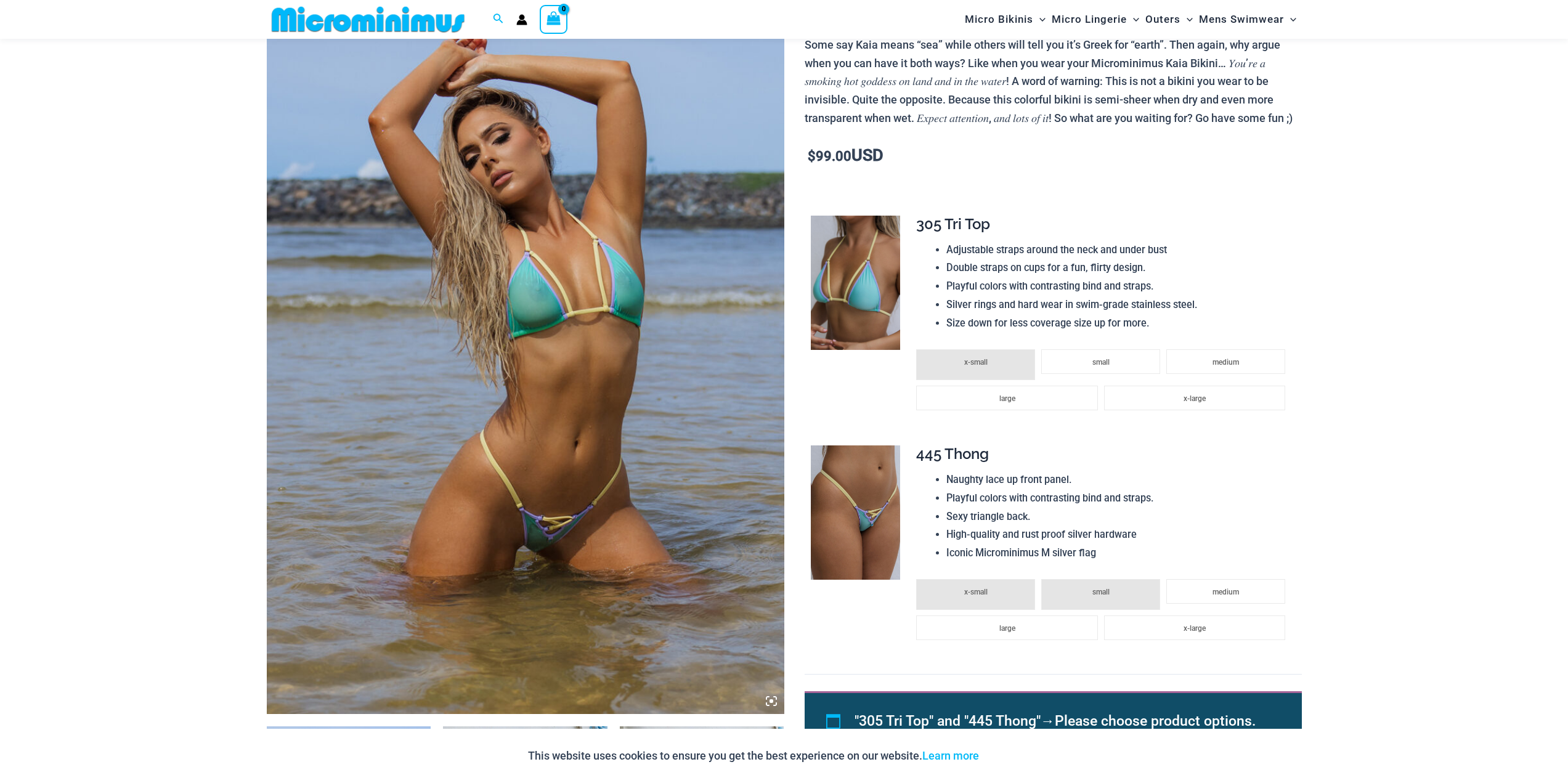
click at [632, 538] on img at bounding box center [526, 326] width 517 height 776
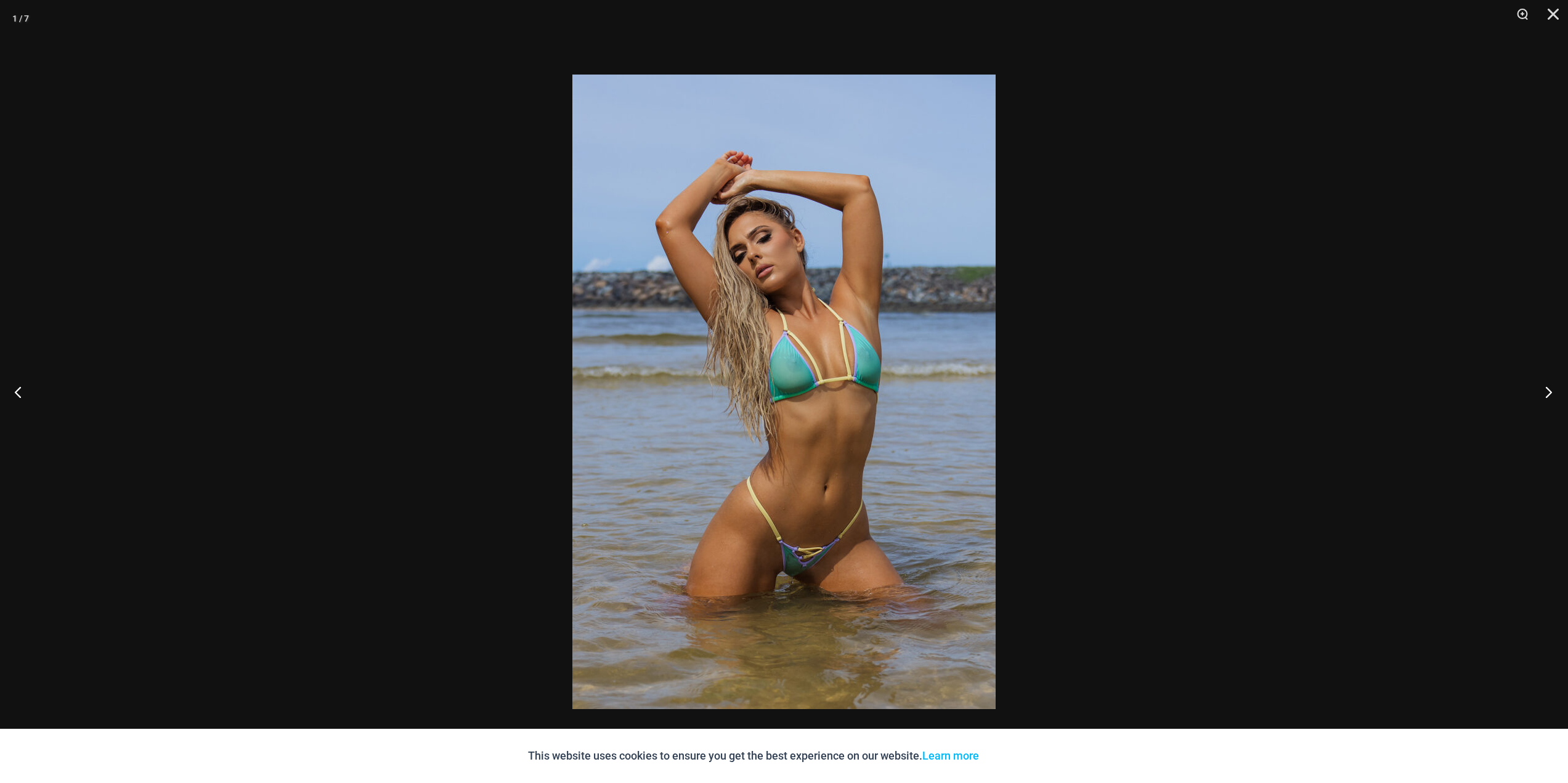
click at [1541, 390] on button "Next" at bounding box center [1544, 392] width 46 height 62
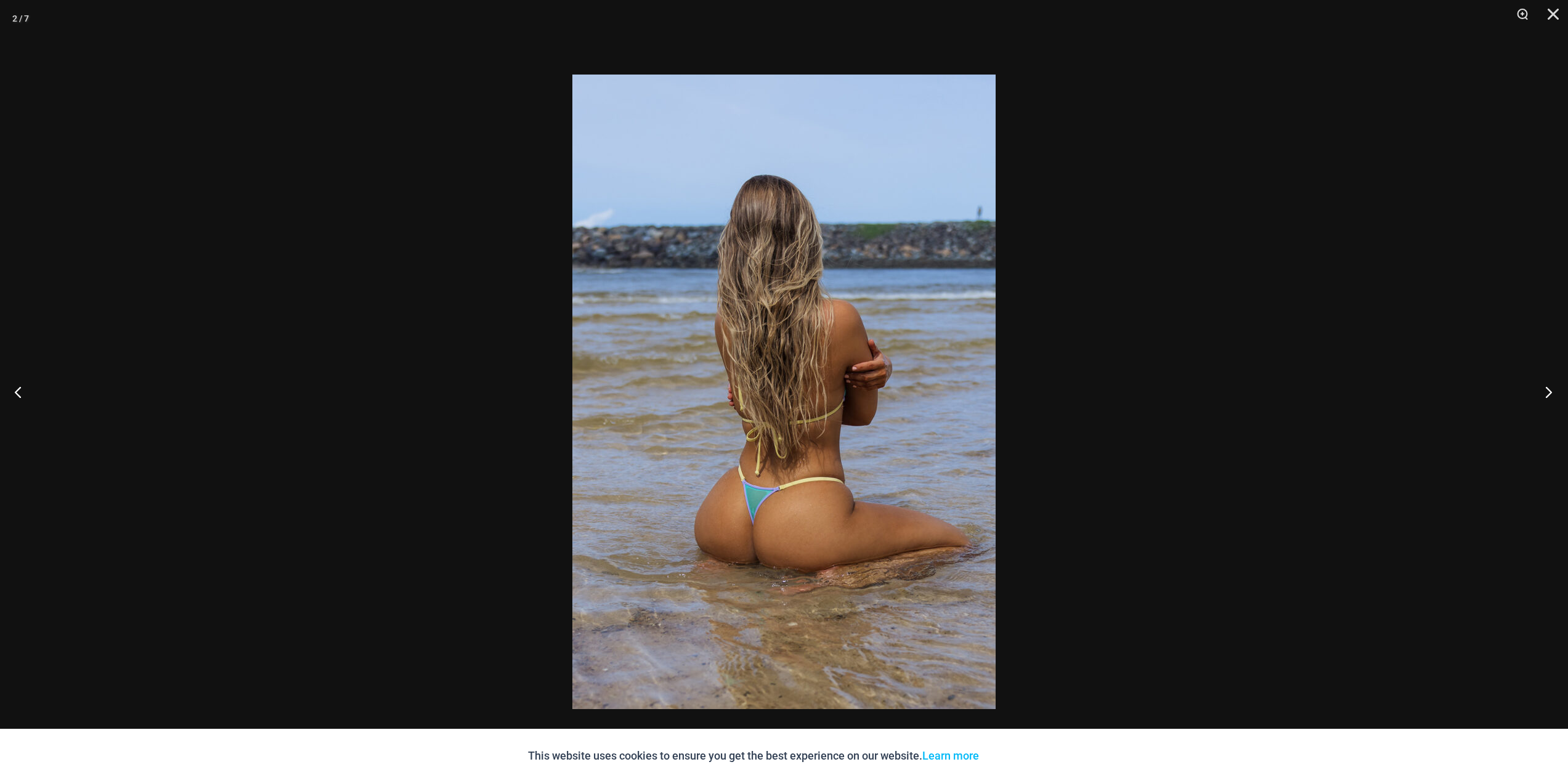
click at [1541, 390] on button "Next" at bounding box center [1544, 392] width 46 height 62
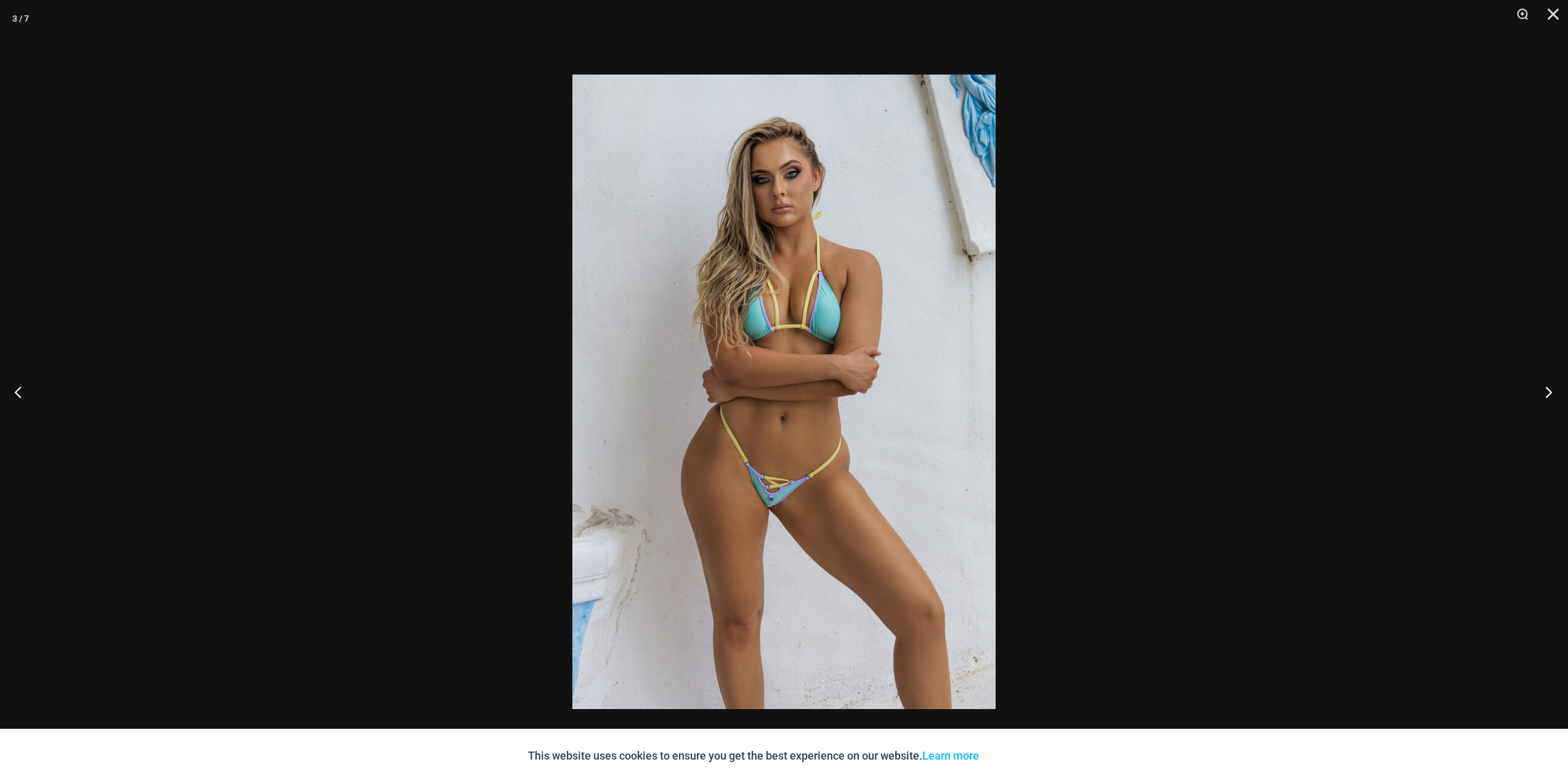
click at [1541, 390] on button "Next" at bounding box center [1544, 392] width 46 height 62
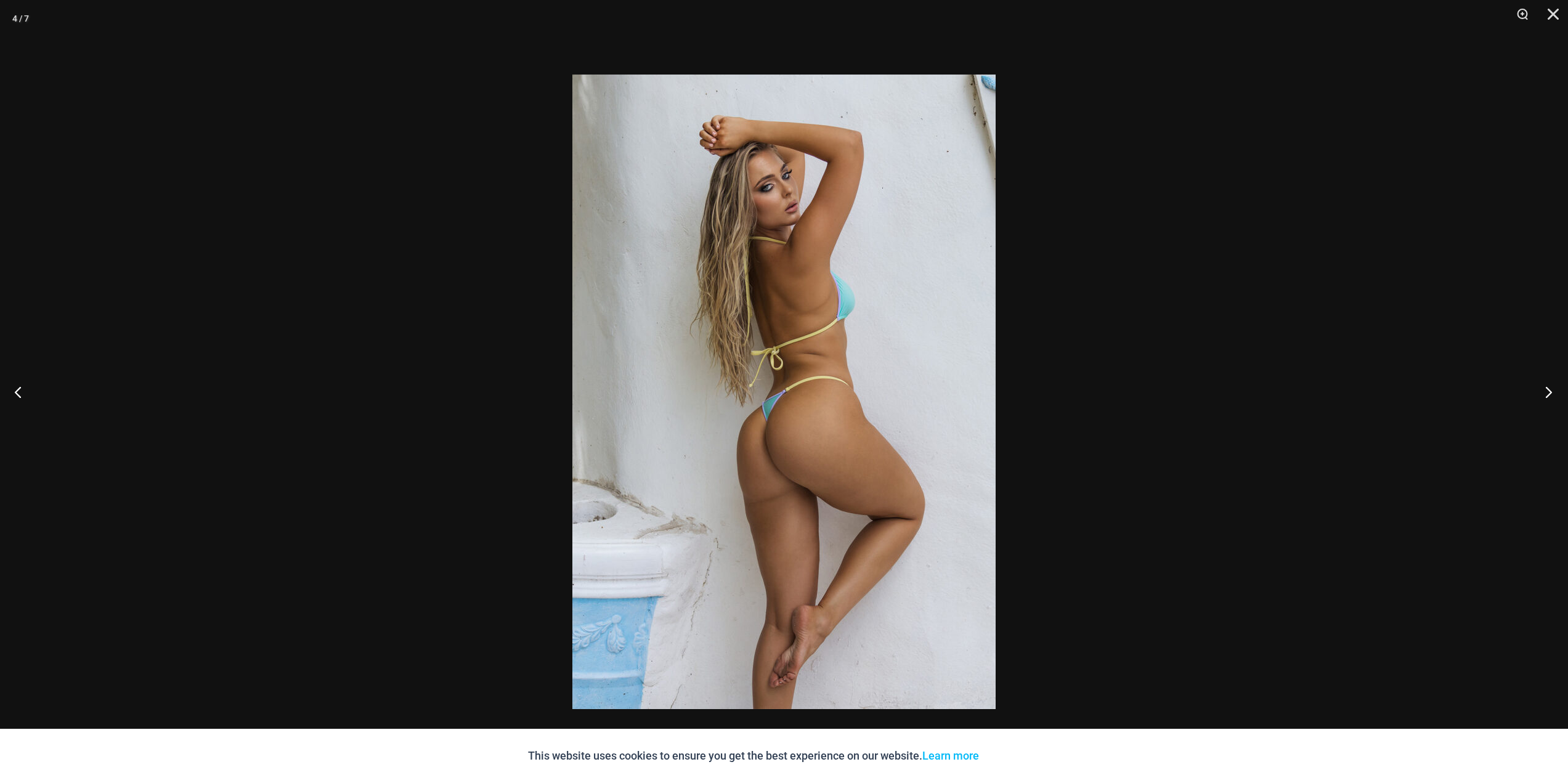
click at [1541, 390] on button "Next" at bounding box center [1544, 392] width 46 height 62
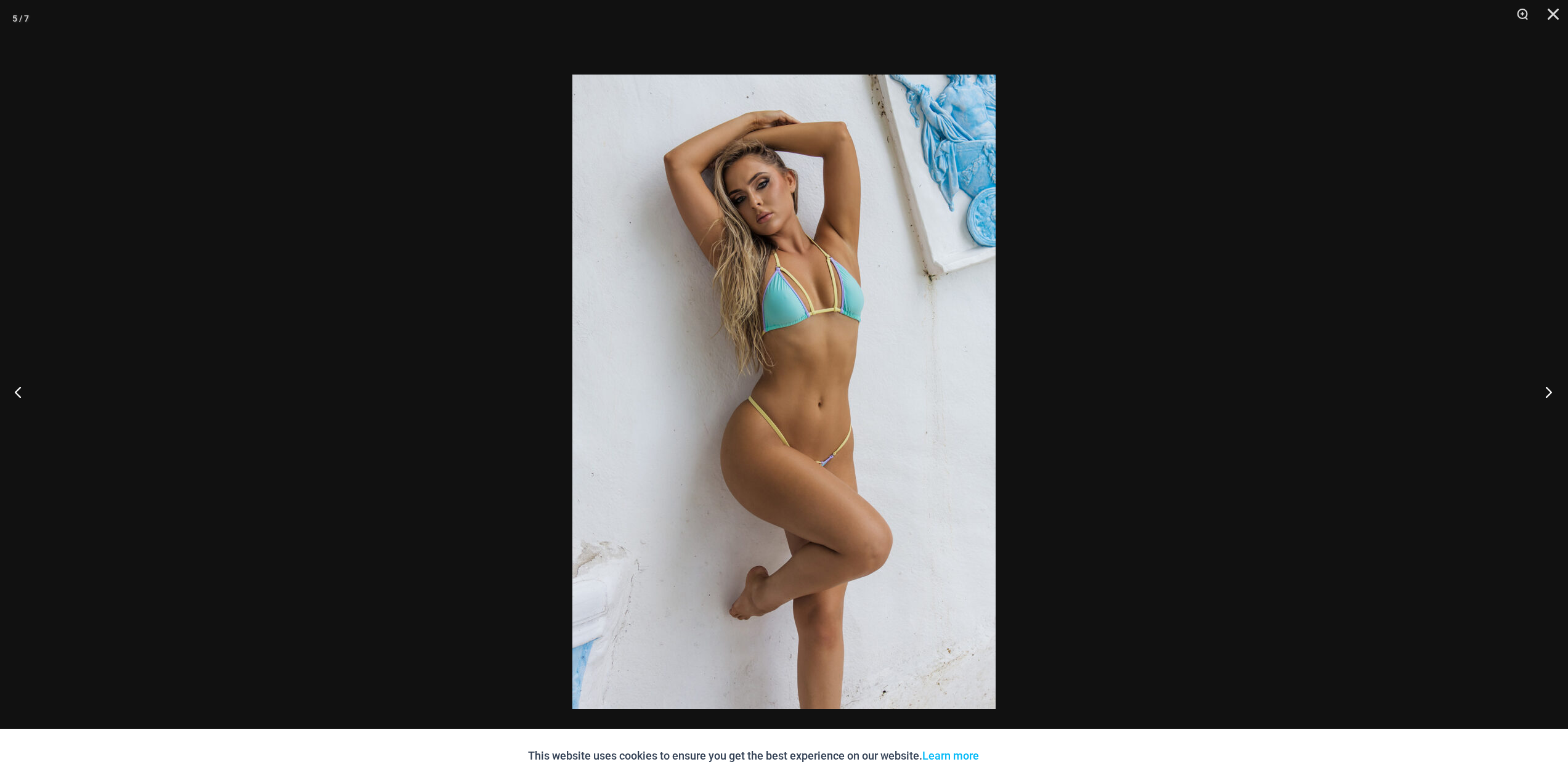
click at [1541, 390] on button "Next" at bounding box center [1544, 392] width 46 height 62
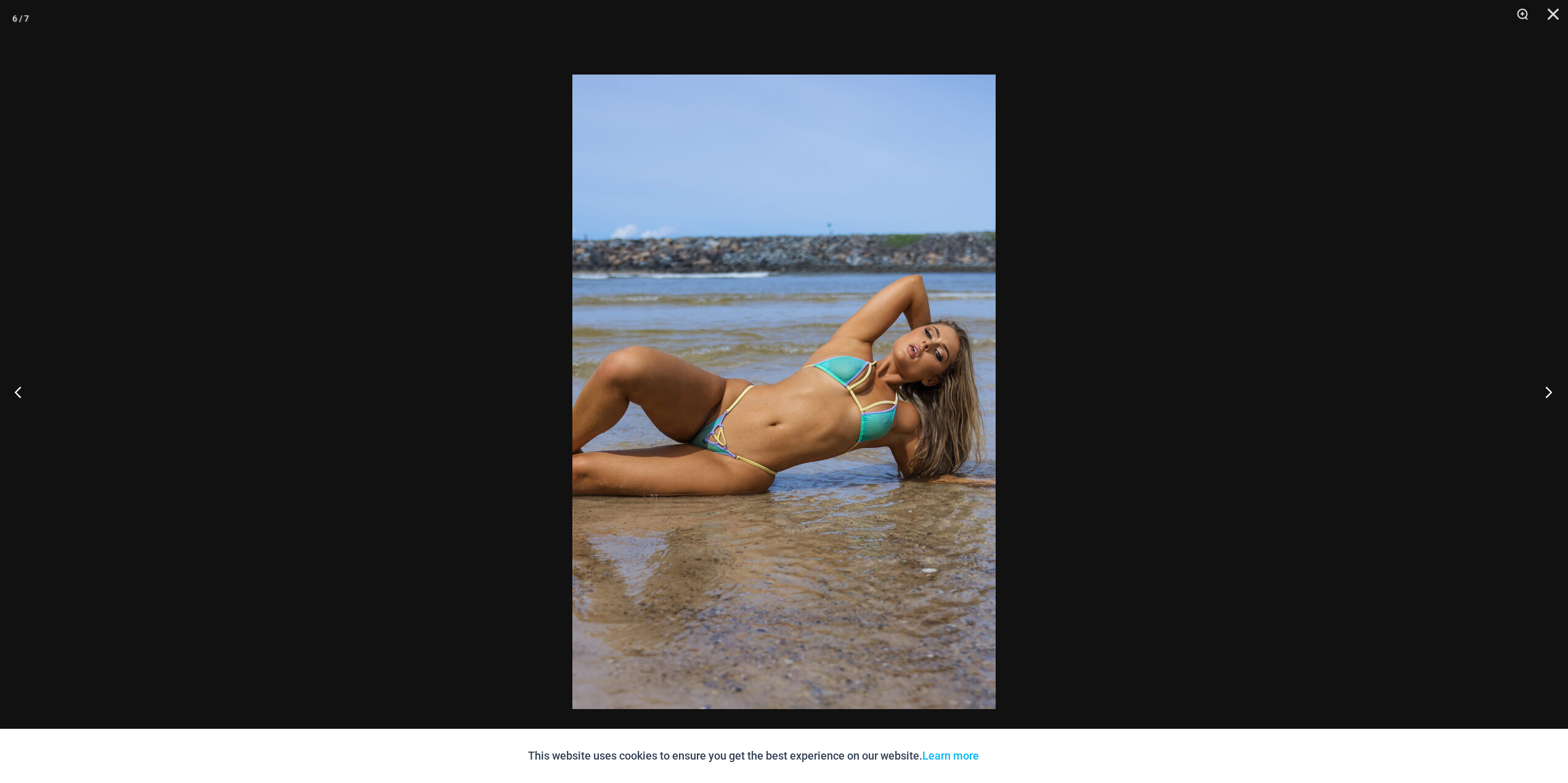
click at [1542, 391] on button "Next" at bounding box center [1544, 392] width 46 height 62
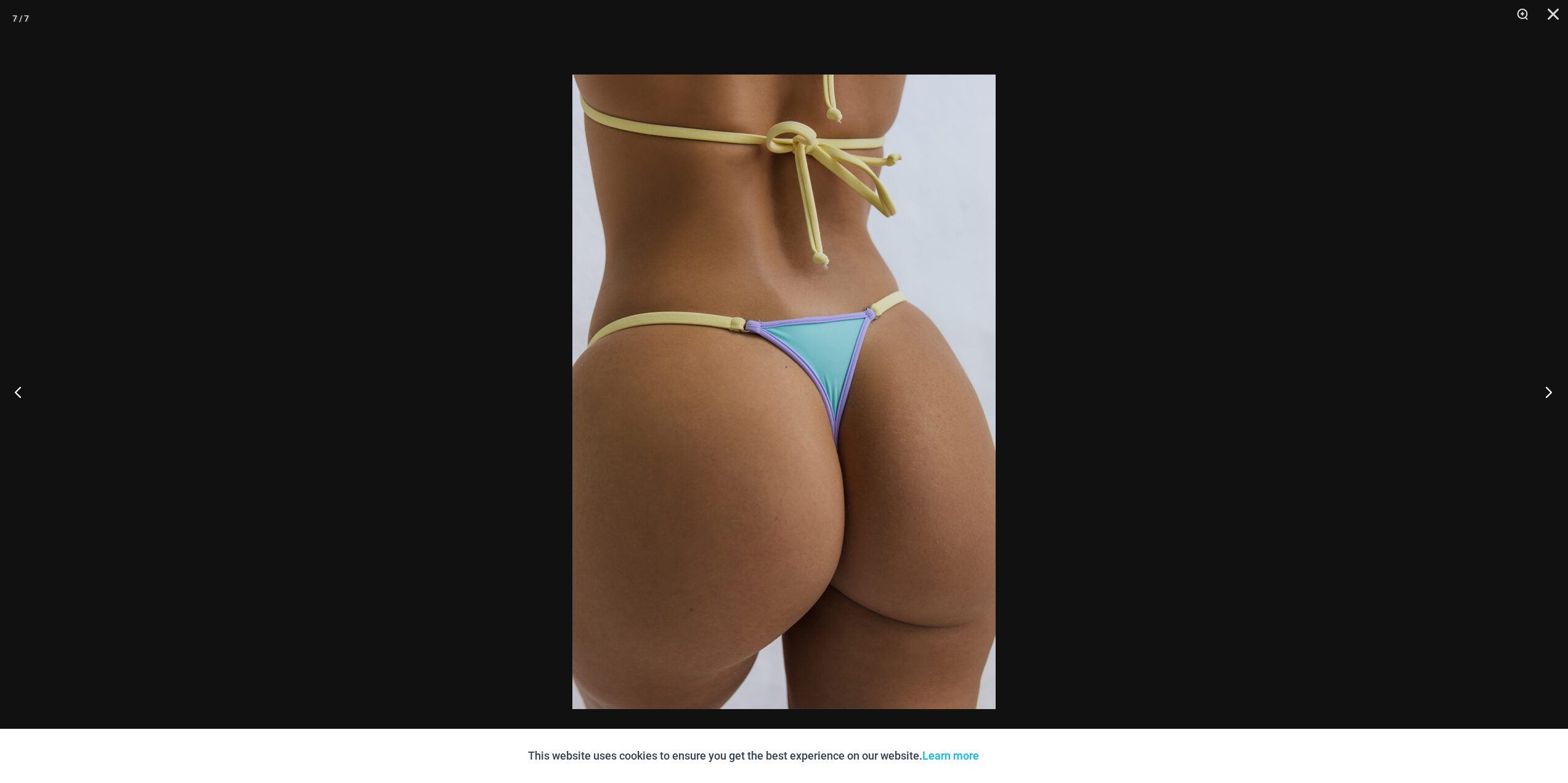
click at [1542, 391] on button "Next" at bounding box center [1544, 392] width 46 height 62
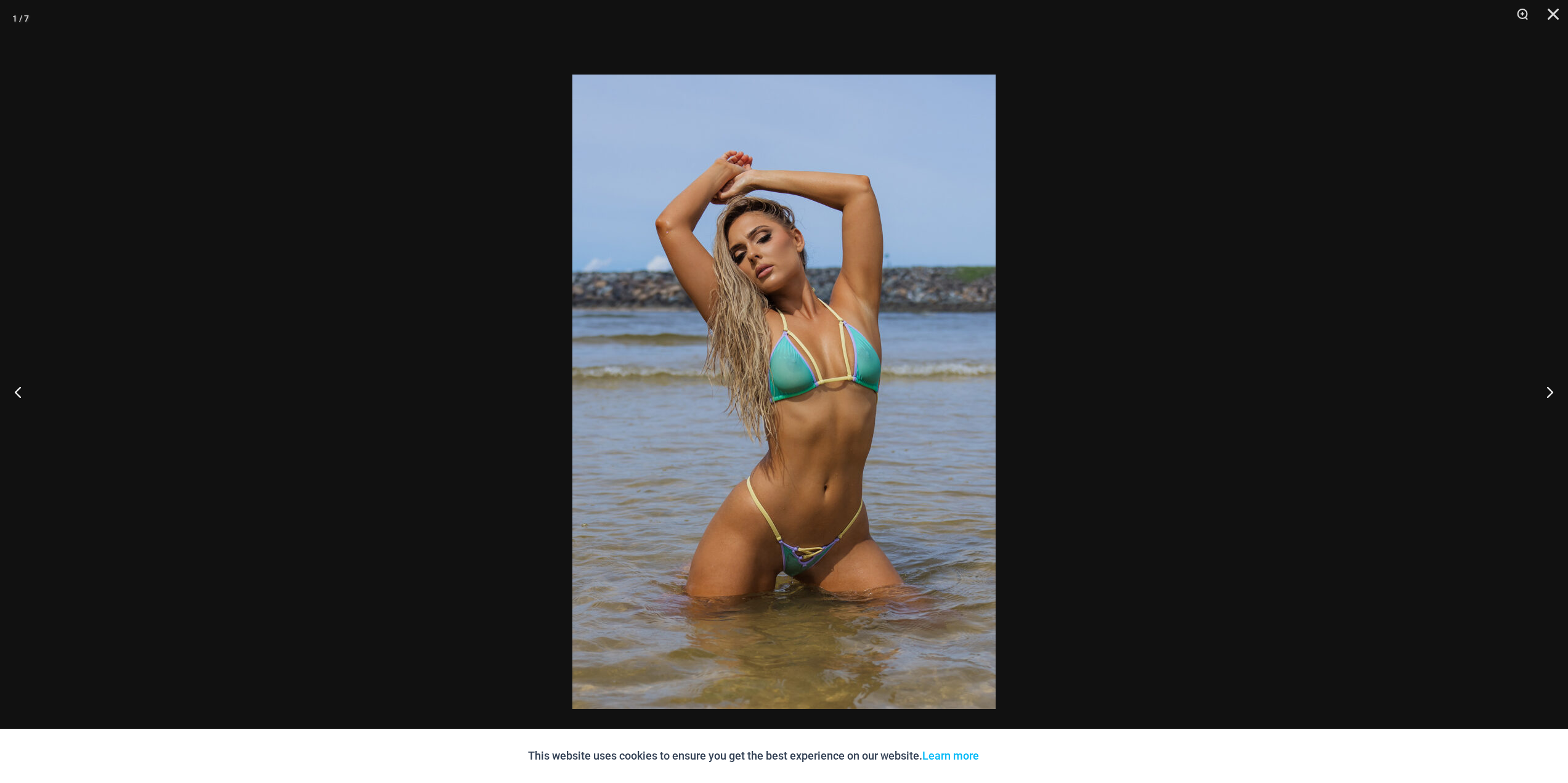
click at [220, 427] on div at bounding box center [784, 392] width 1568 height 783
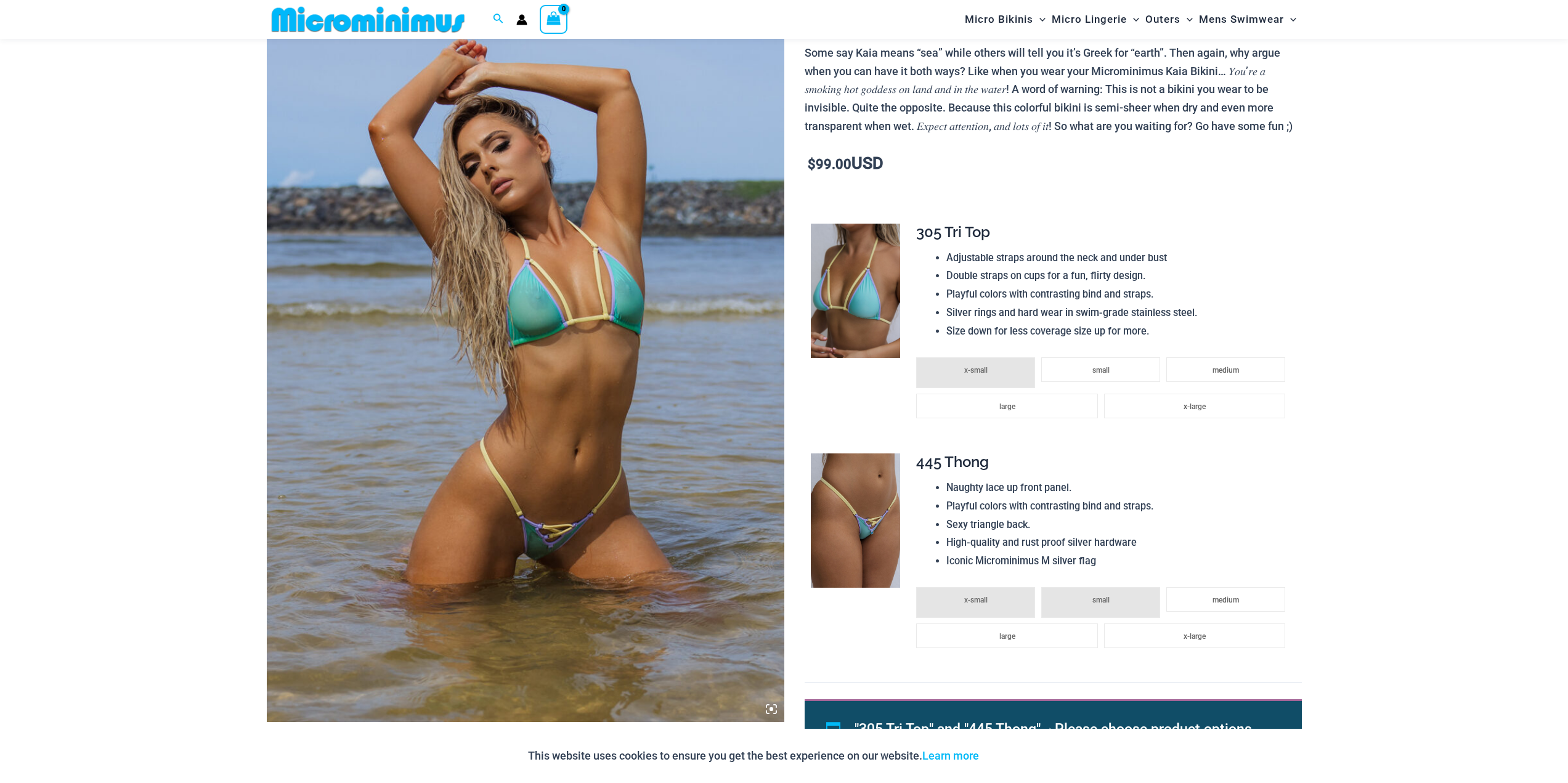
scroll to position [175, 0]
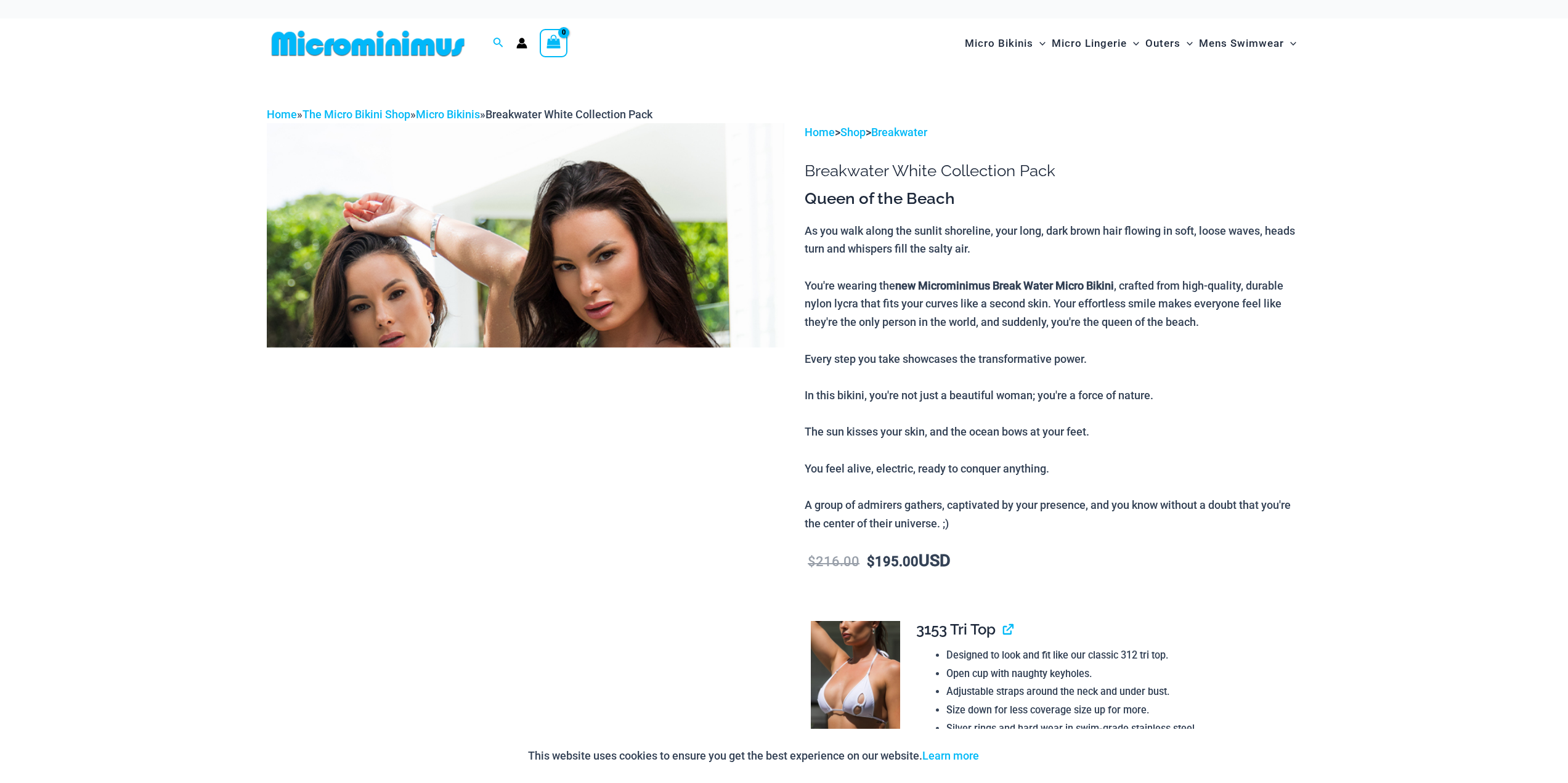
click at [502, 265] on img at bounding box center [526, 511] width 517 height 776
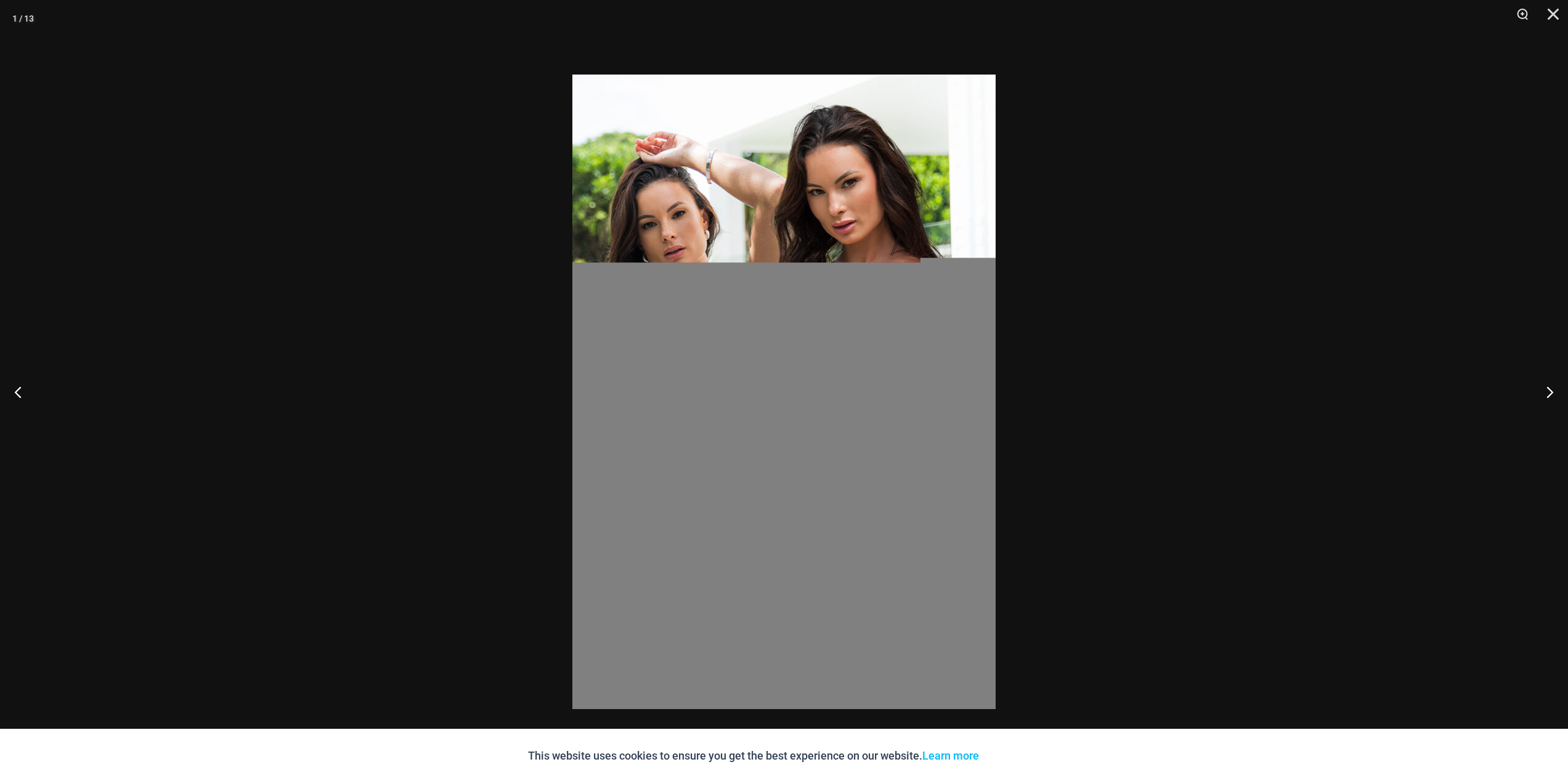
click at [674, 348] on img at bounding box center [784, 392] width 423 height 634
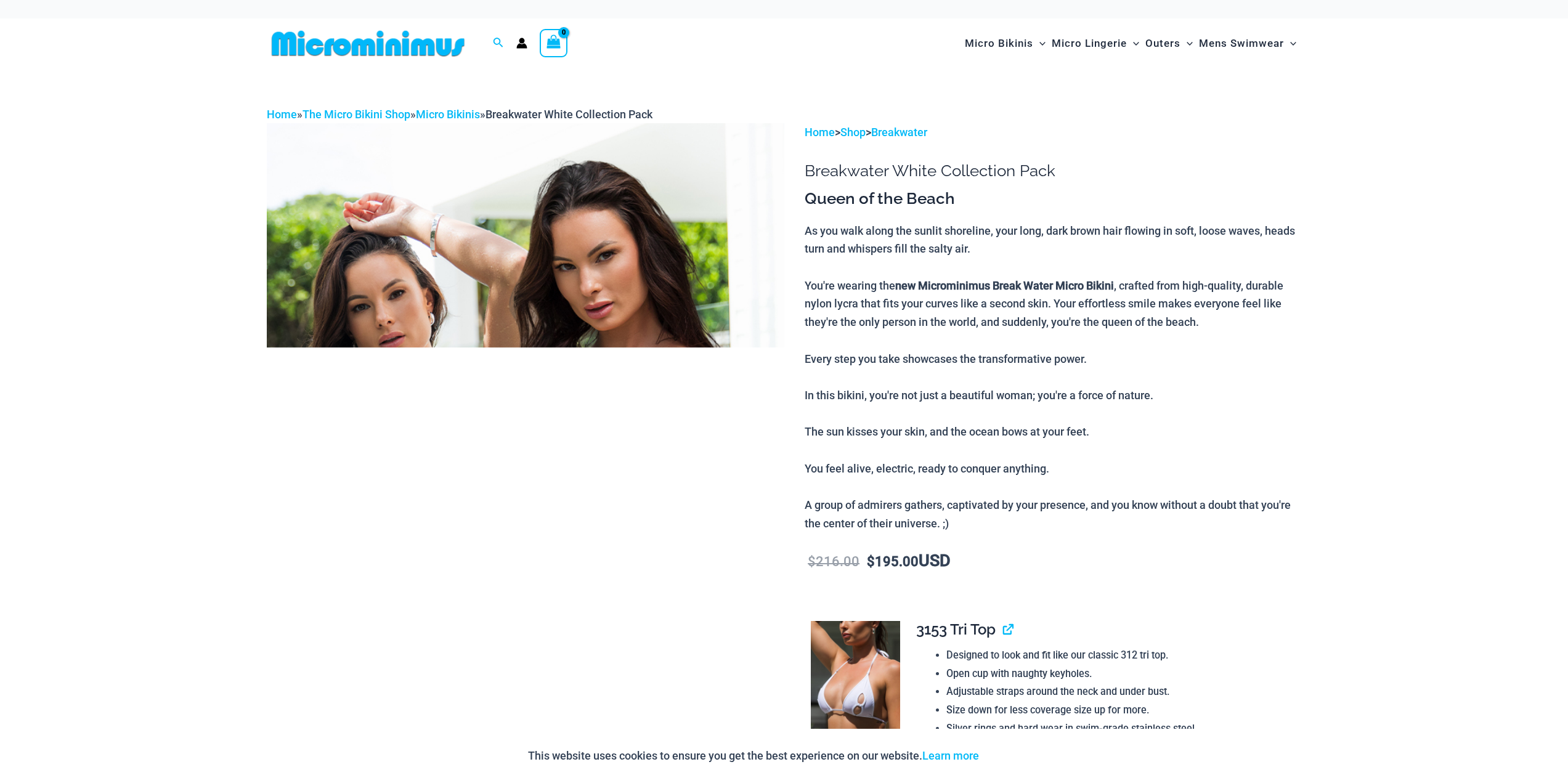
click at [603, 356] on img at bounding box center [526, 511] width 517 height 776
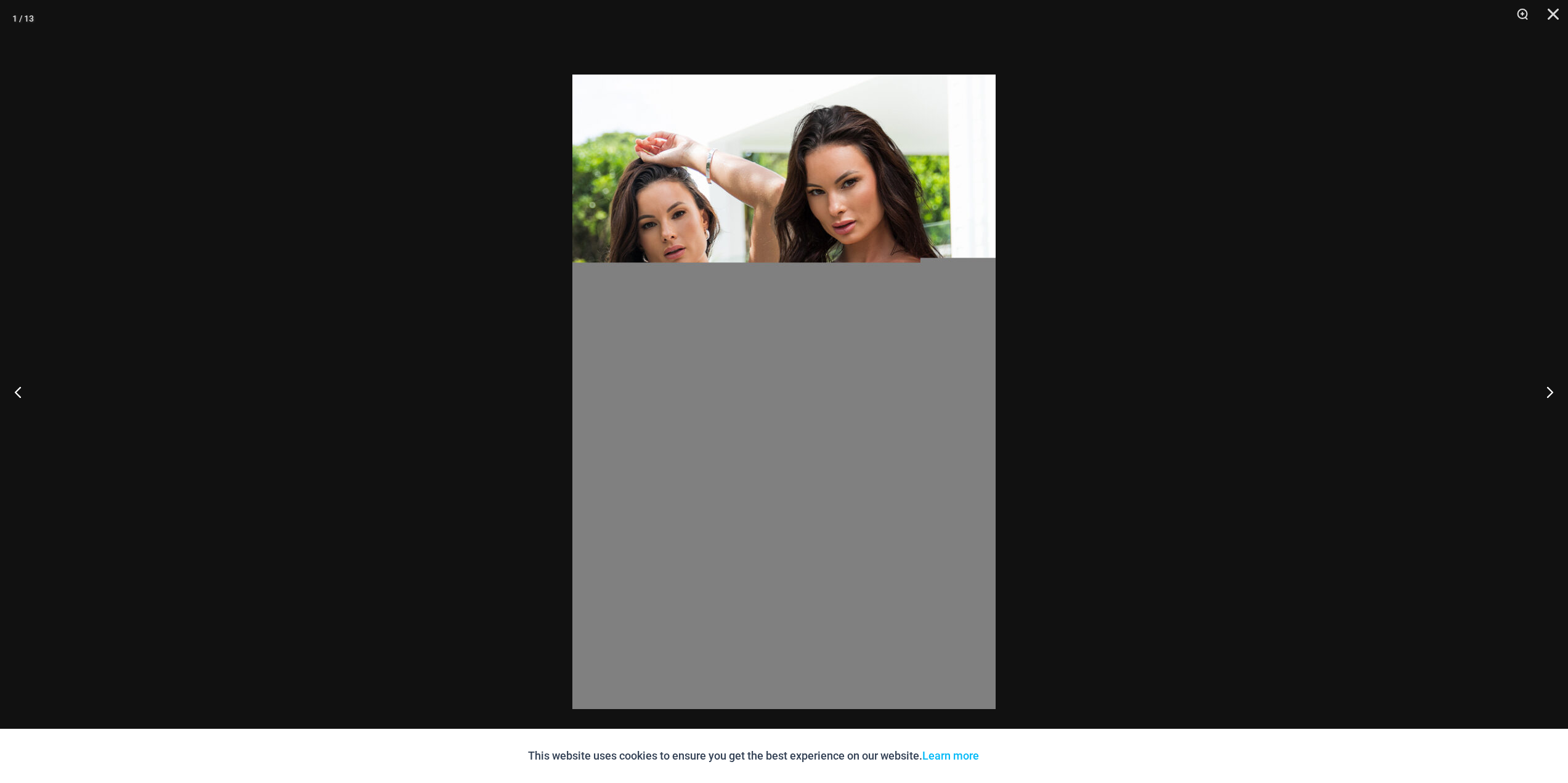
click at [463, 389] on div at bounding box center [784, 392] width 1568 height 783
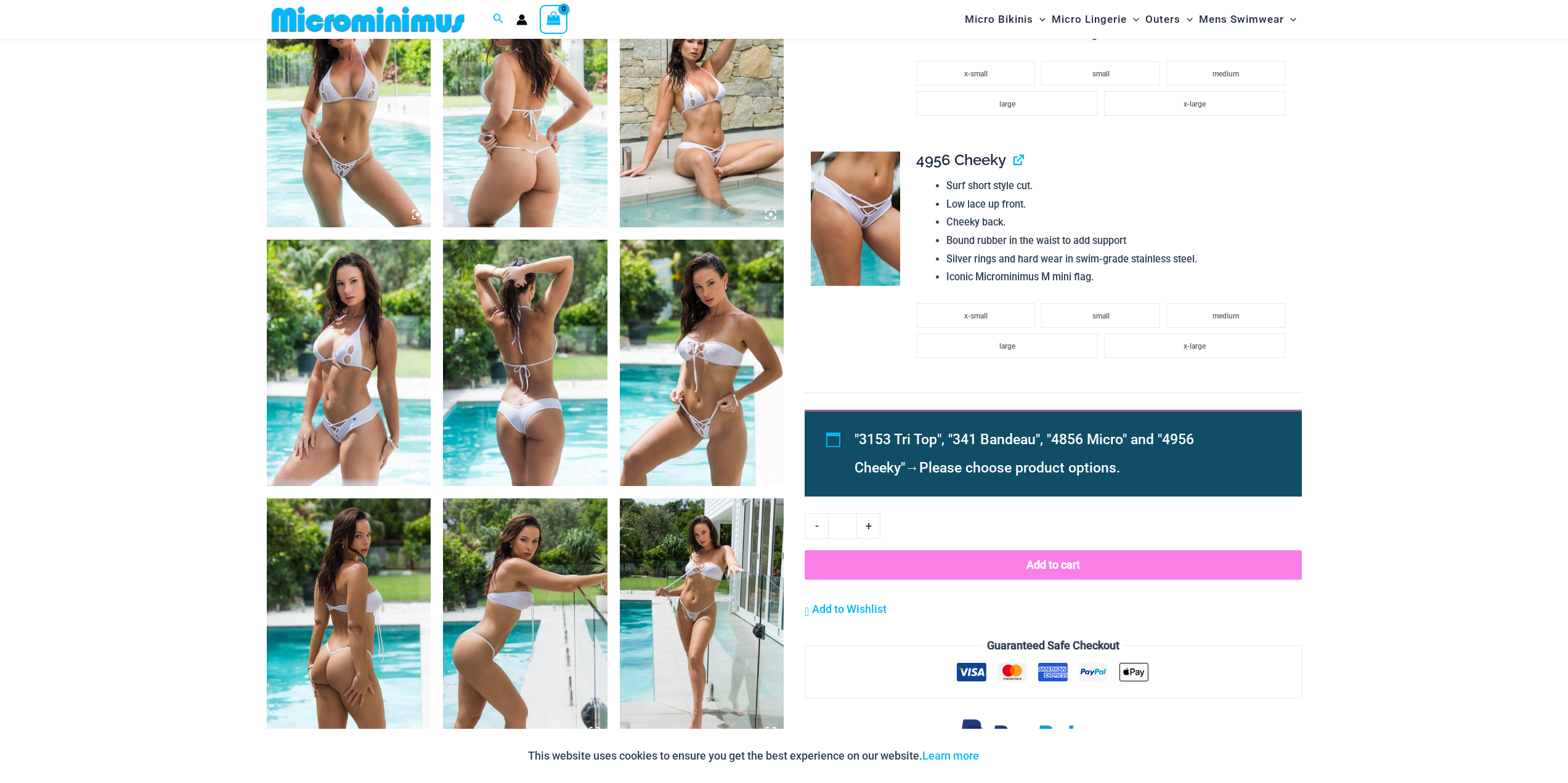
scroll to position [1222, 0]
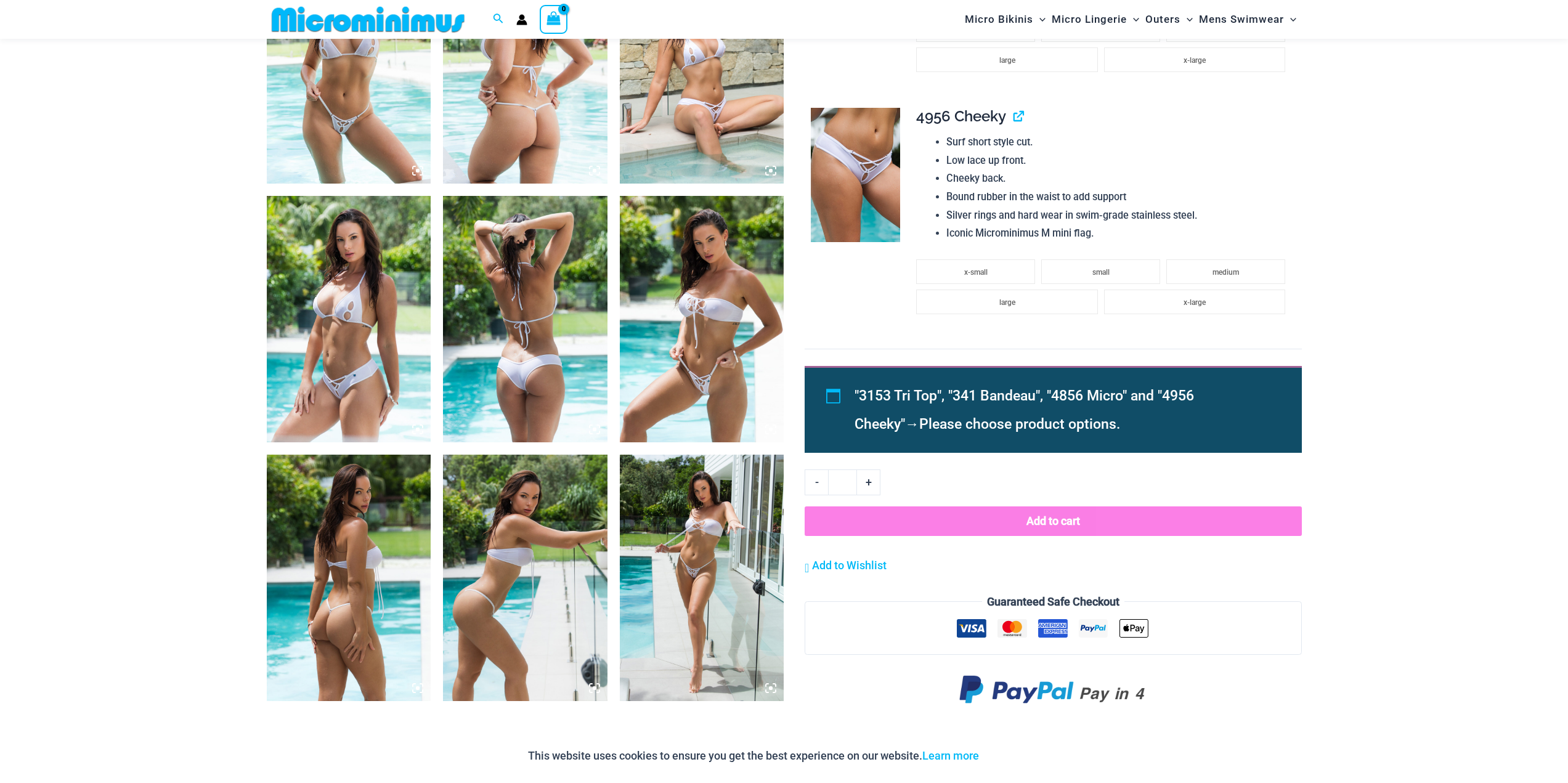
click at [673, 366] on img at bounding box center [702, 319] width 164 height 247
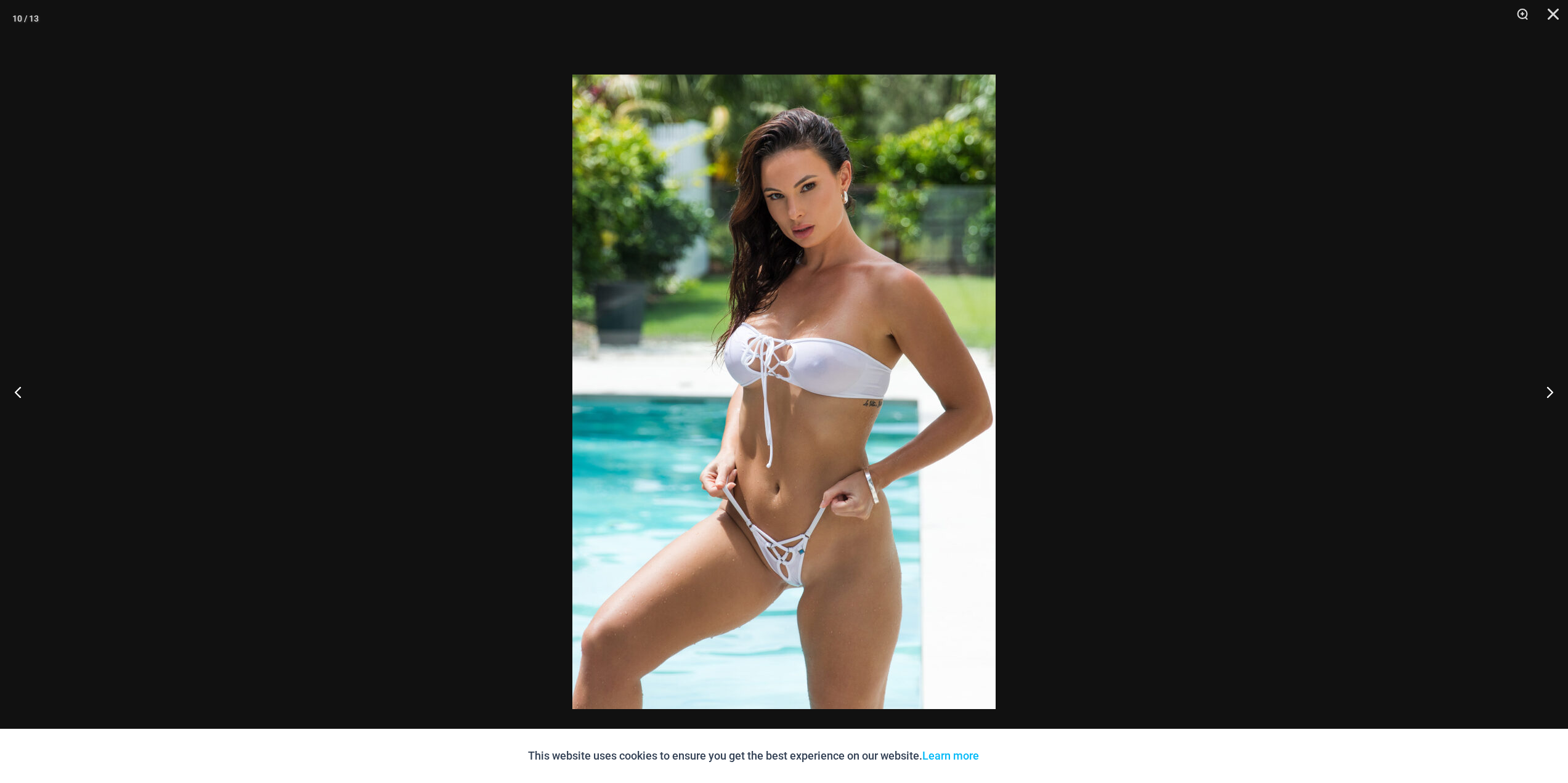
click at [324, 407] on div at bounding box center [784, 392] width 1568 height 783
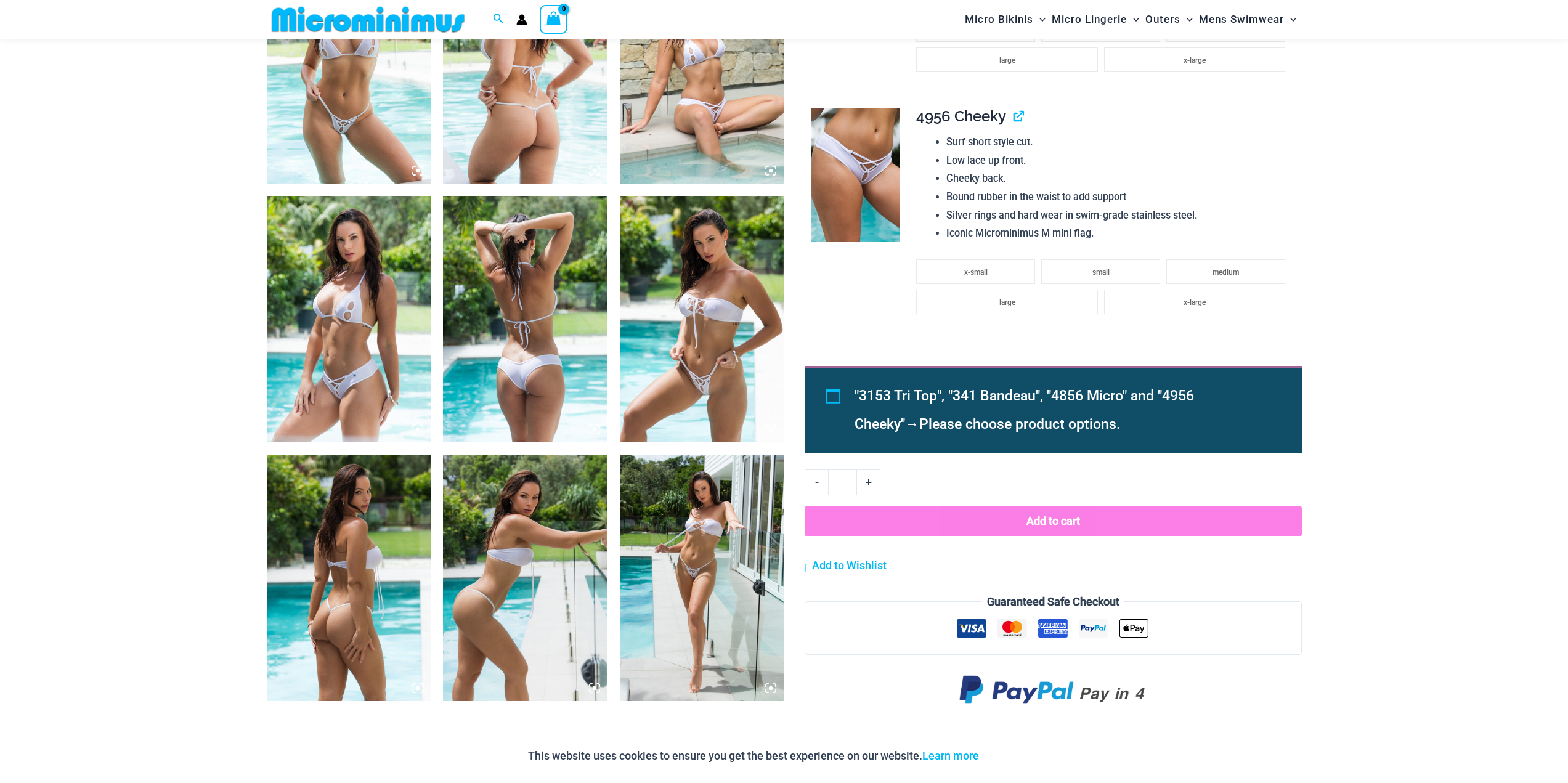
click at [539, 389] on img at bounding box center [525, 319] width 164 height 247
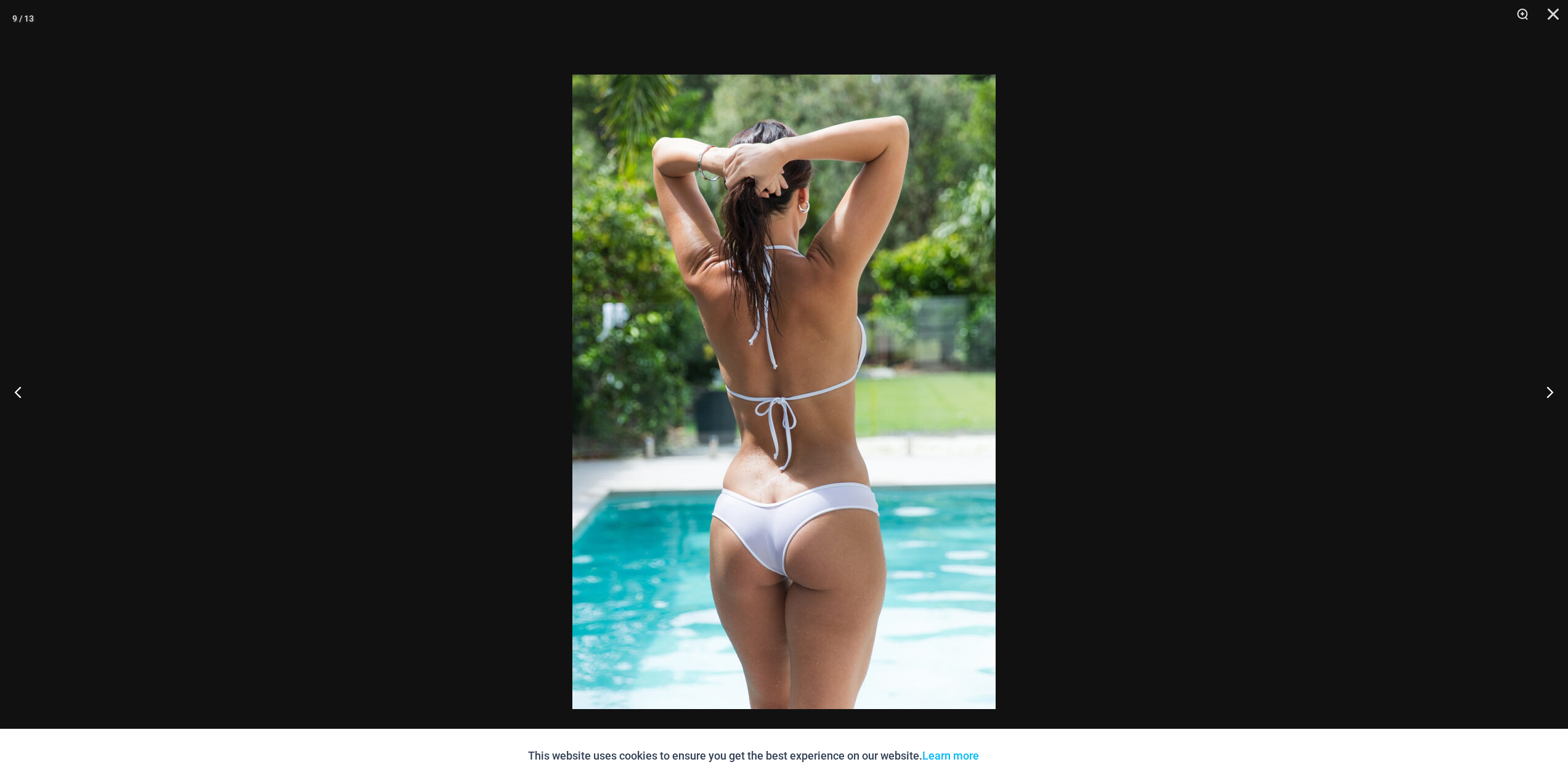
click at [259, 414] on div at bounding box center [784, 392] width 1568 height 783
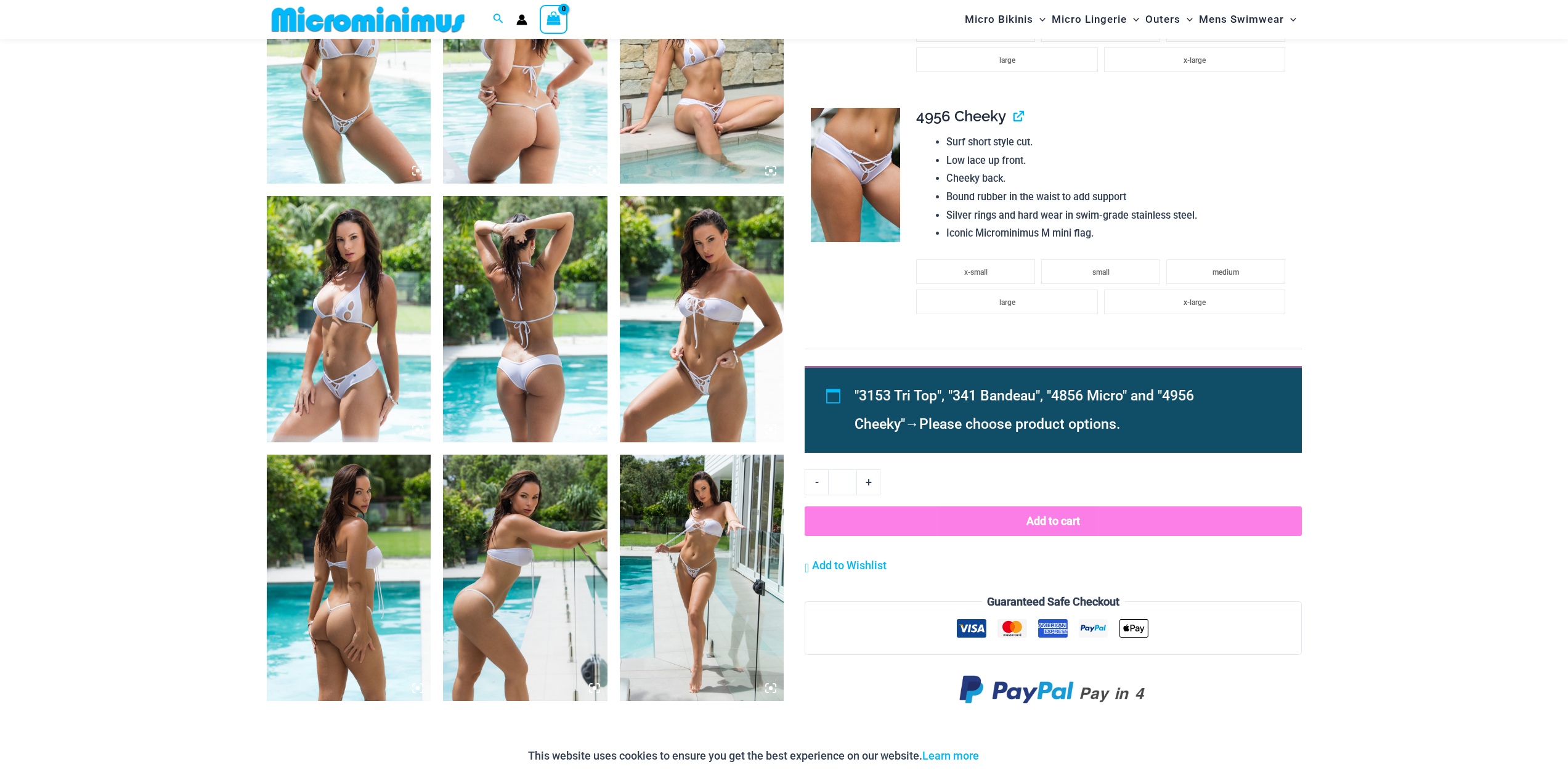
click at [377, 395] on img at bounding box center [349, 319] width 164 height 247
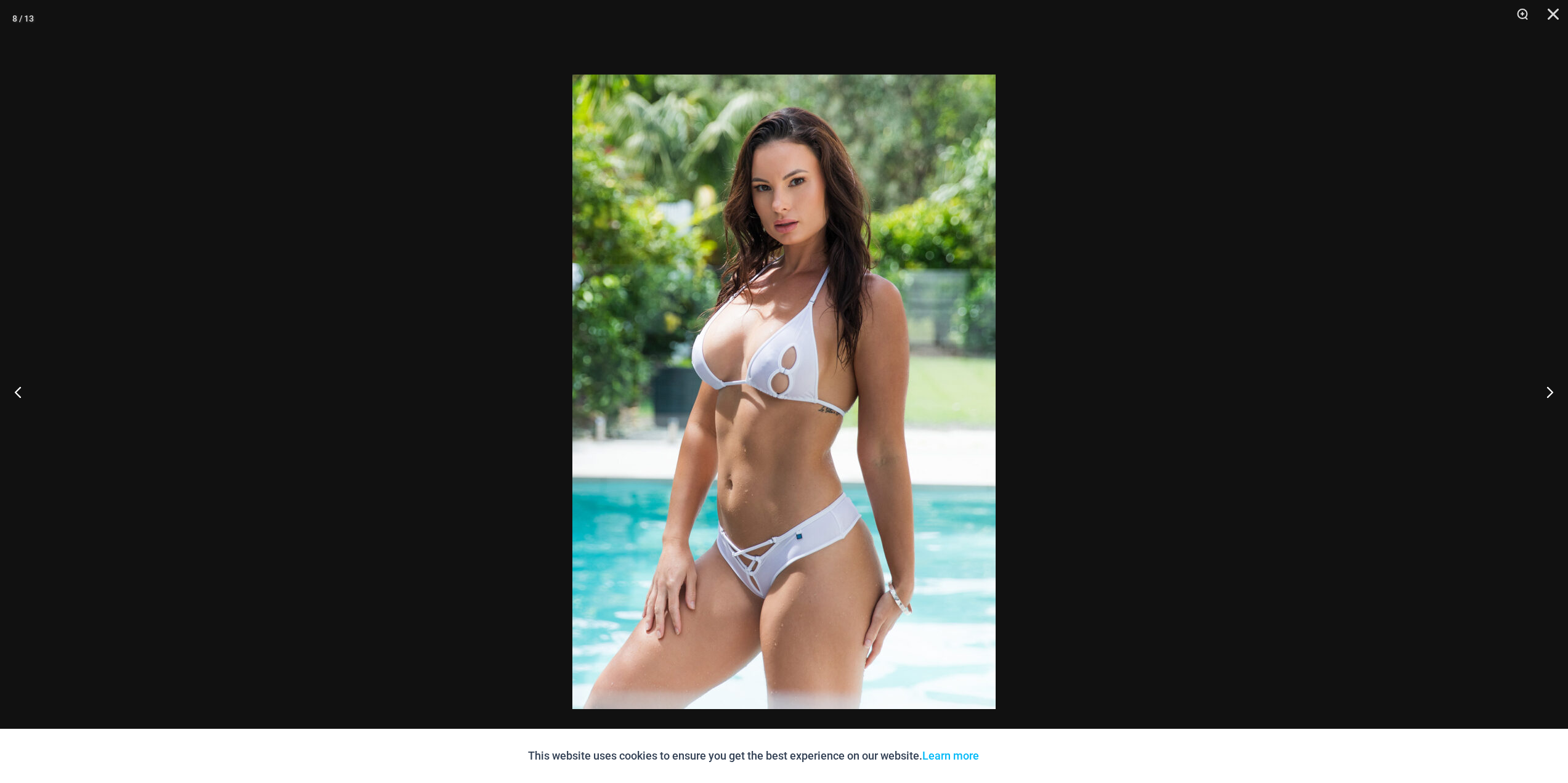
click at [281, 407] on div at bounding box center [784, 392] width 1568 height 783
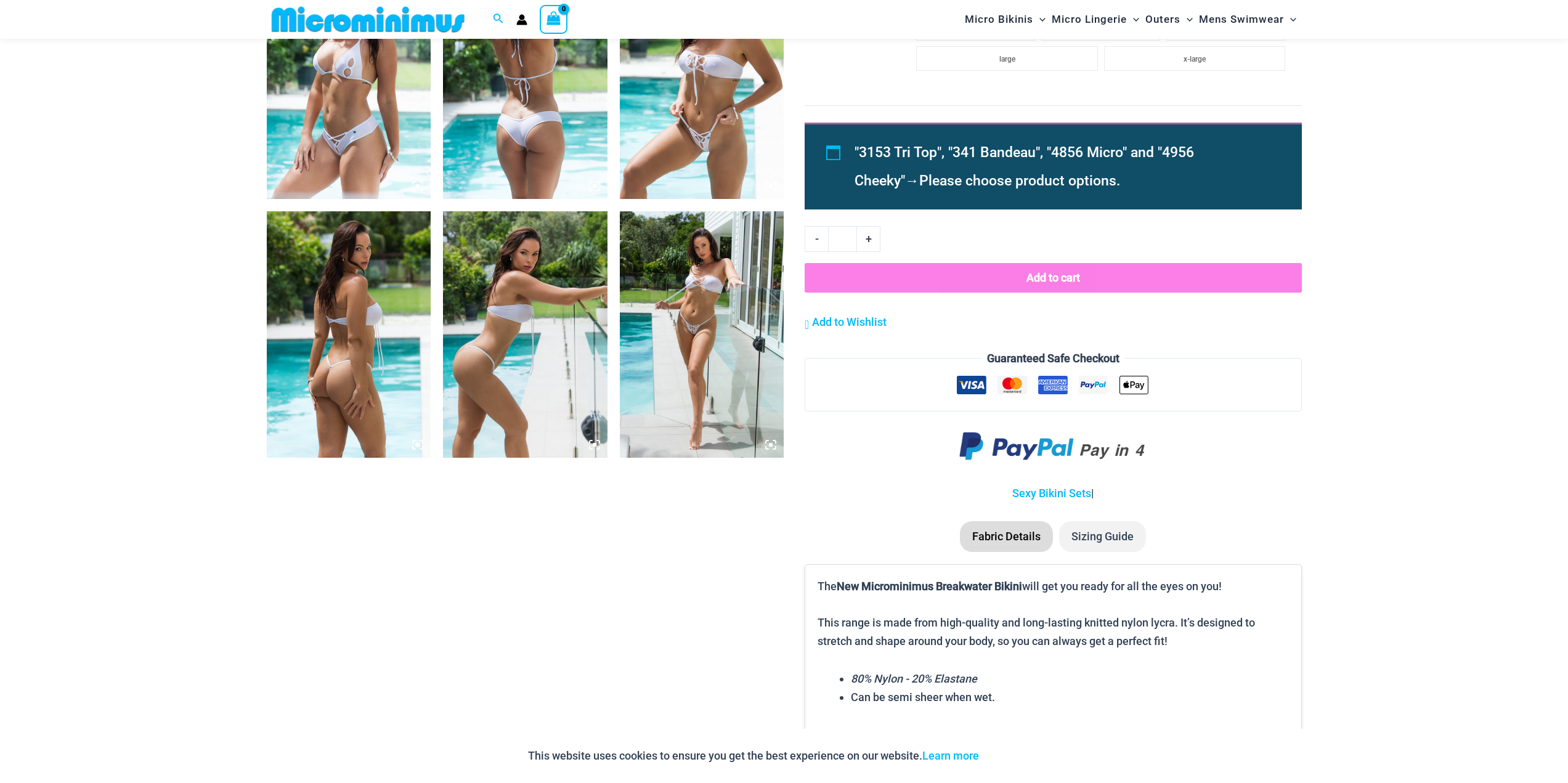
scroll to position [1469, 0]
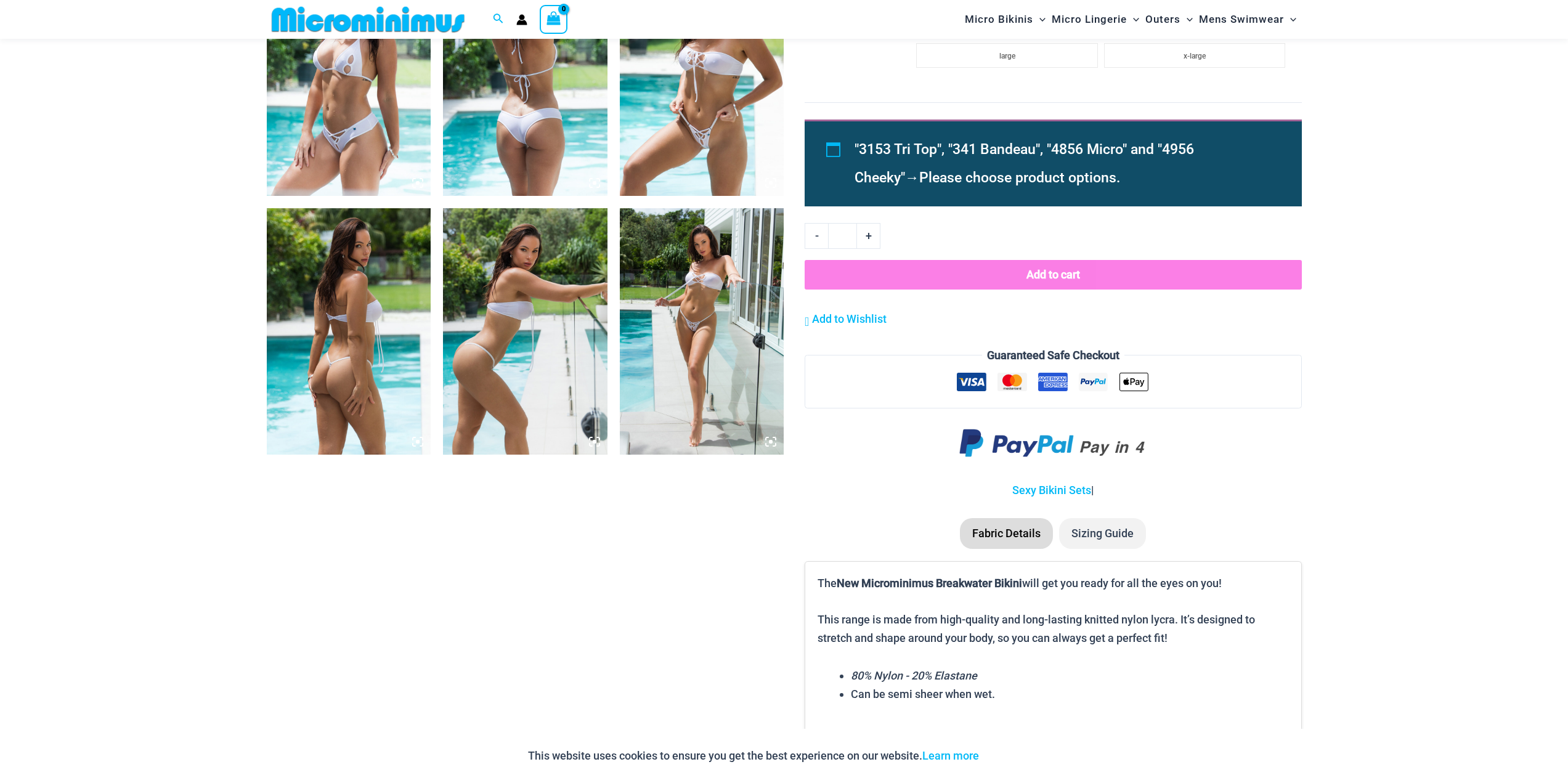
click at [386, 349] on img at bounding box center [349, 331] width 164 height 247
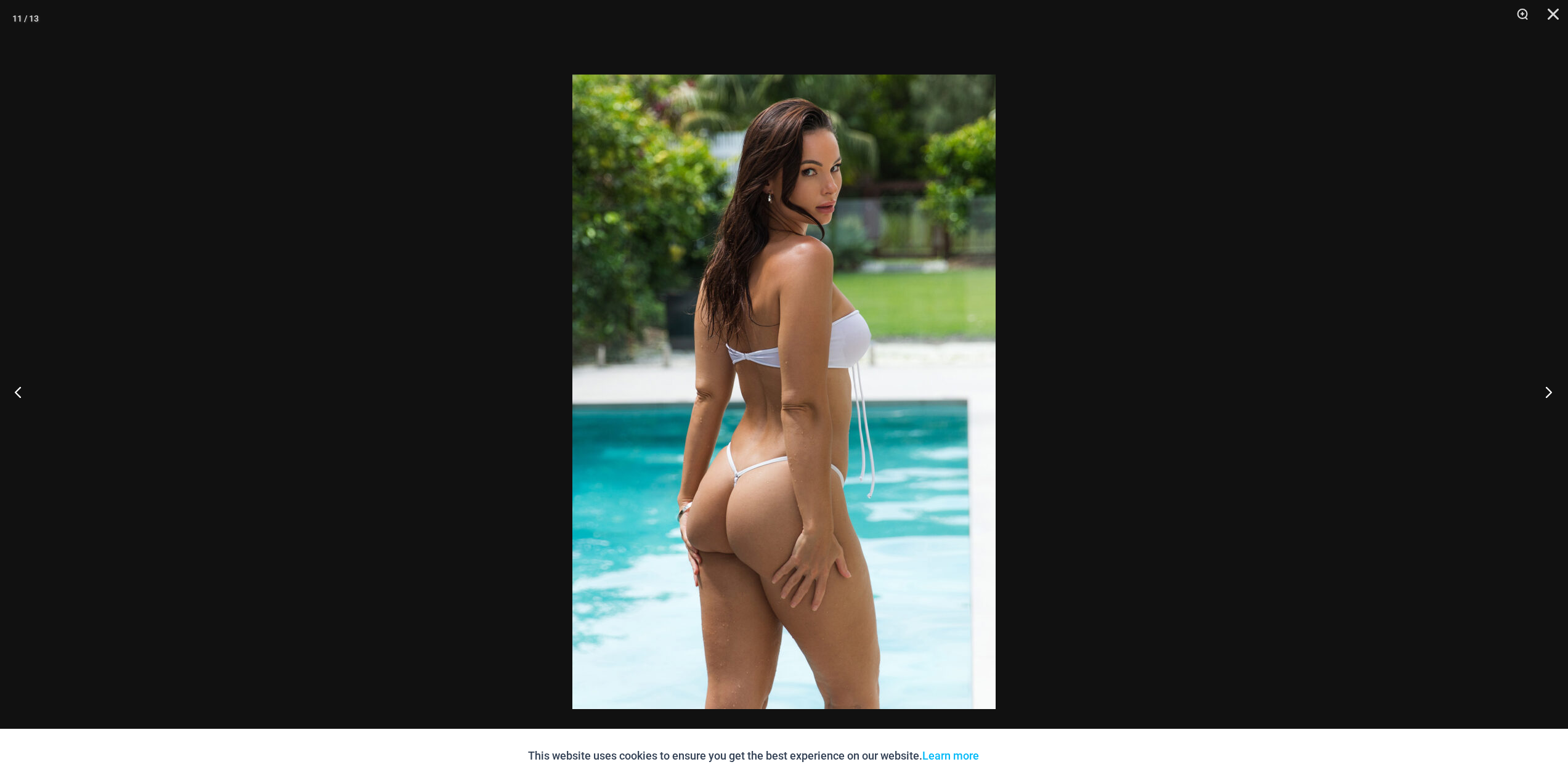
click at [1562, 394] on button "Next" at bounding box center [1544, 392] width 46 height 62
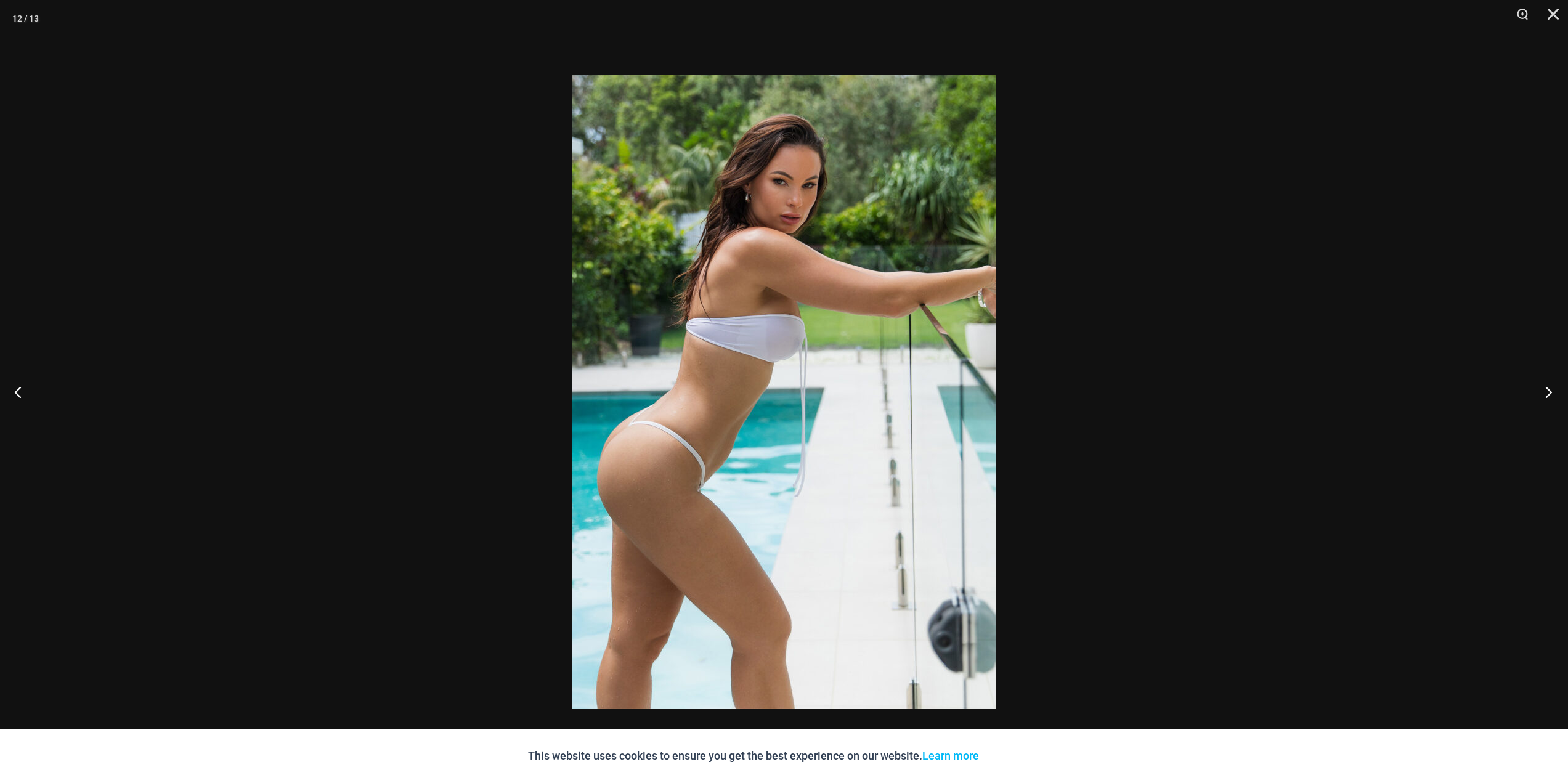
click at [1550, 392] on button "Next" at bounding box center [1544, 392] width 46 height 62
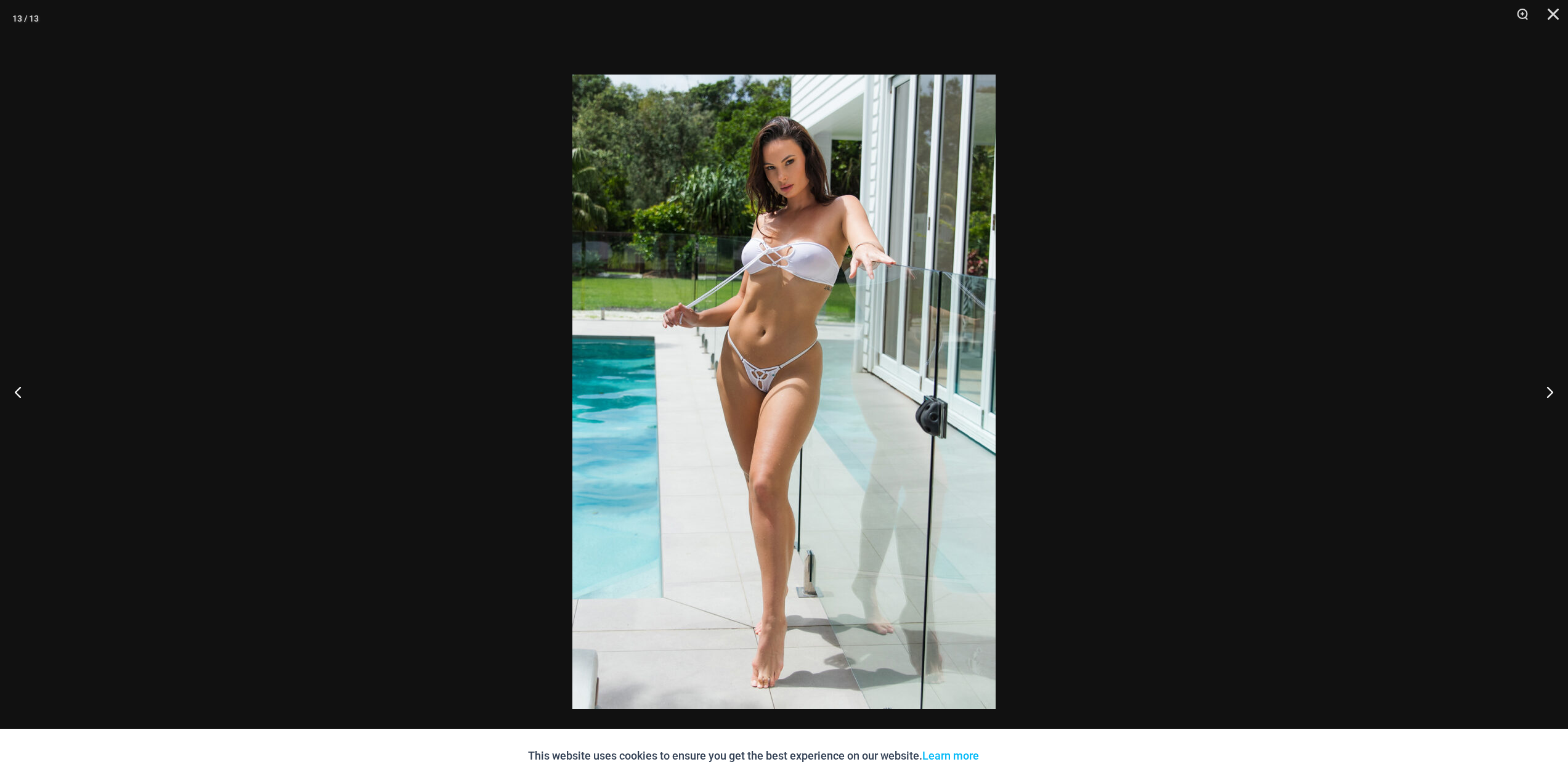
click at [361, 395] on div at bounding box center [784, 392] width 1568 height 783
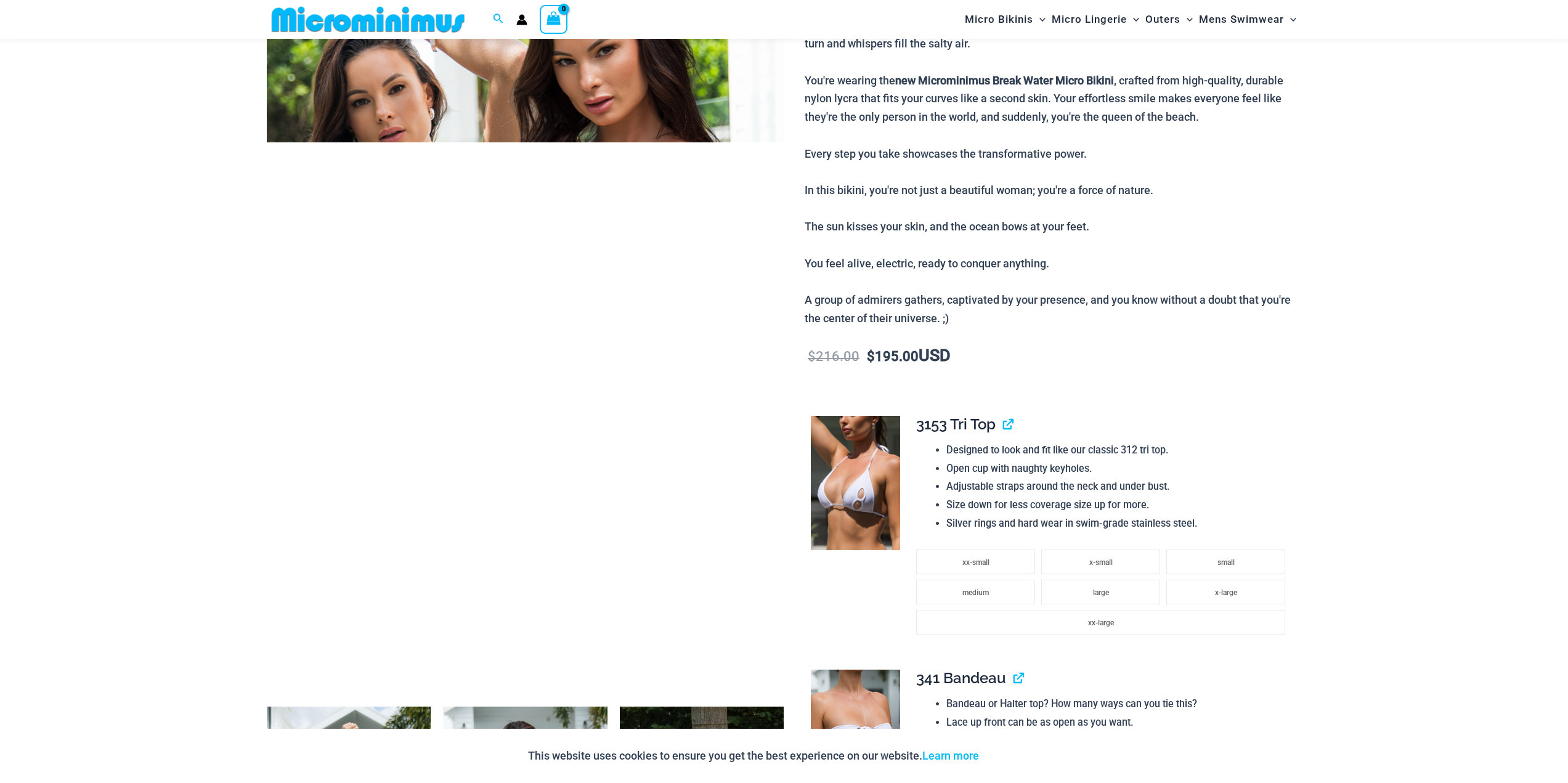
scroll to position [0, 0]
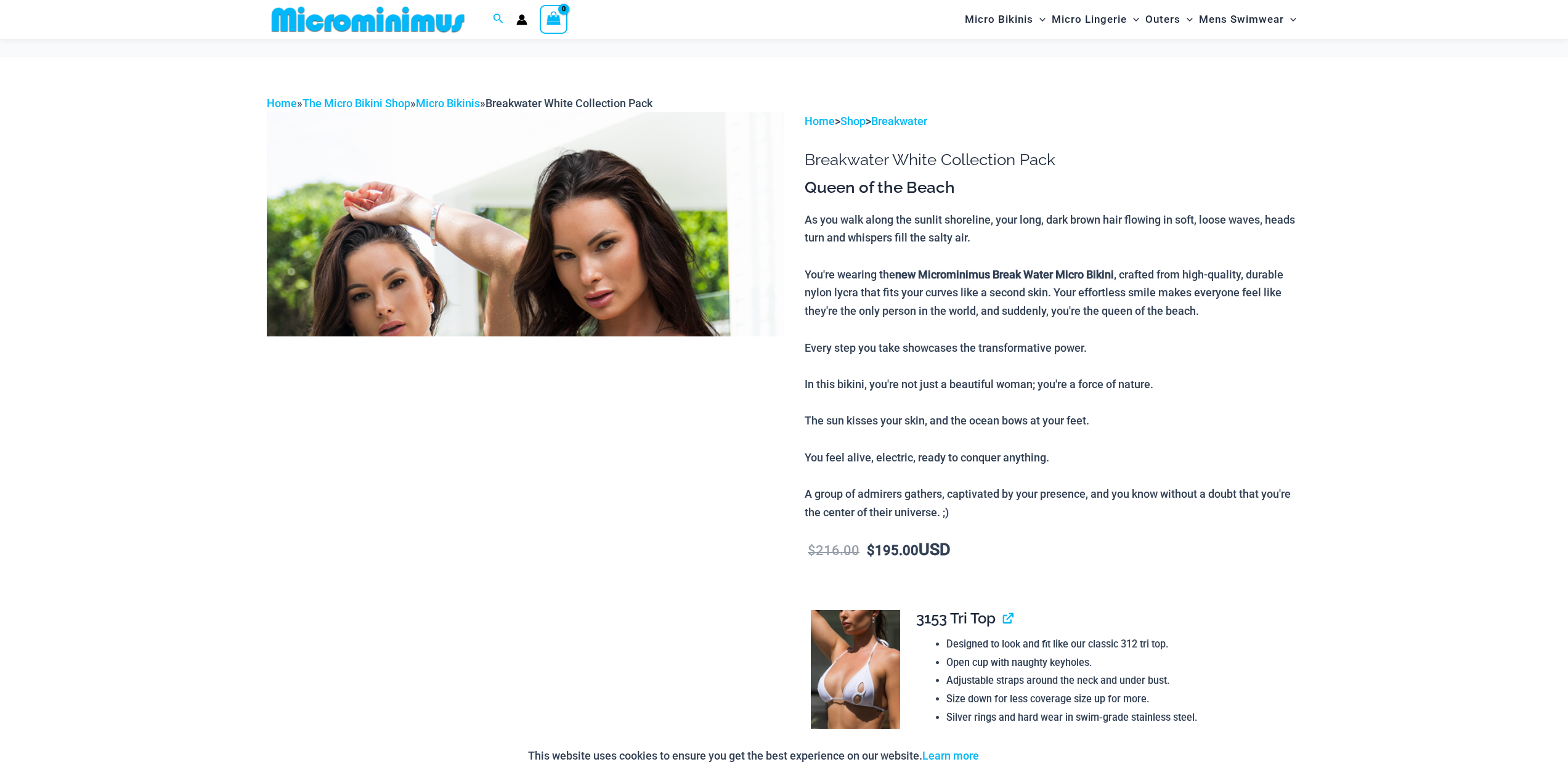
drag, startPoint x: 106, startPoint y: 191, endPoint x: 79, endPoint y: -70, distance: 262.4
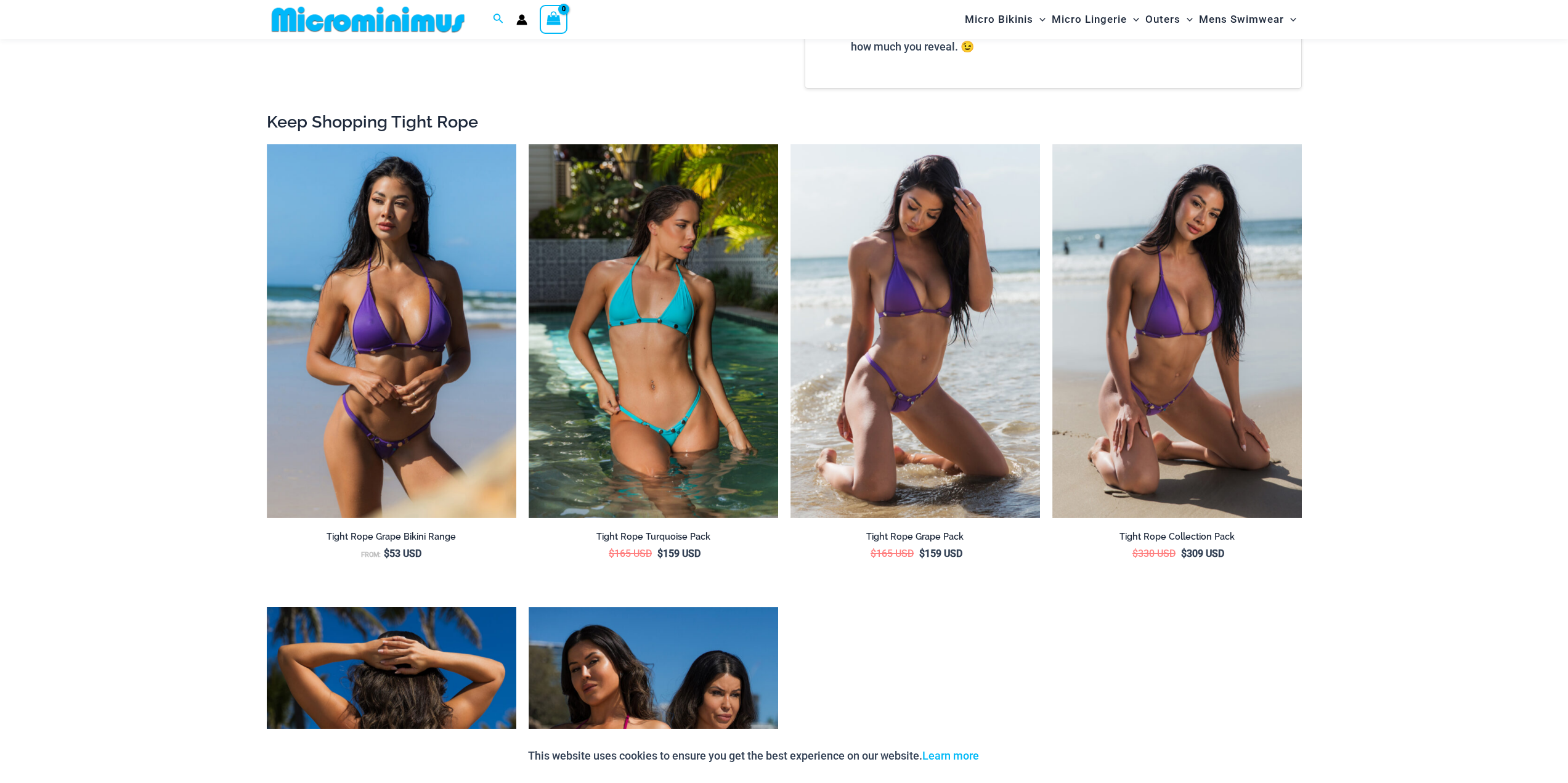
scroll to position [1838, 0]
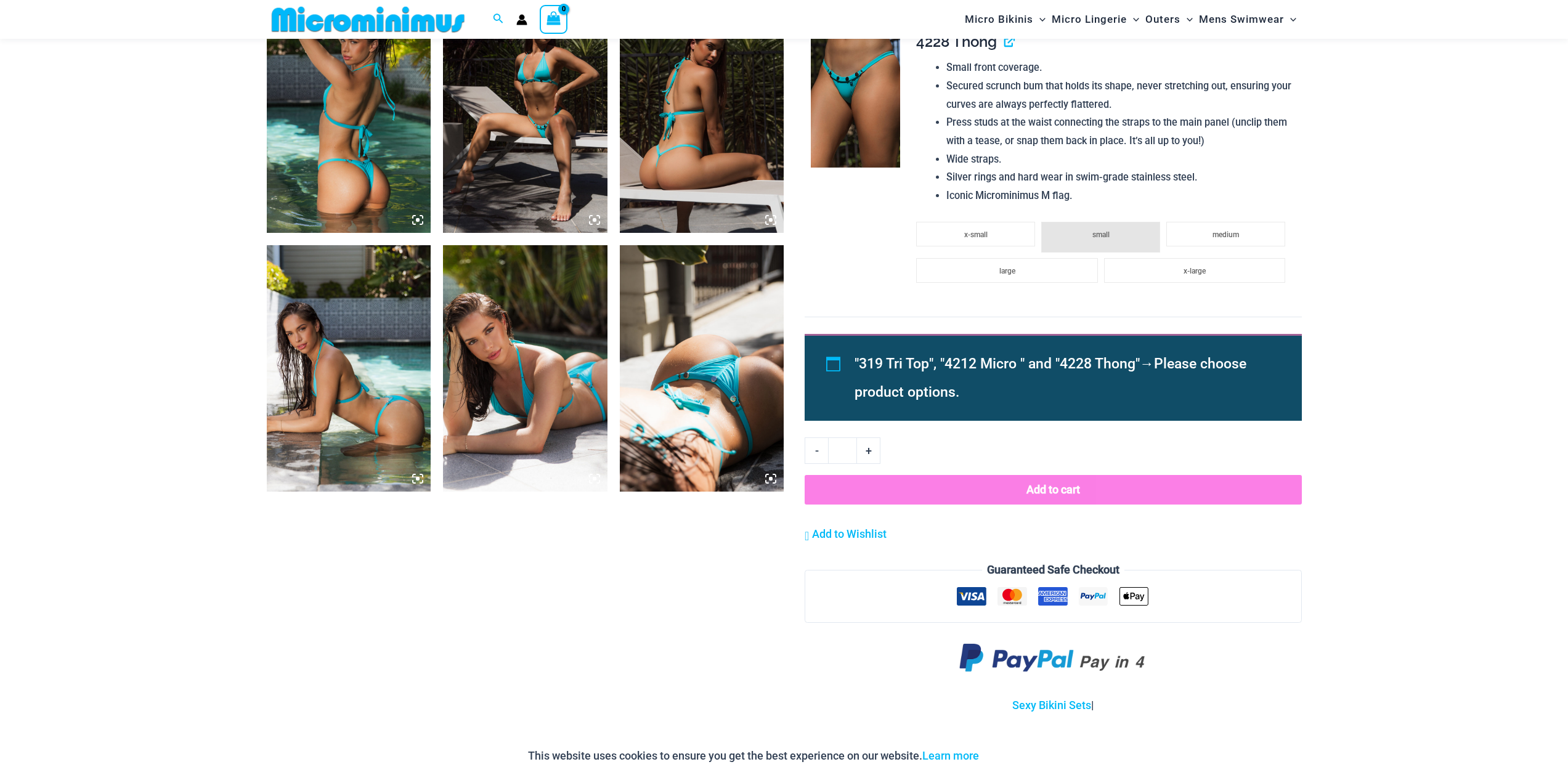
scroll to position [915, 0]
click at [377, 391] on img at bounding box center [349, 367] width 164 height 247
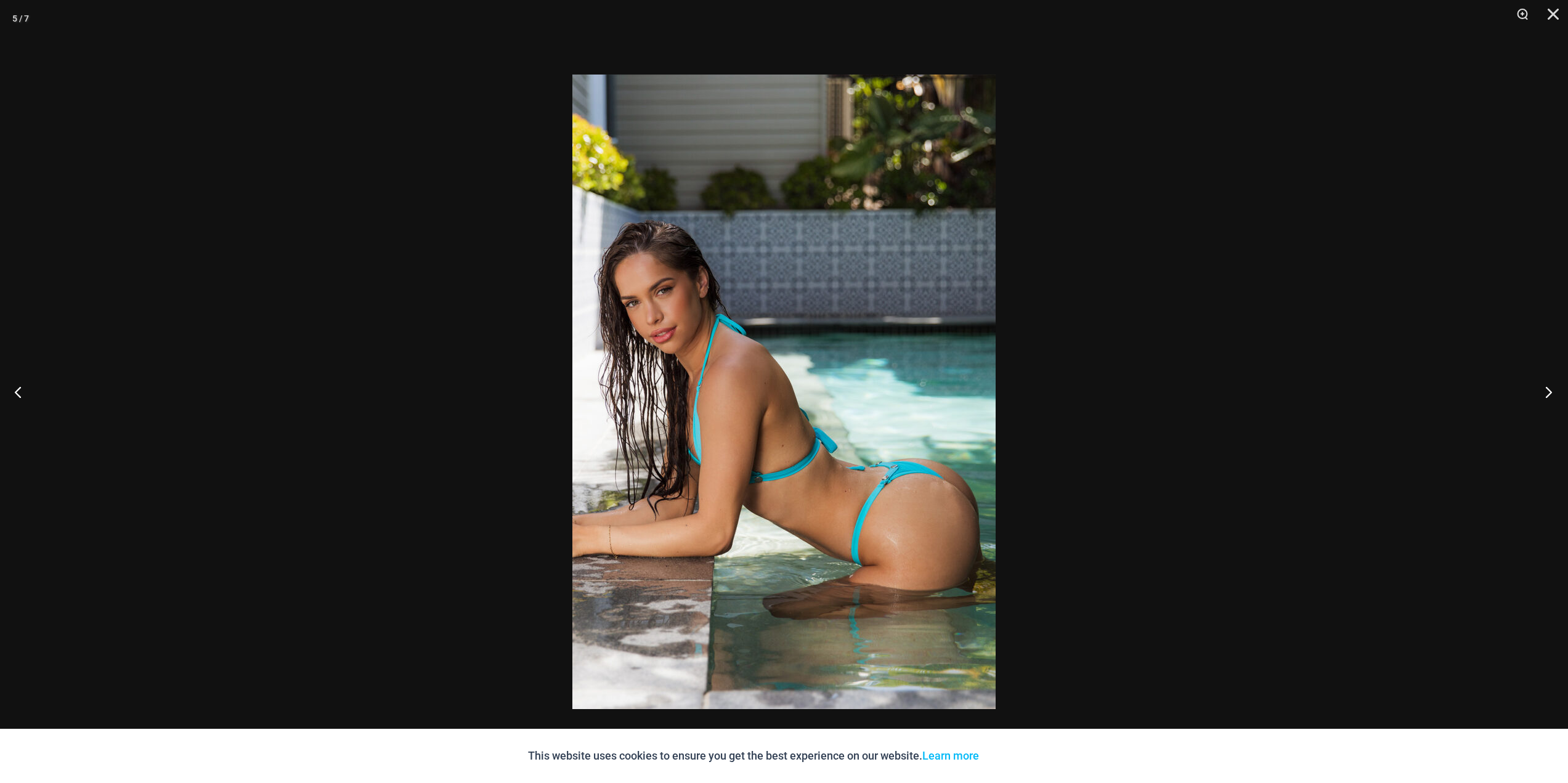
click at [1551, 394] on button "Next" at bounding box center [1544, 392] width 46 height 62
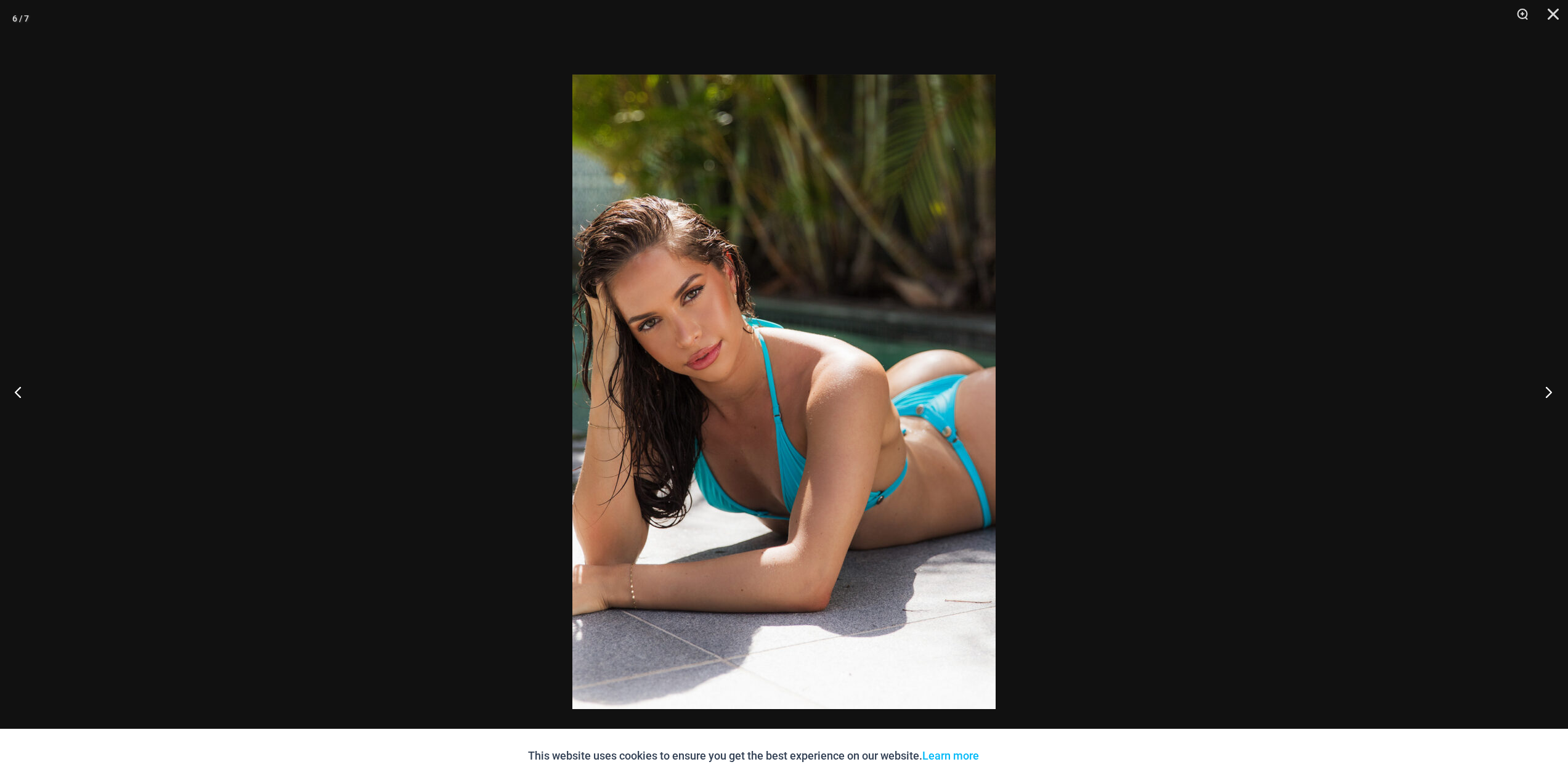
click at [1551, 394] on button "Next" at bounding box center [1544, 392] width 46 height 62
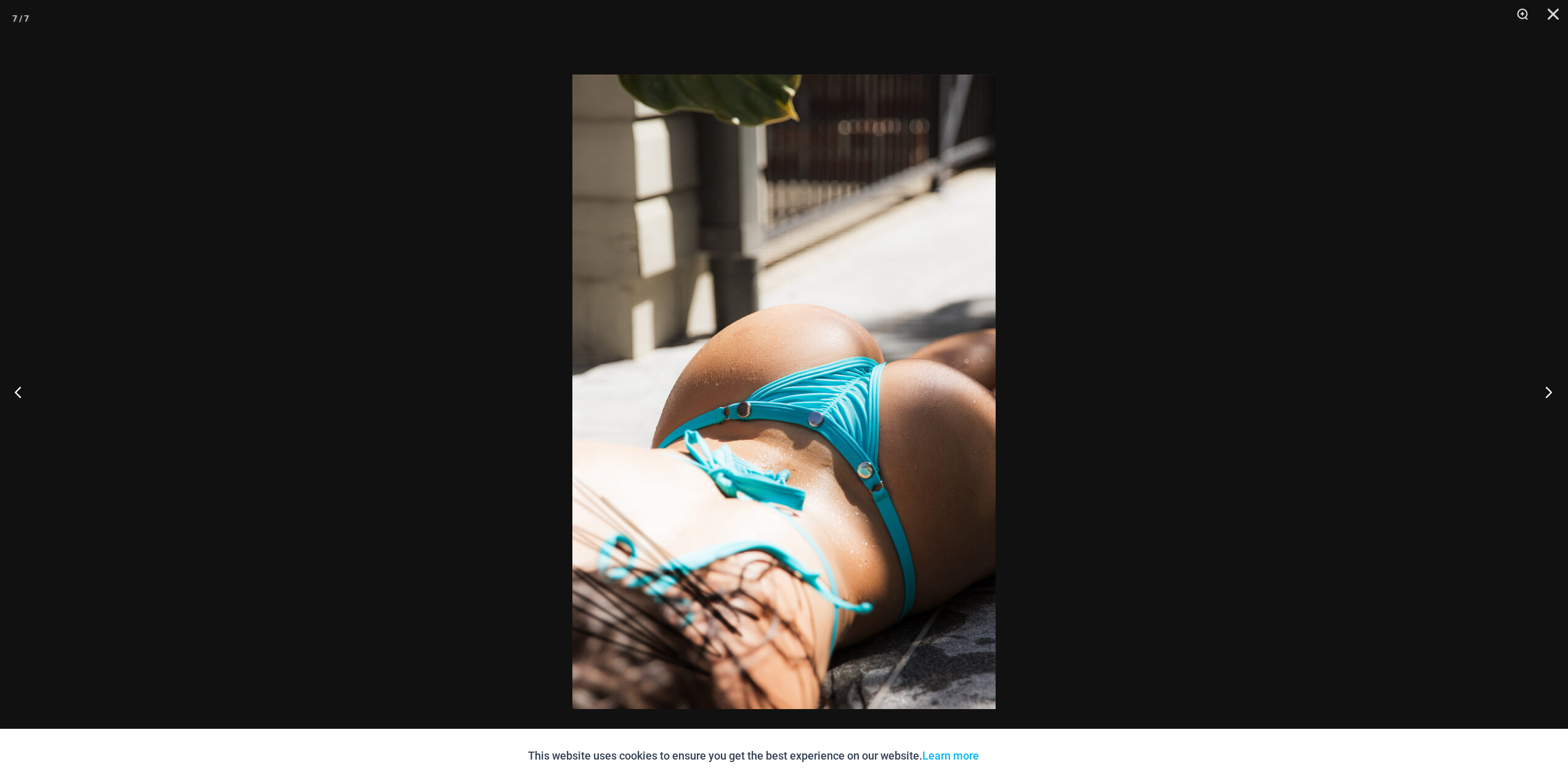
click at [1551, 394] on button "Next" at bounding box center [1544, 392] width 46 height 62
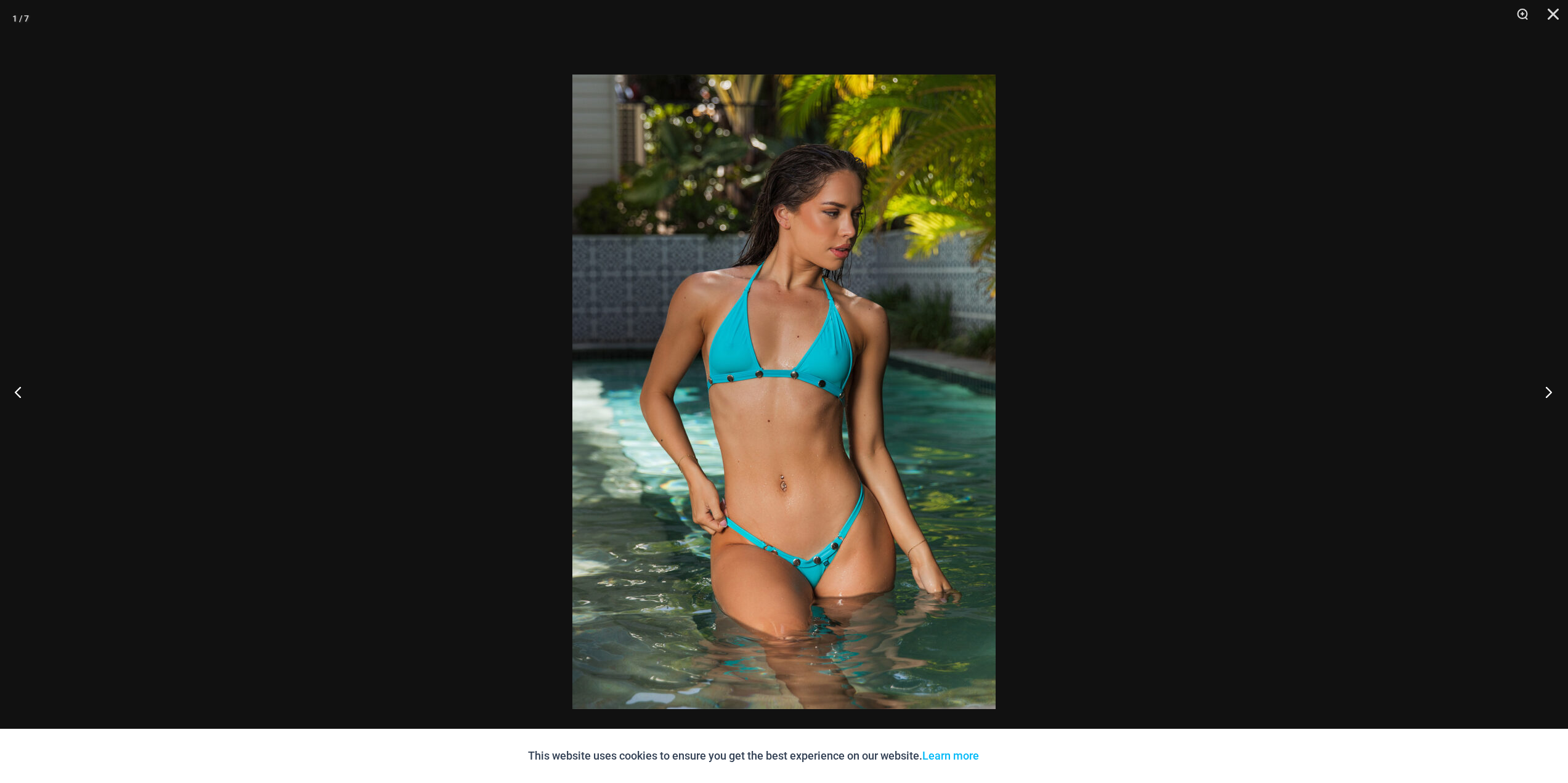
click at [1551, 394] on button "Next" at bounding box center [1544, 392] width 46 height 62
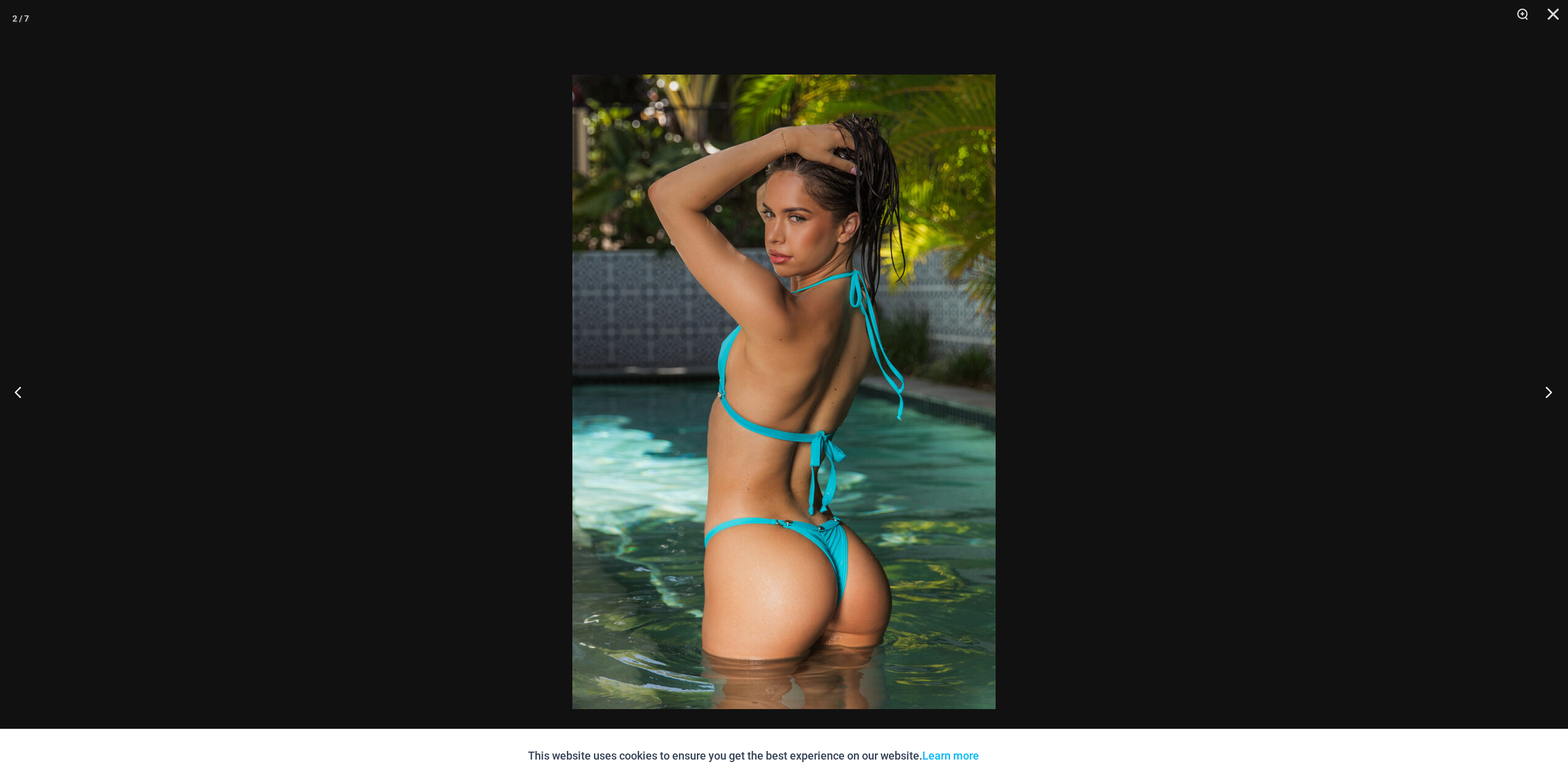
click at [1551, 394] on button "Next" at bounding box center [1544, 392] width 46 height 62
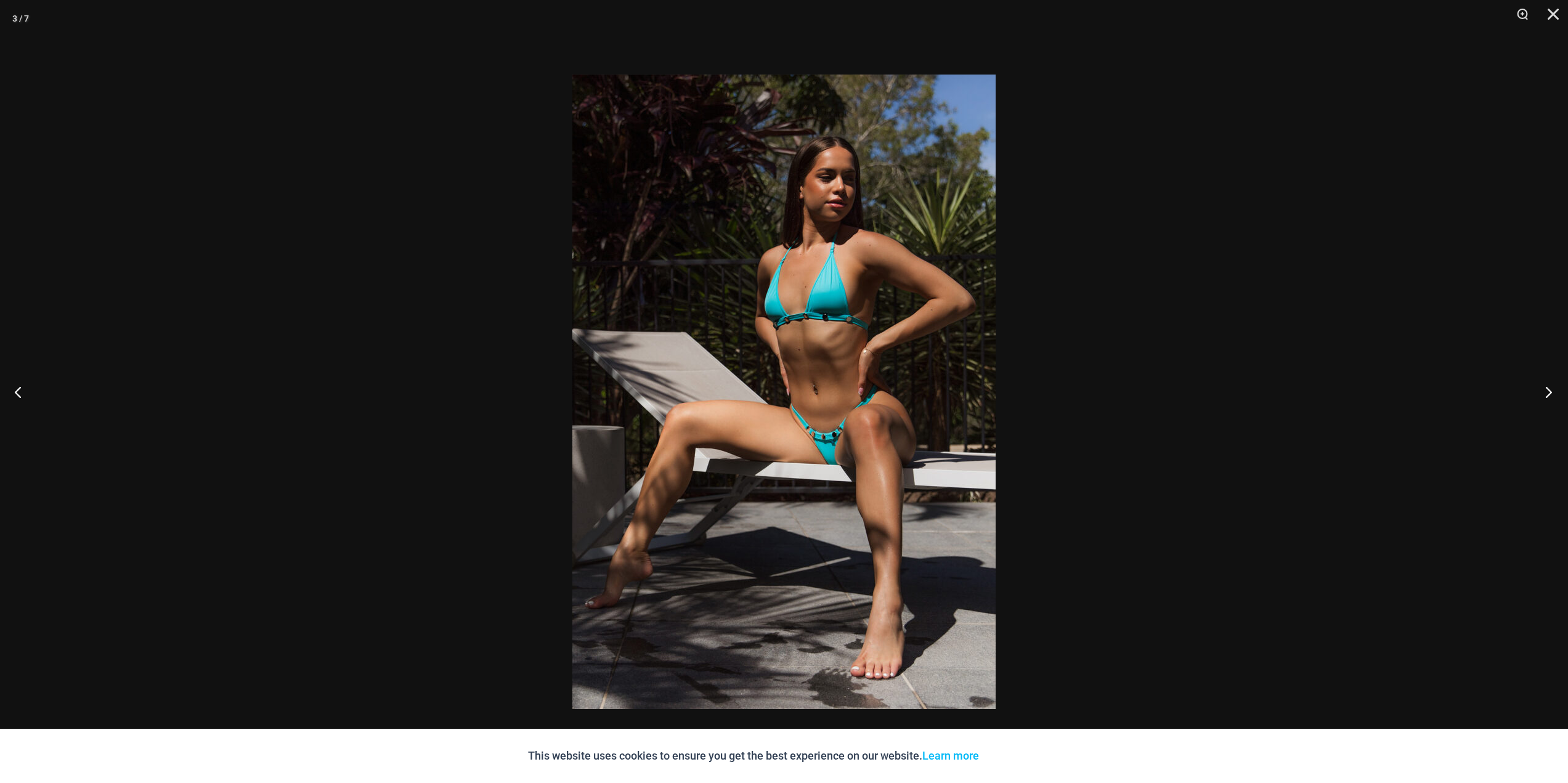
click at [1551, 394] on button "Next" at bounding box center [1544, 392] width 46 height 62
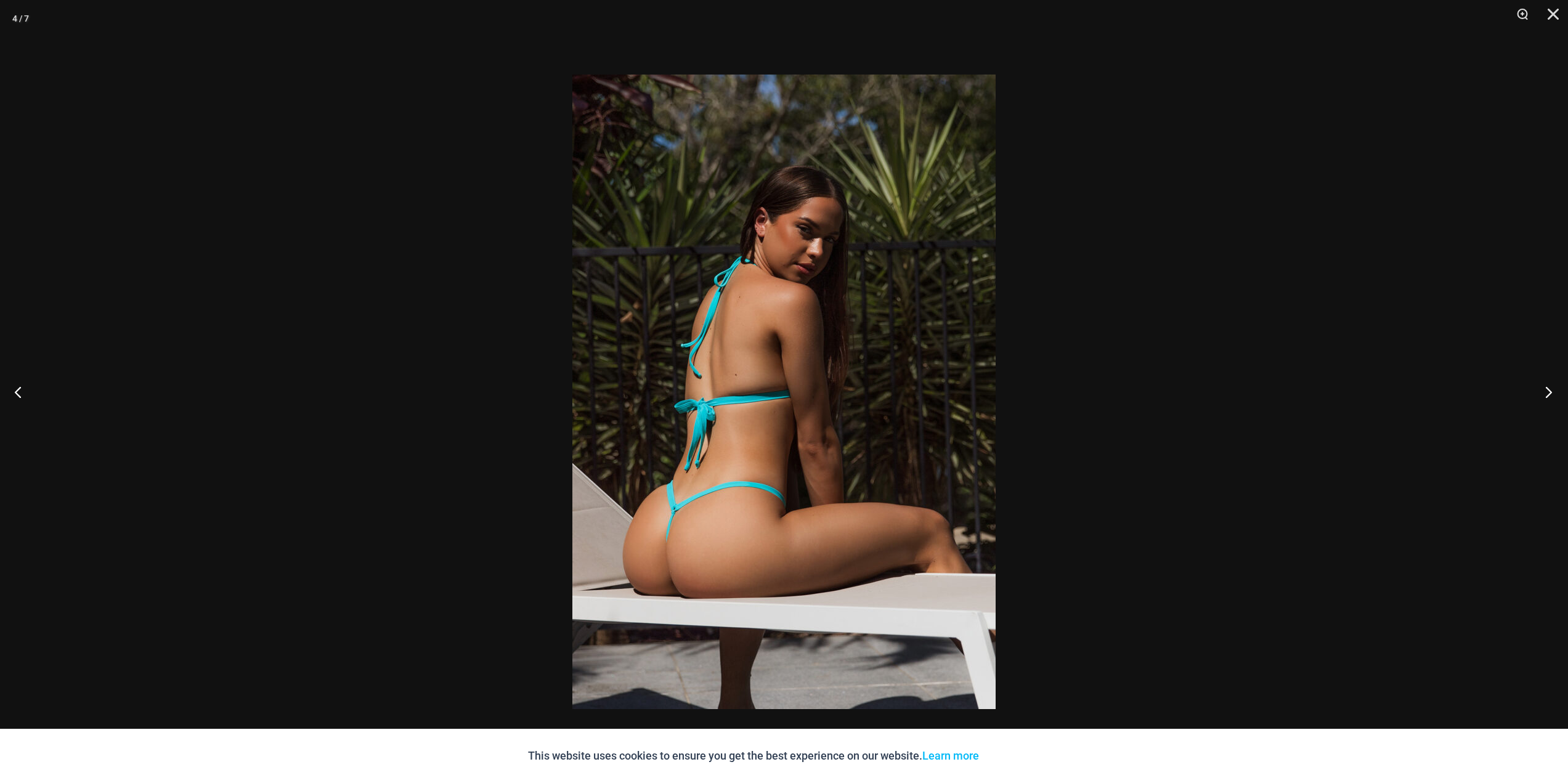
click at [1551, 394] on button "Next" at bounding box center [1544, 392] width 46 height 62
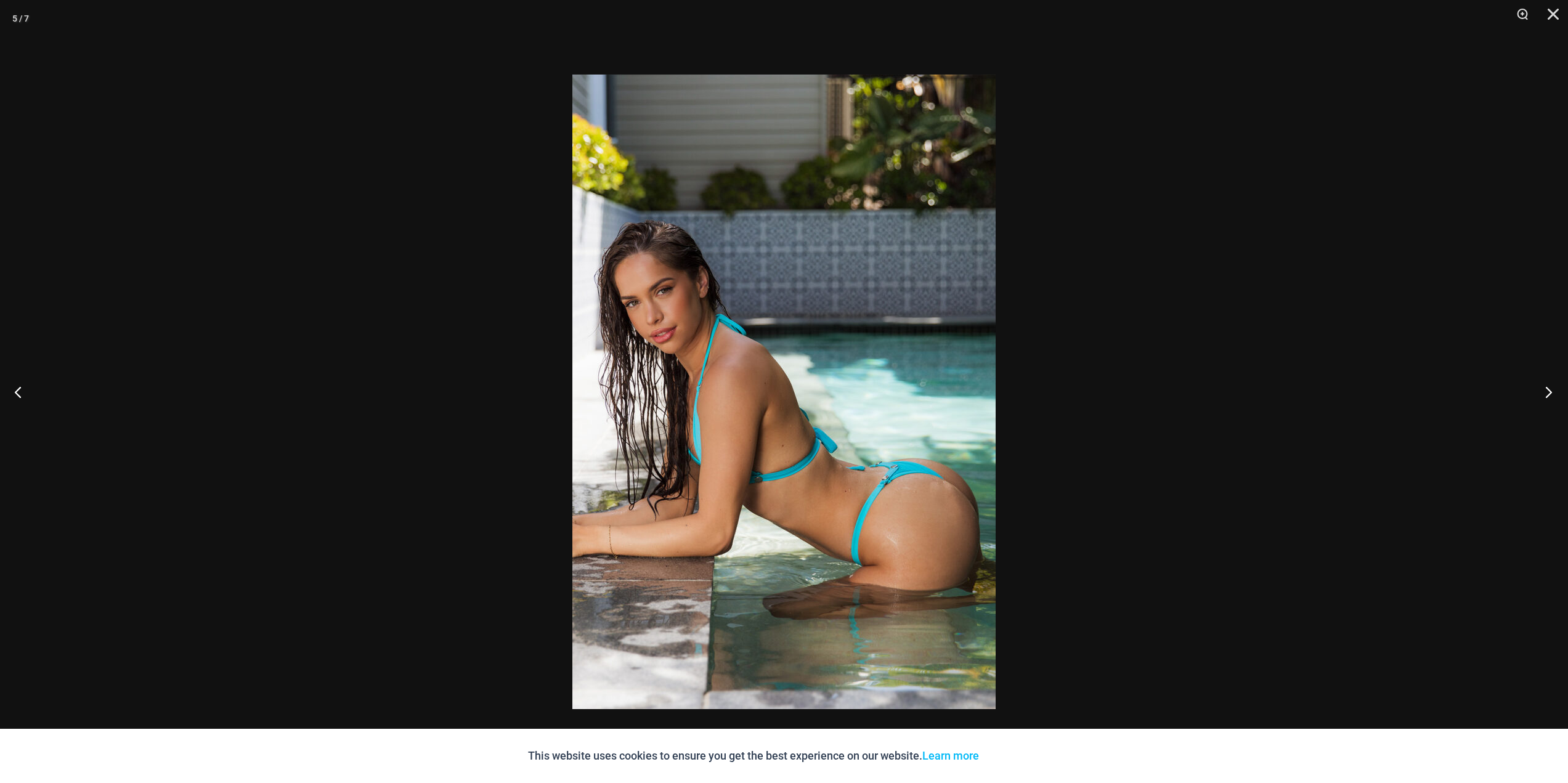
click at [1551, 394] on button "Next" at bounding box center [1544, 392] width 46 height 62
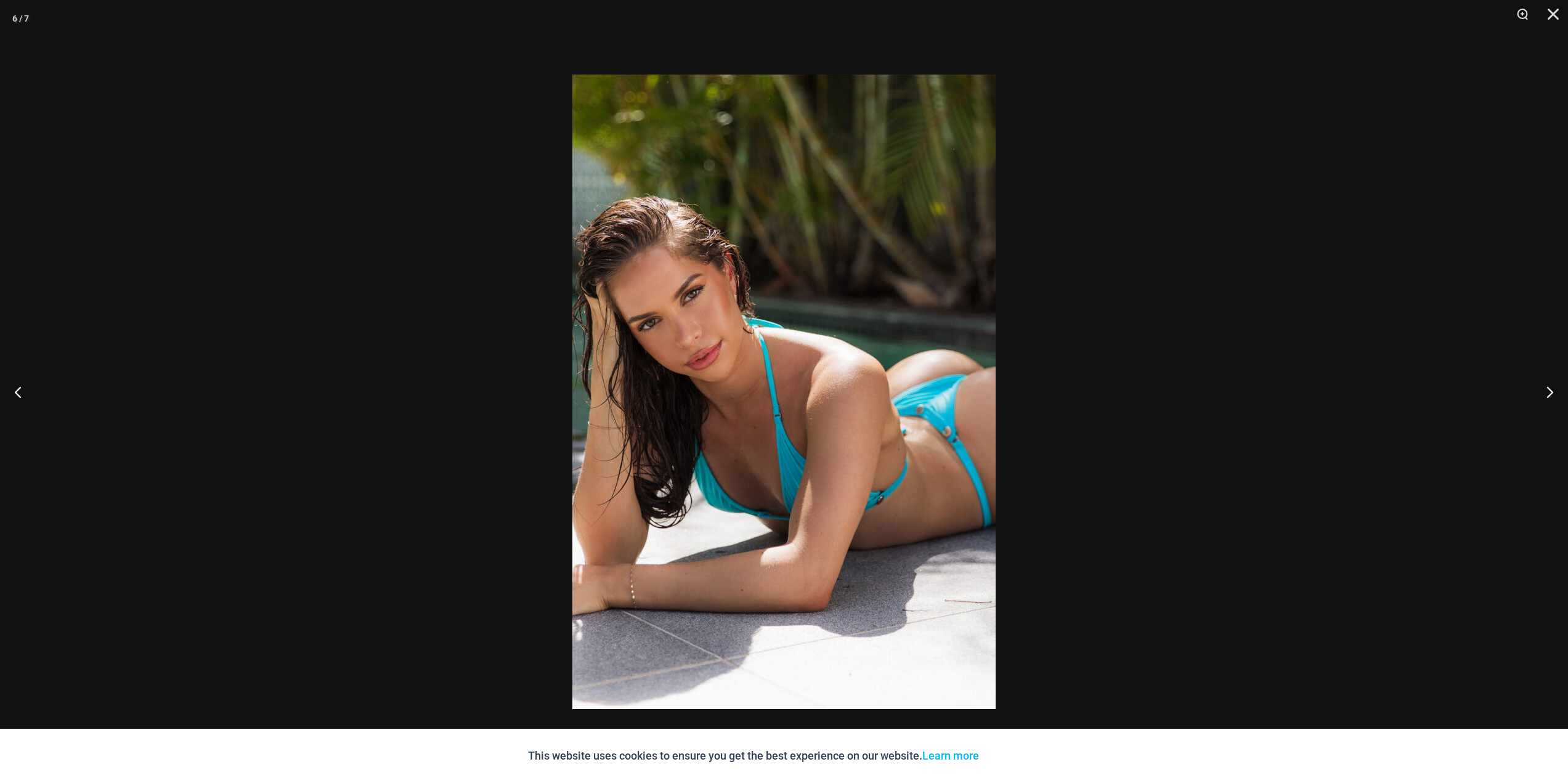
click at [395, 417] on div at bounding box center [784, 392] width 1568 height 783
click at [496, 460] on div at bounding box center [784, 392] width 1568 height 783
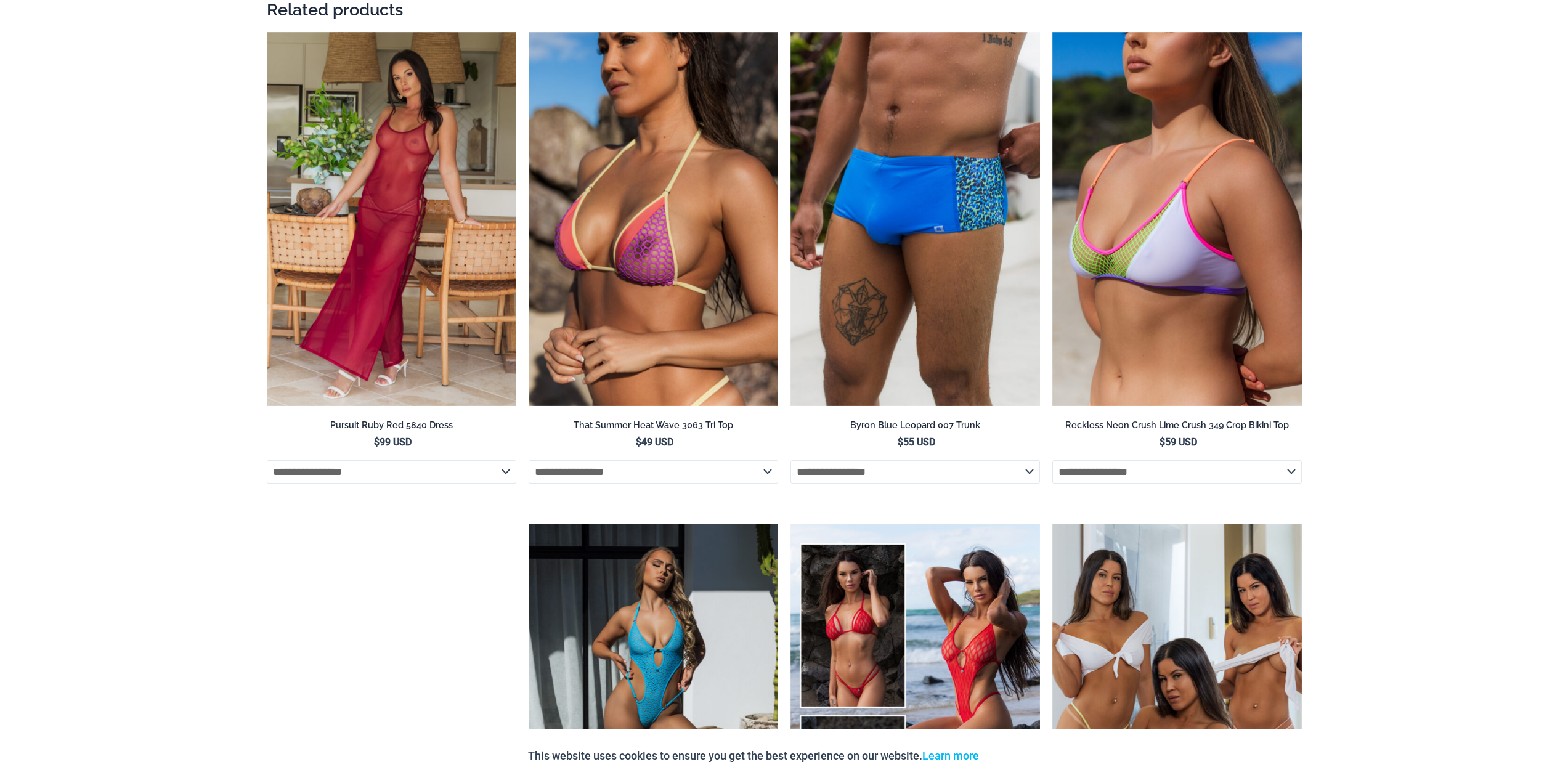
scroll to position [0, 0]
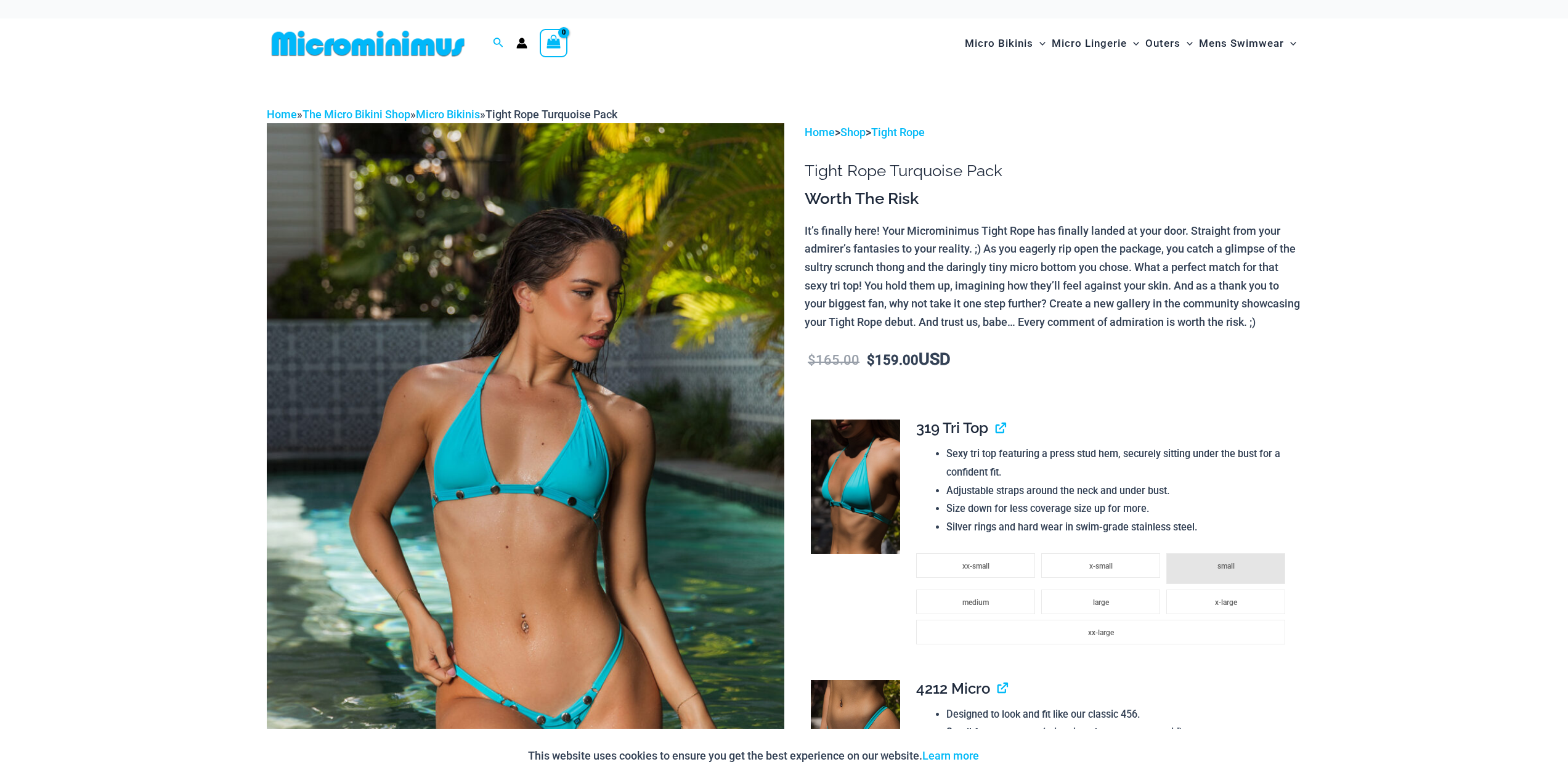
drag, startPoint x: 0, startPoint y: 378, endPoint x: 38, endPoint y: 69, distance: 311.3
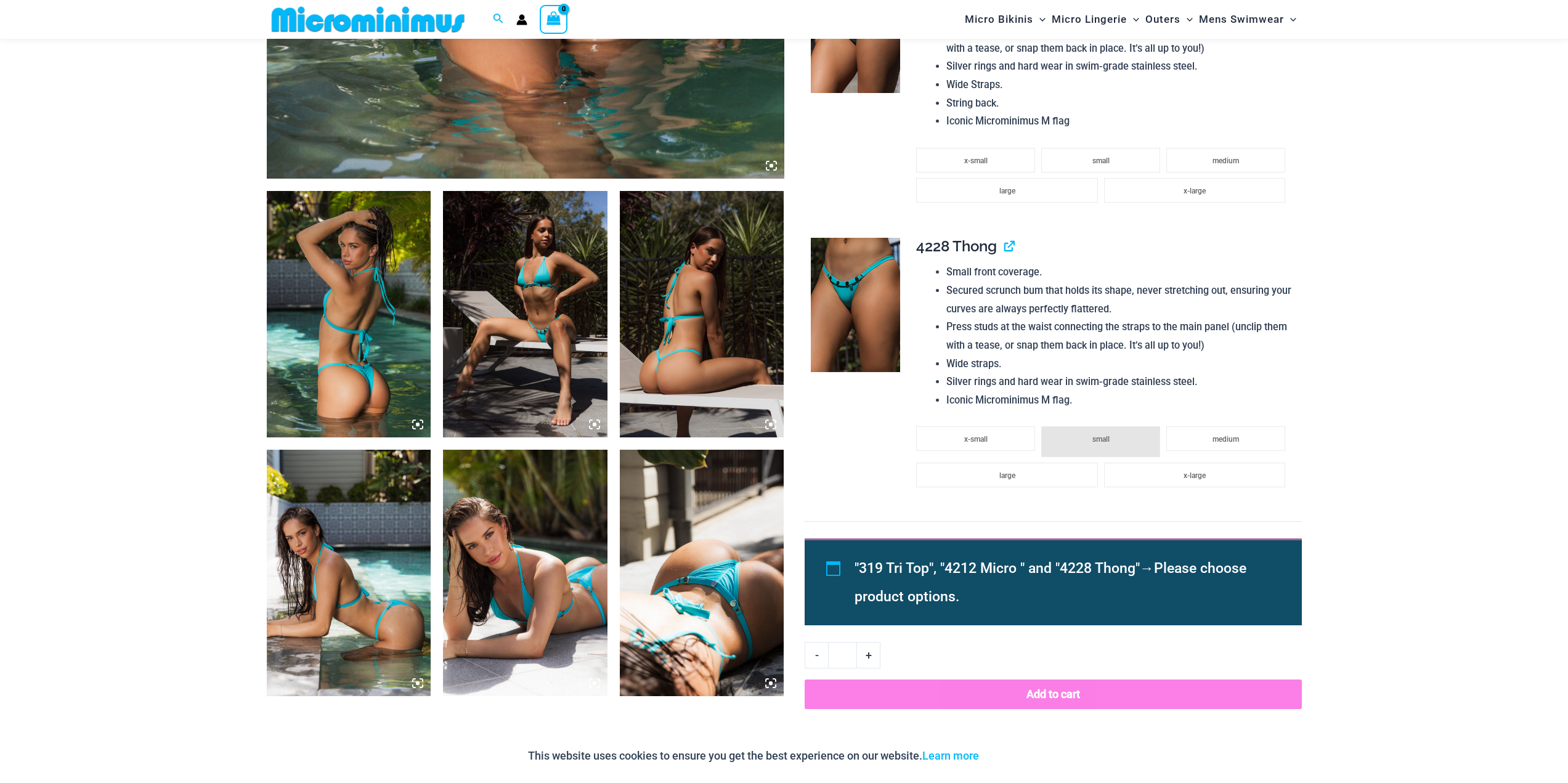
scroll to position [360, 0]
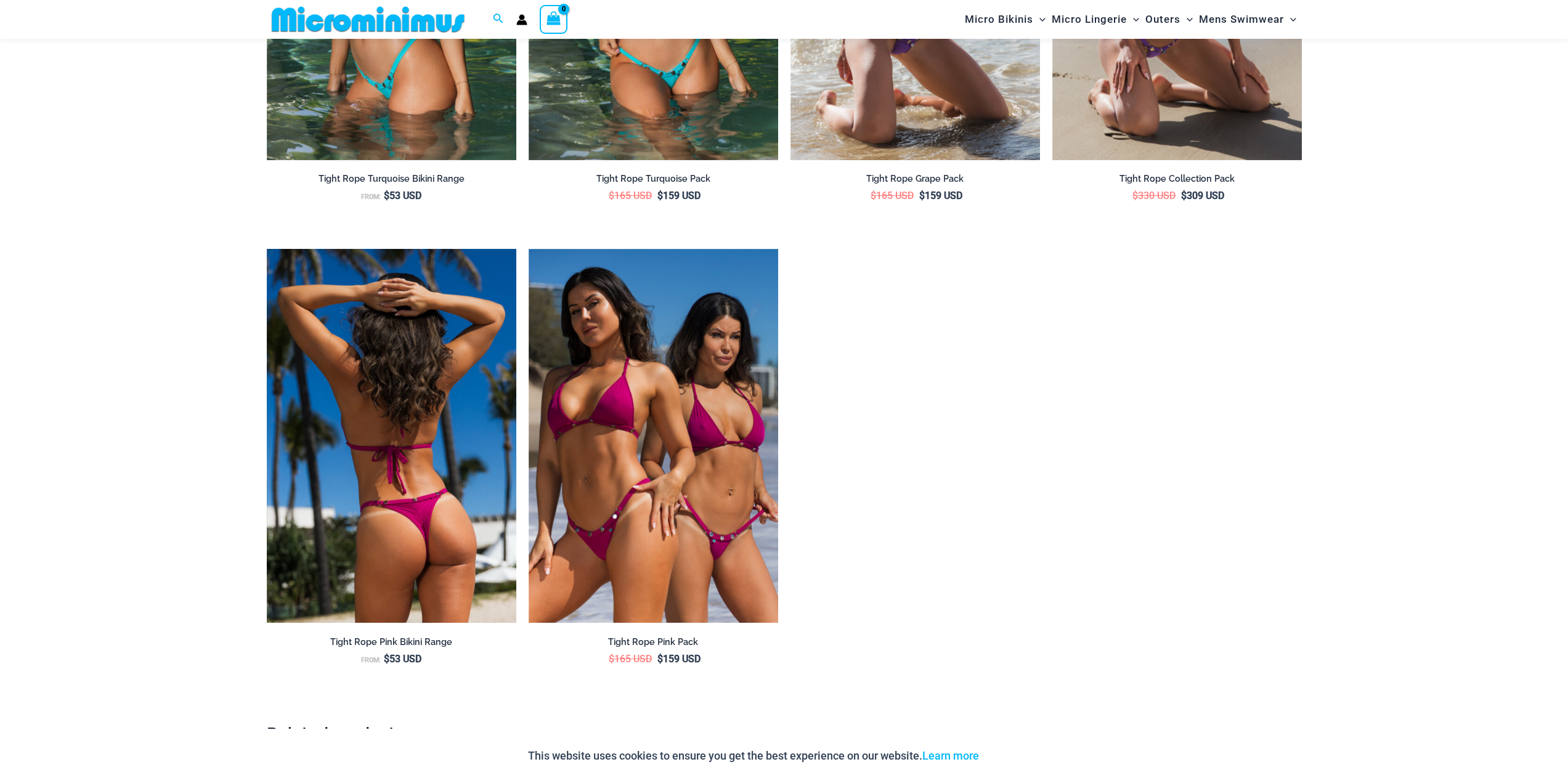
scroll to position [1898, 0]
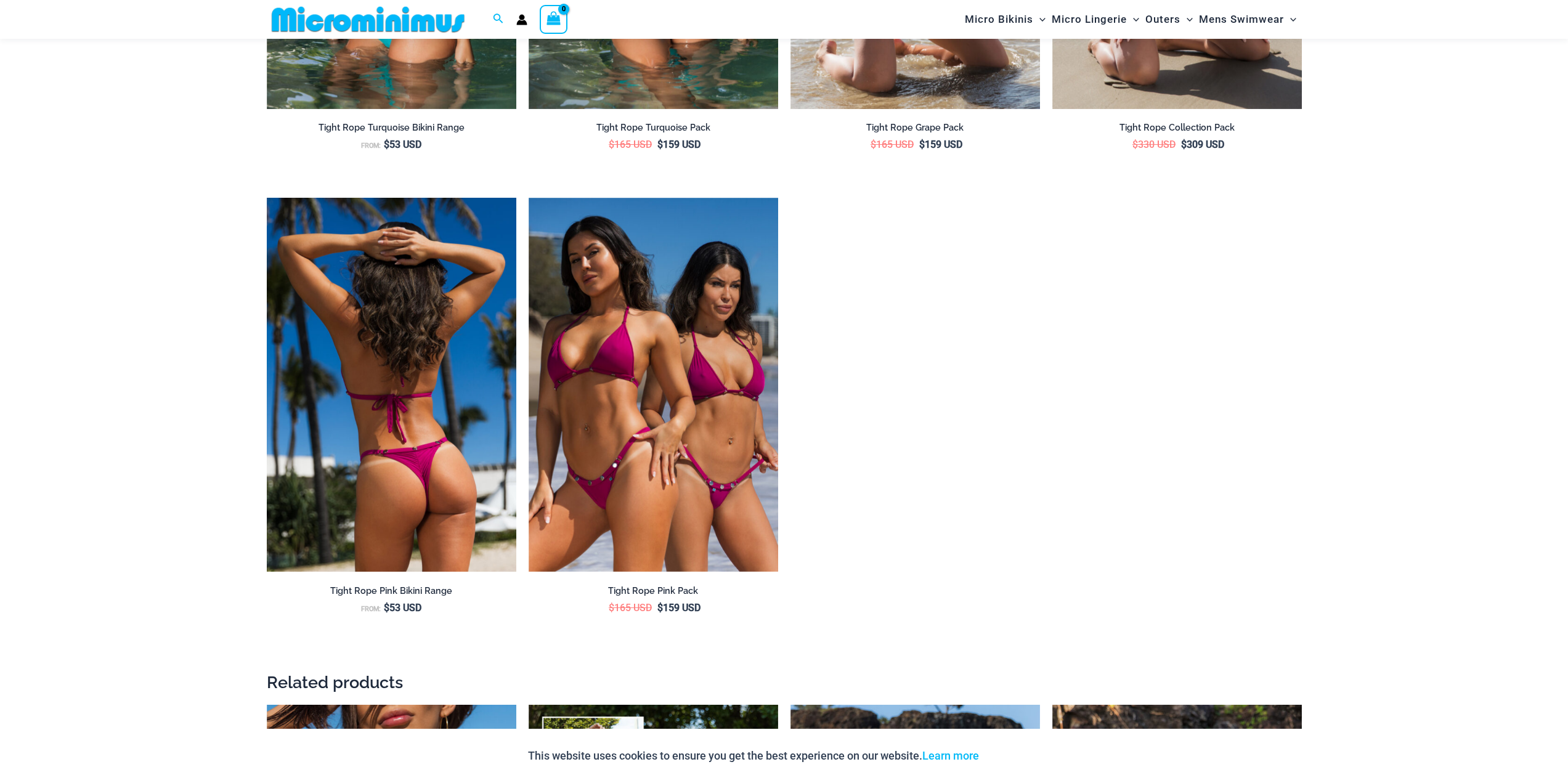
click at [473, 401] on img at bounding box center [391, 385] width 250 height 375
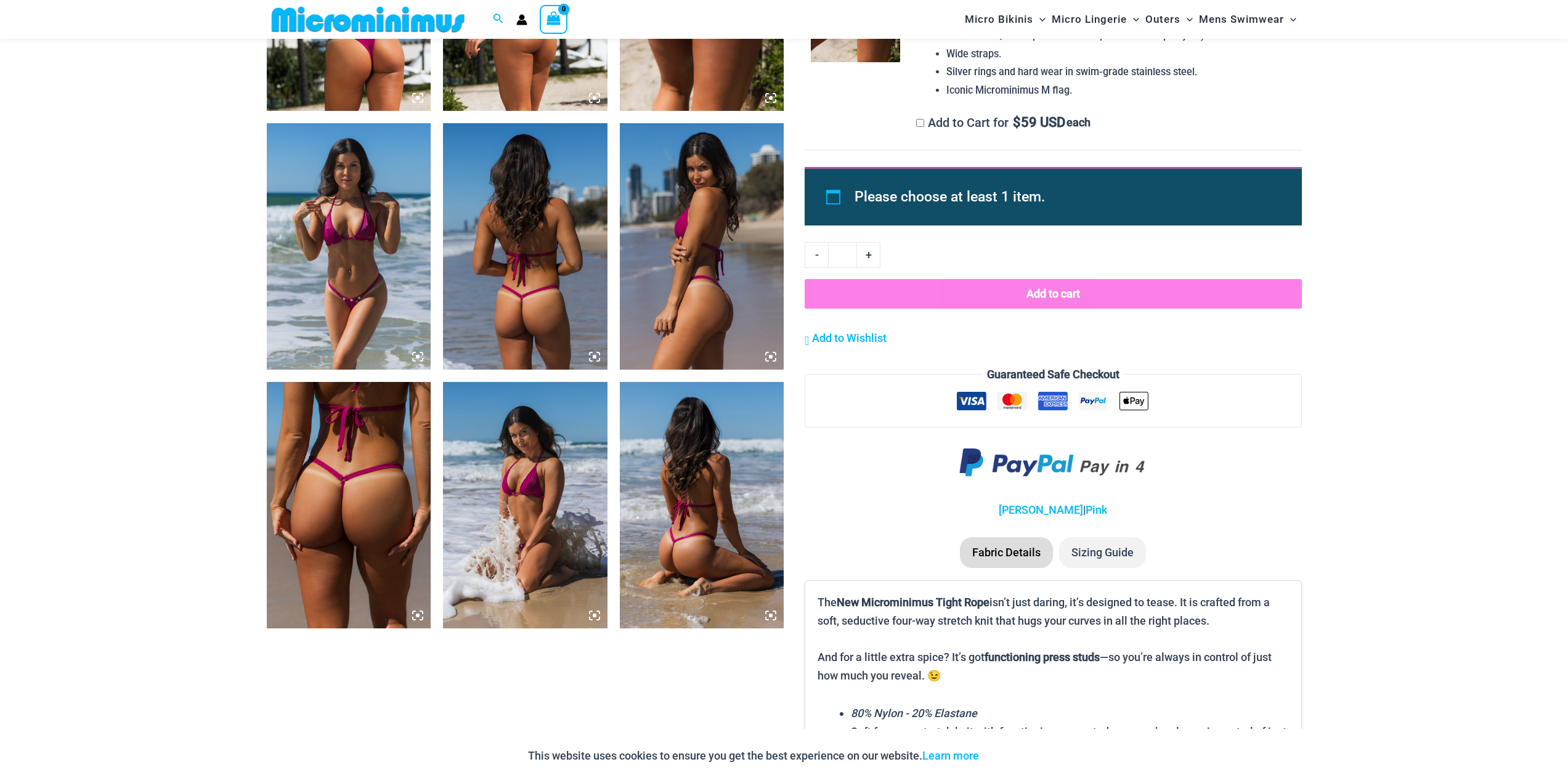
scroll to position [1099, 0]
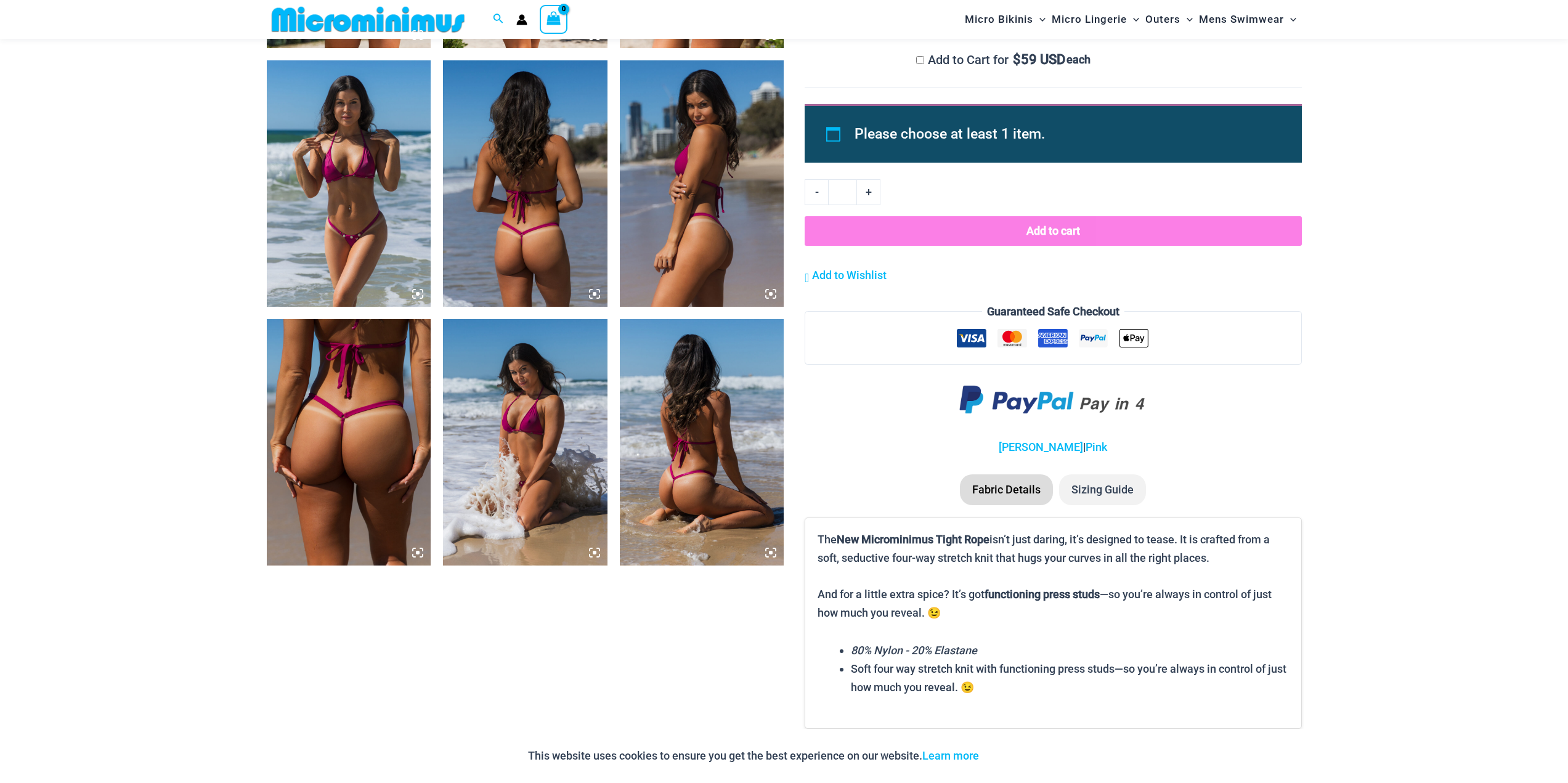
click at [388, 230] on img at bounding box center [349, 183] width 164 height 247
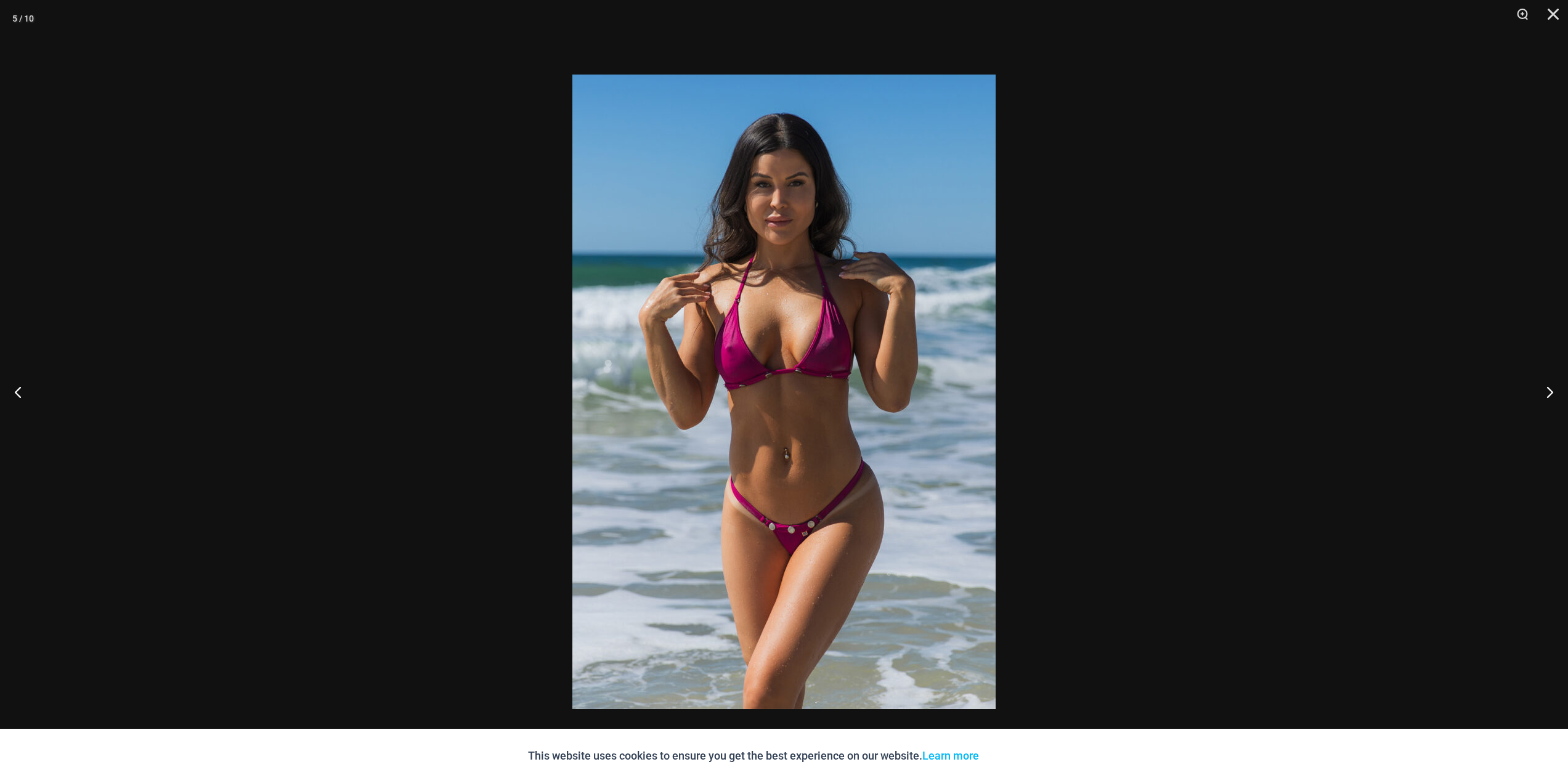
click at [330, 269] on div at bounding box center [784, 392] width 1568 height 783
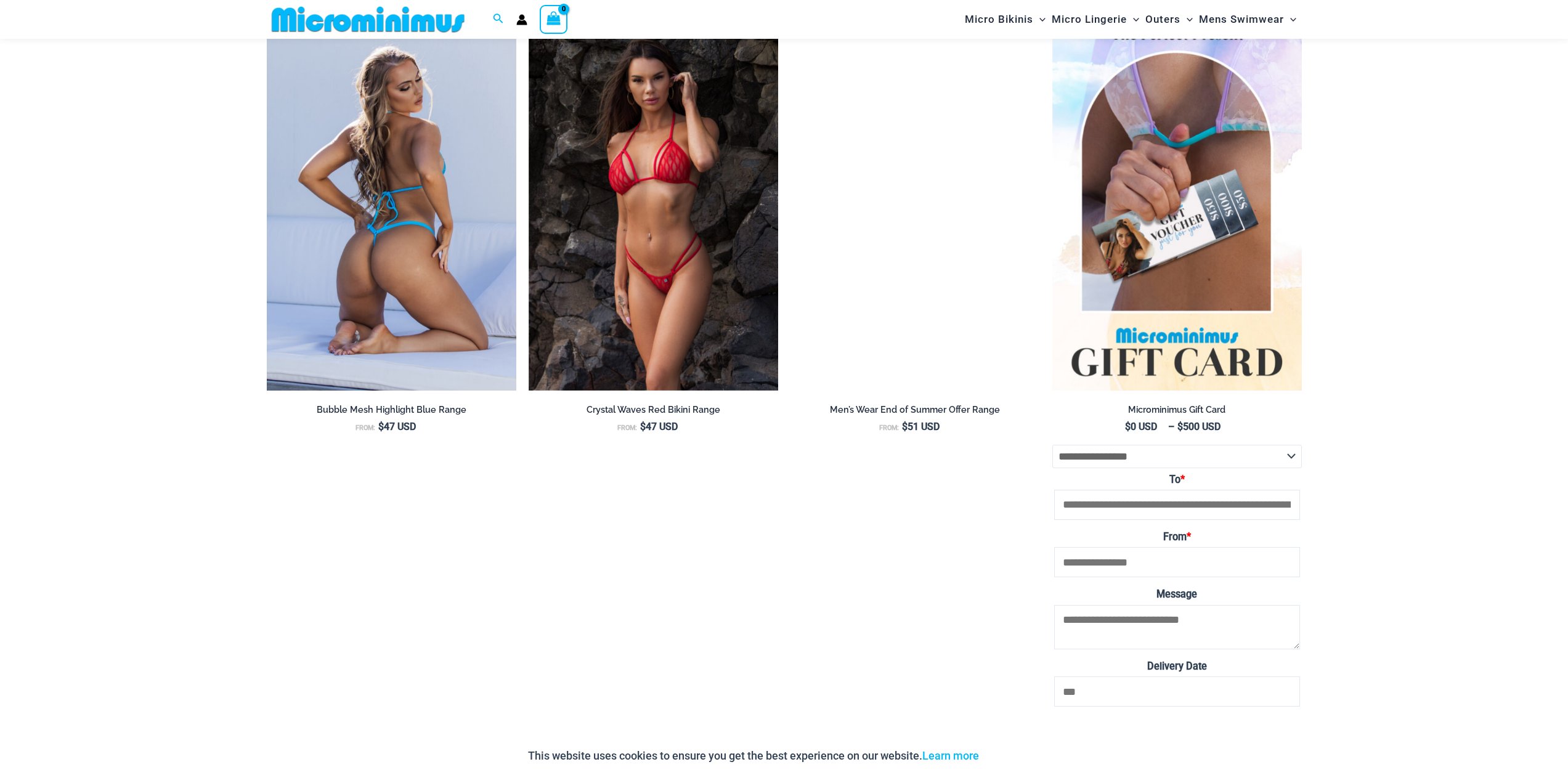
scroll to position [2699, 0]
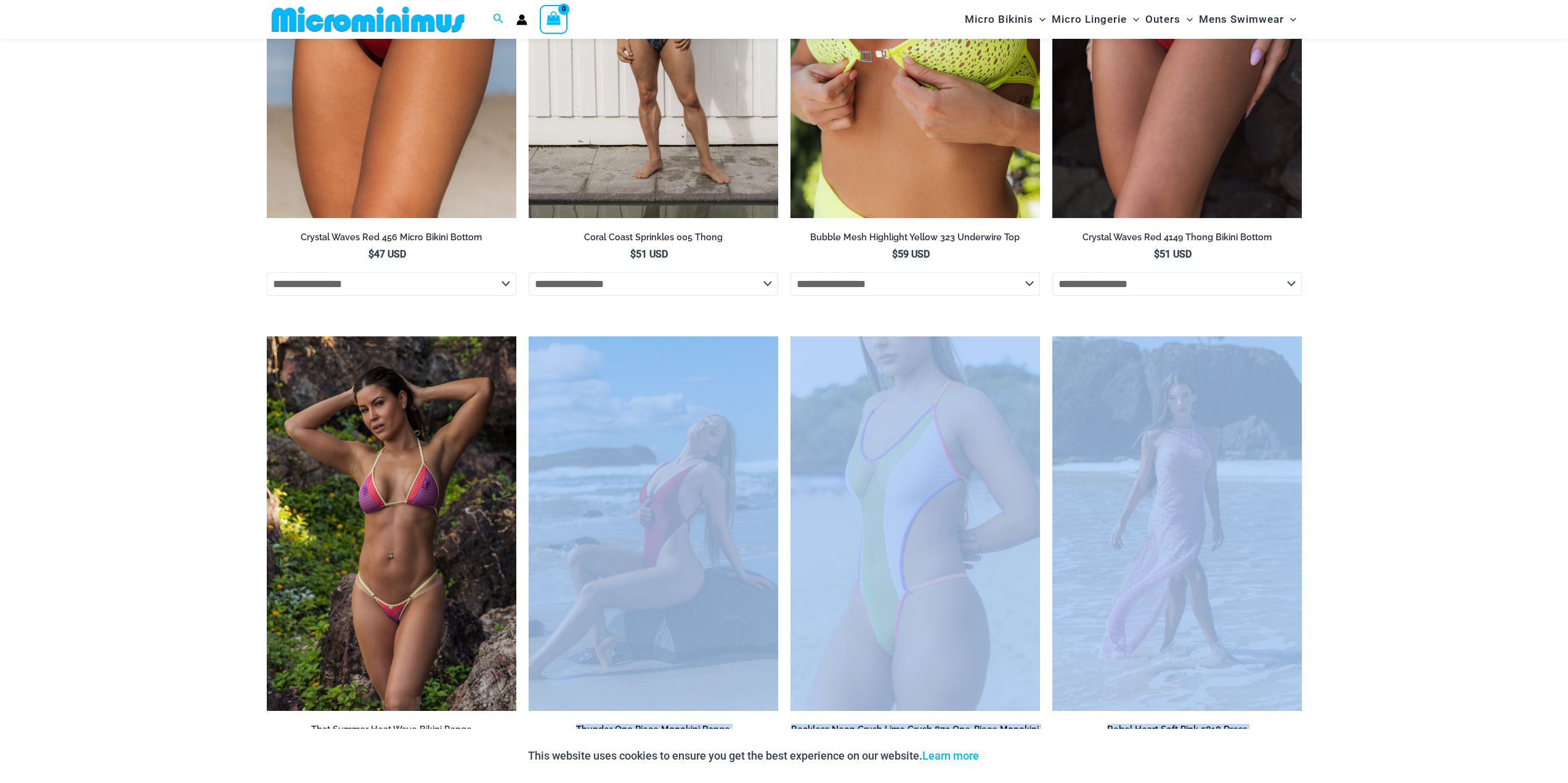
scroll to position [3663, 0]
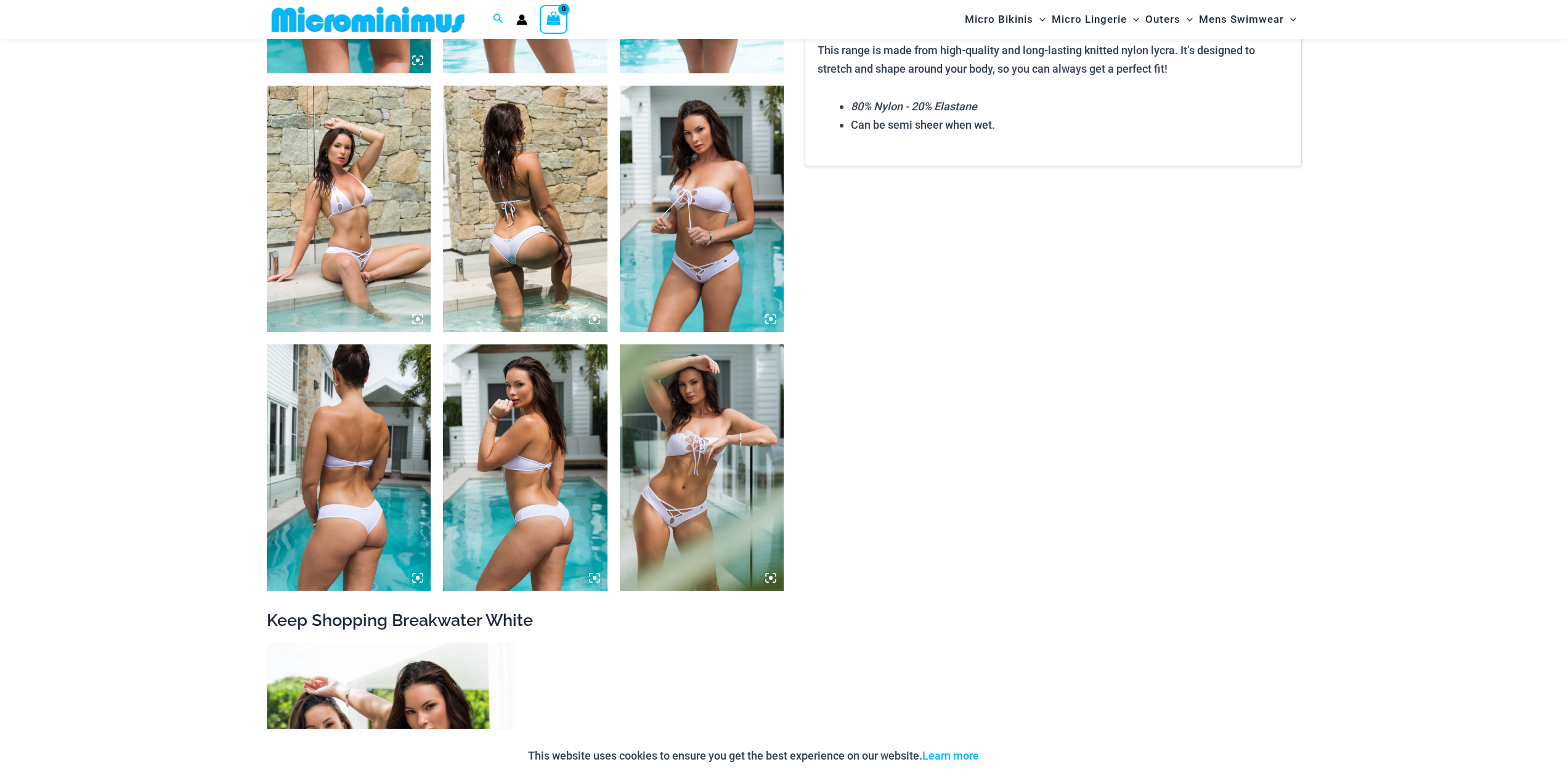
scroll to position [0, 0]
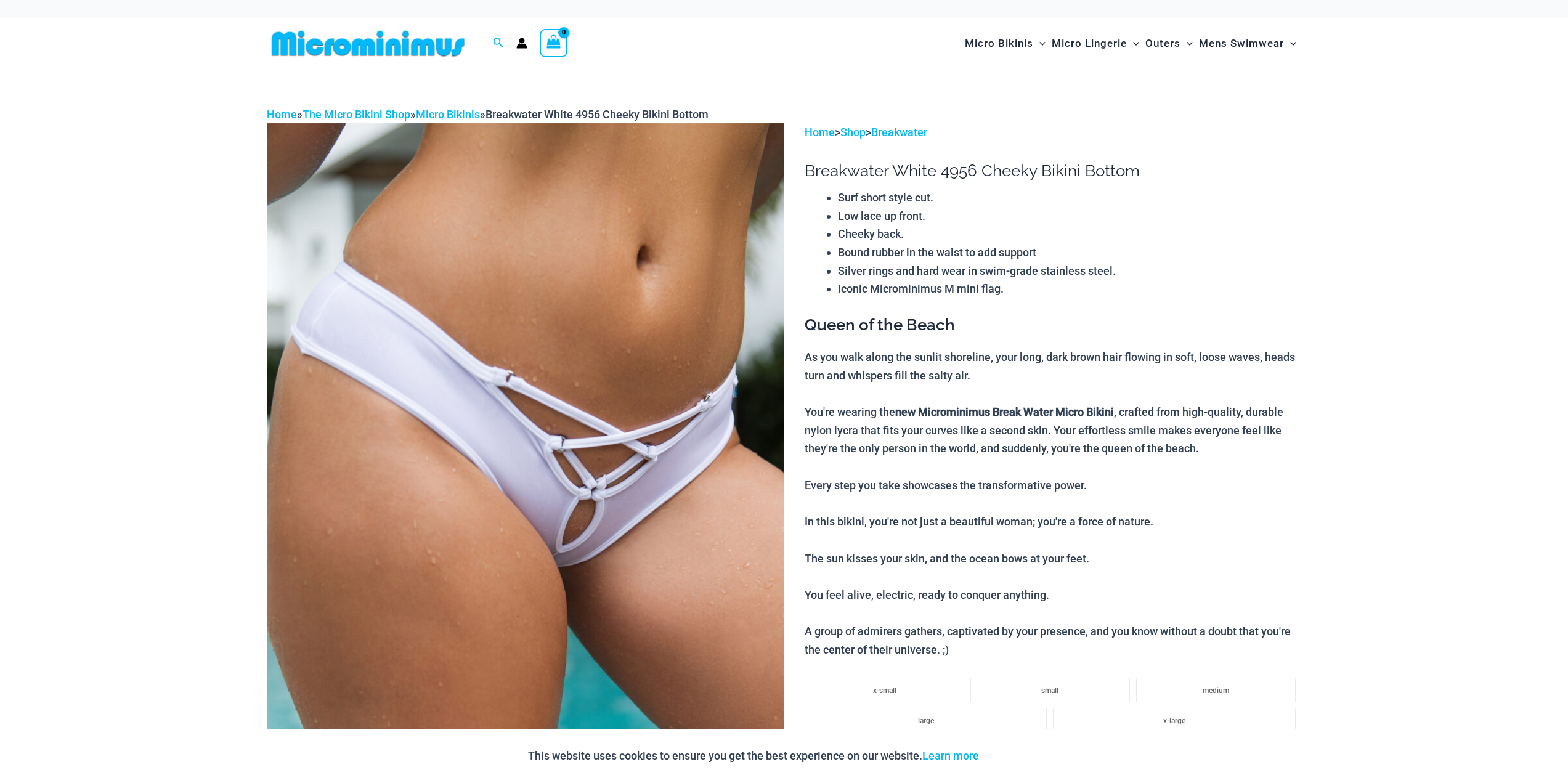
drag, startPoint x: 112, startPoint y: 292, endPoint x: 111, endPoint y: 11, distance: 281.0
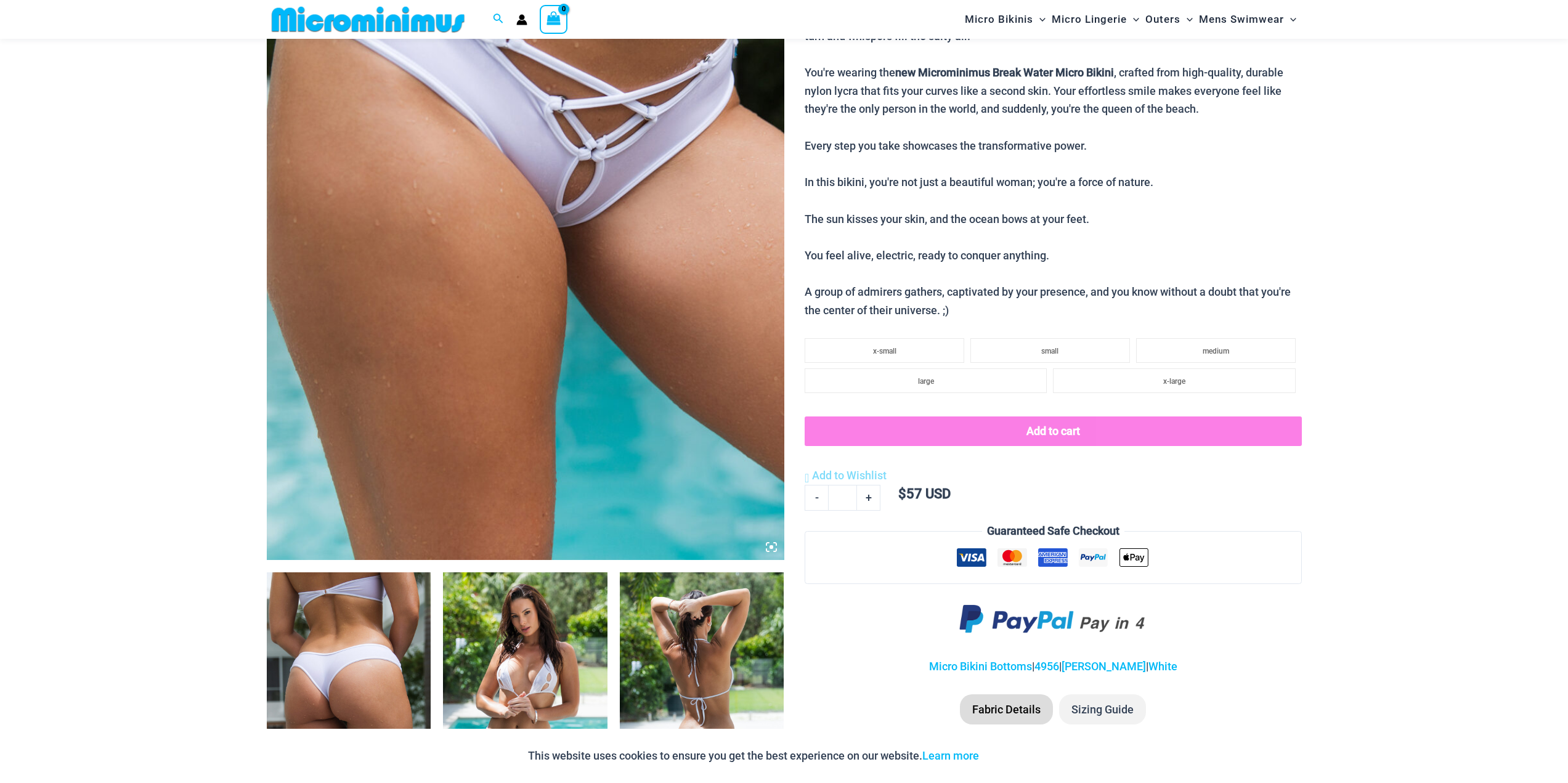
scroll to position [564, 0]
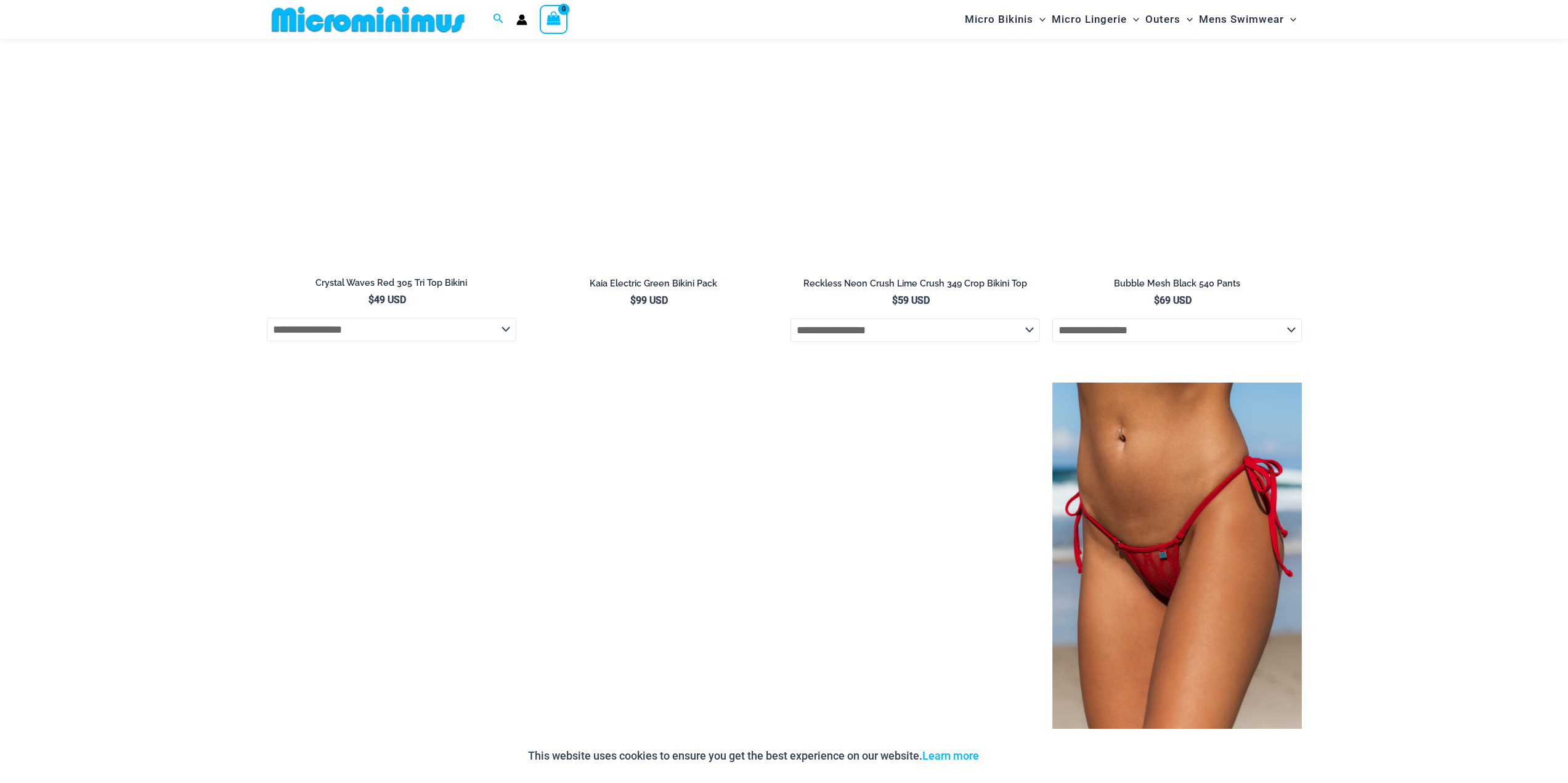
drag, startPoint x: 122, startPoint y: 249, endPoint x: 127, endPoint y: 481, distance: 232.1
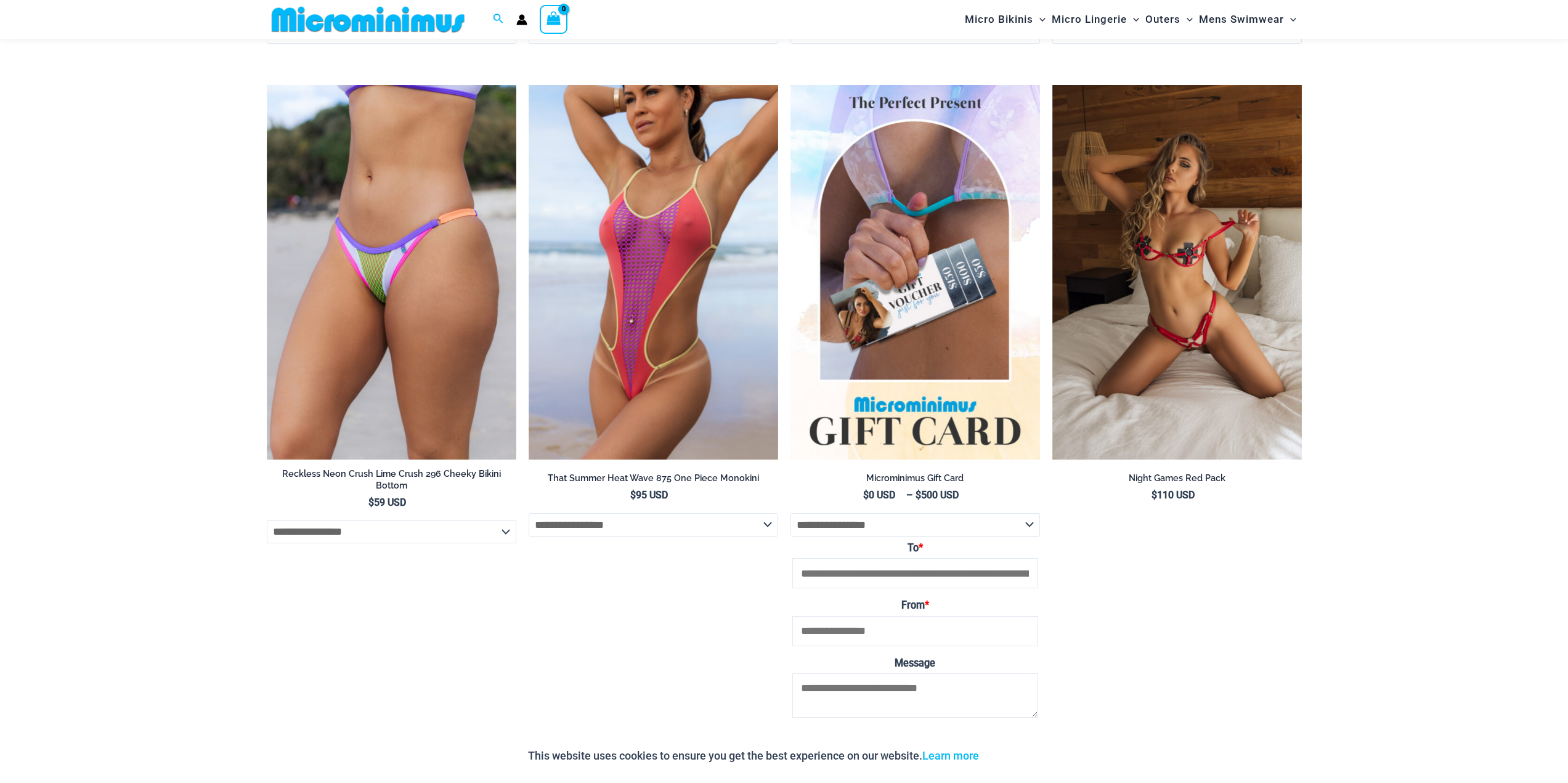
scroll to position [4325, 0]
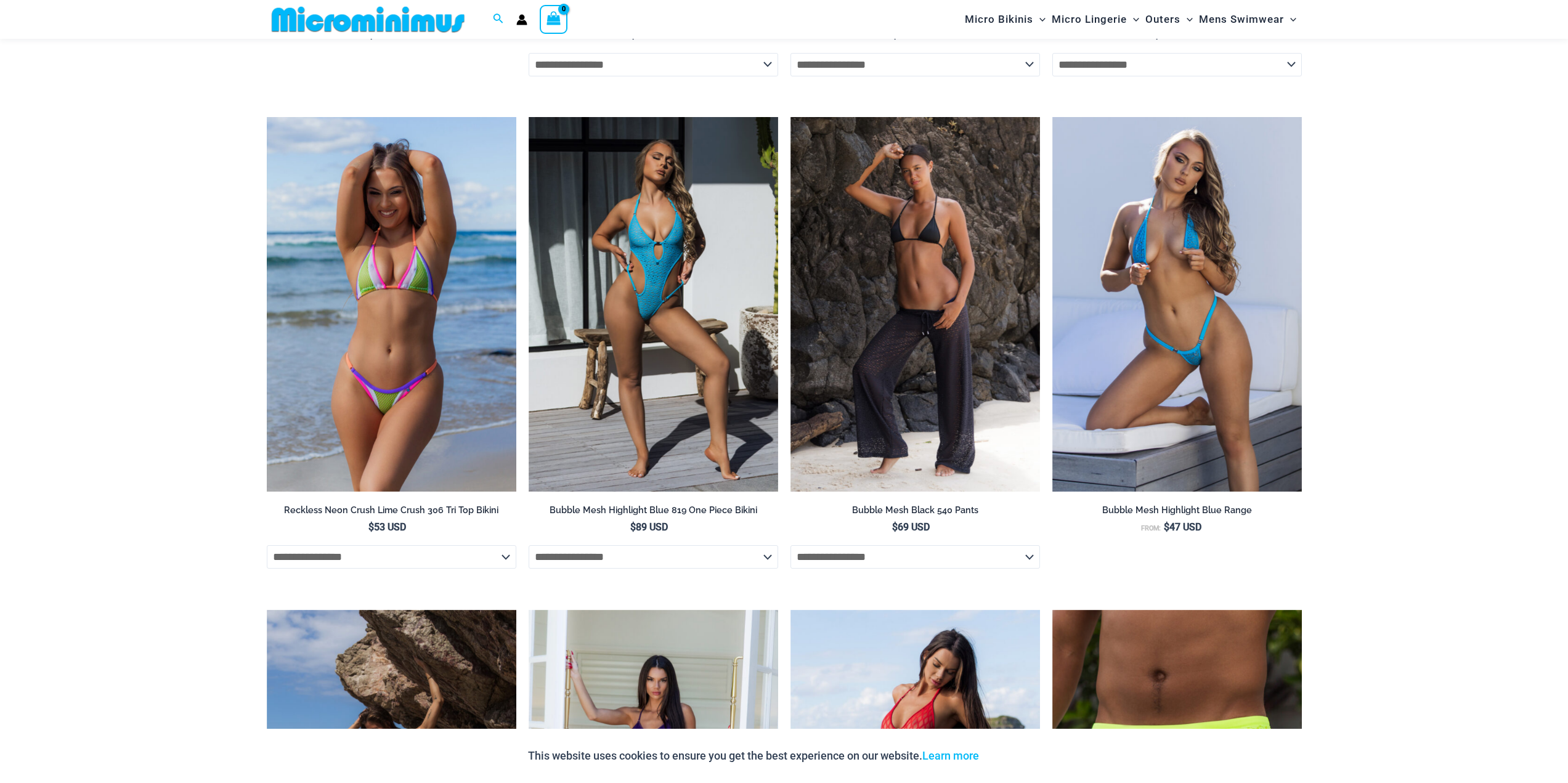
scroll to position [3070, 0]
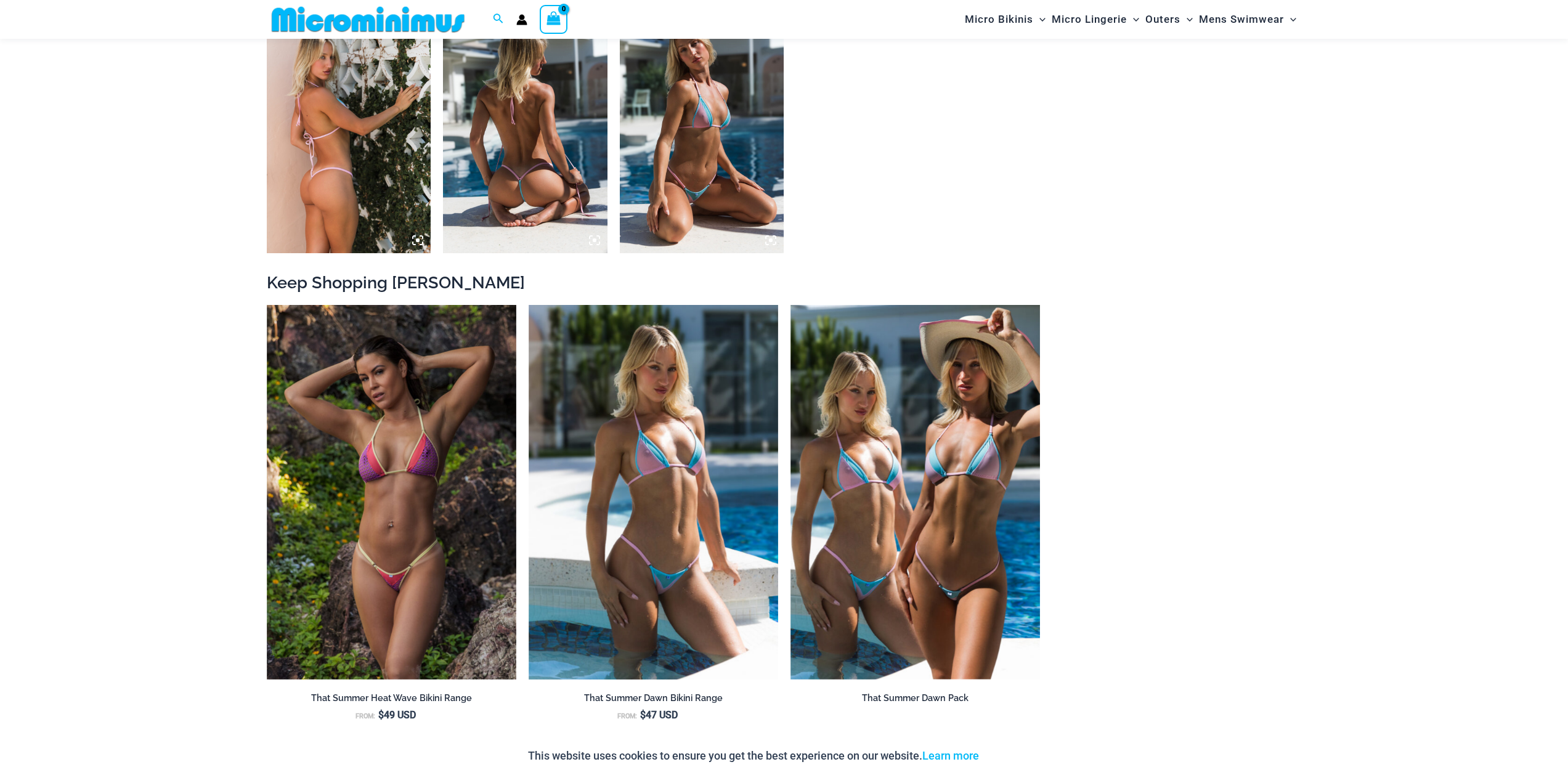
scroll to position [1221, 0]
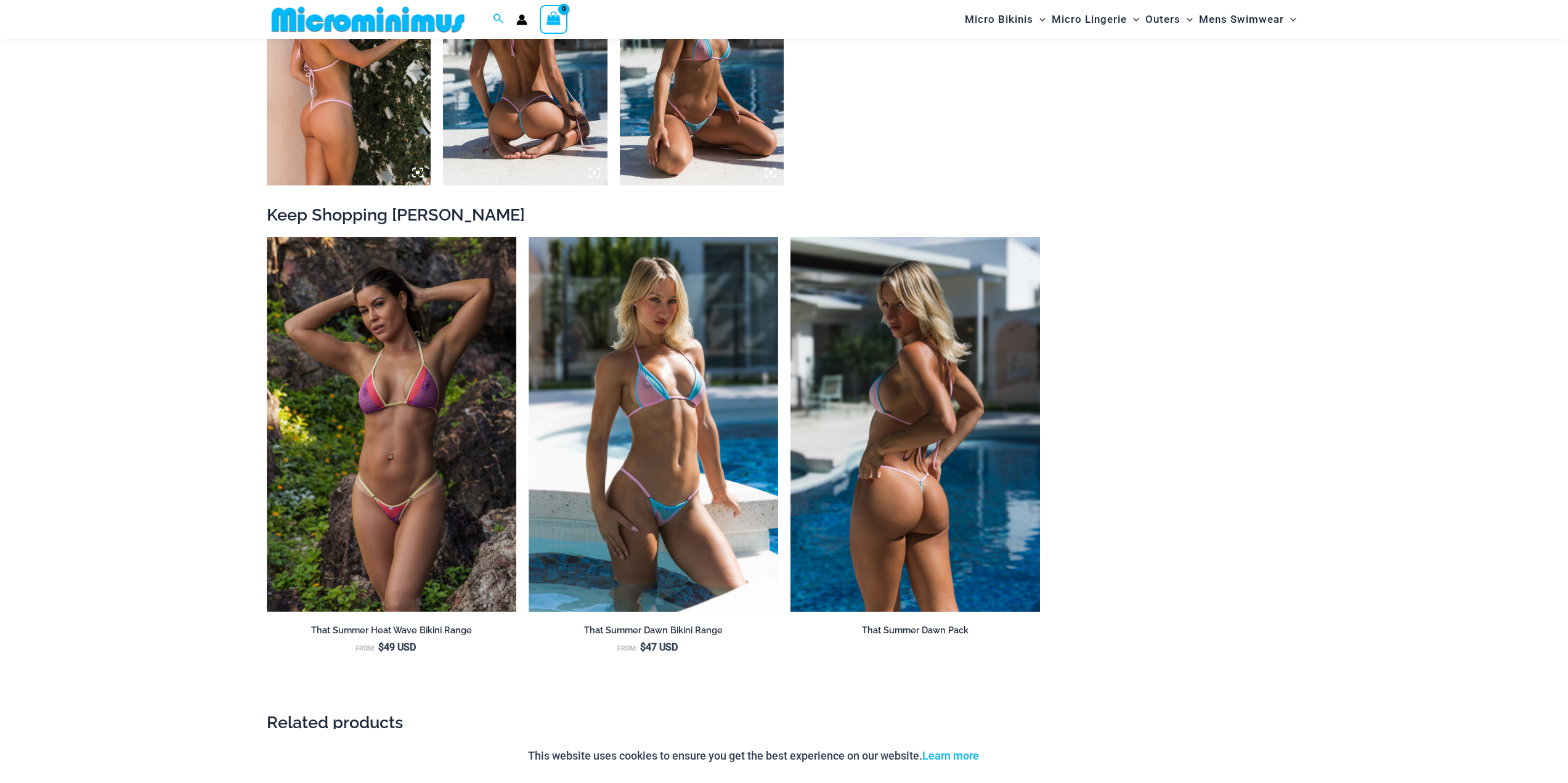
click at [909, 502] on img at bounding box center [915, 424] width 250 height 375
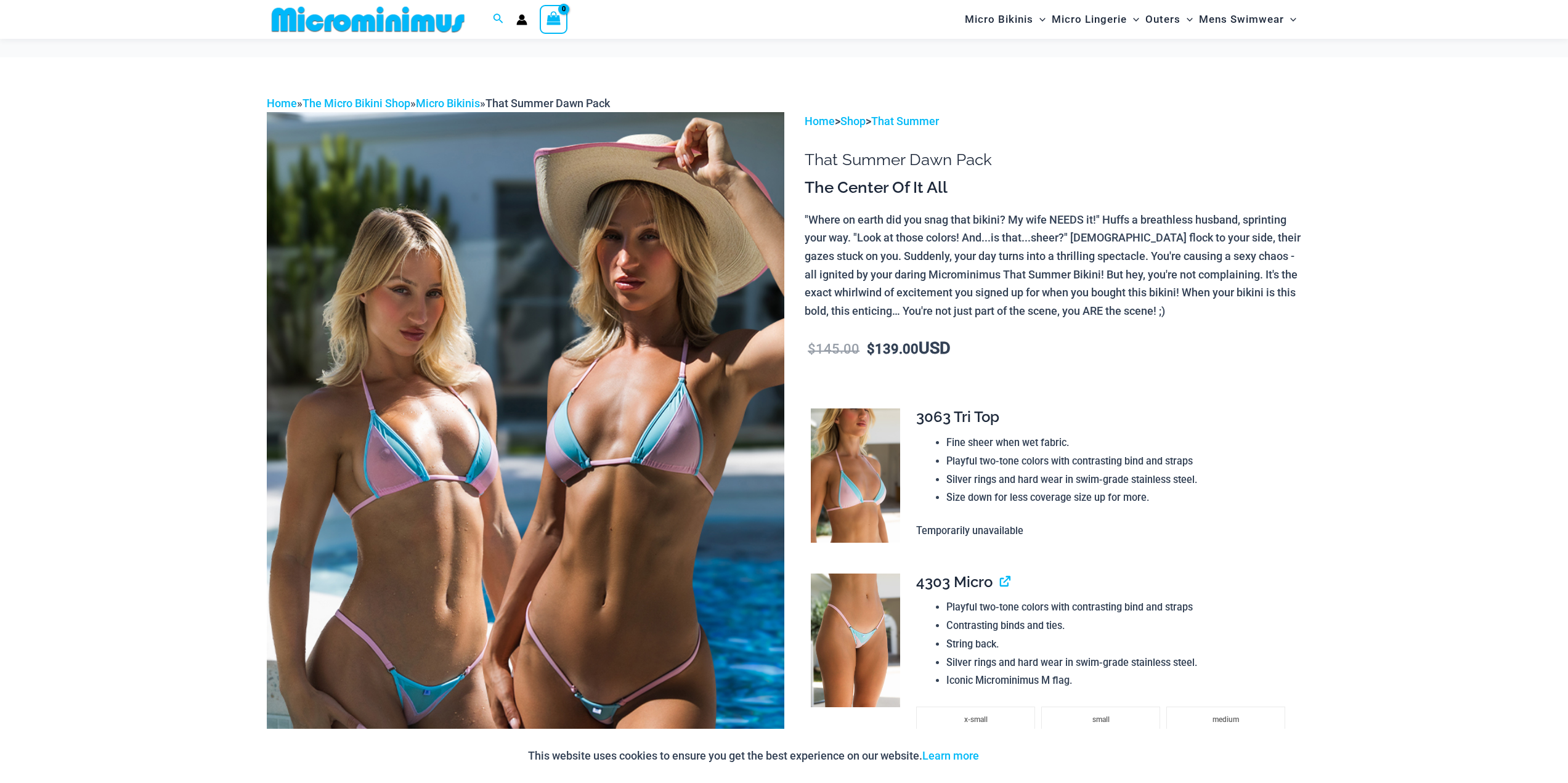
drag, startPoint x: 147, startPoint y: 322, endPoint x: 158, endPoint y: 178, distance: 144.4
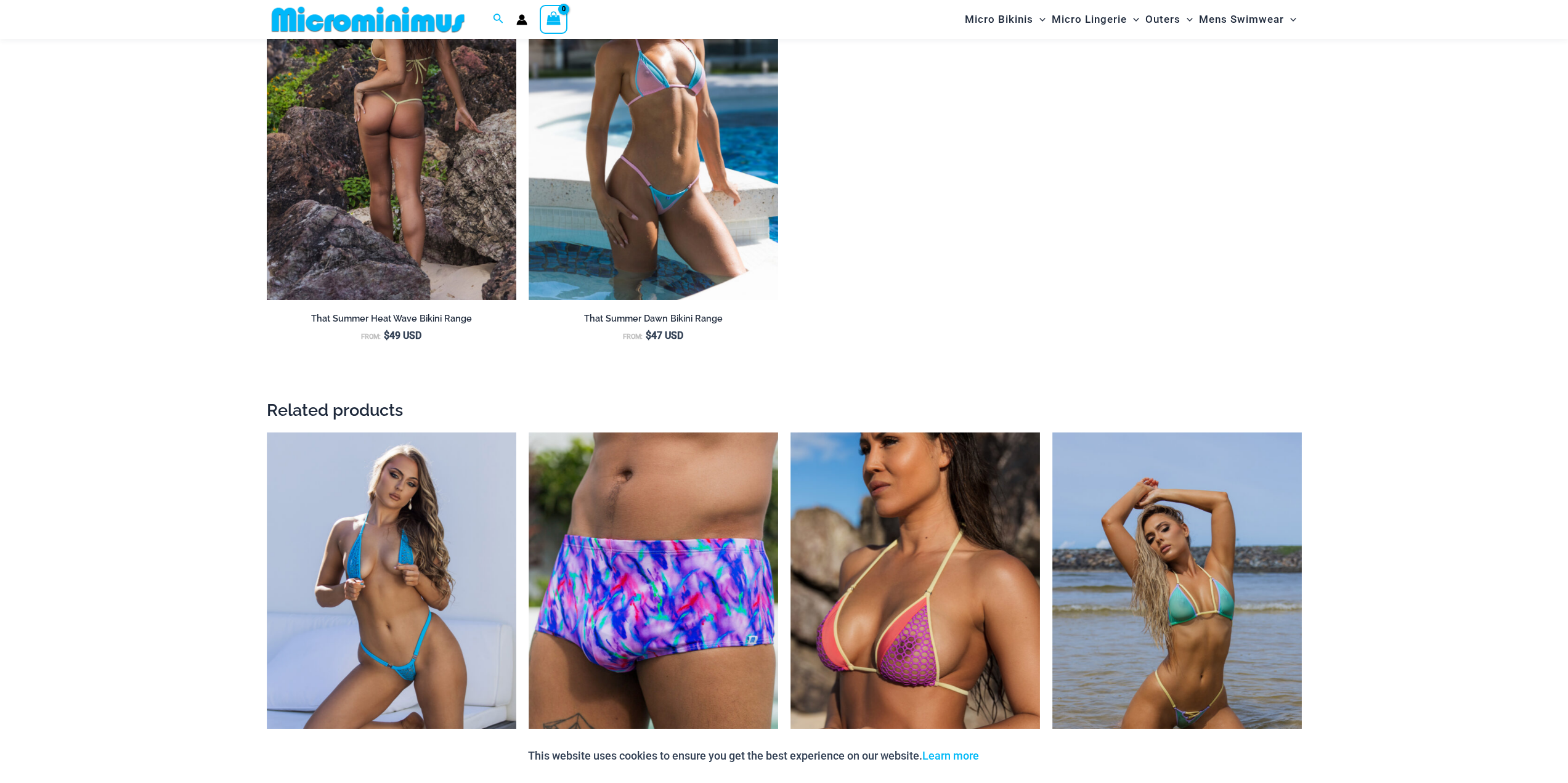
scroll to position [1715, 0]
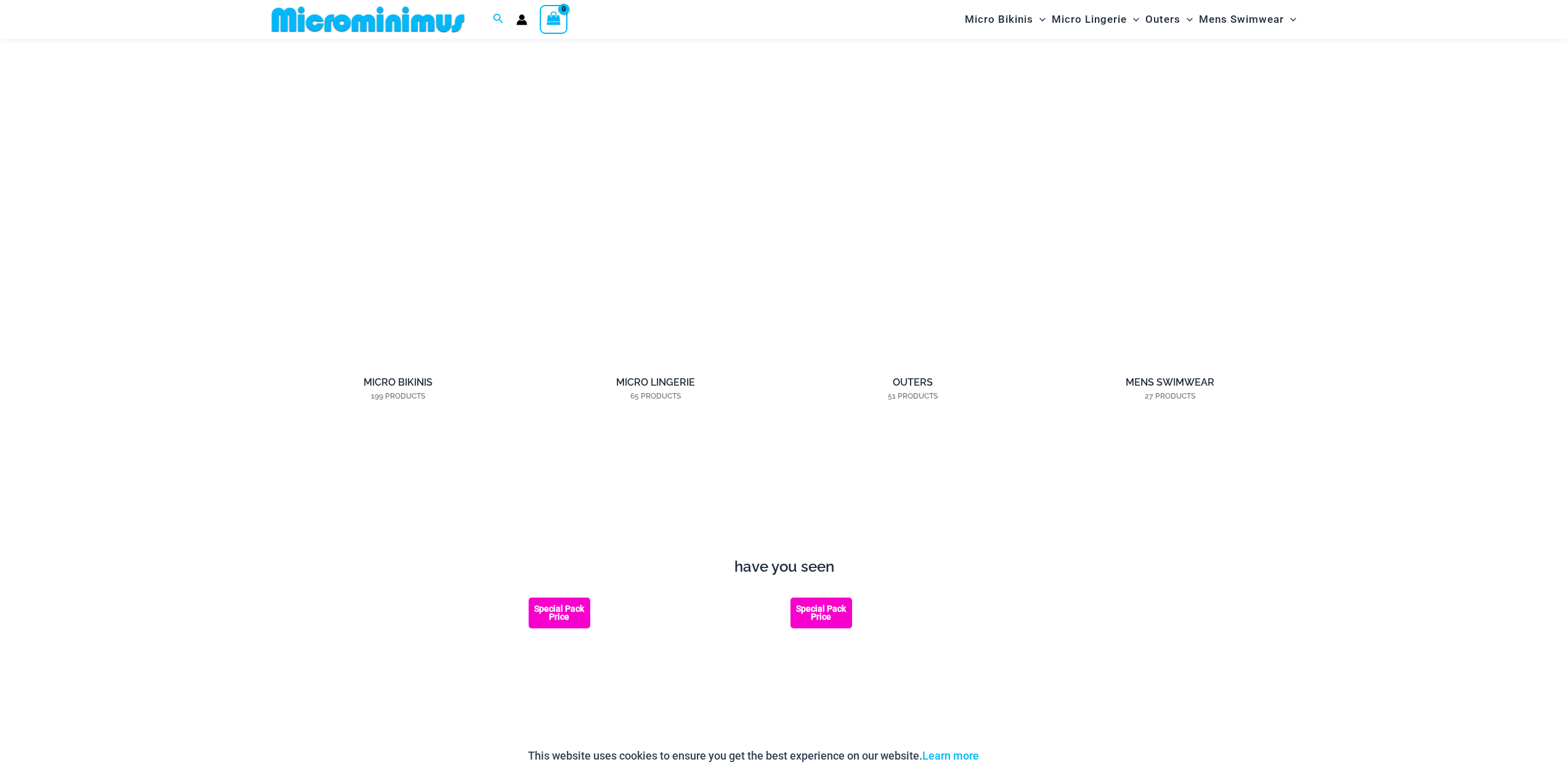
scroll to position [1468, 0]
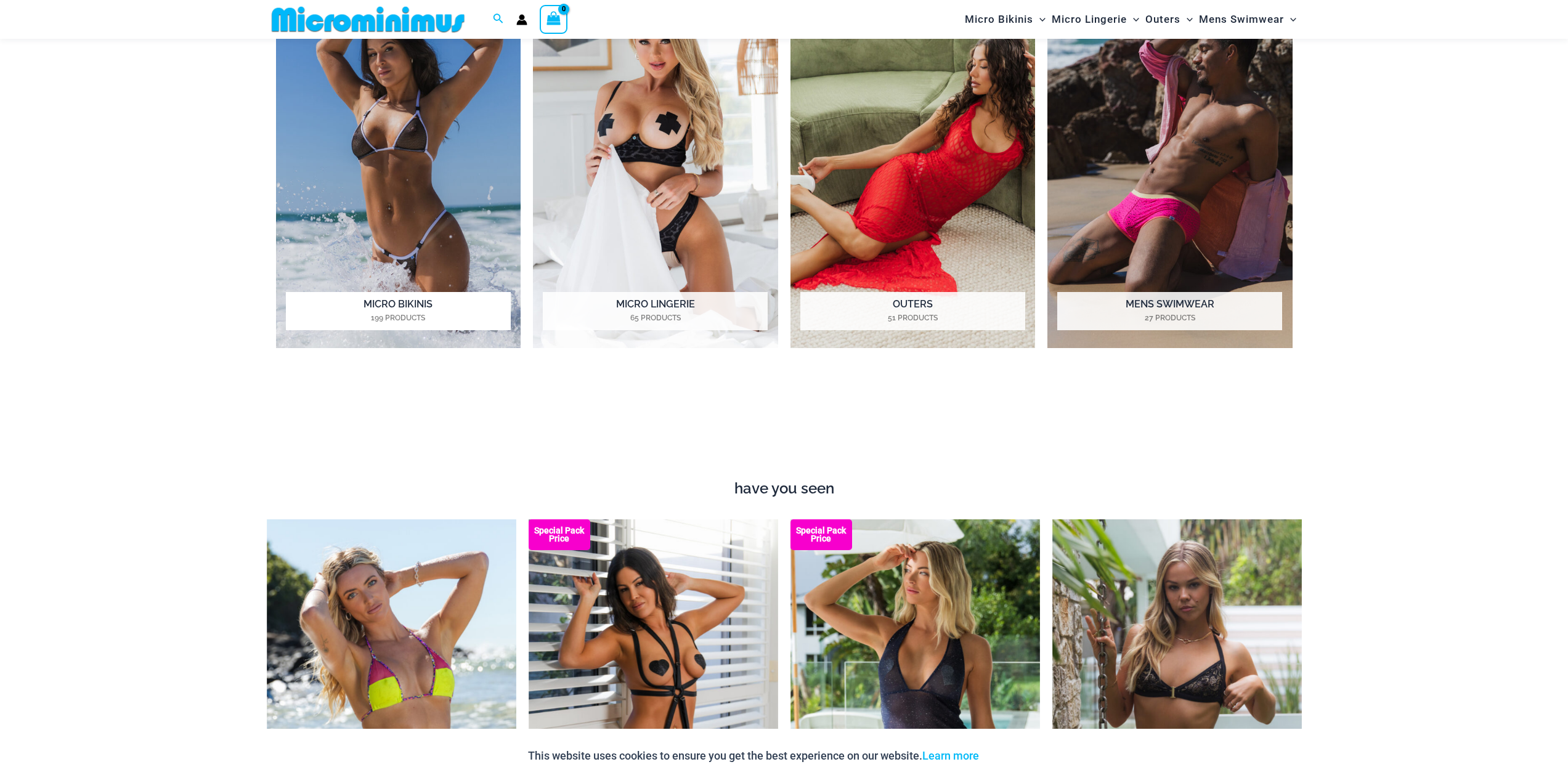
click at [434, 251] on img "Visit product category Micro Bikinis" at bounding box center [398, 160] width 245 height 376
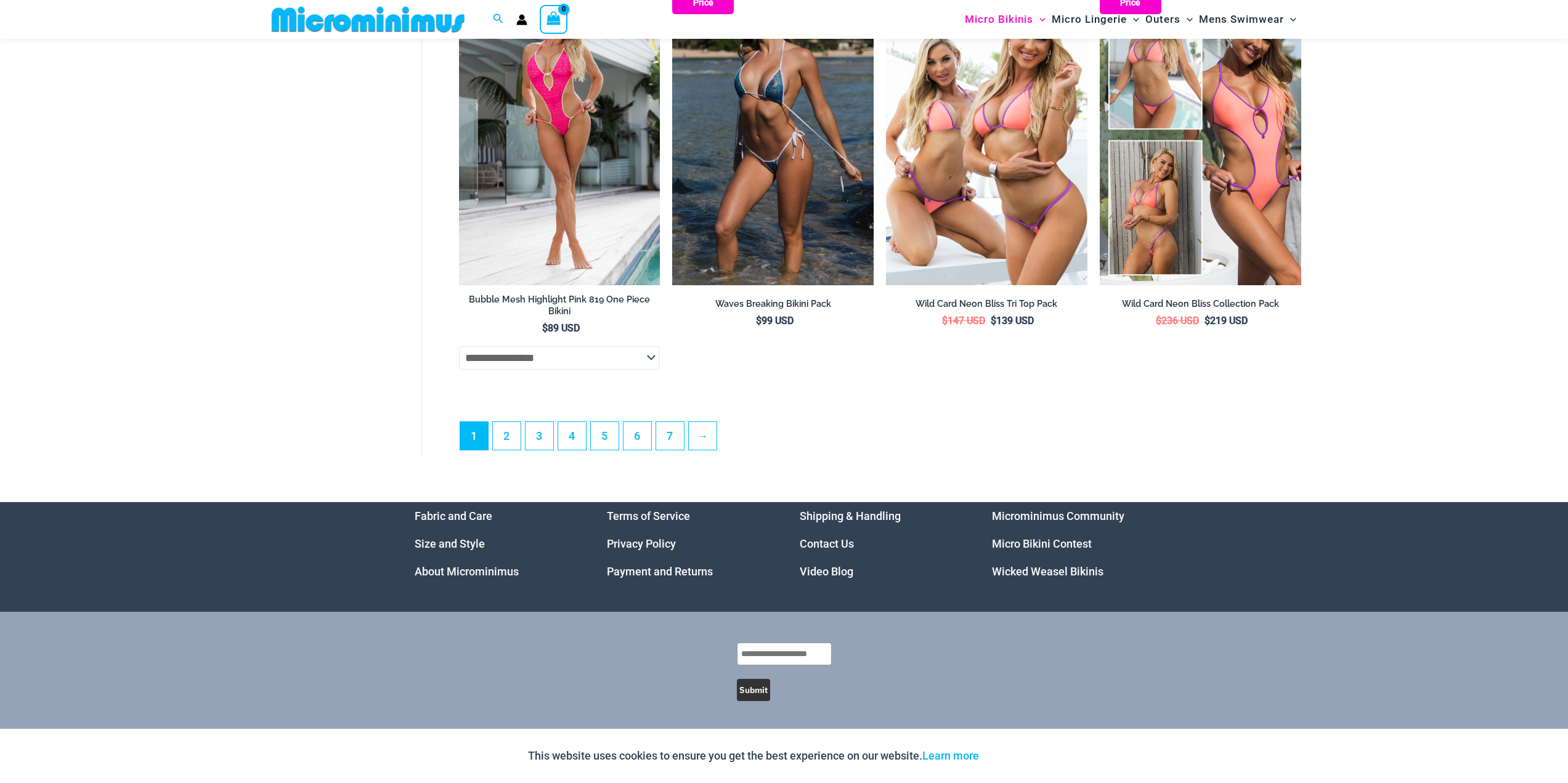
scroll to position [3402, 0]
click at [512, 438] on link "2" at bounding box center [506, 435] width 28 height 29
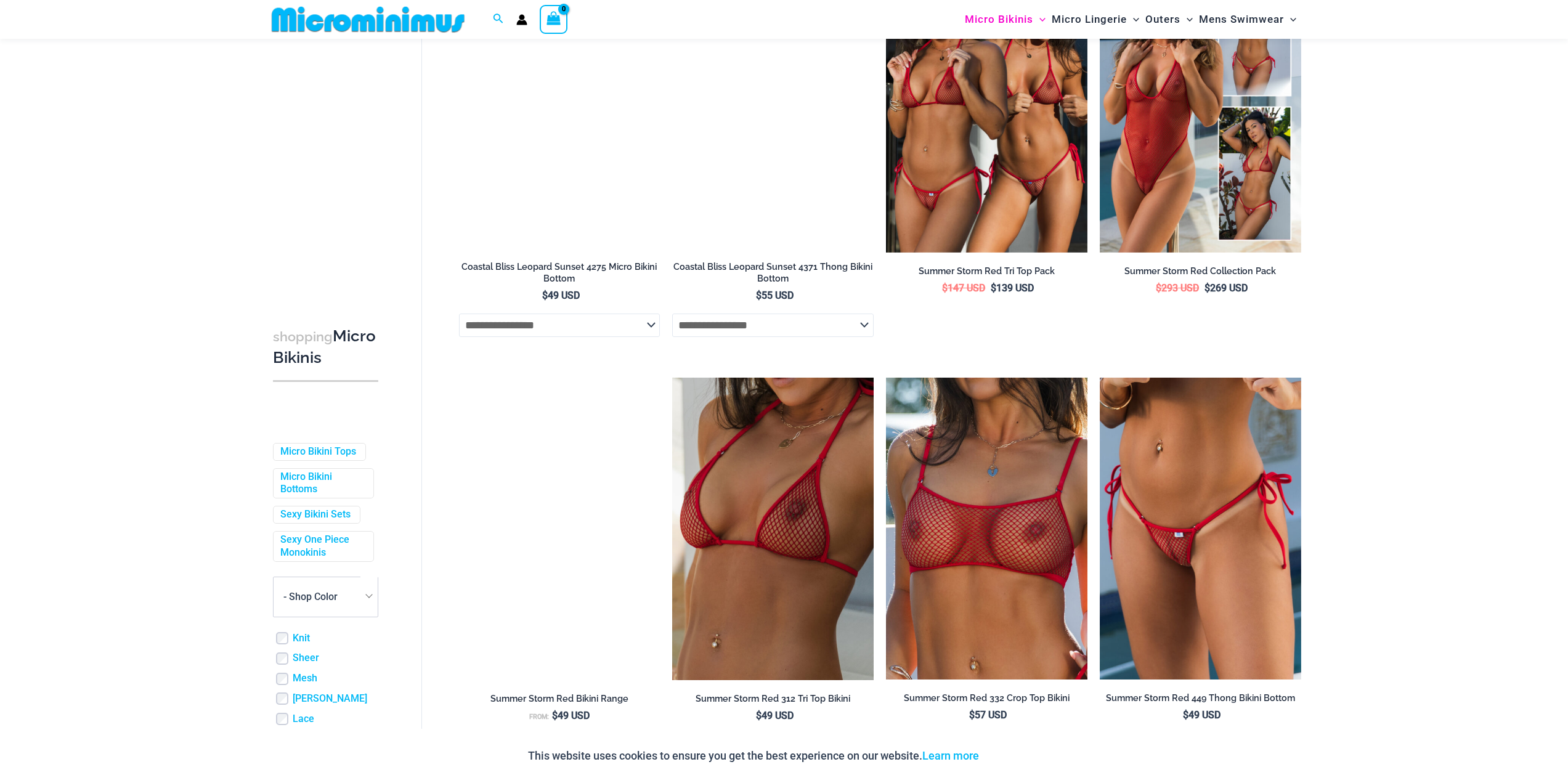
scroll to position [2025, 0]
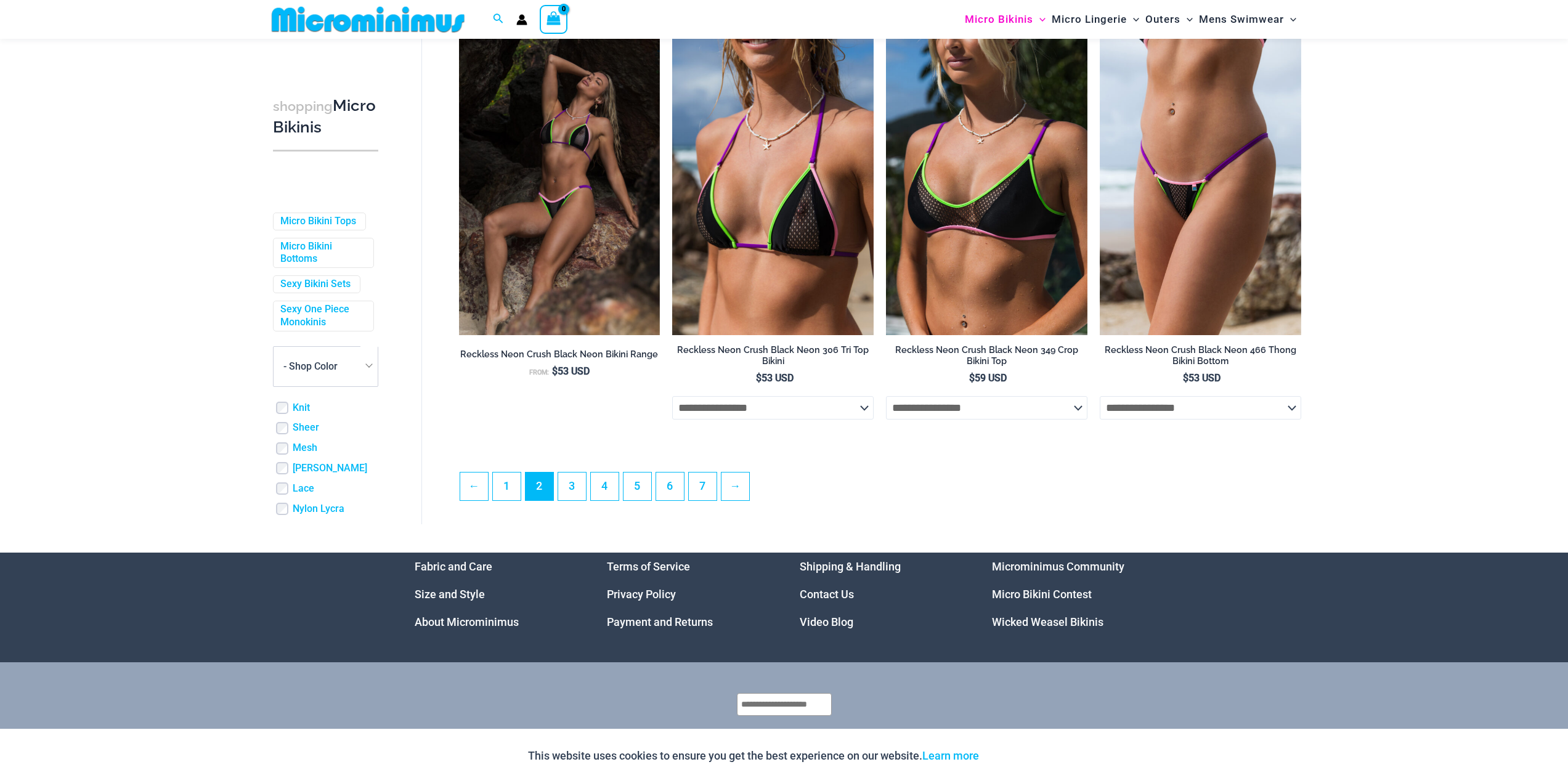
scroll to position [3125, 0]
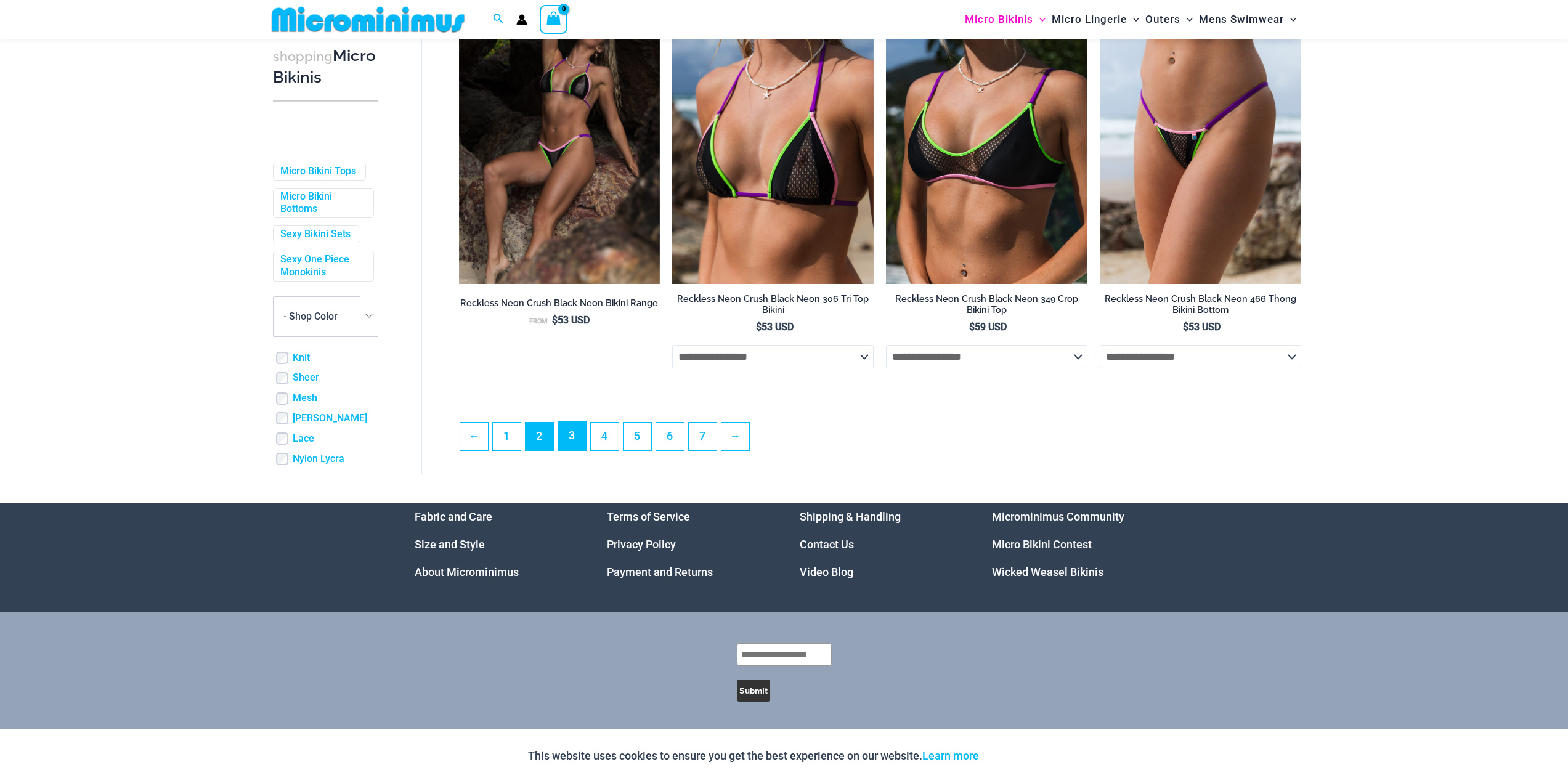
click at [569, 436] on link "3" at bounding box center [572, 436] width 28 height 29
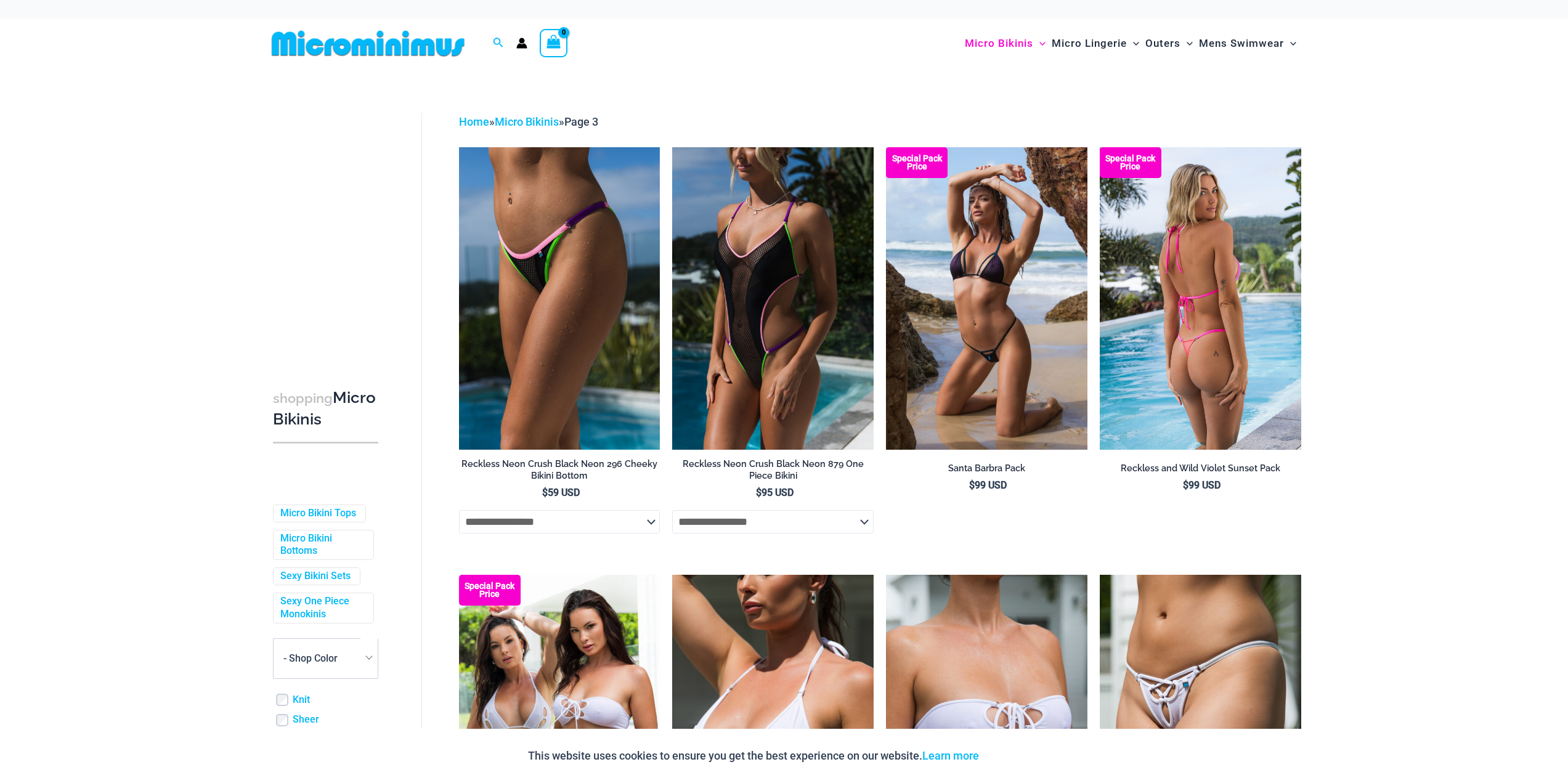
drag, startPoint x: 1221, startPoint y: 341, endPoint x: 1214, endPoint y: 343, distance: 7.3
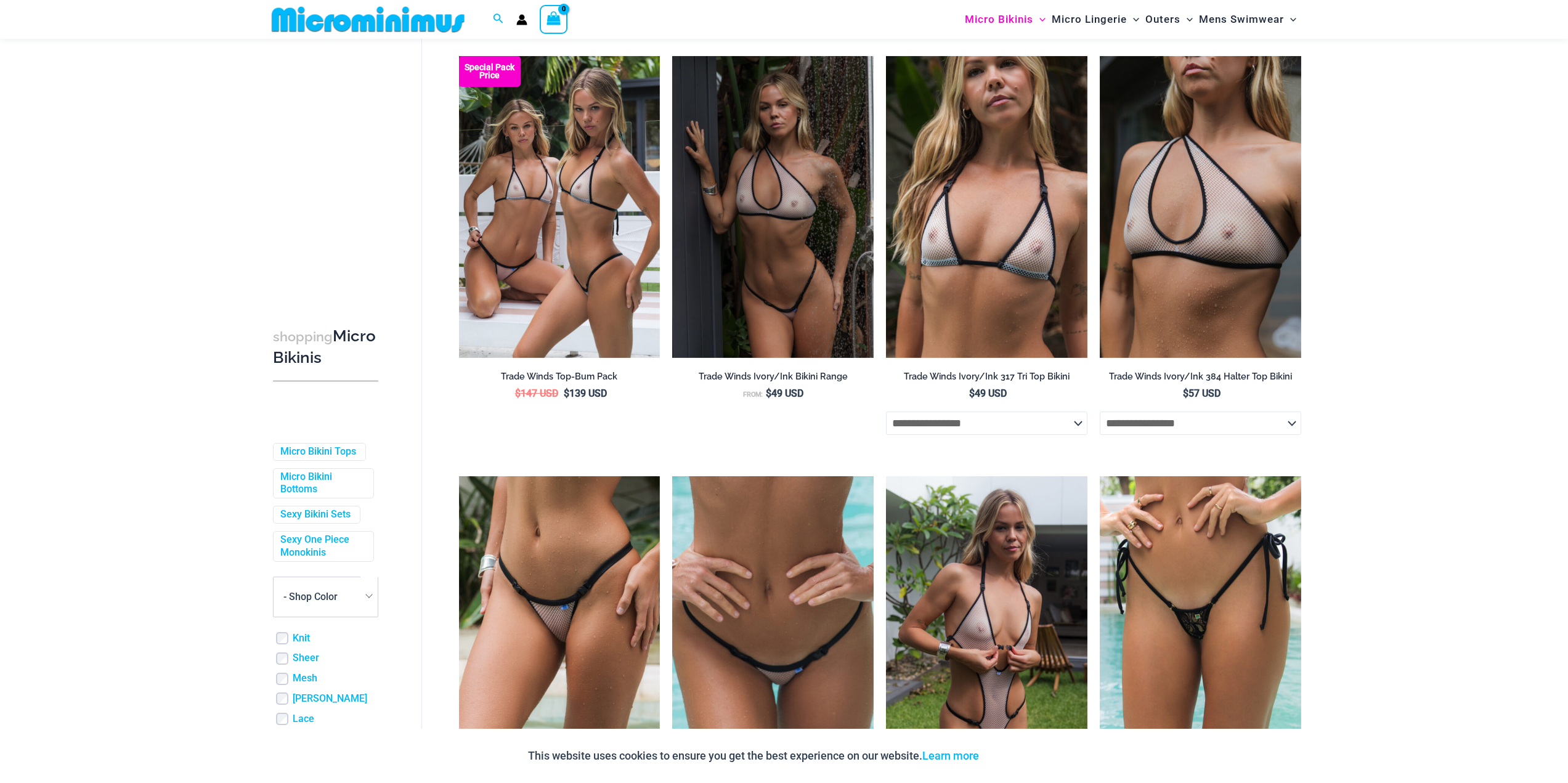
scroll to position [3125, 0]
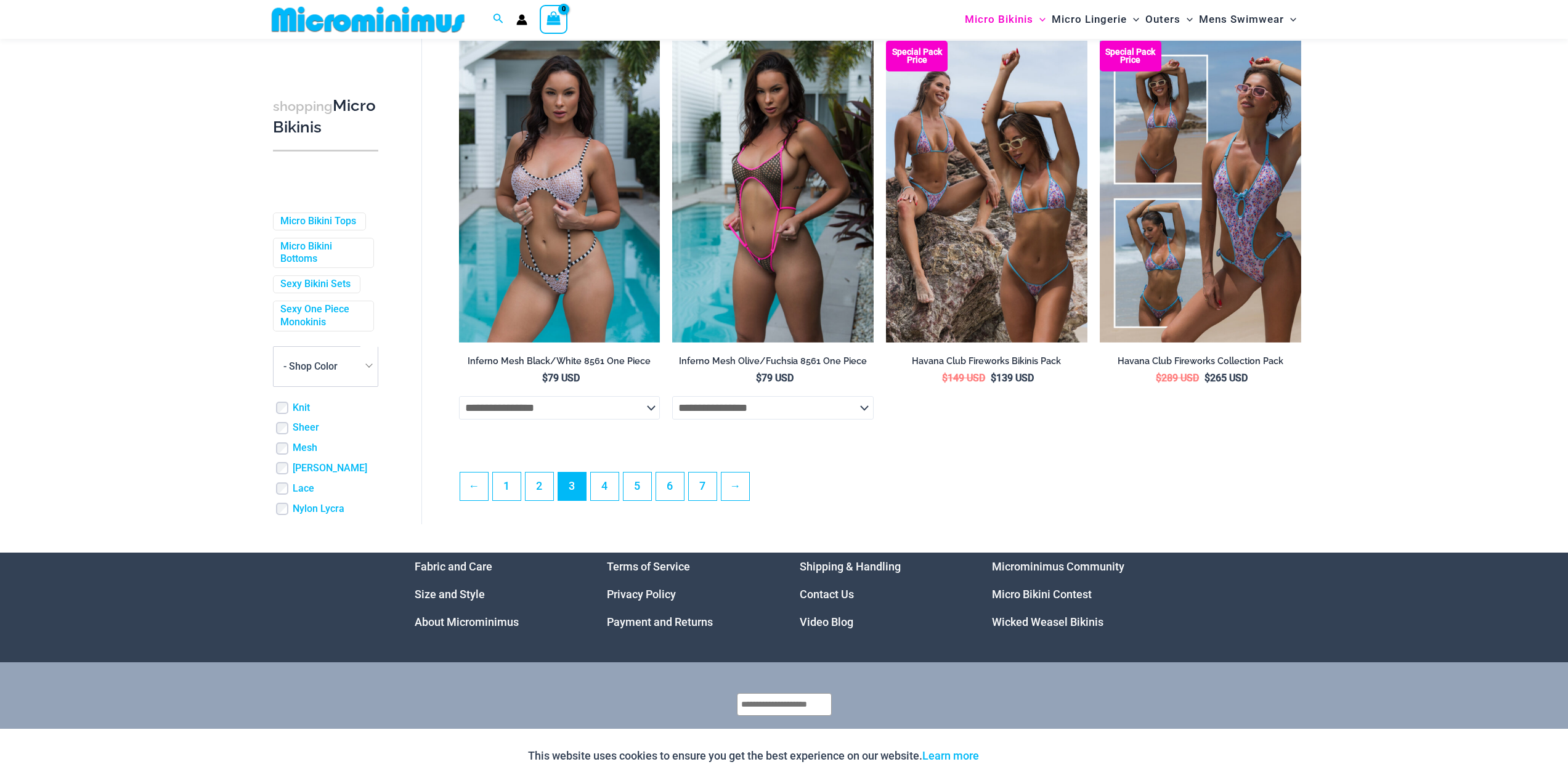
drag, startPoint x: 1421, startPoint y: 204, endPoint x: 1383, endPoint y: 539, distance: 337.1
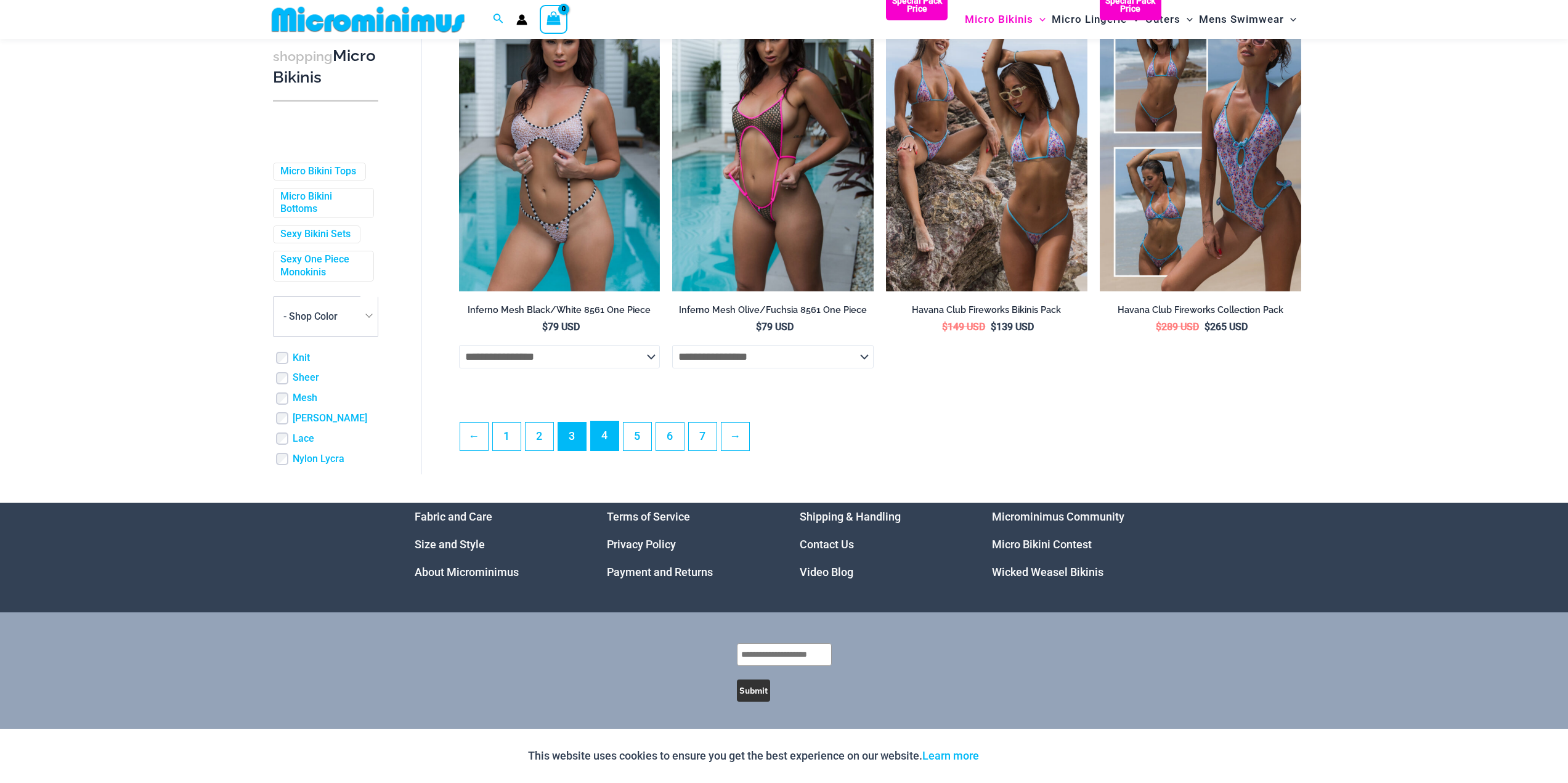
click at [617, 436] on link "4" at bounding box center [604, 436] width 28 height 29
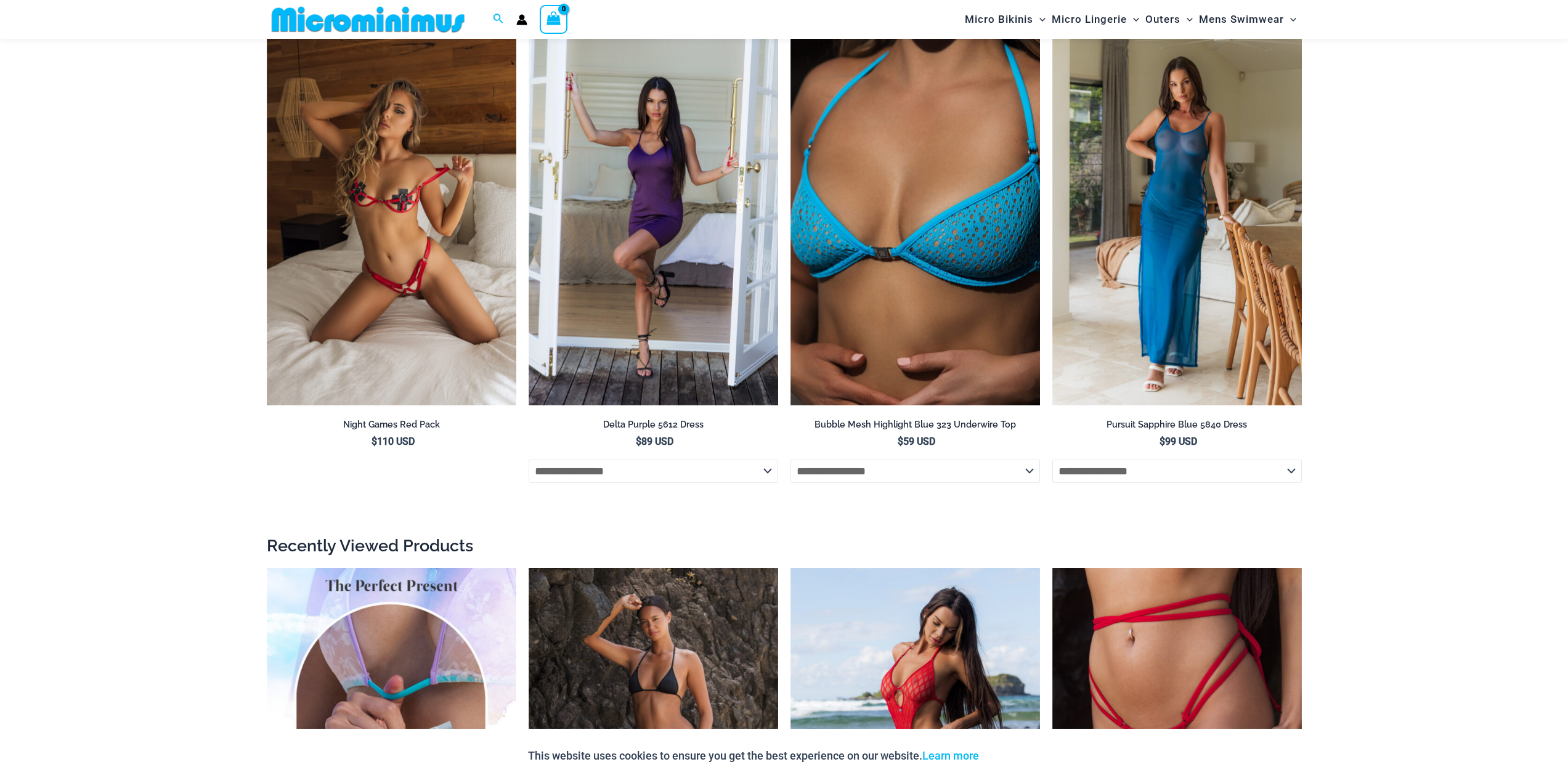
scroll to position [4055, 0]
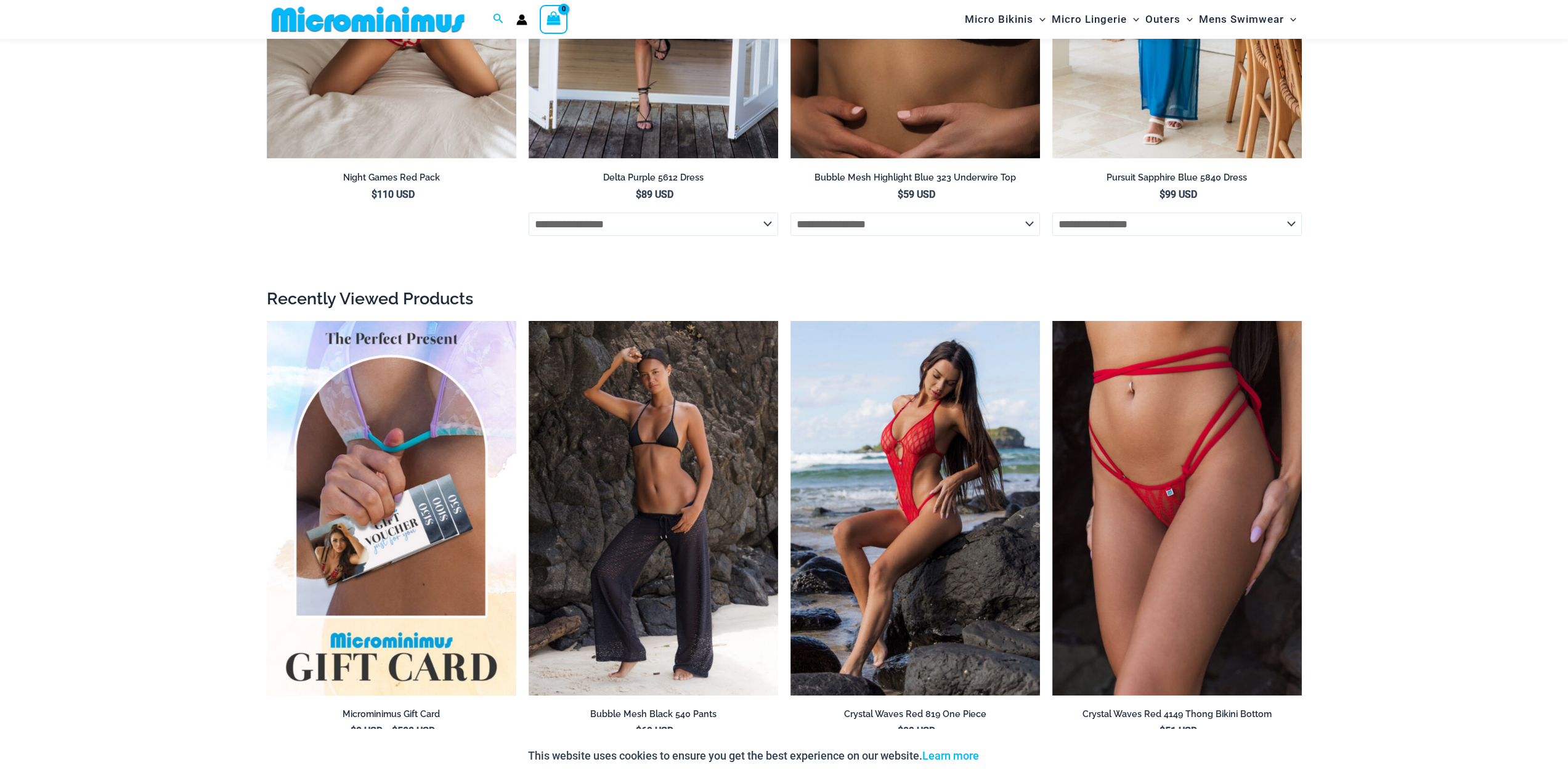
drag, startPoint x: 48, startPoint y: 378, endPoint x: 76, endPoint y: 342, distance: 45.6
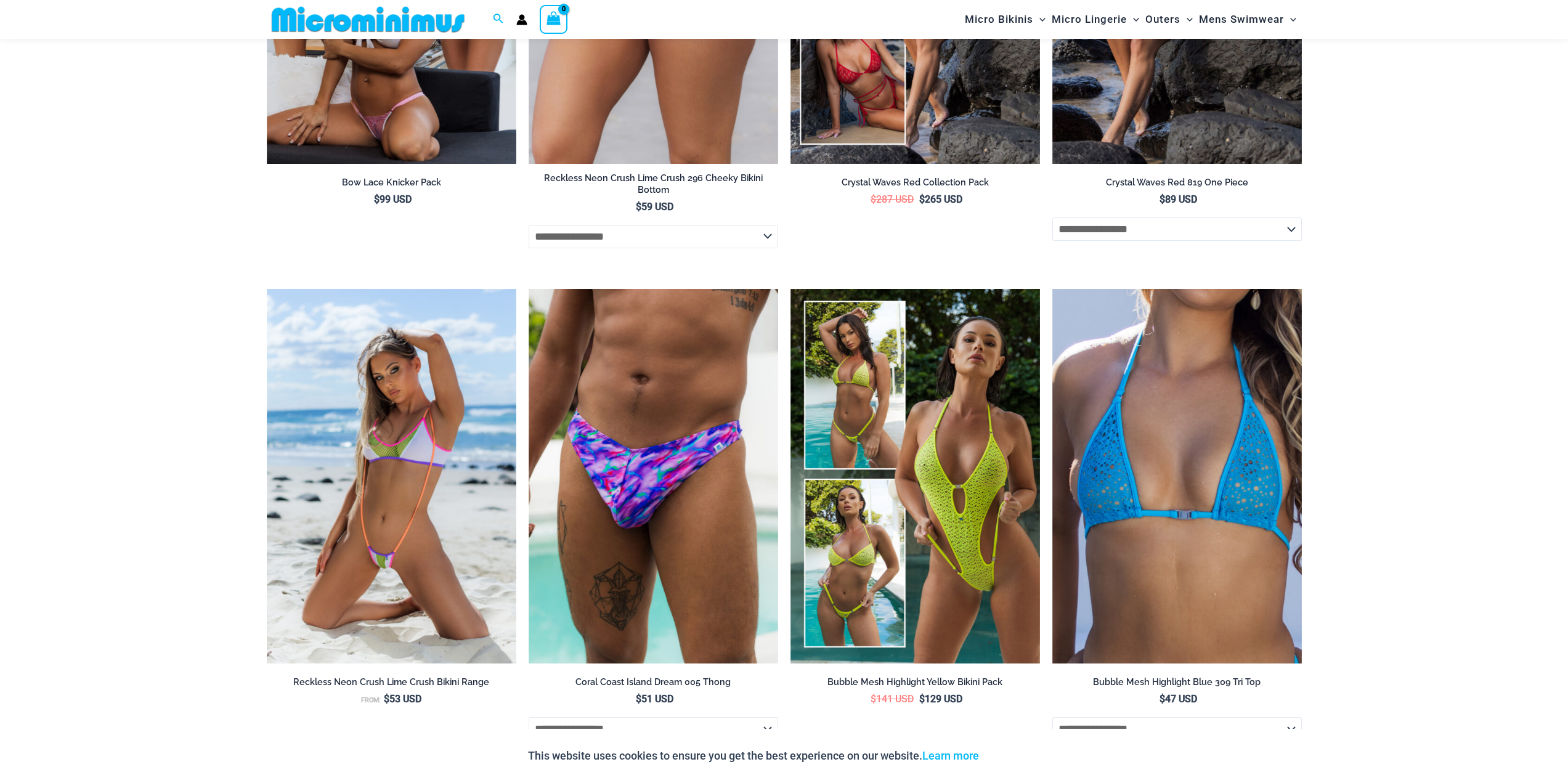
scroll to position [1454, 0]
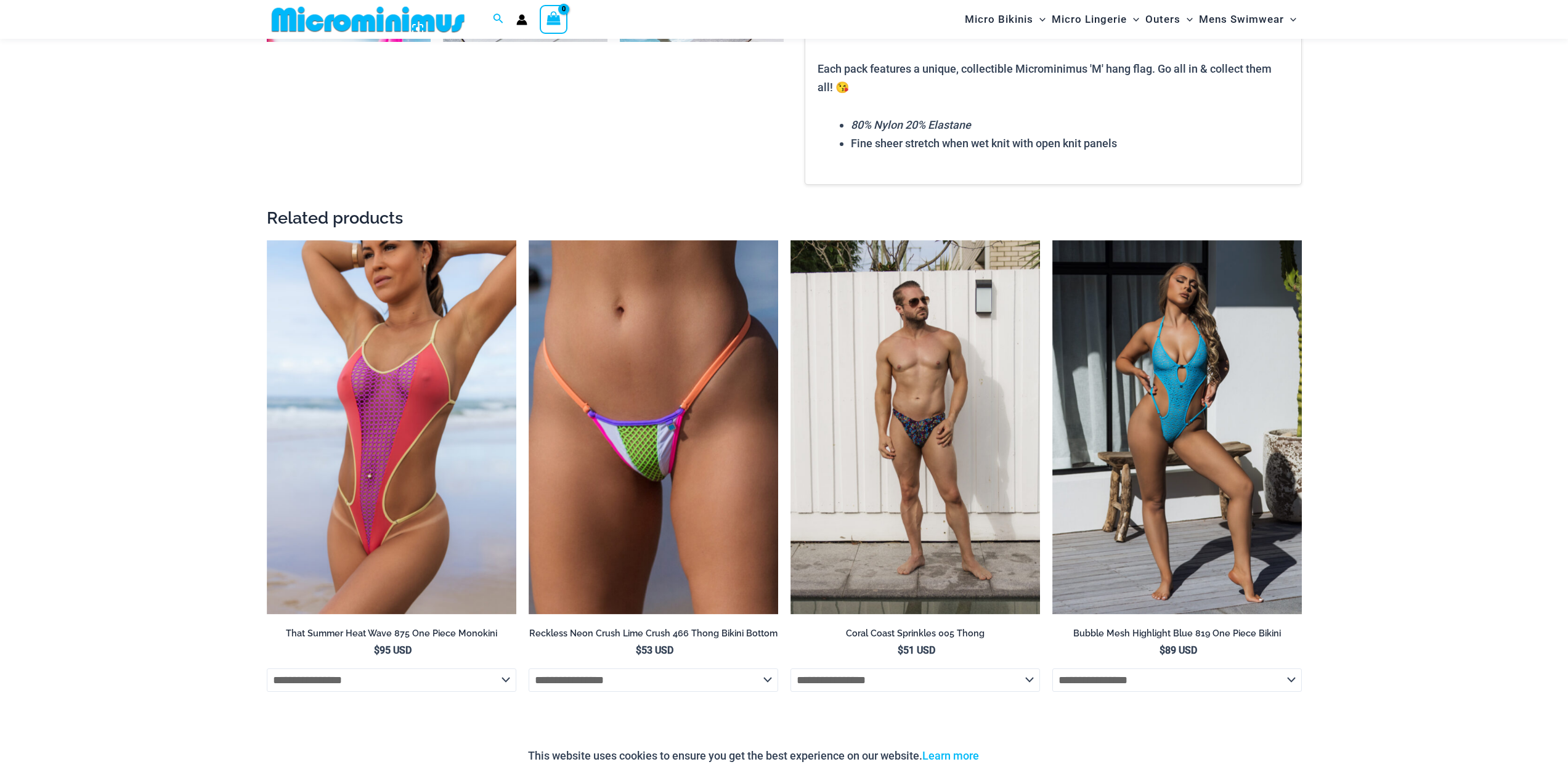
drag, startPoint x: 99, startPoint y: 385, endPoint x: 101, endPoint y: 136, distance: 249.0
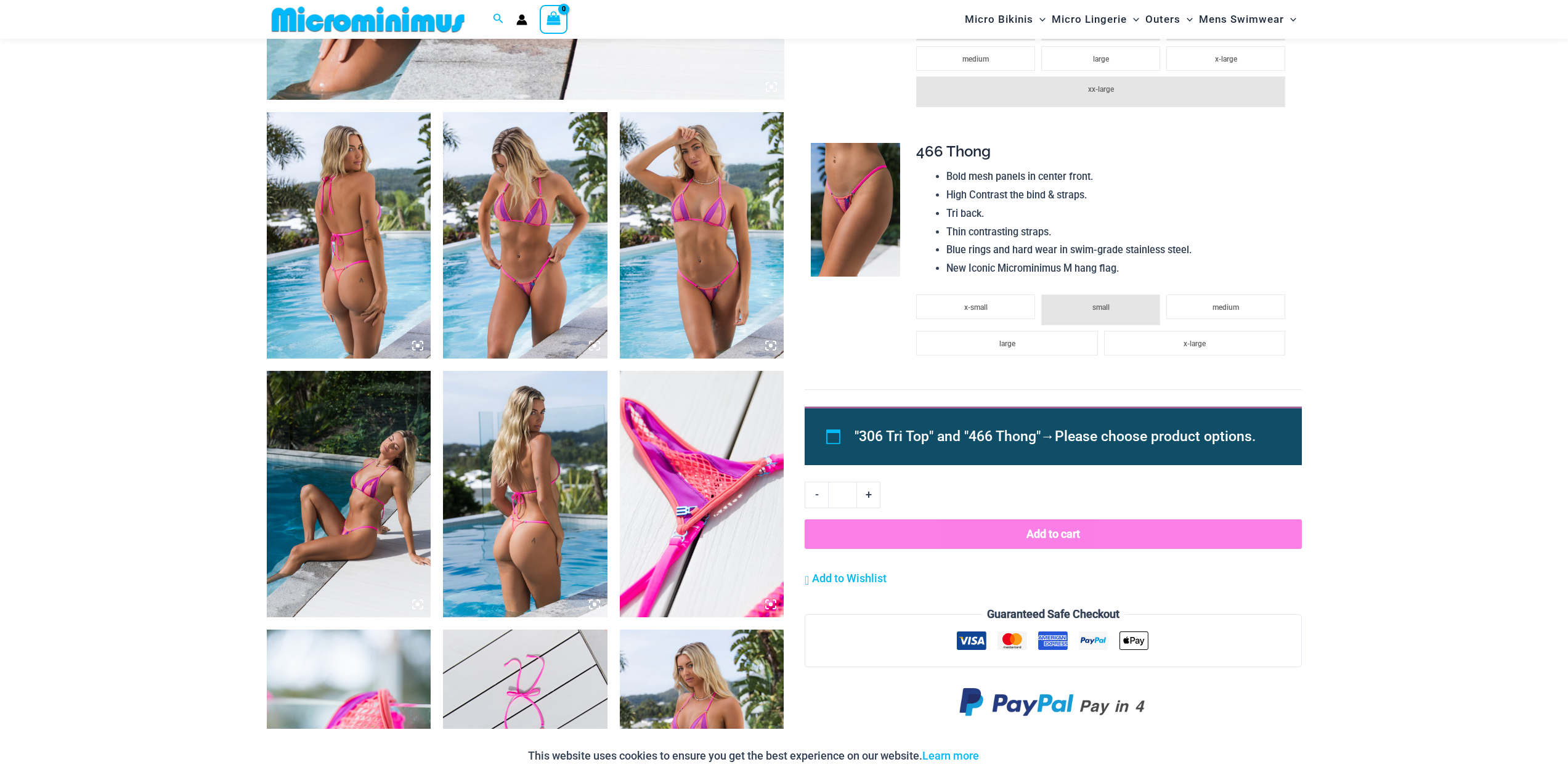
scroll to position [812, 0]
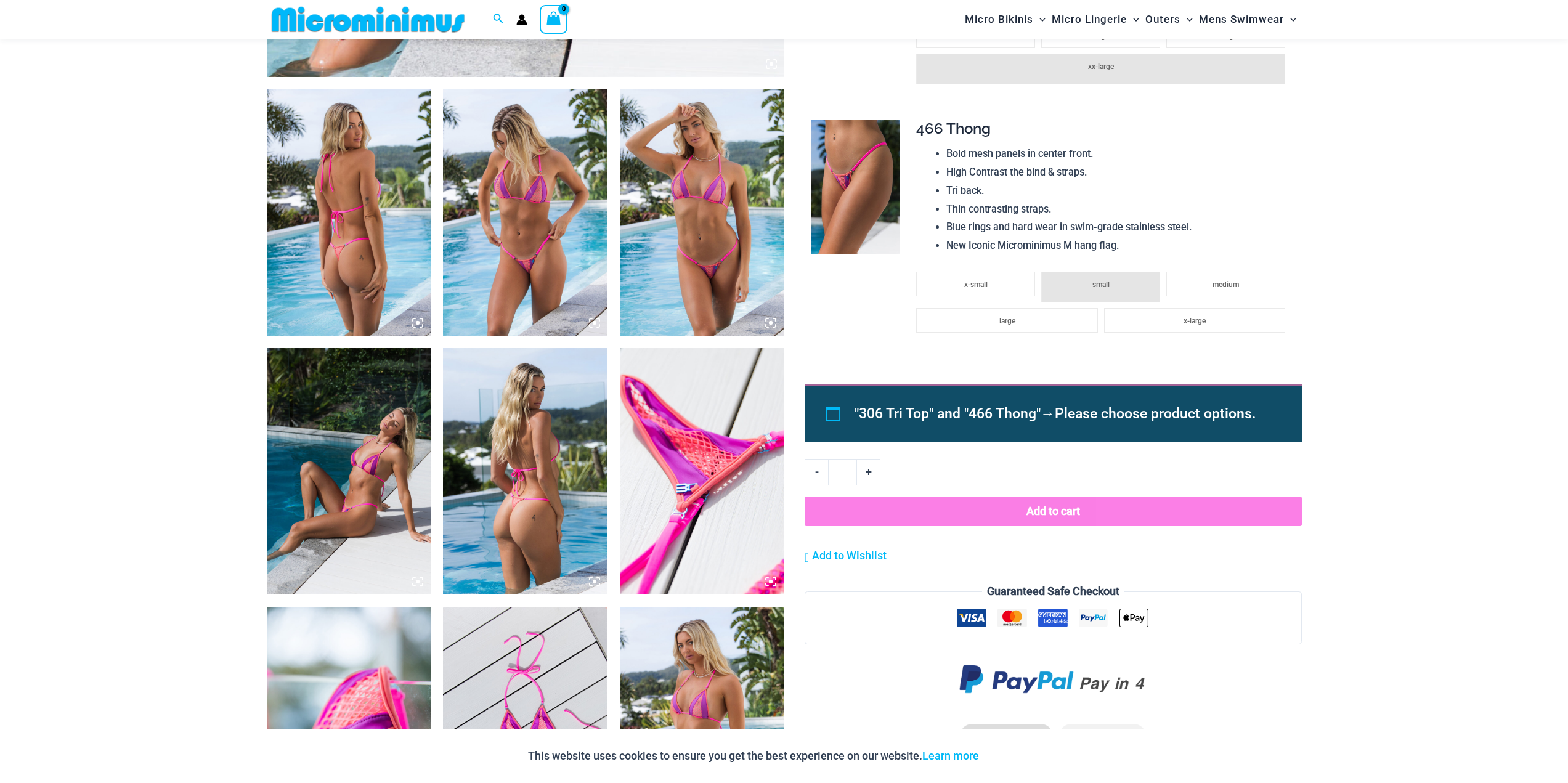
click at [353, 265] on img at bounding box center [349, 212] width 164 height 247
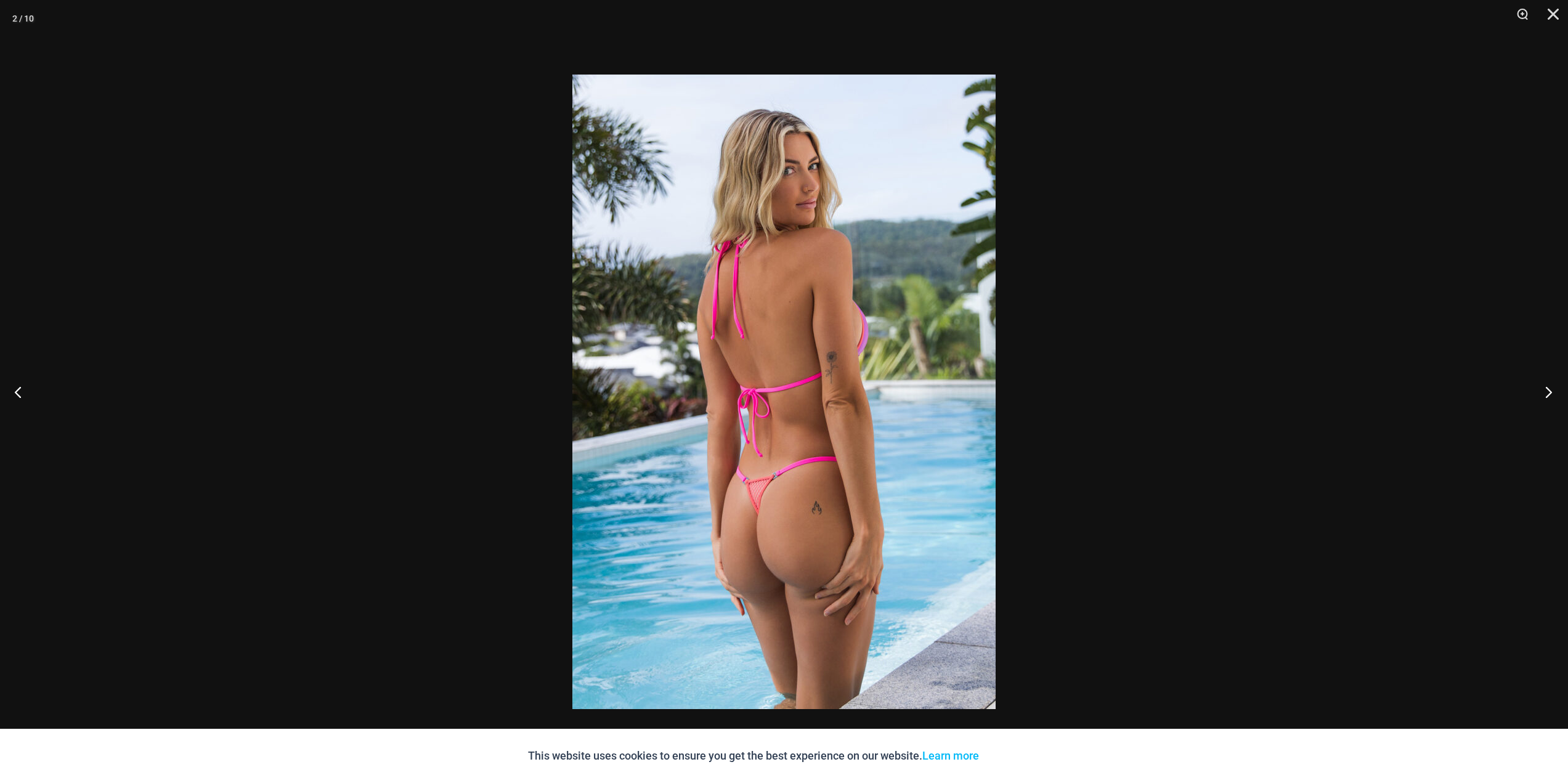
click at [1551, 398] on button "Next" at bounding box center [1544, 392] width 46 height 62
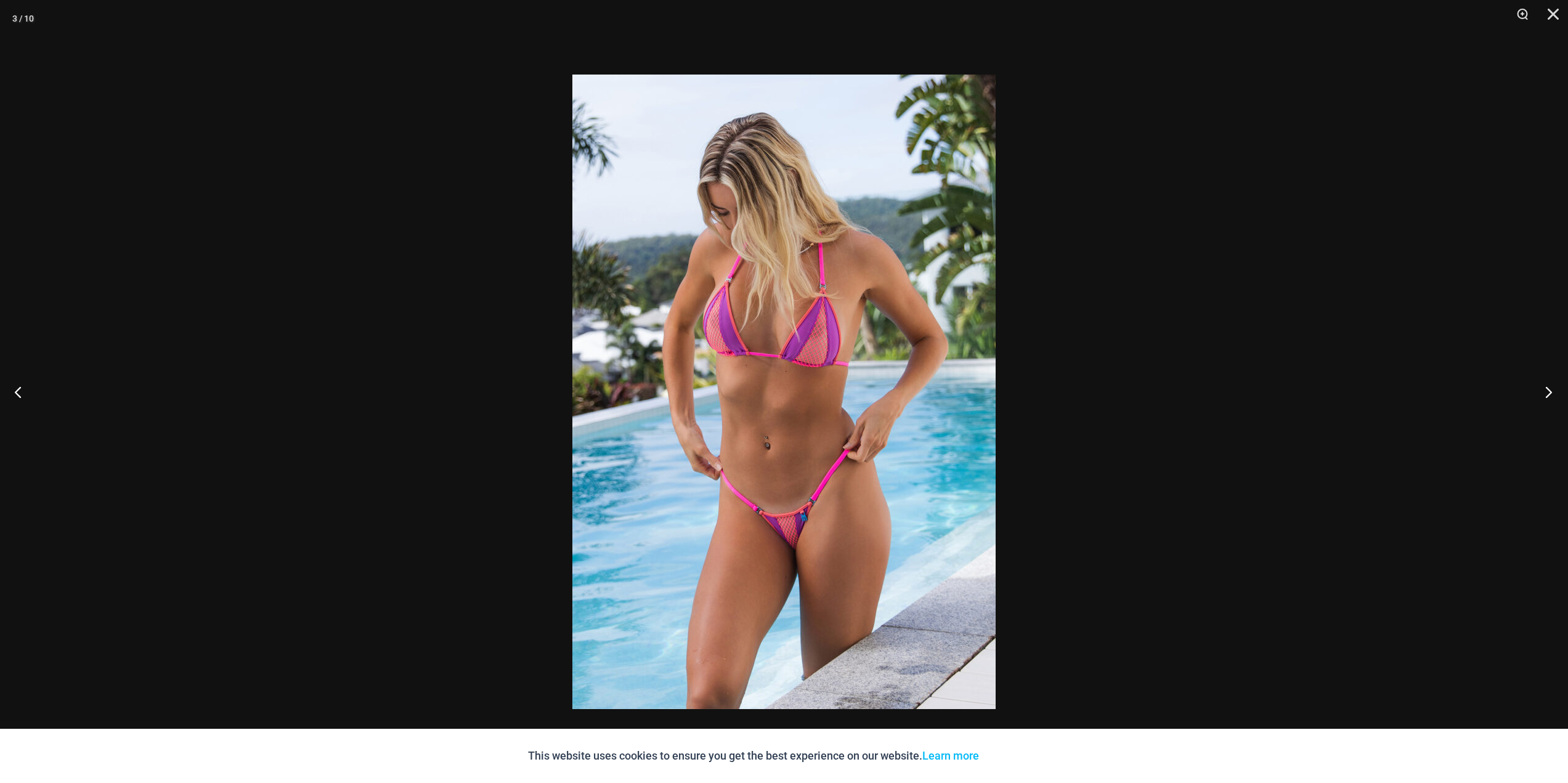
click at [1551, 398] on button "Next" at bounding box center [1544, 392] width 46 height 62
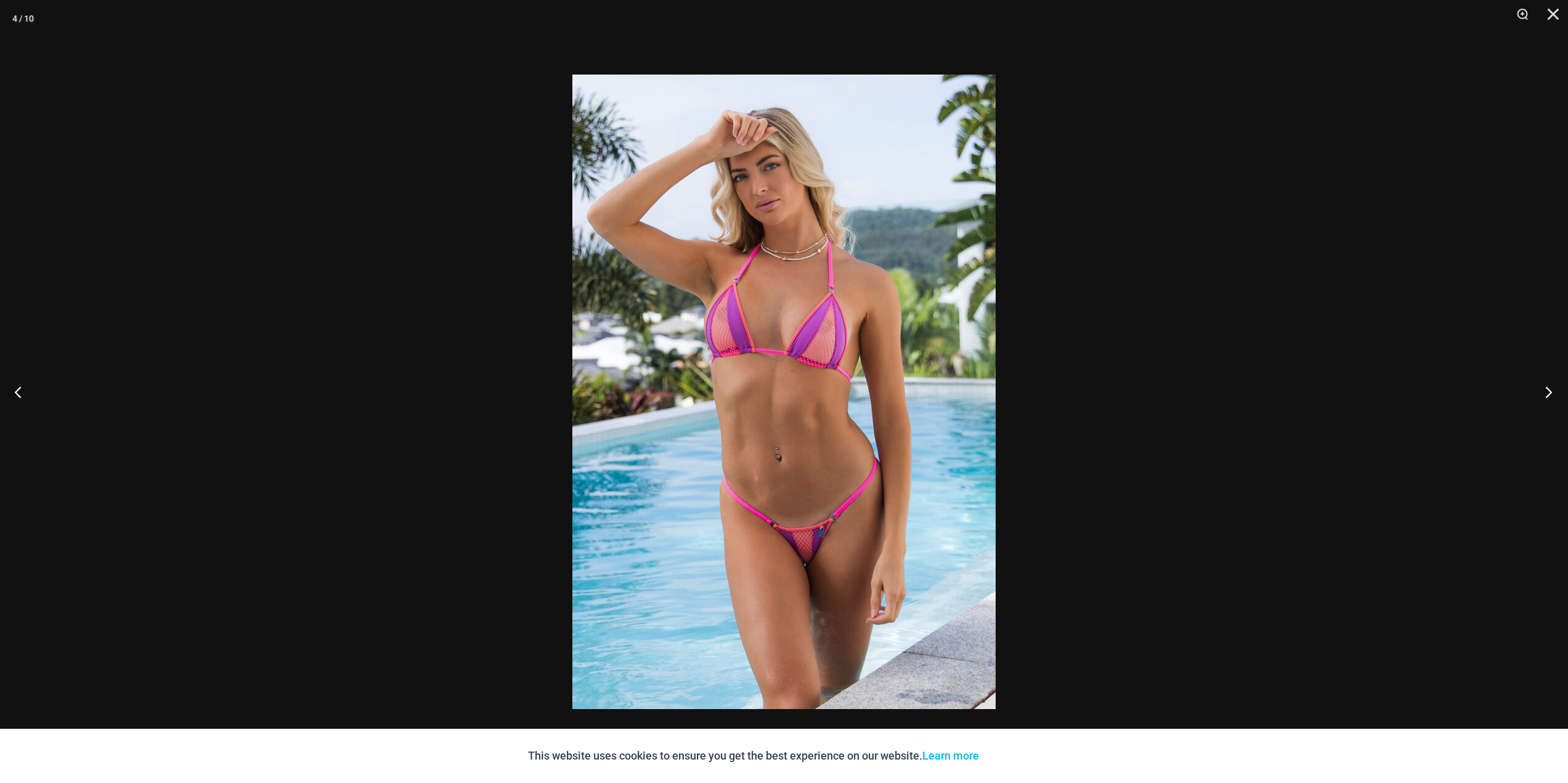
click at [1551, 398] on button "Next" at bounding box center [1544, 392] width 46 height 62
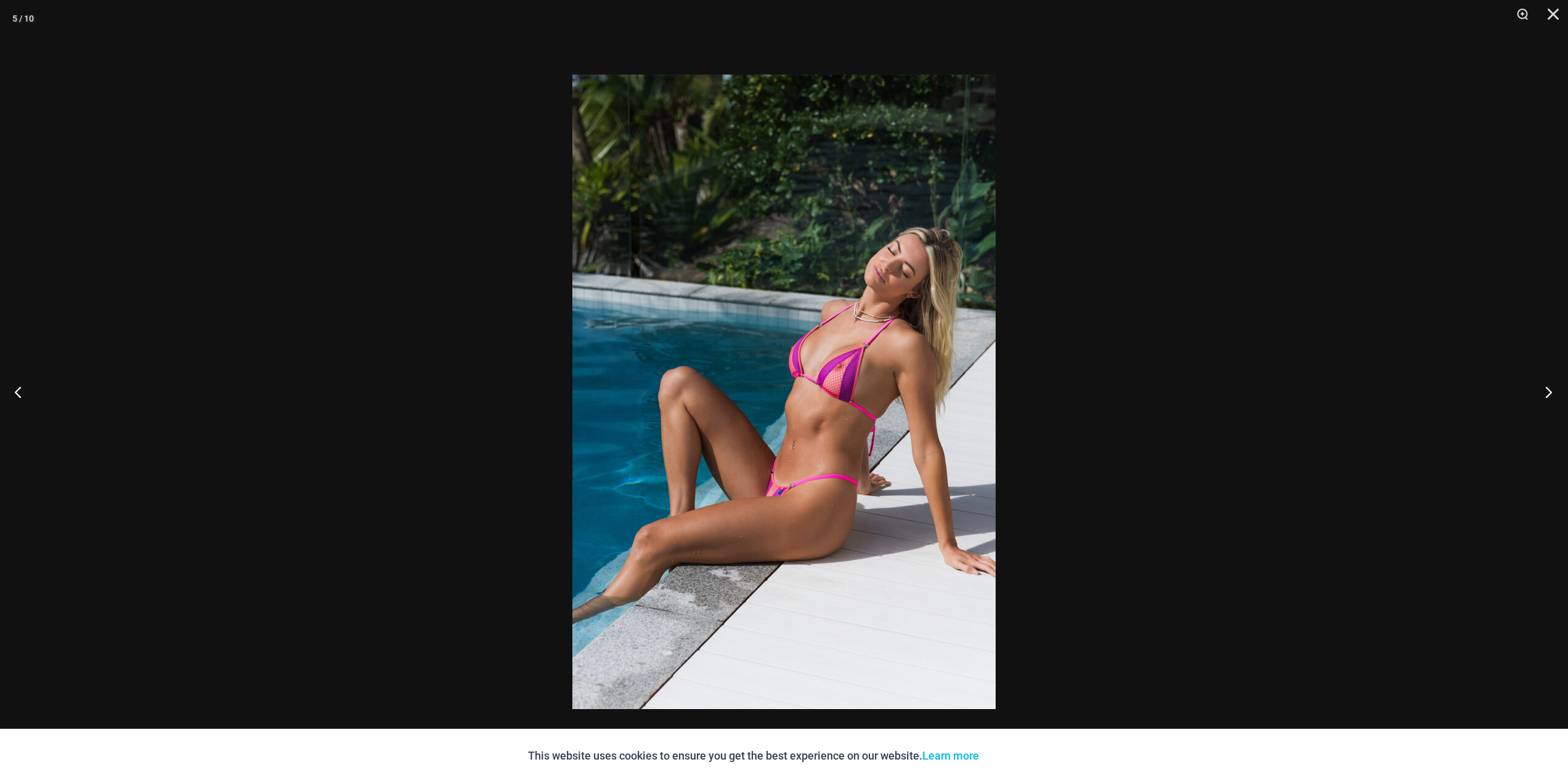
click at [1551, 398] on button "Next" at bounding box center [1544, 392] width 46 height 62
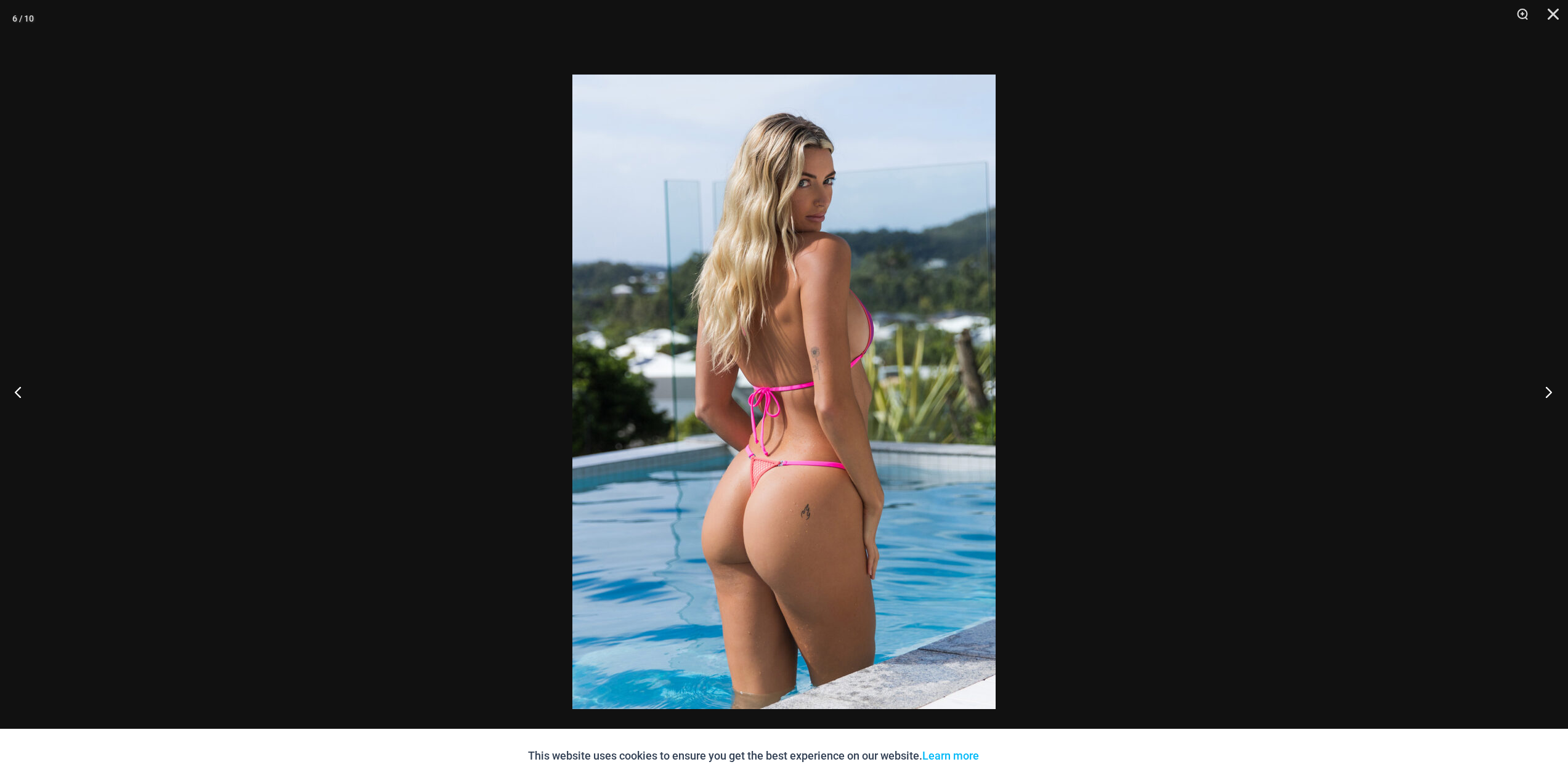
click at [1551, 398] on button "Next" at bounding box center [1544, 392] width 46 height 62
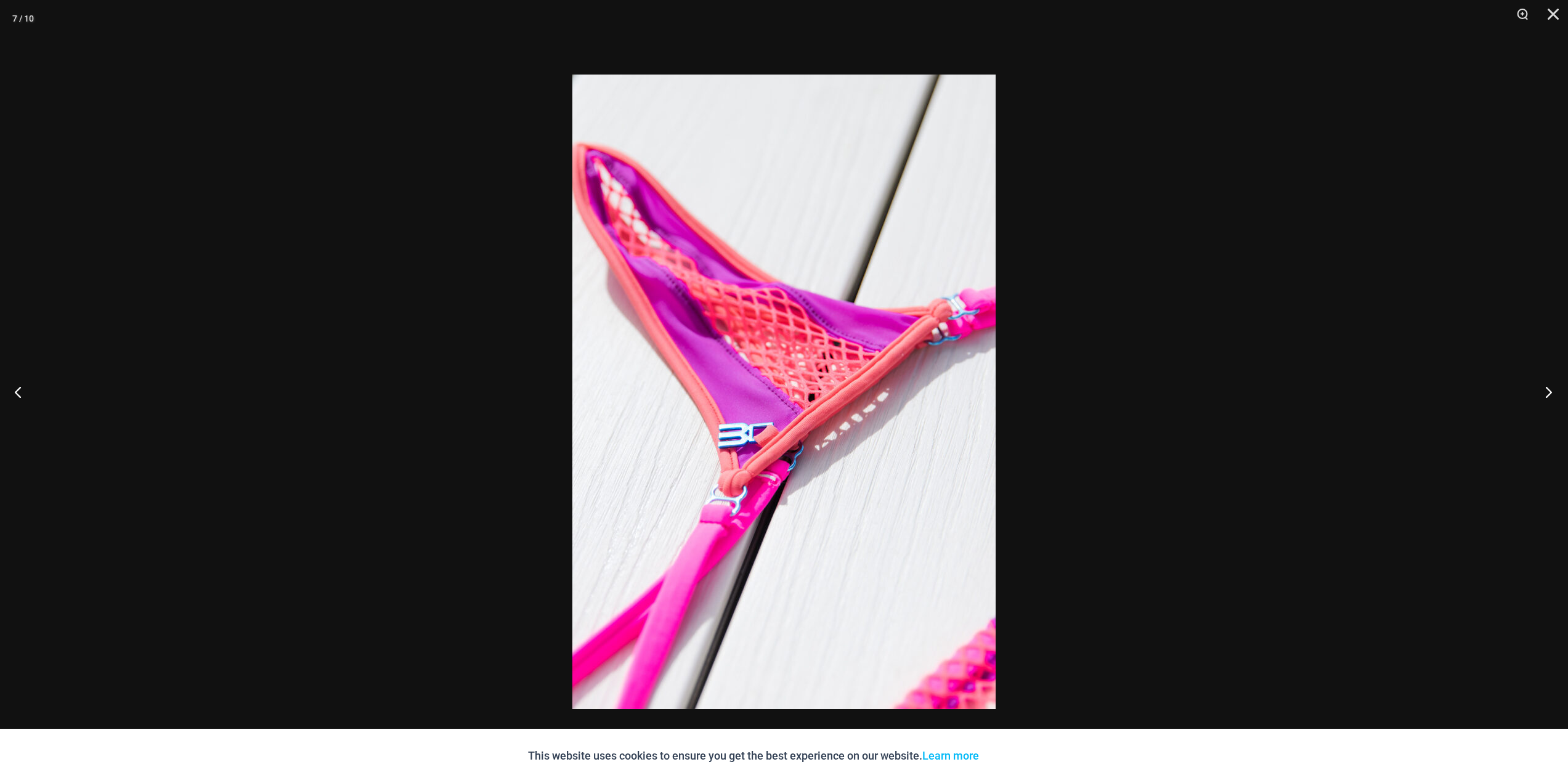
click at [1551, 398] on button "Next" at bounding box center [1544, 392] width 46 height 62
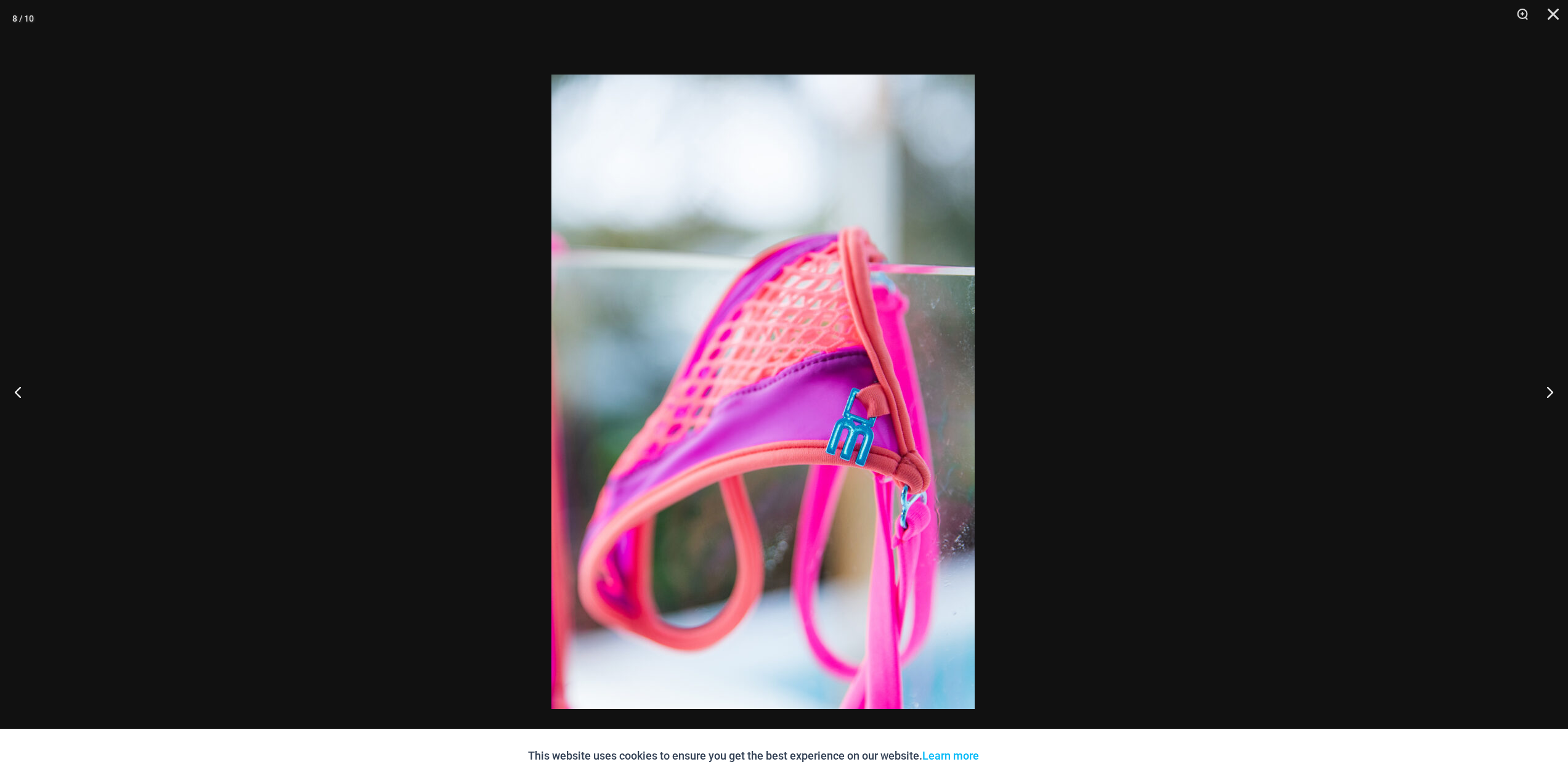
click at [313, 341] on div at bounding box center [763, 392] width 1568 height 783
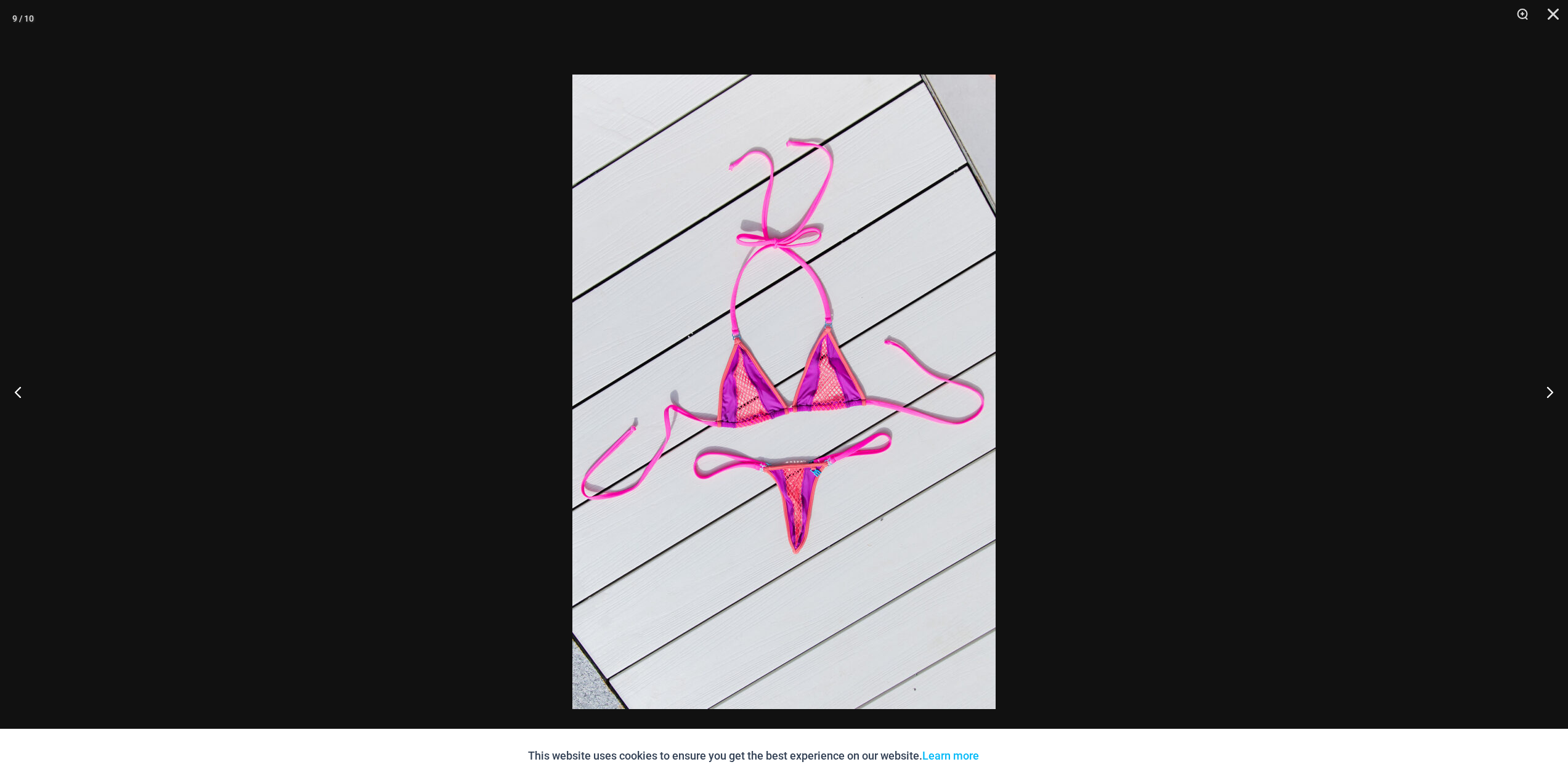
click at [280, 324] on div at bounding box center [784, 392] width 1568 height 783
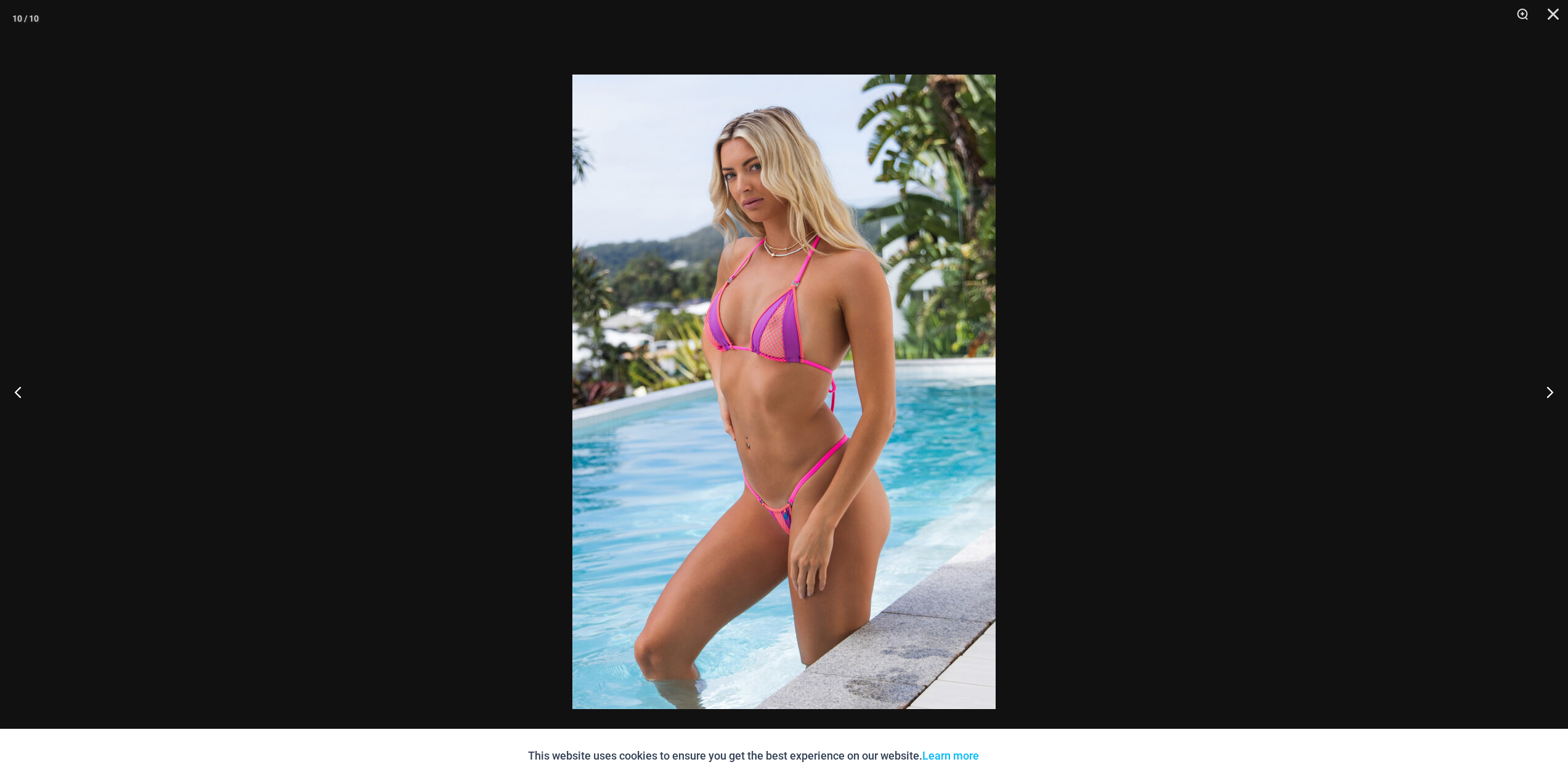
click at [342, 327] on div at bounding box center [784, 392] width 1568 height 783
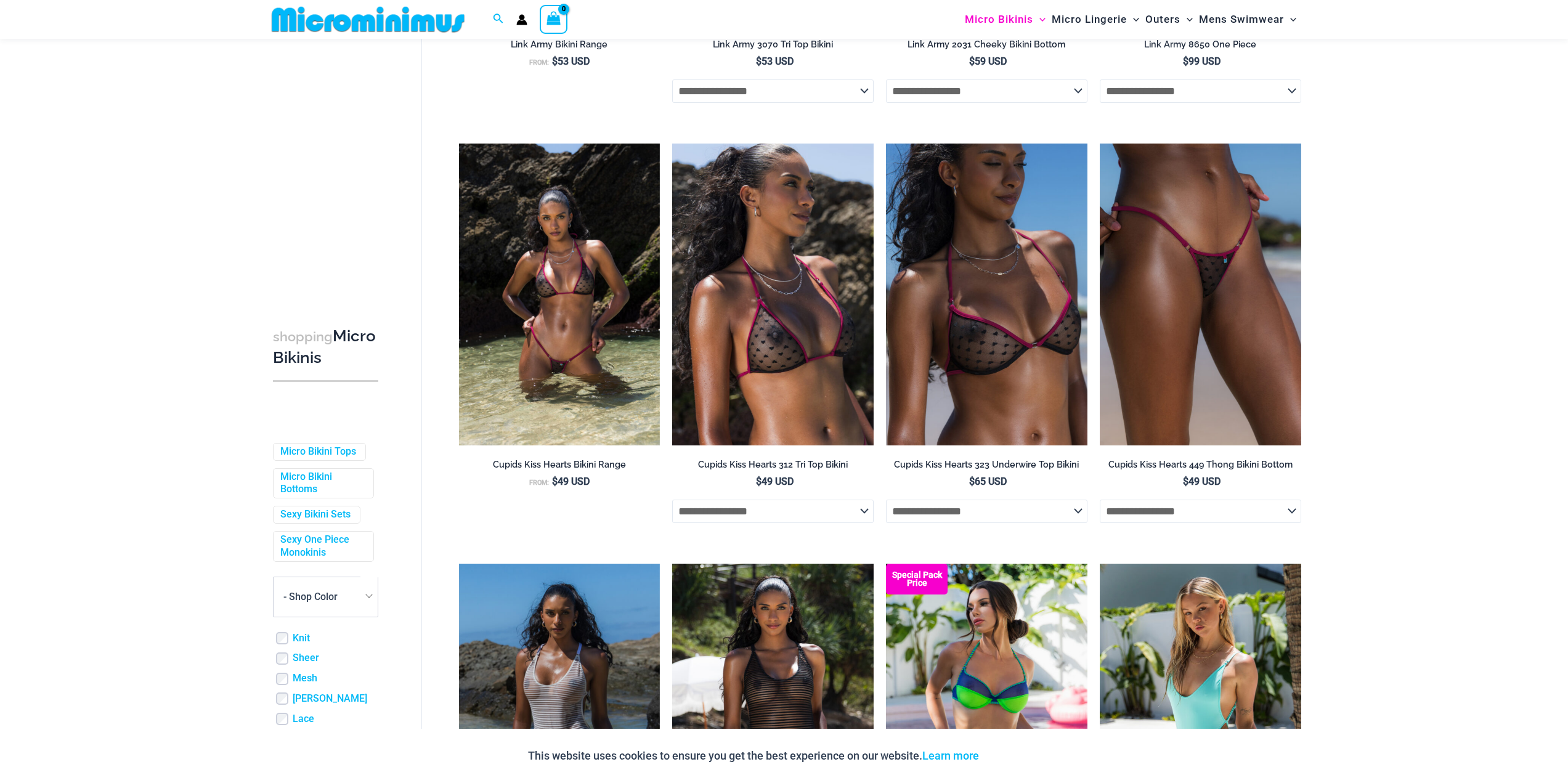
scroll to position [2516, 0]
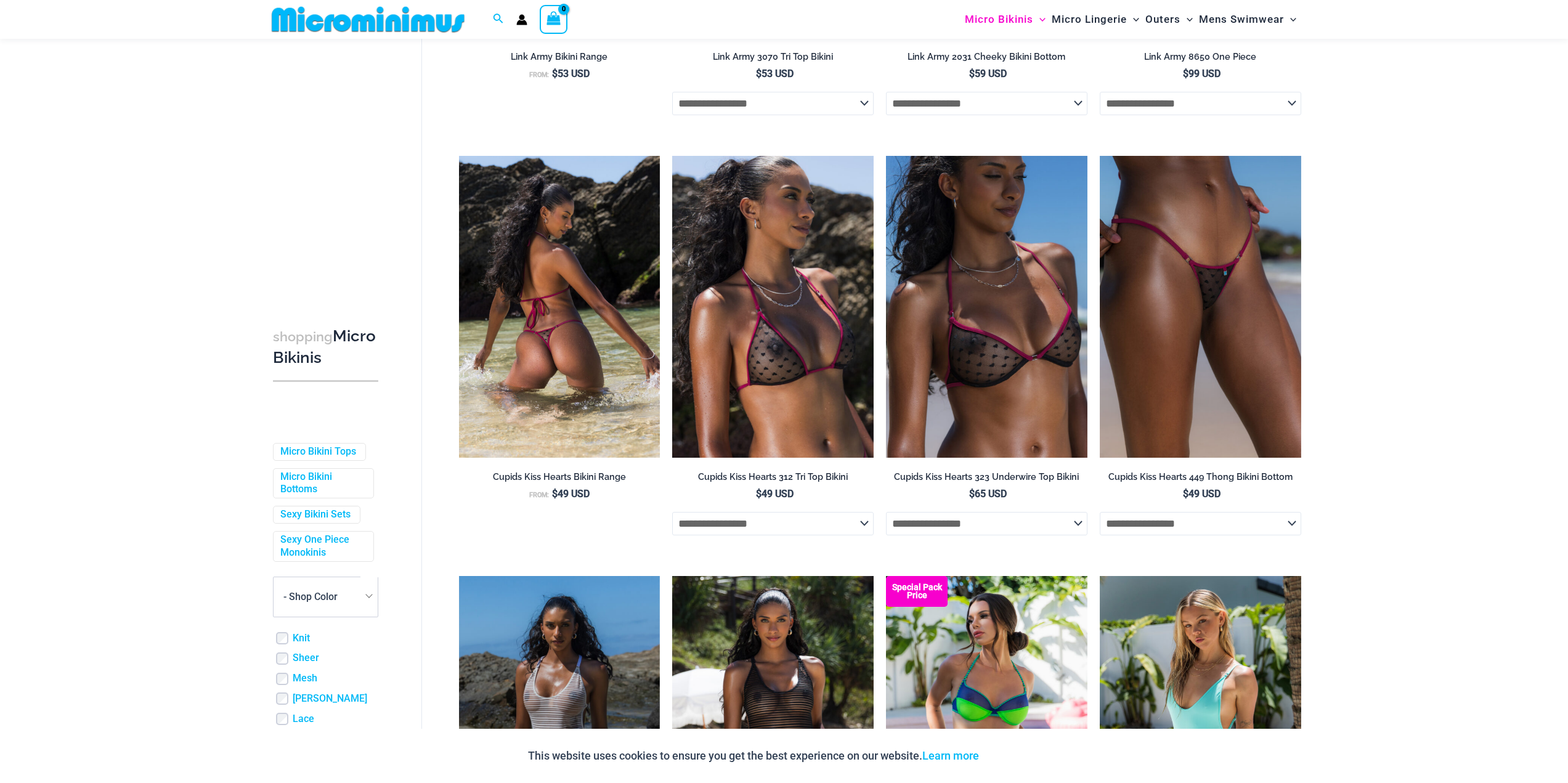
click at [548, 304] on img at bounding box center [559, 307] width 201 height 302
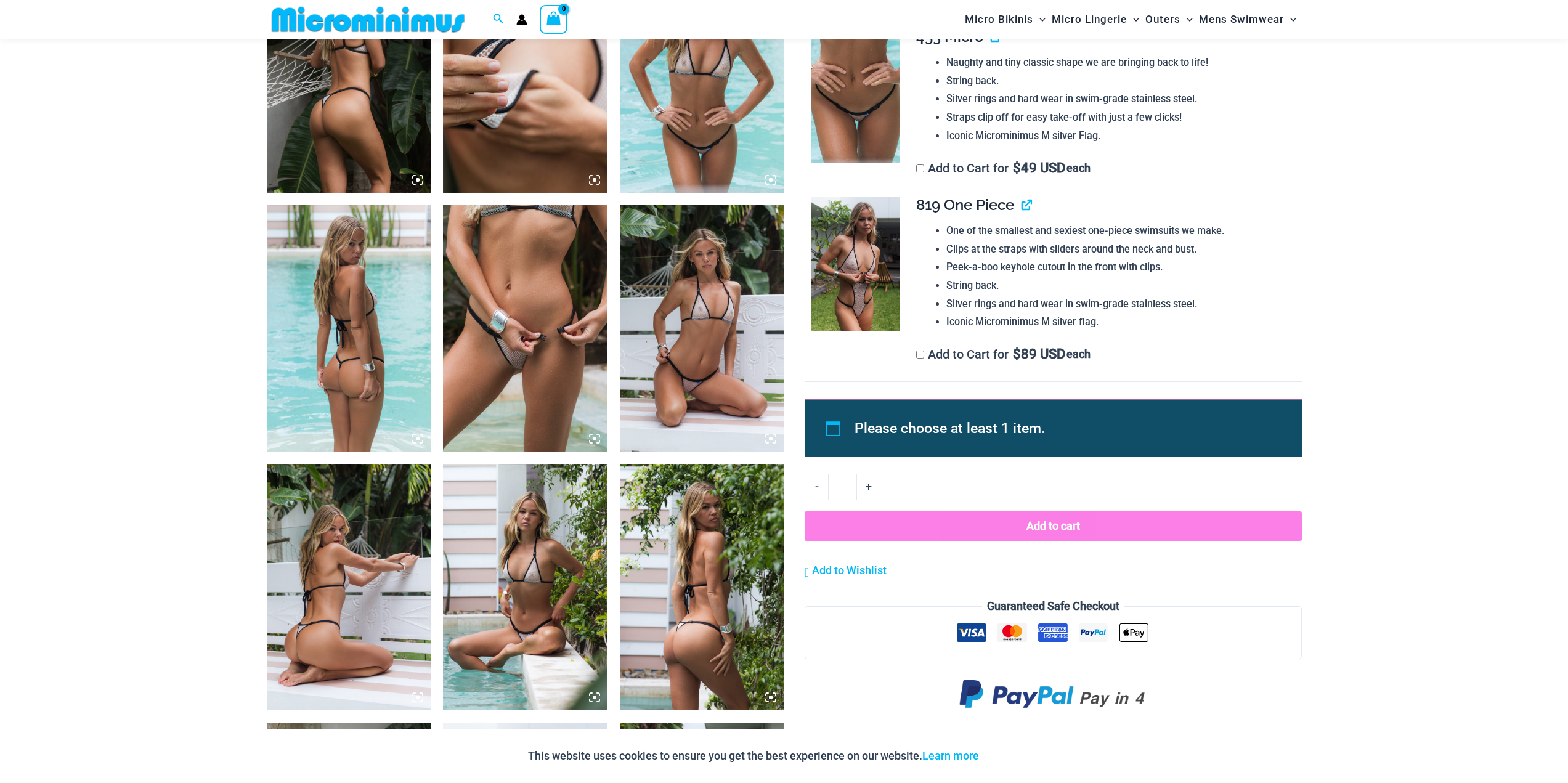
scroll to position [976, 0]
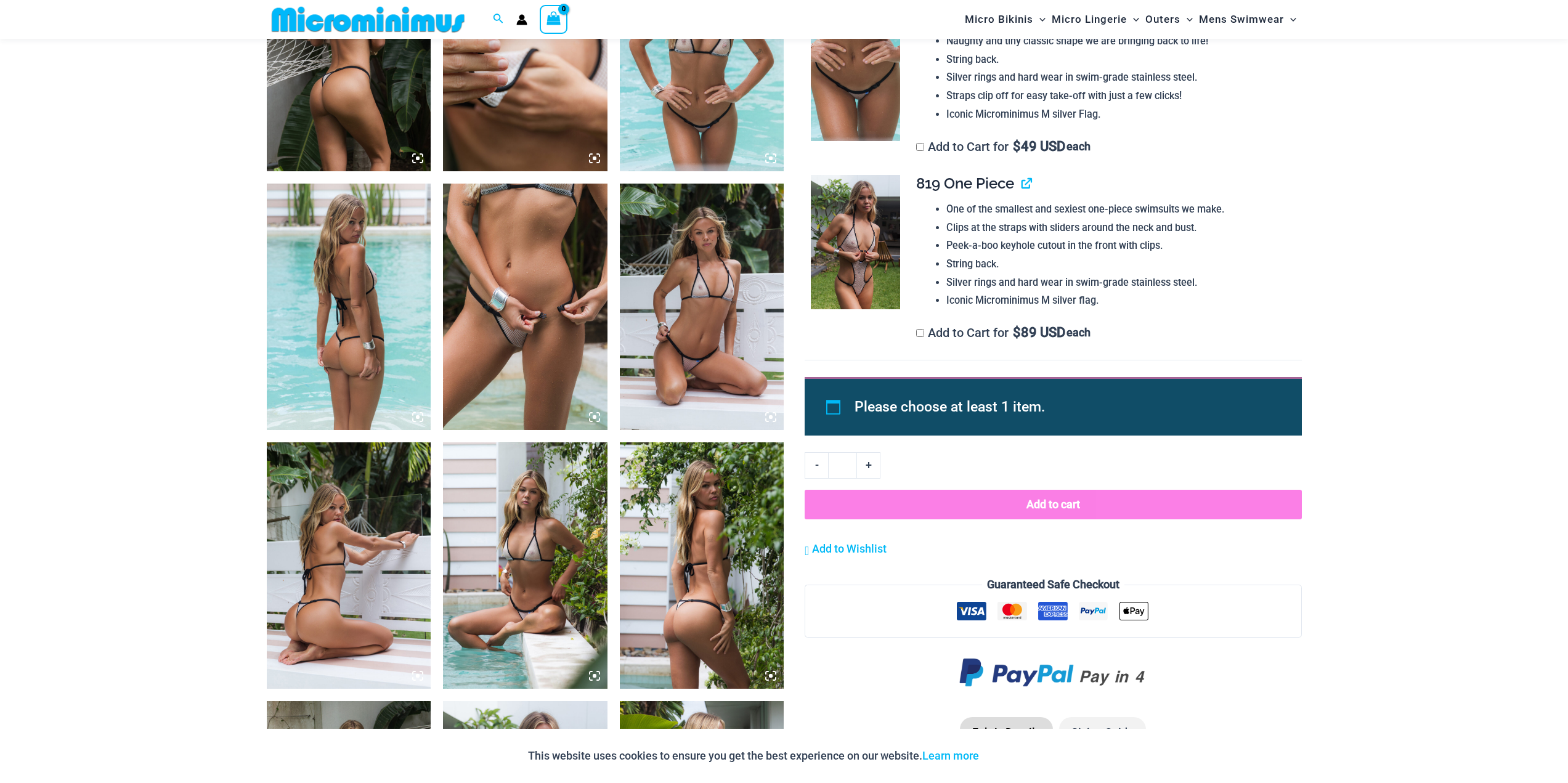
click at [571, 358] on img at bounding box center [525, 306] width 164 height 247
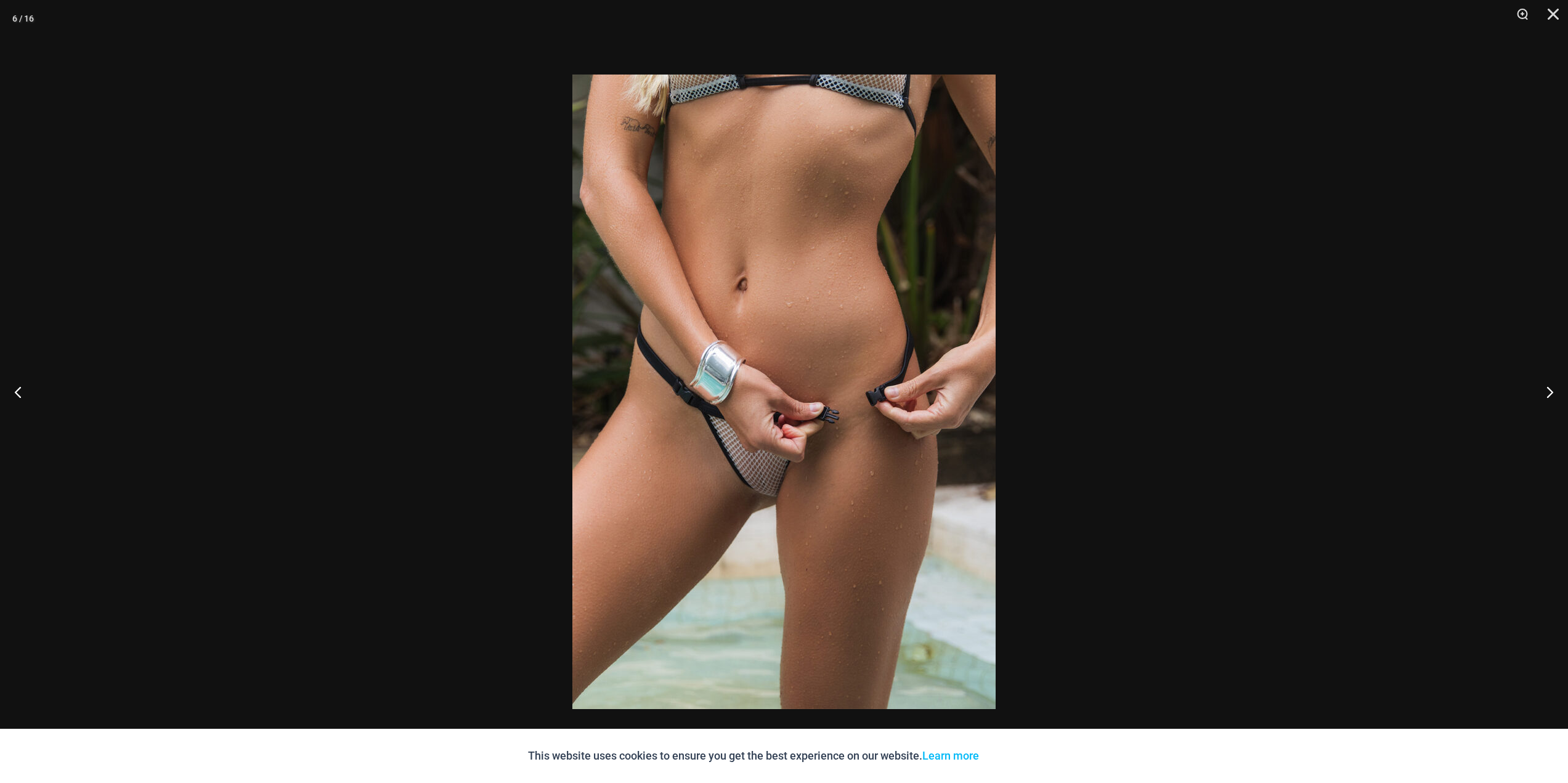
click at [232, 471] on div at bounding box center [784, 392] width 1568 height 783
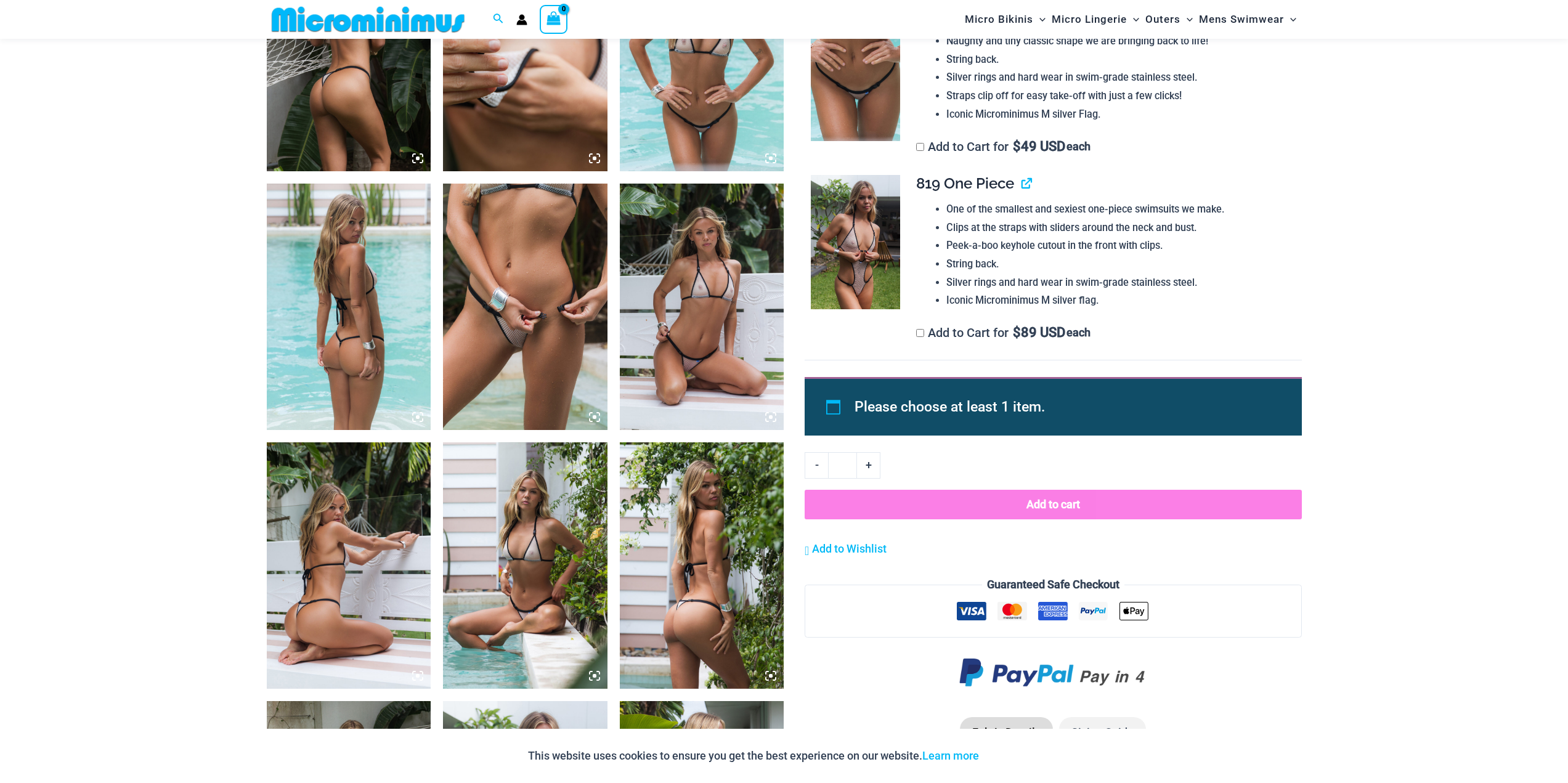
click at [677, 355] on img at bounding box center [702, 306] width 164 height 247
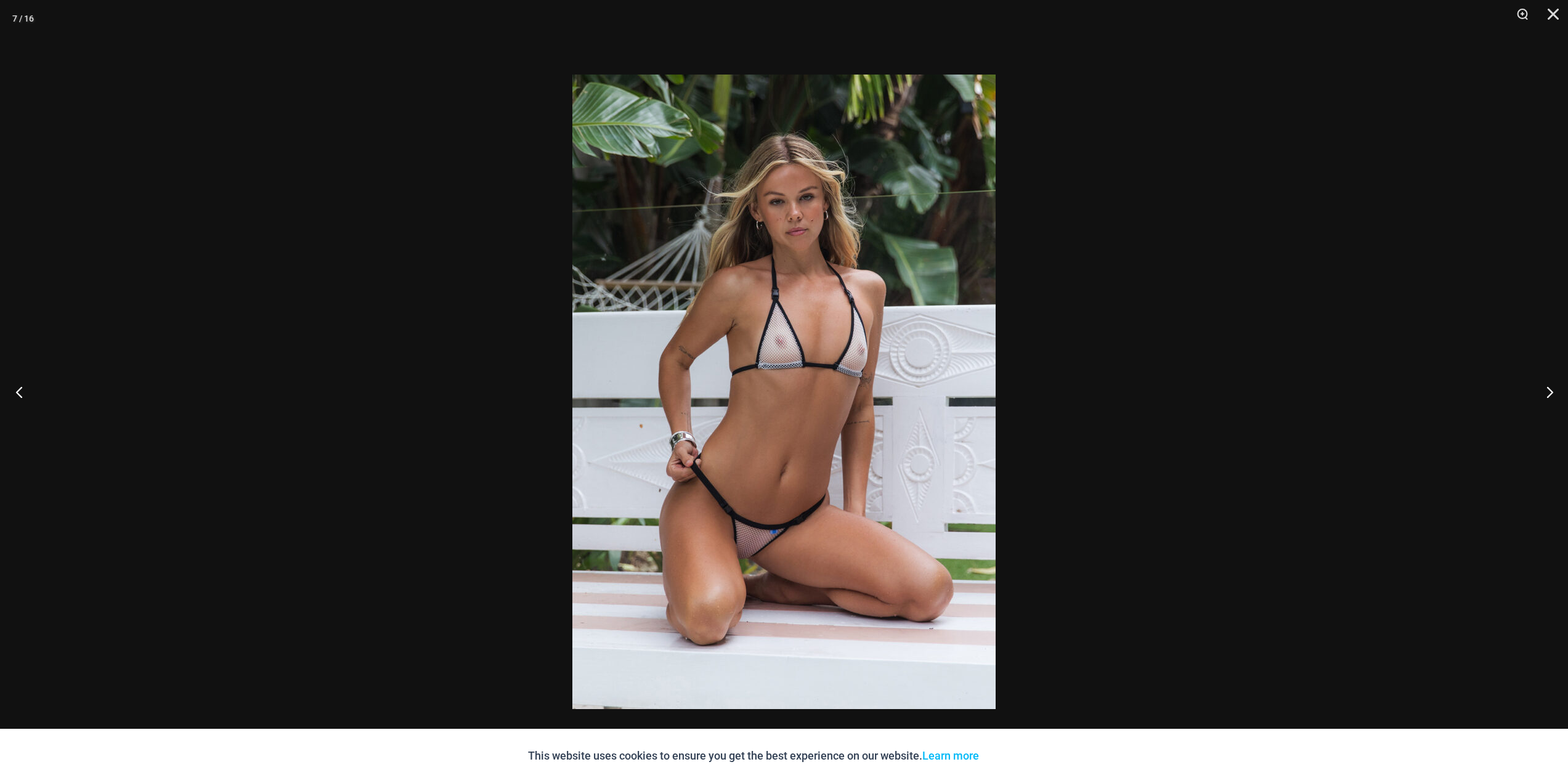
click at [0, 385] on button "Previous" at bounding box center [23, 392] width 46 height 62
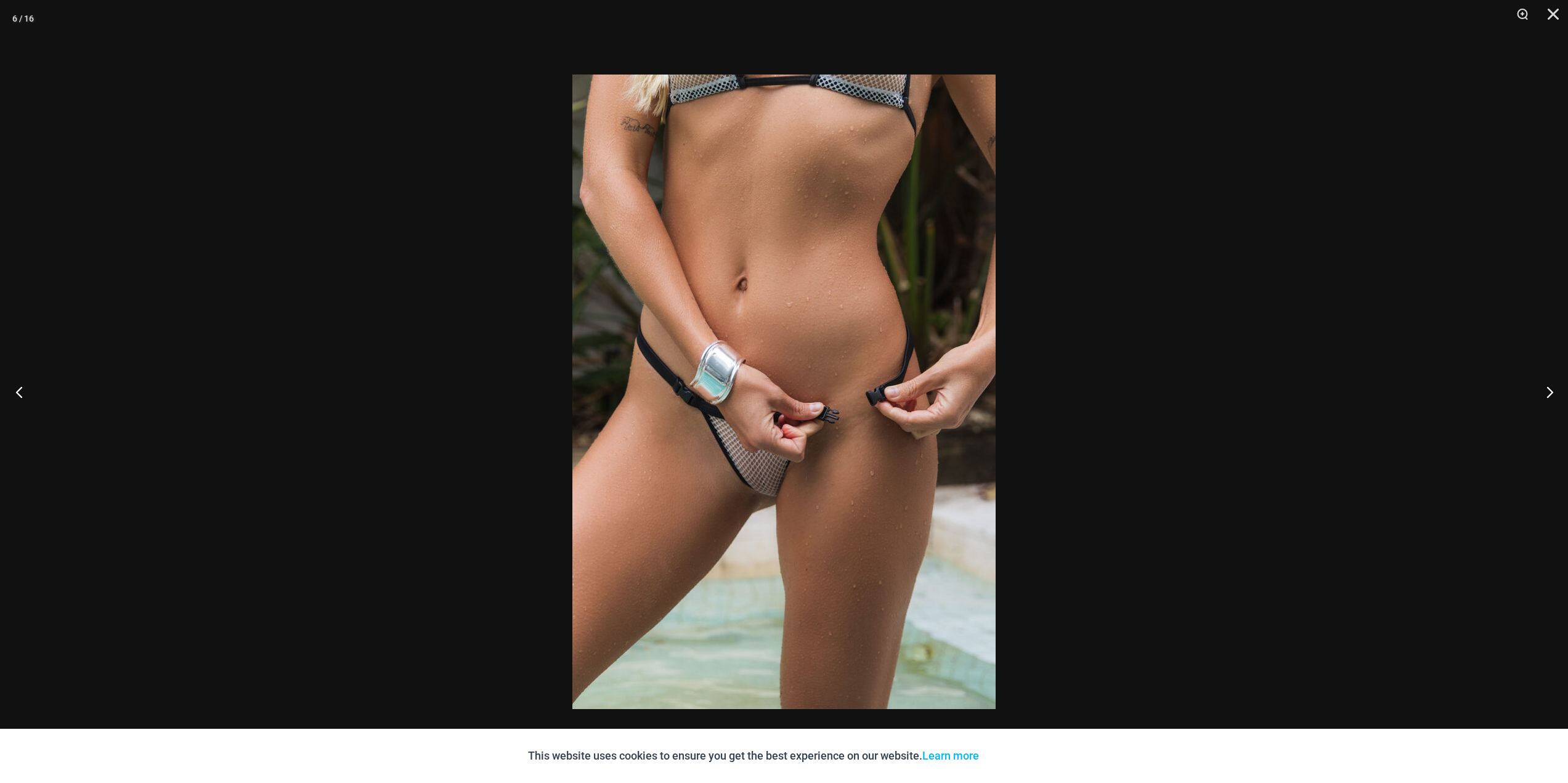
click at [28, 378] on button "Previous" at bounding box center [23, 392] width 46 height 62
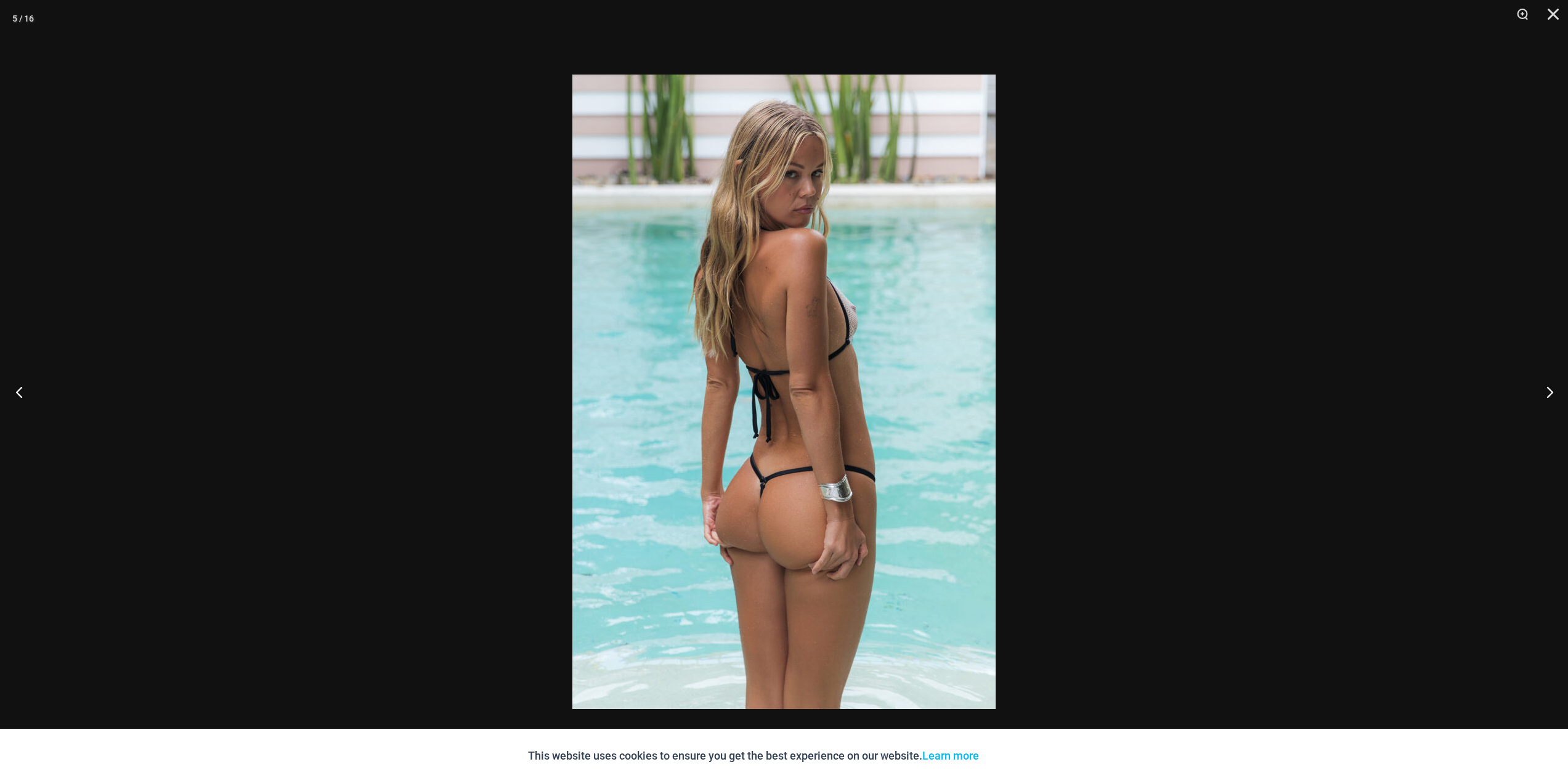
click at [28, 378] on button "Previous" at bounding box center [23, 392] width 46 height 62
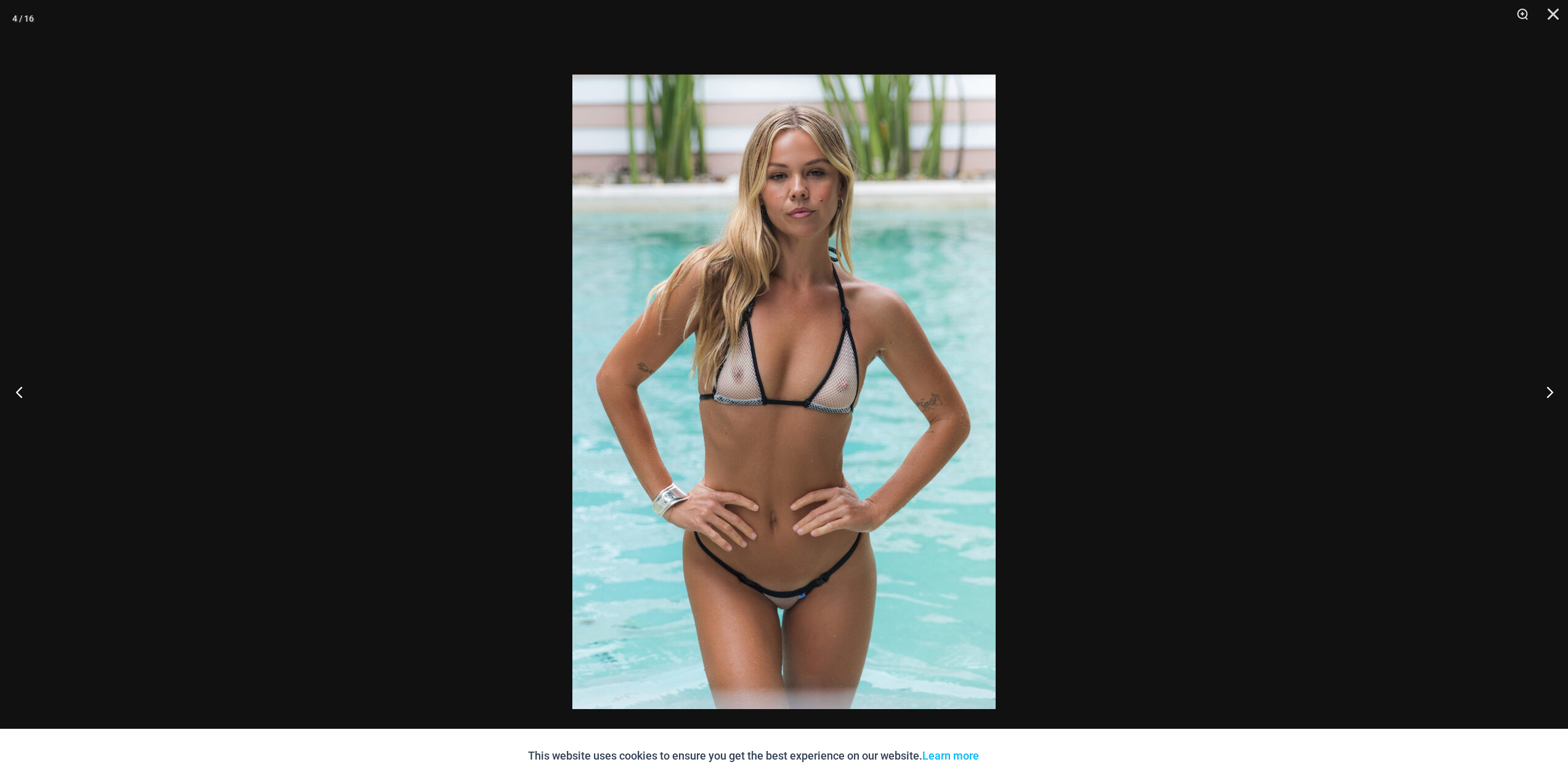
click at [28, 378] on button "Previous" at bounding box center [23, 392] width 46 height 62
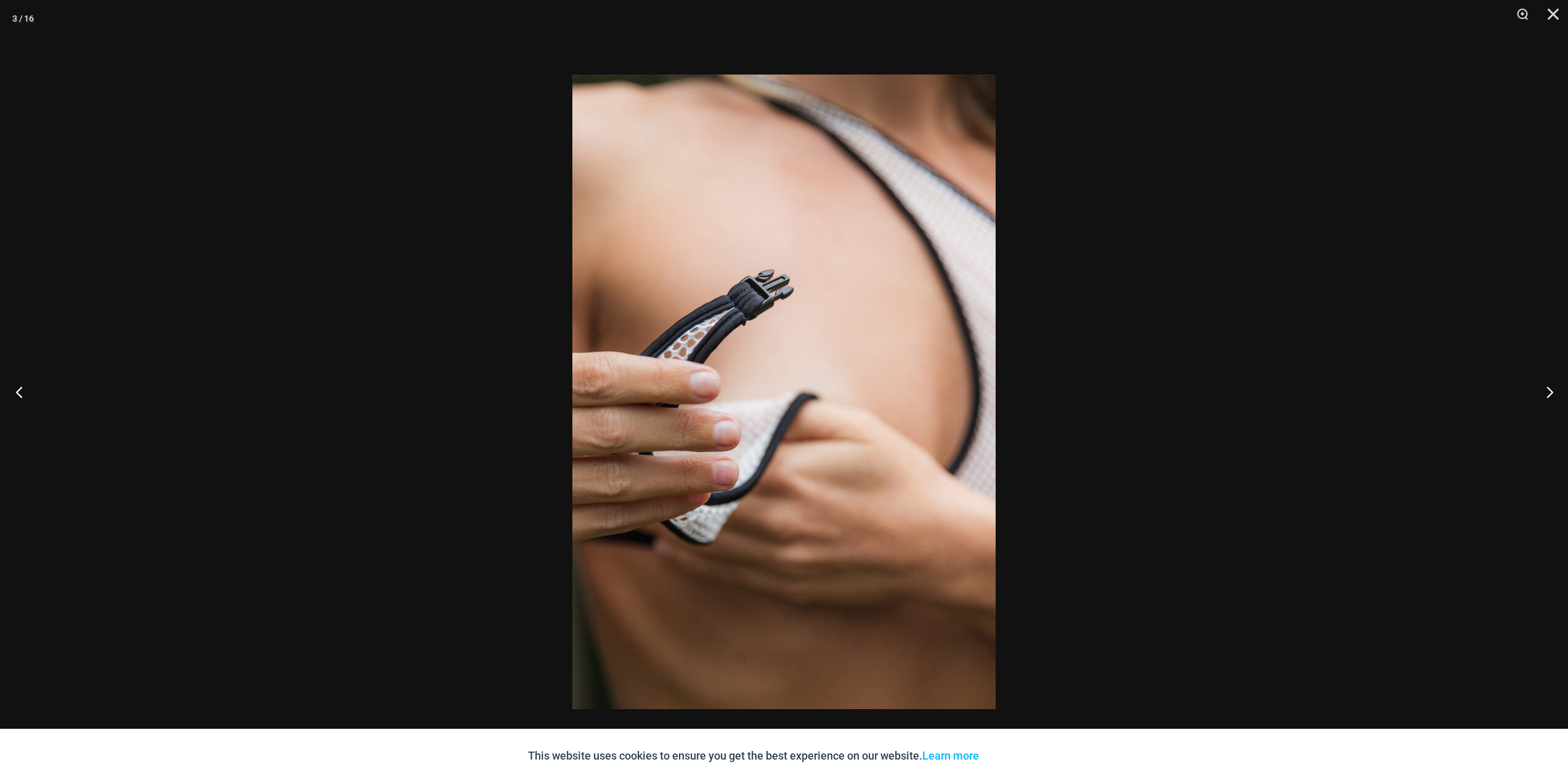
click at [28, 378] on button "Previous" at bounding box center [23, 392] width 46 height 62
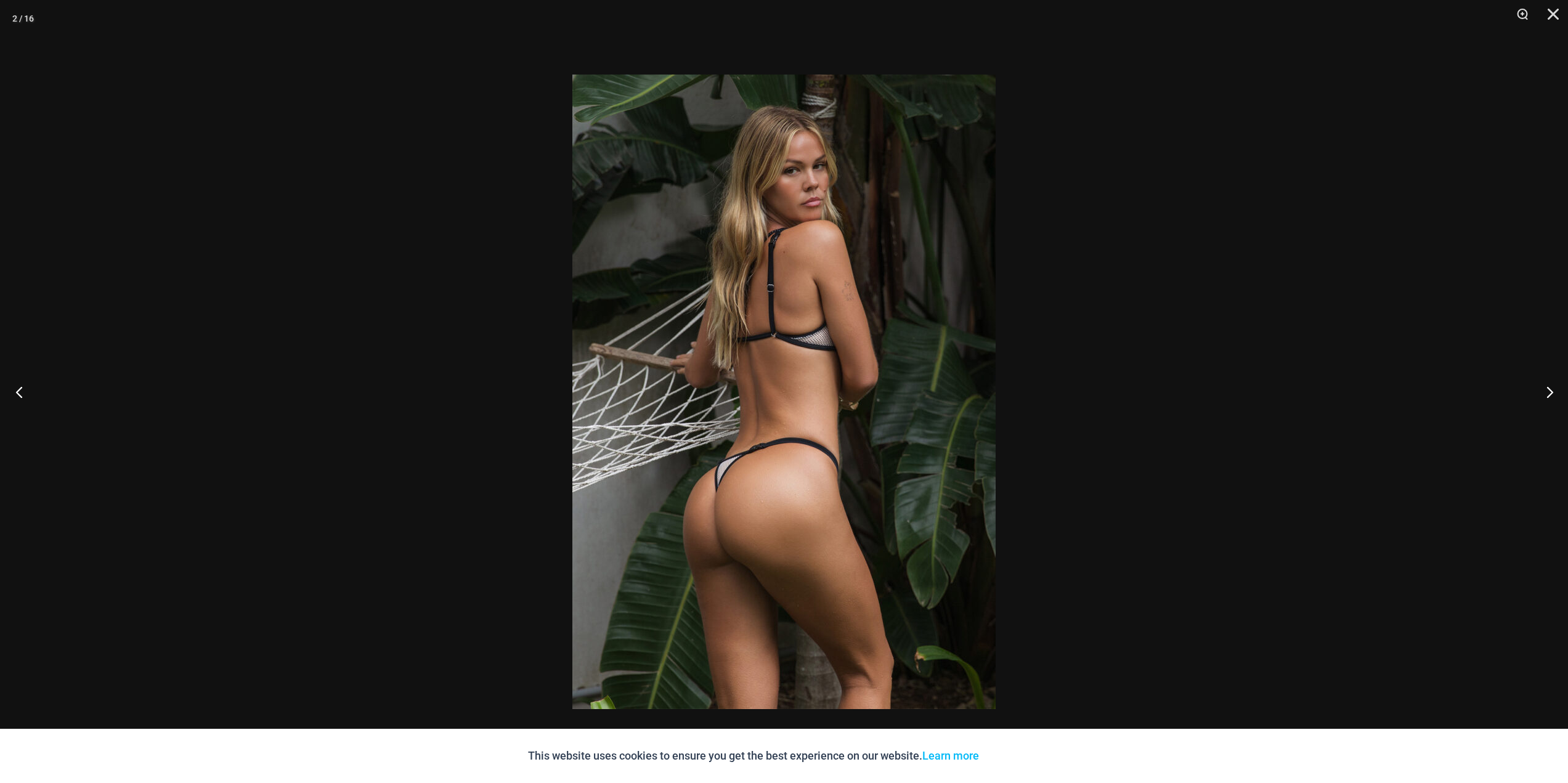
click at [28, 378] on button "Previous" at bounding box center [23, 392] width 46 height 62
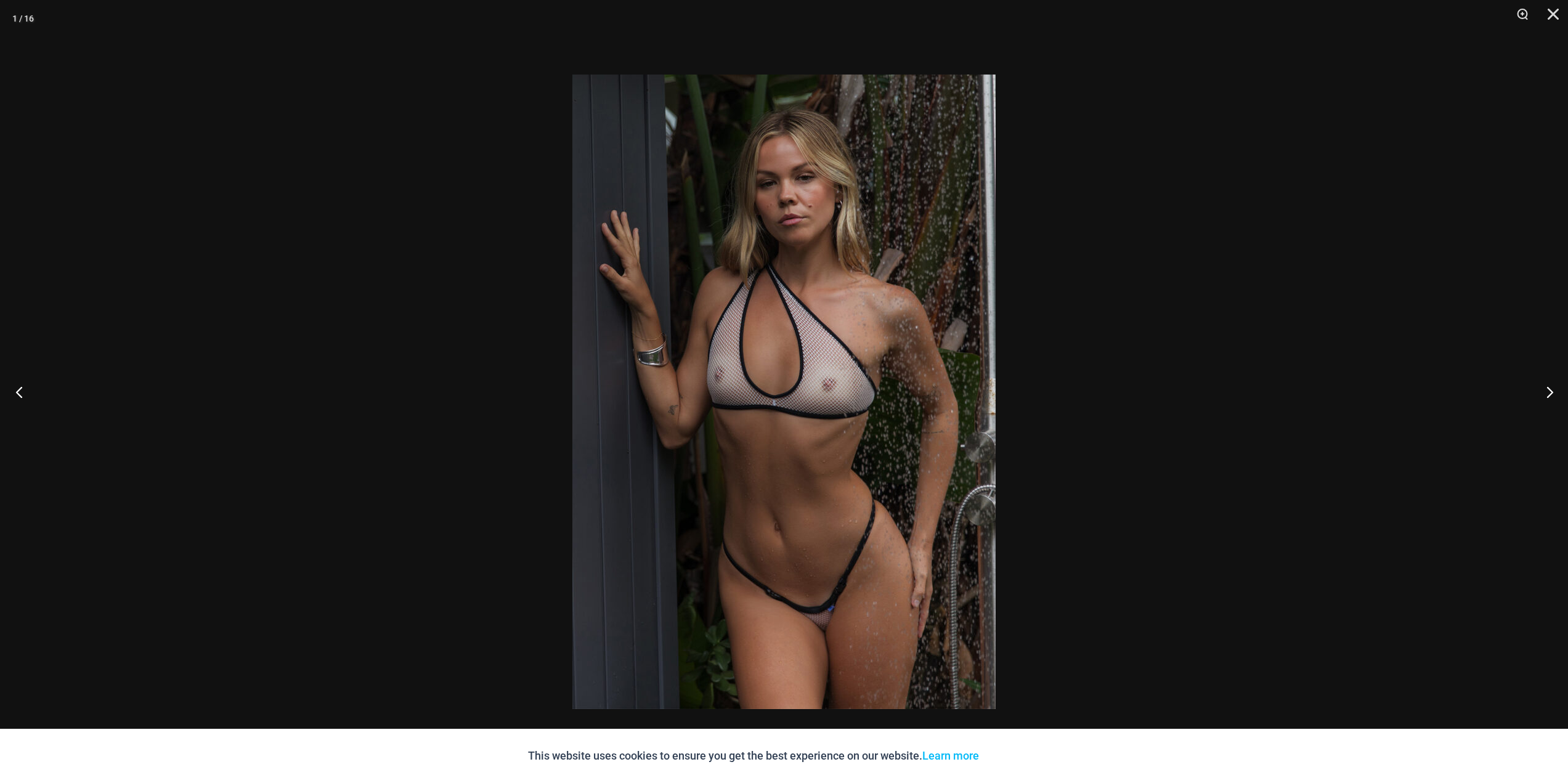
click at [28, 378] on button "Previous" at bounding box center [23, 392] width 46 height 62
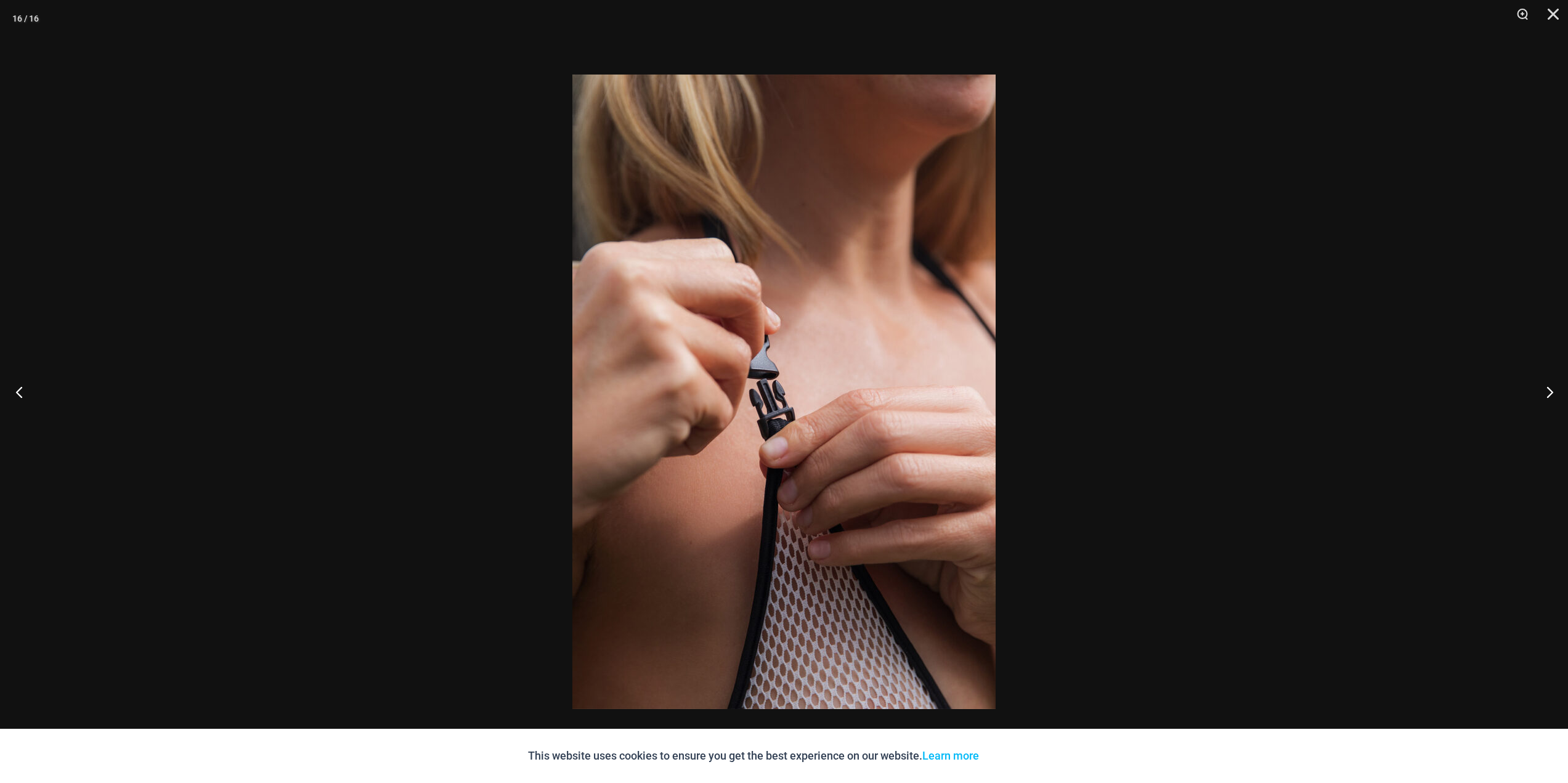
click at [28, 378] on button "Previous" at bounding box center [23, 392] width 46 height 62
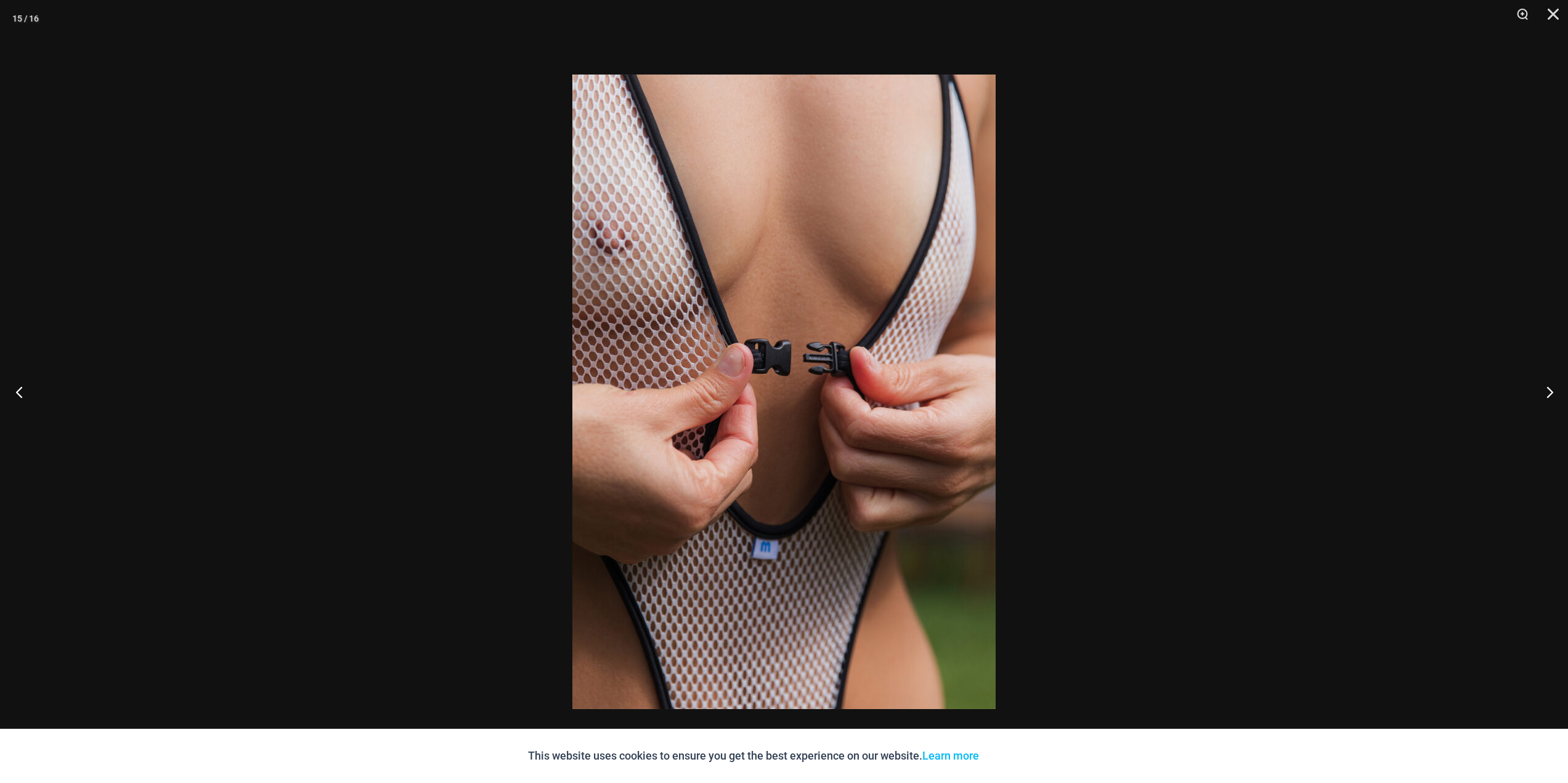
click at [28, 378] on button "Previous" at bounding box center [23, 392] width 46 height 62
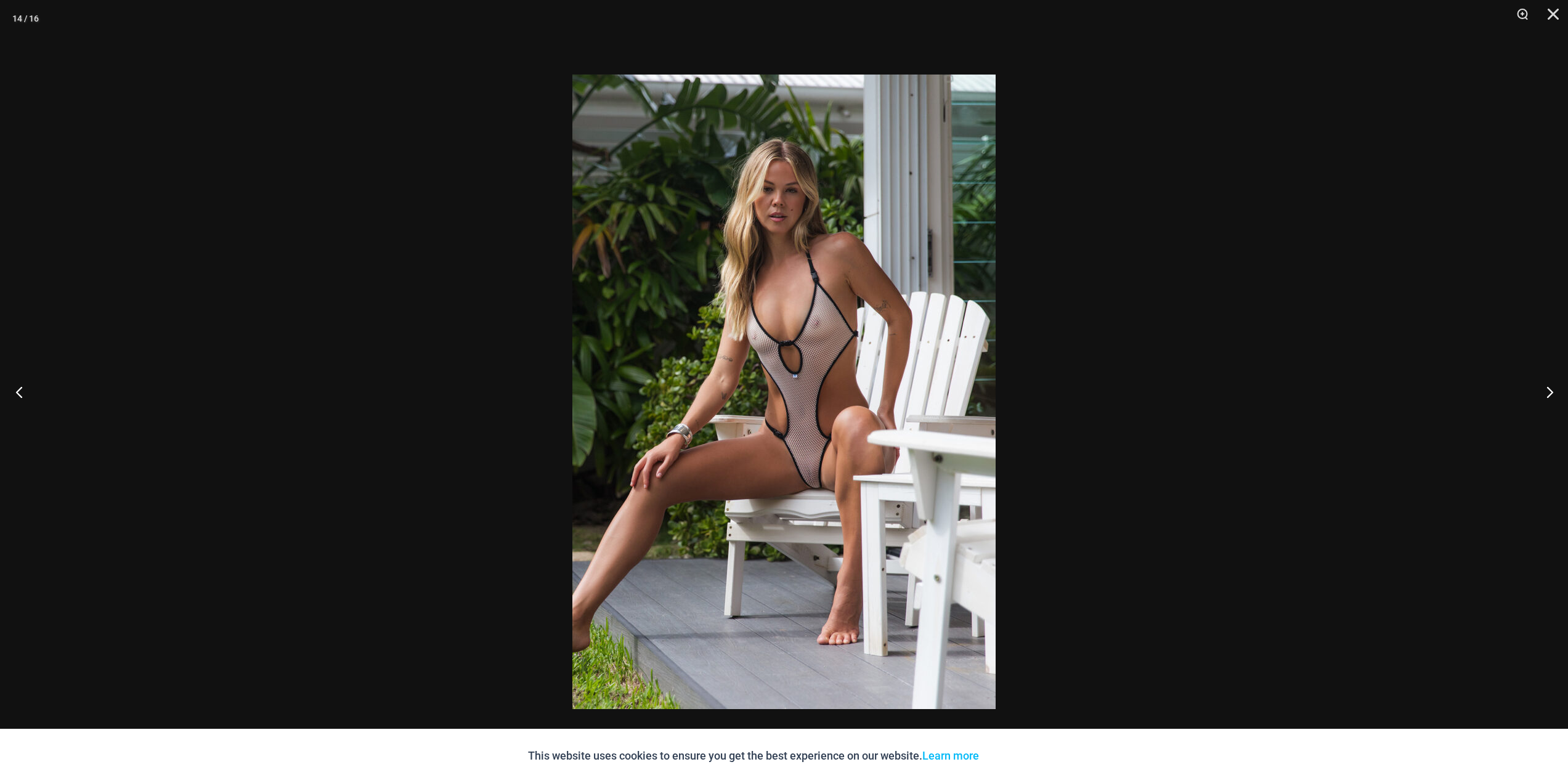
click at [28, 378] on button "Previous" at bounding box center [23, 392] width 46 height 62
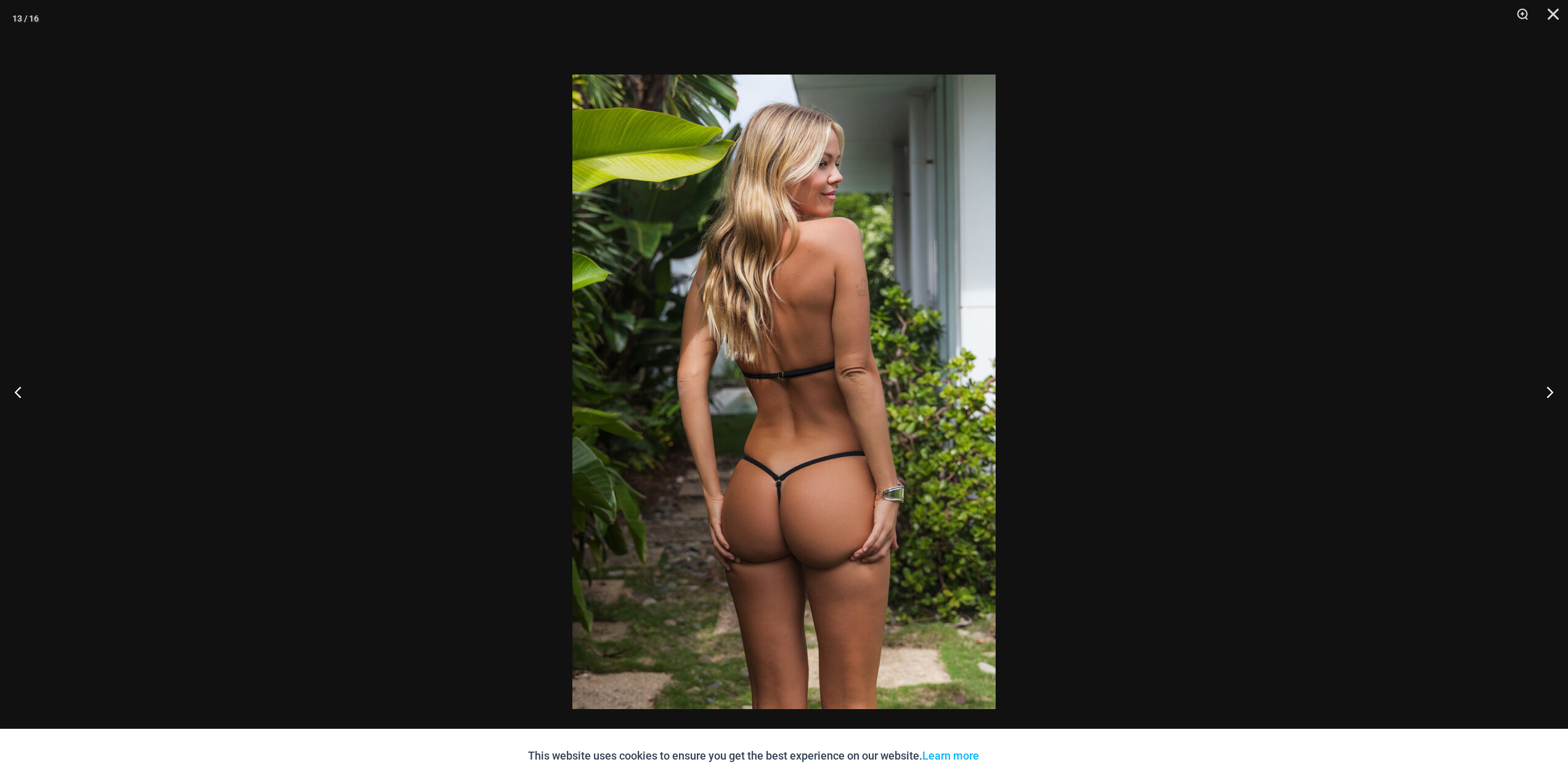
click at [161, 348] on div at bounding box center [784, 392] width 1568 height 783
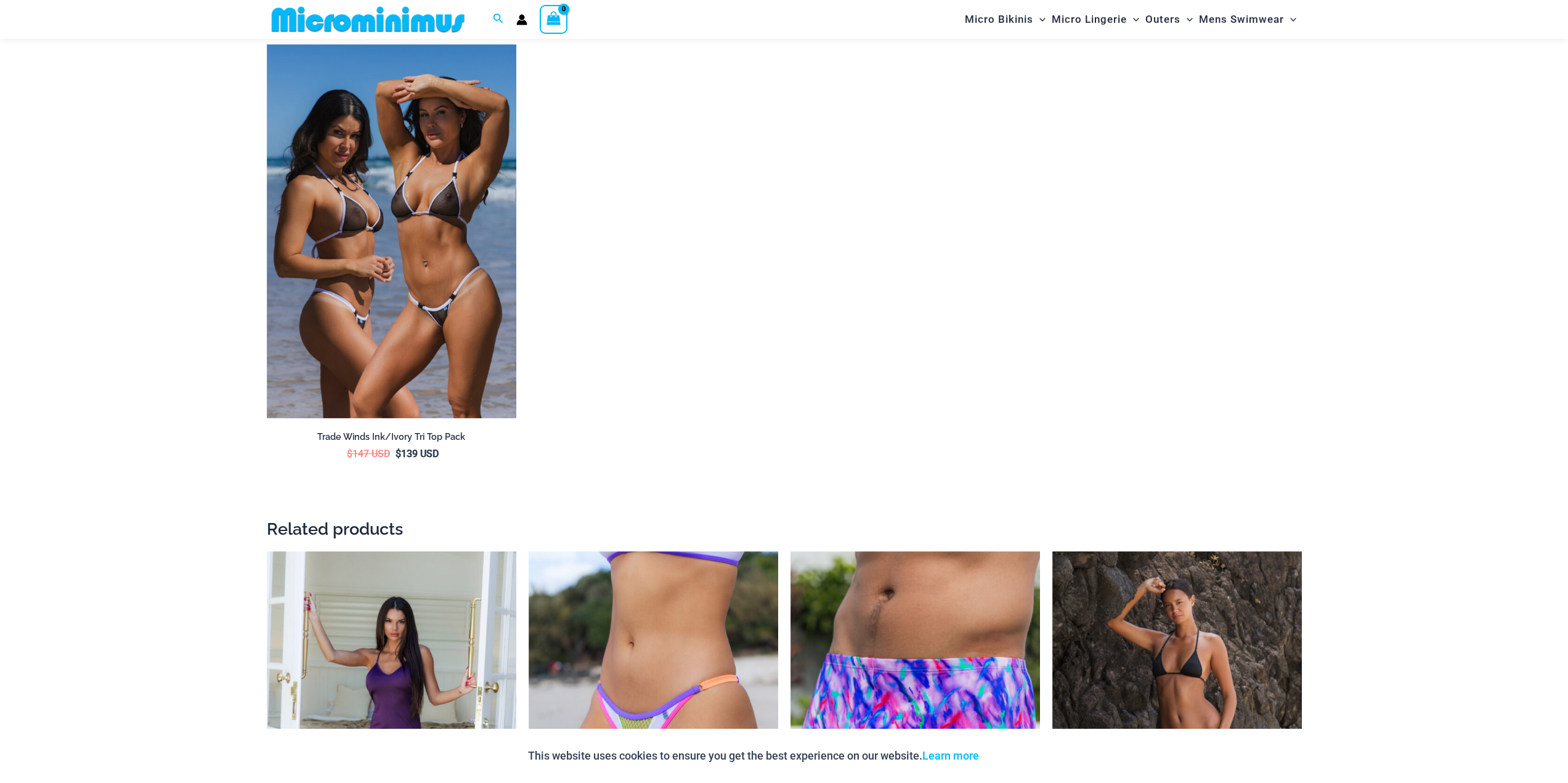
scroll to position [2947, 0]
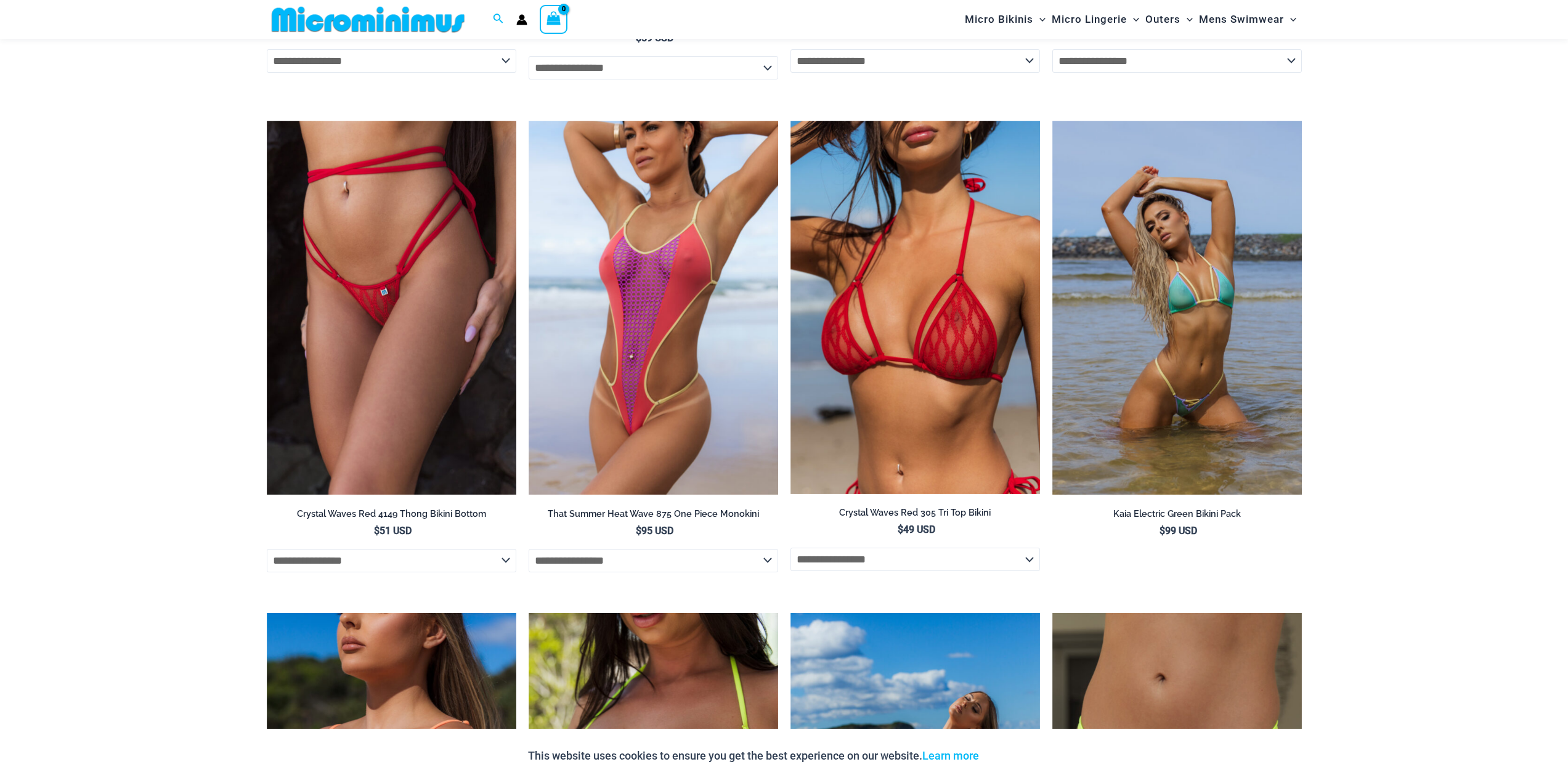
scroll to position [3563, 0]
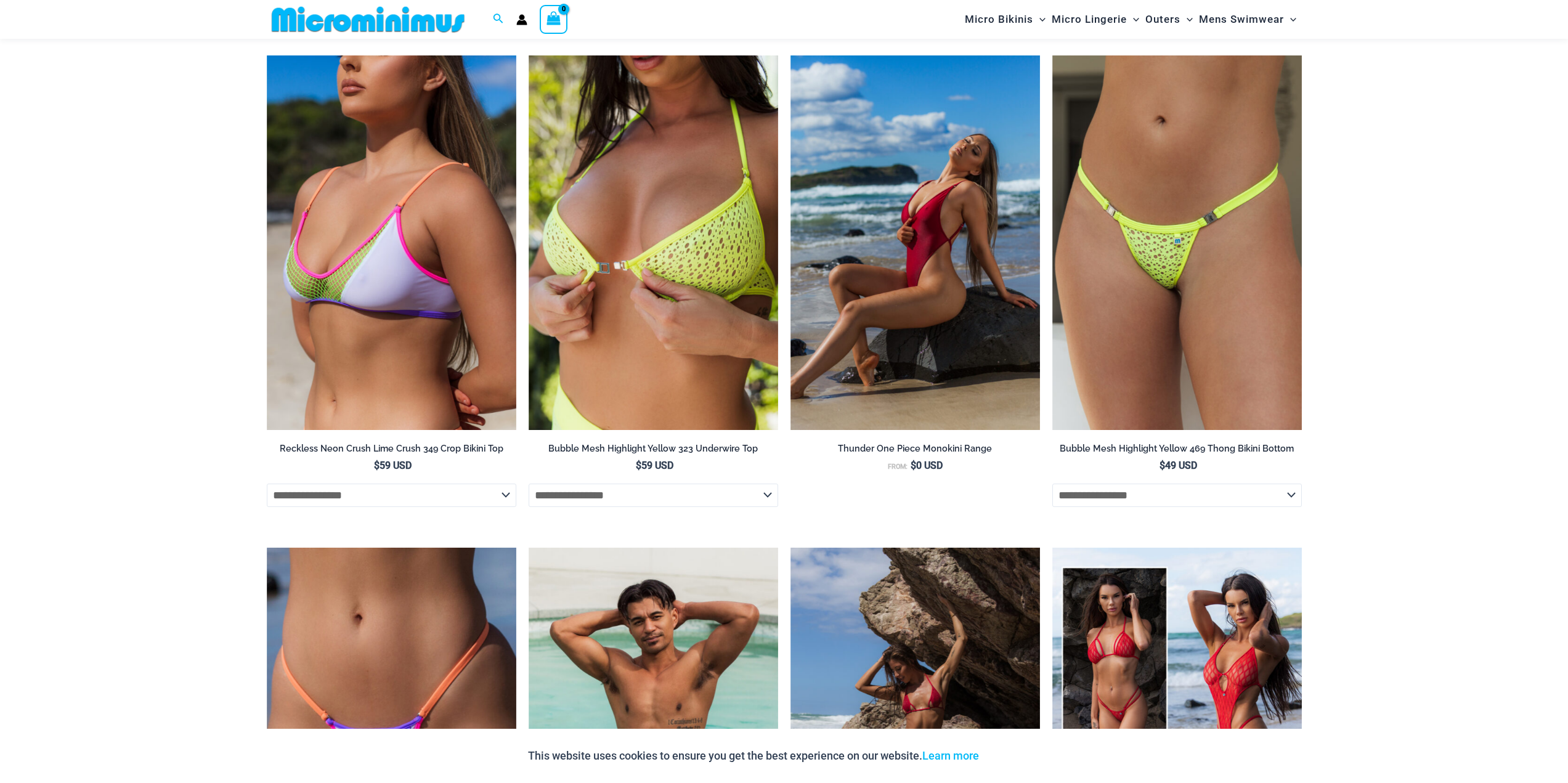
scroll to position [0, 0]
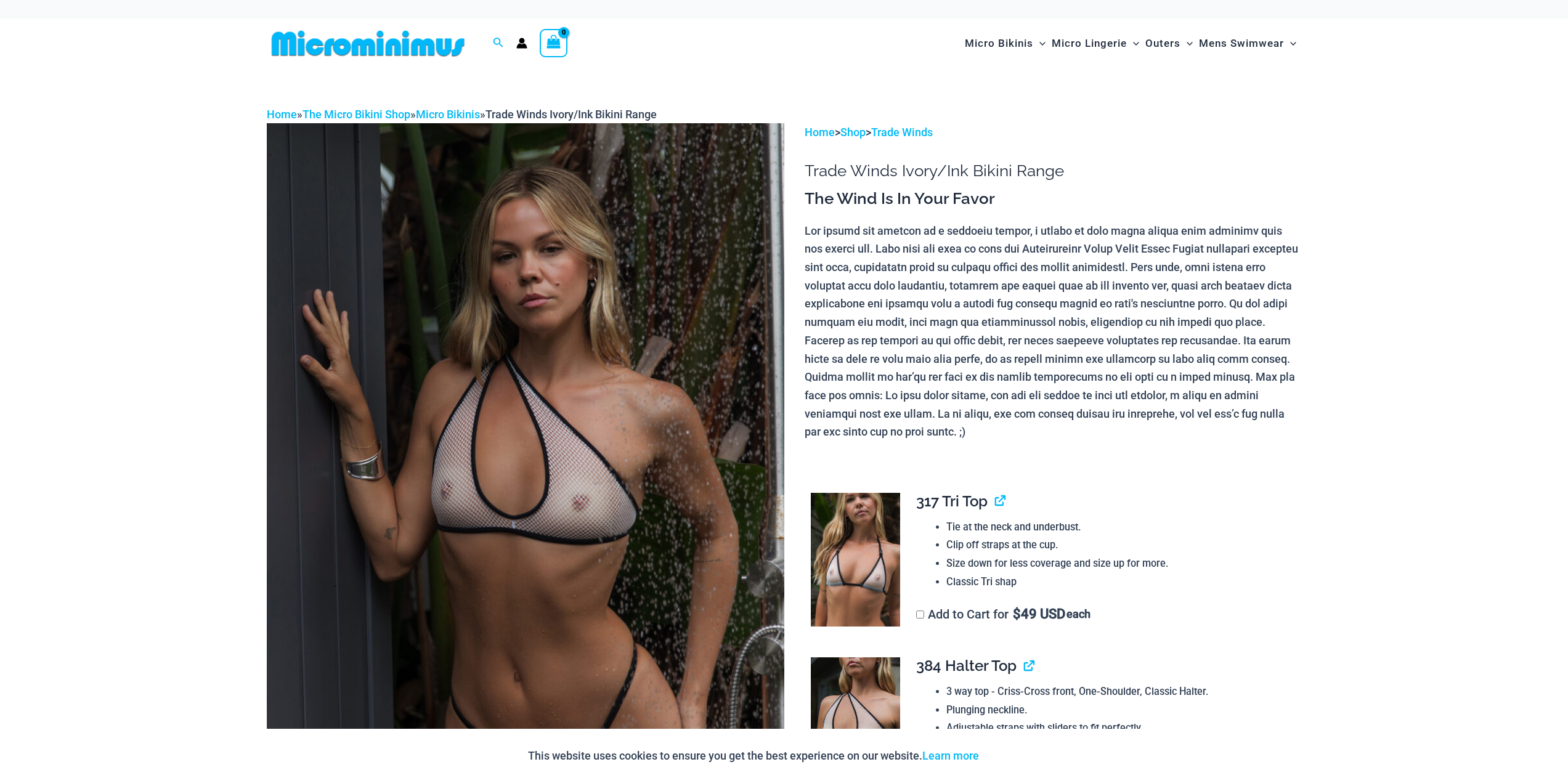
drag, startPoint x: 98, startPoint y: 579, endPoint x: 118, endPoint y: 110, distance: 469.4
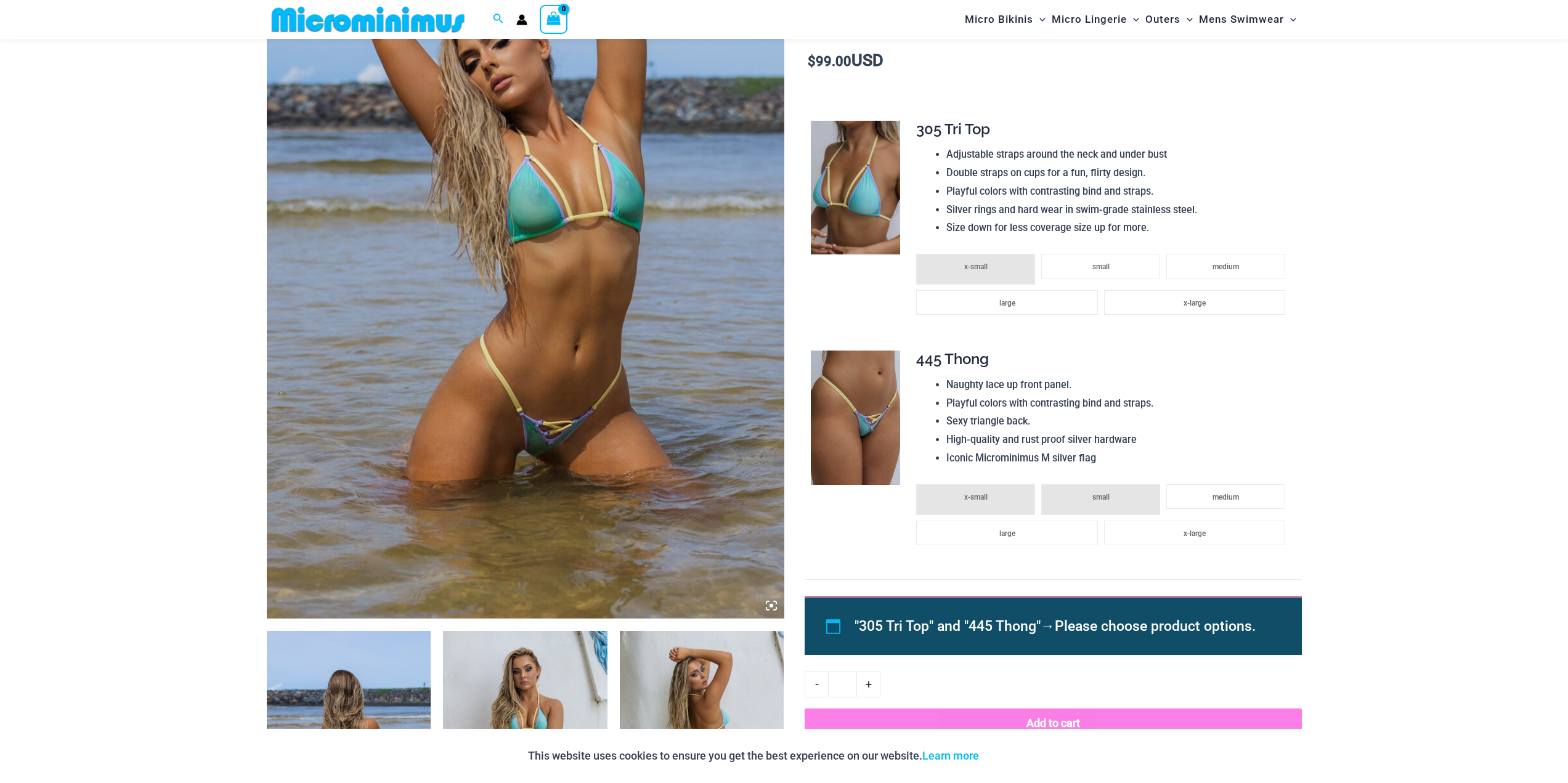
scroll to position [175, 0]
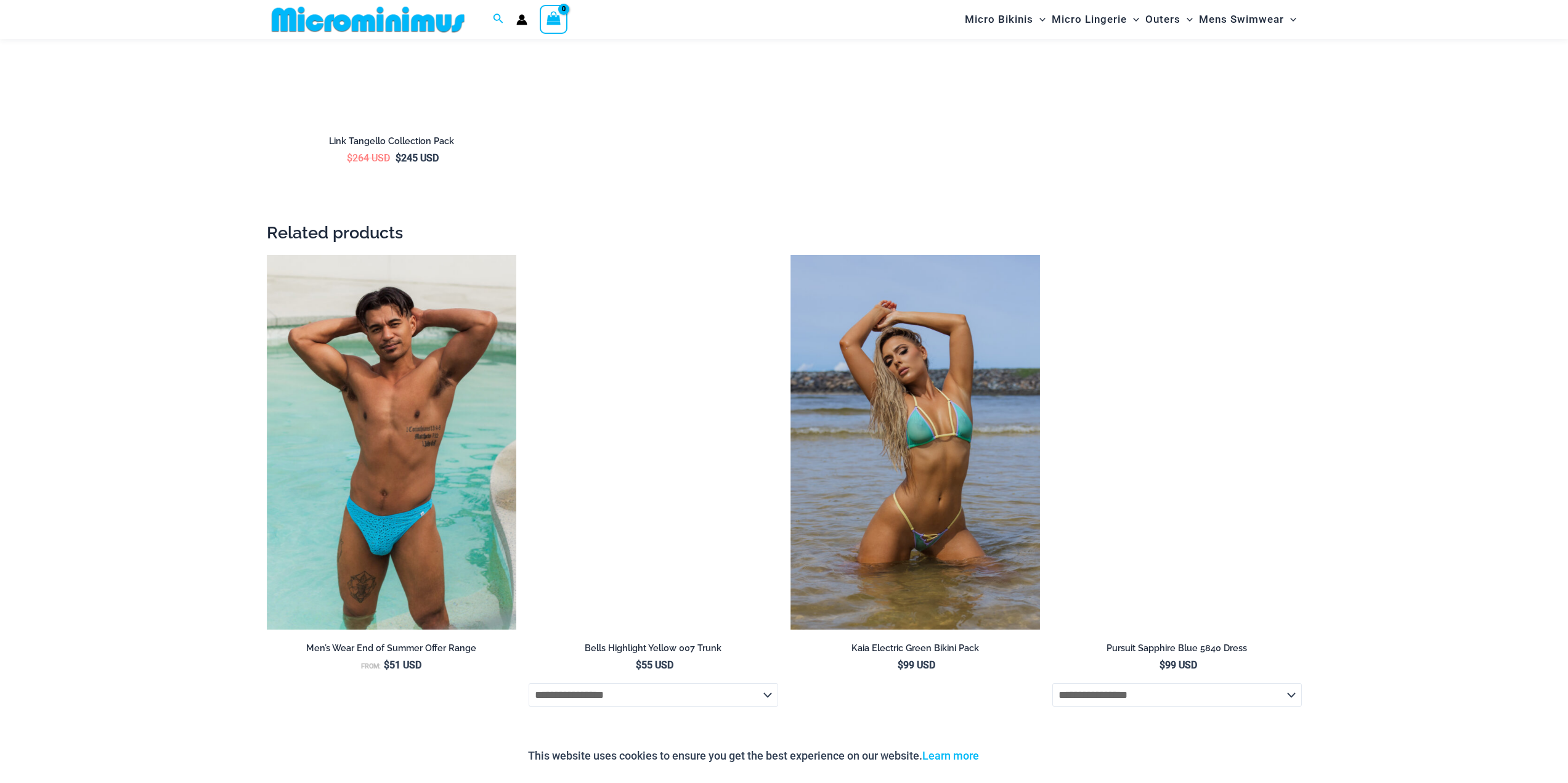
scroll to position [2639, 0]
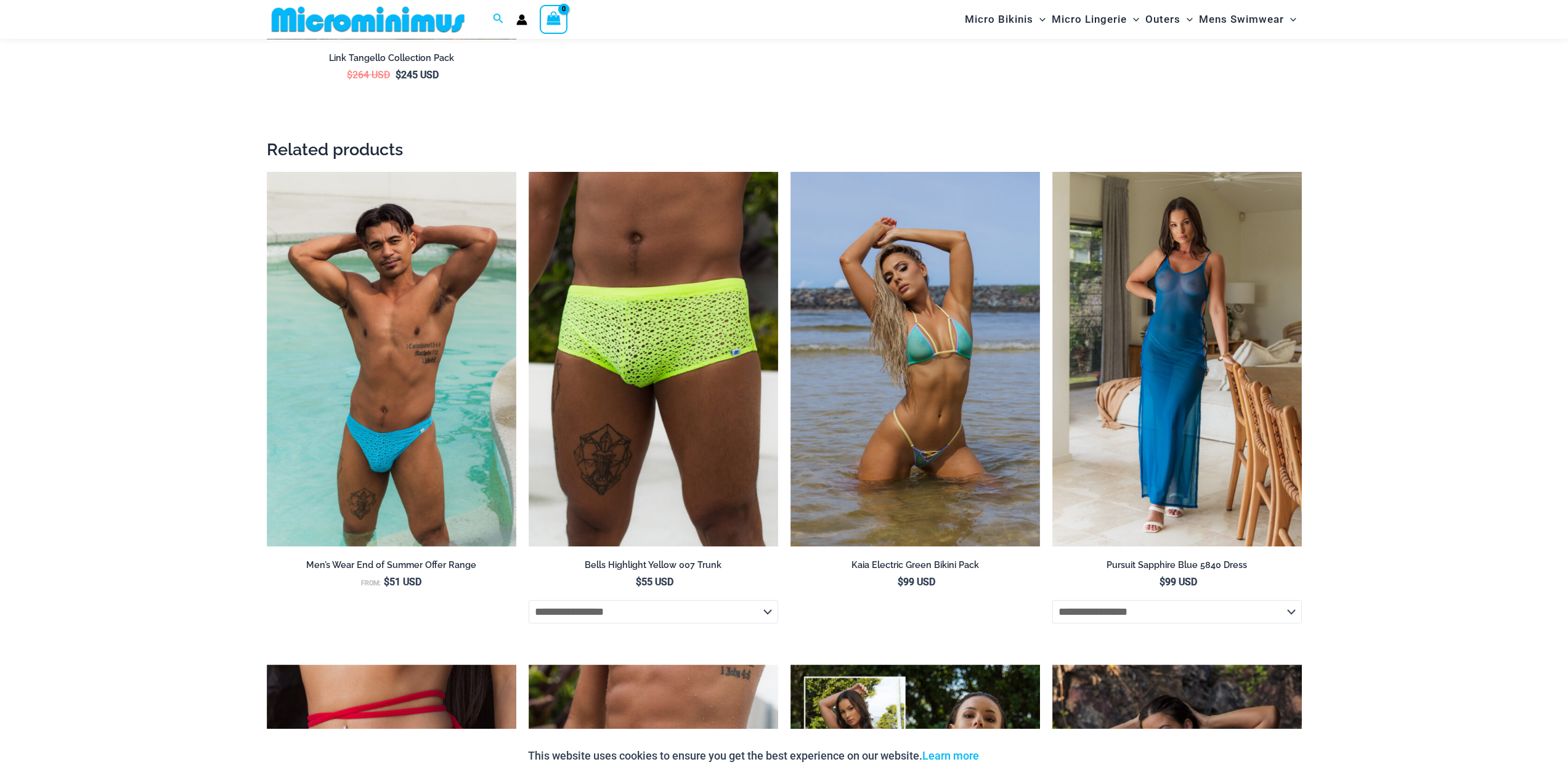
click at [106, 346] on div "Home » The Micro Bikini Shop » Micro Bikinis » Link Plum Bikinis Pack Link Plum…" at bounding box center [784, 180] width 1568 height 5522
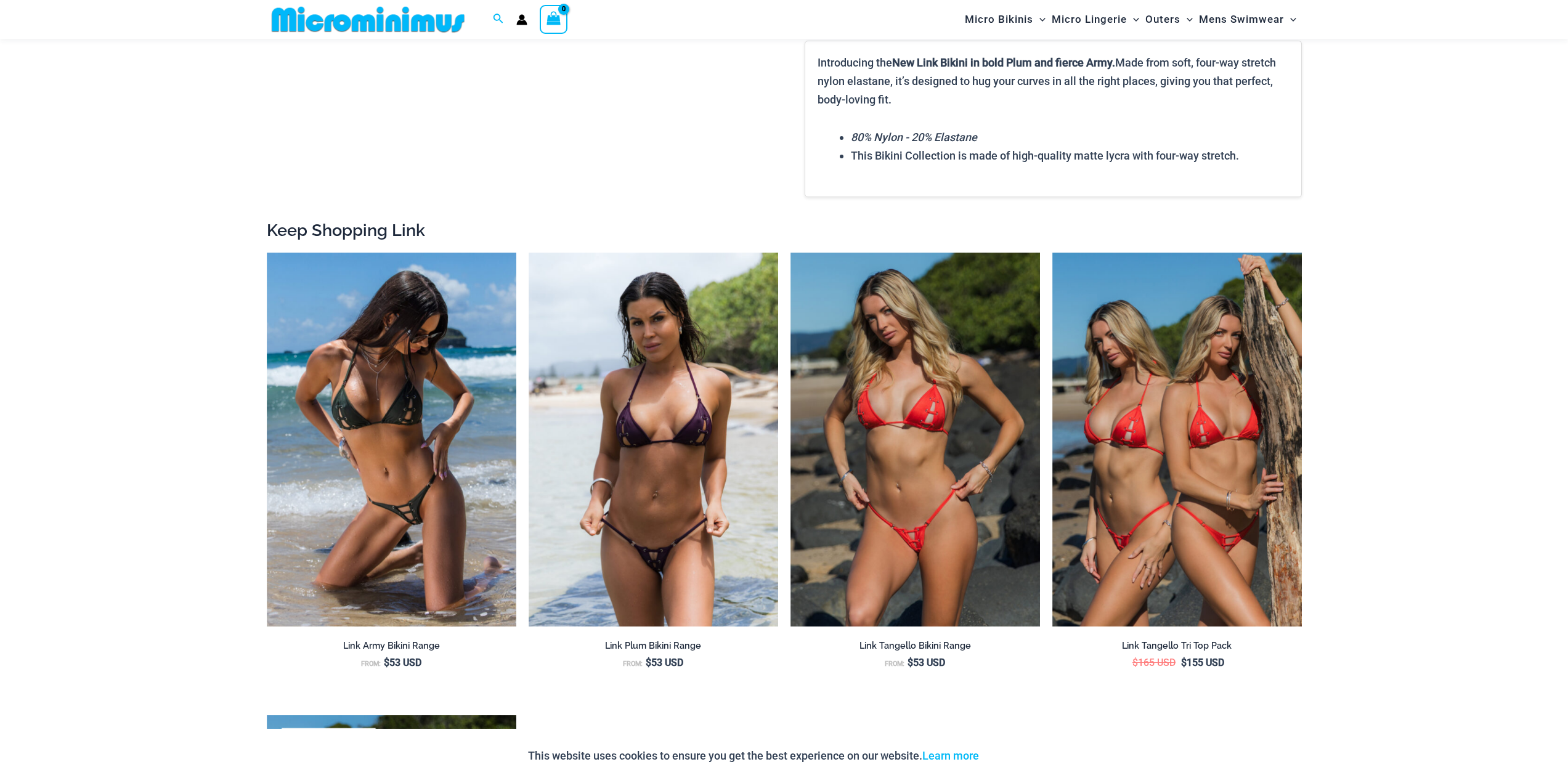
scroll to position [0, 0]
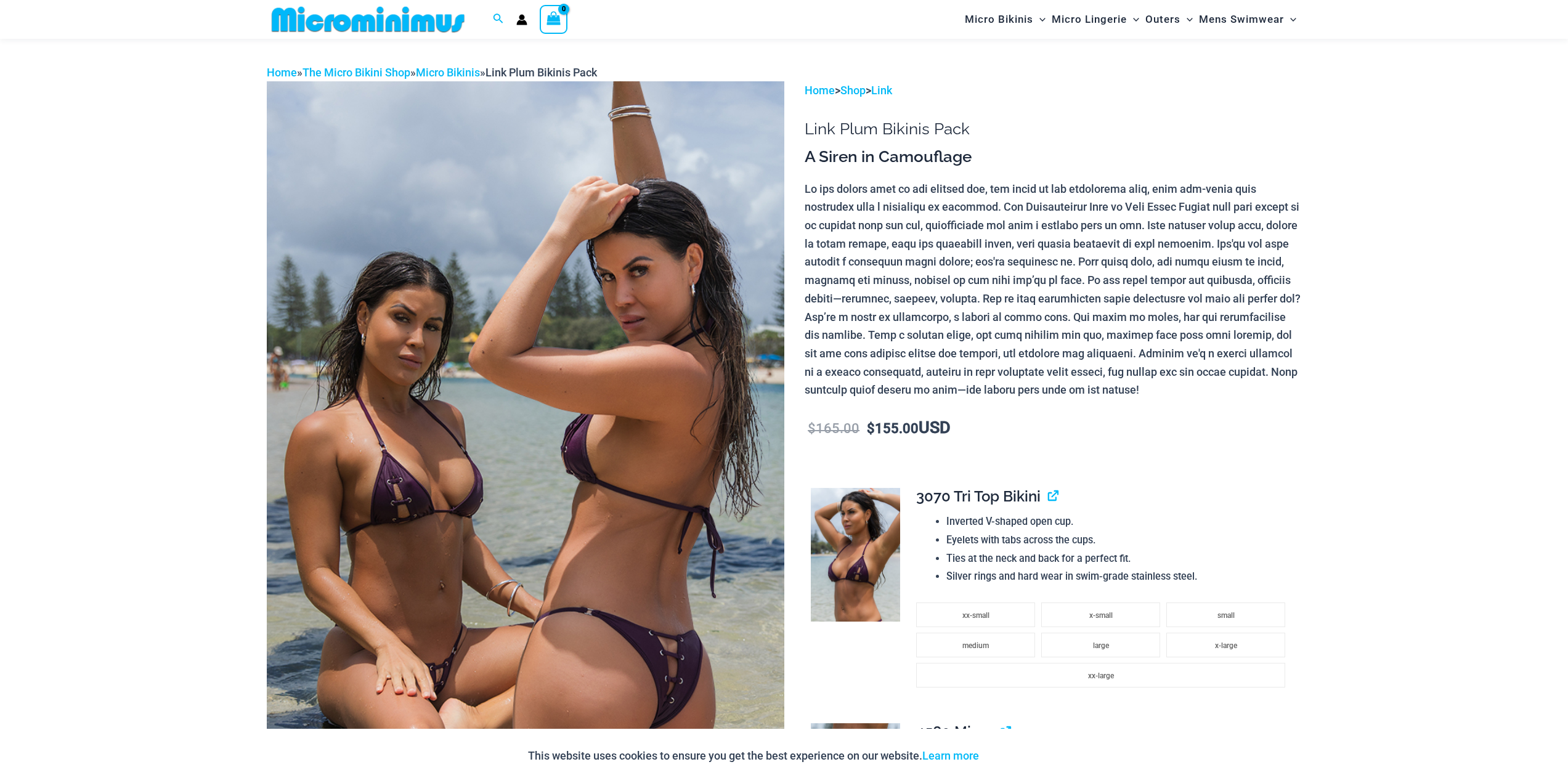
drag, startPoint x: 82, startPoint y: 370, endPoint x: 112, endPoint y: 183, distance: 189.4
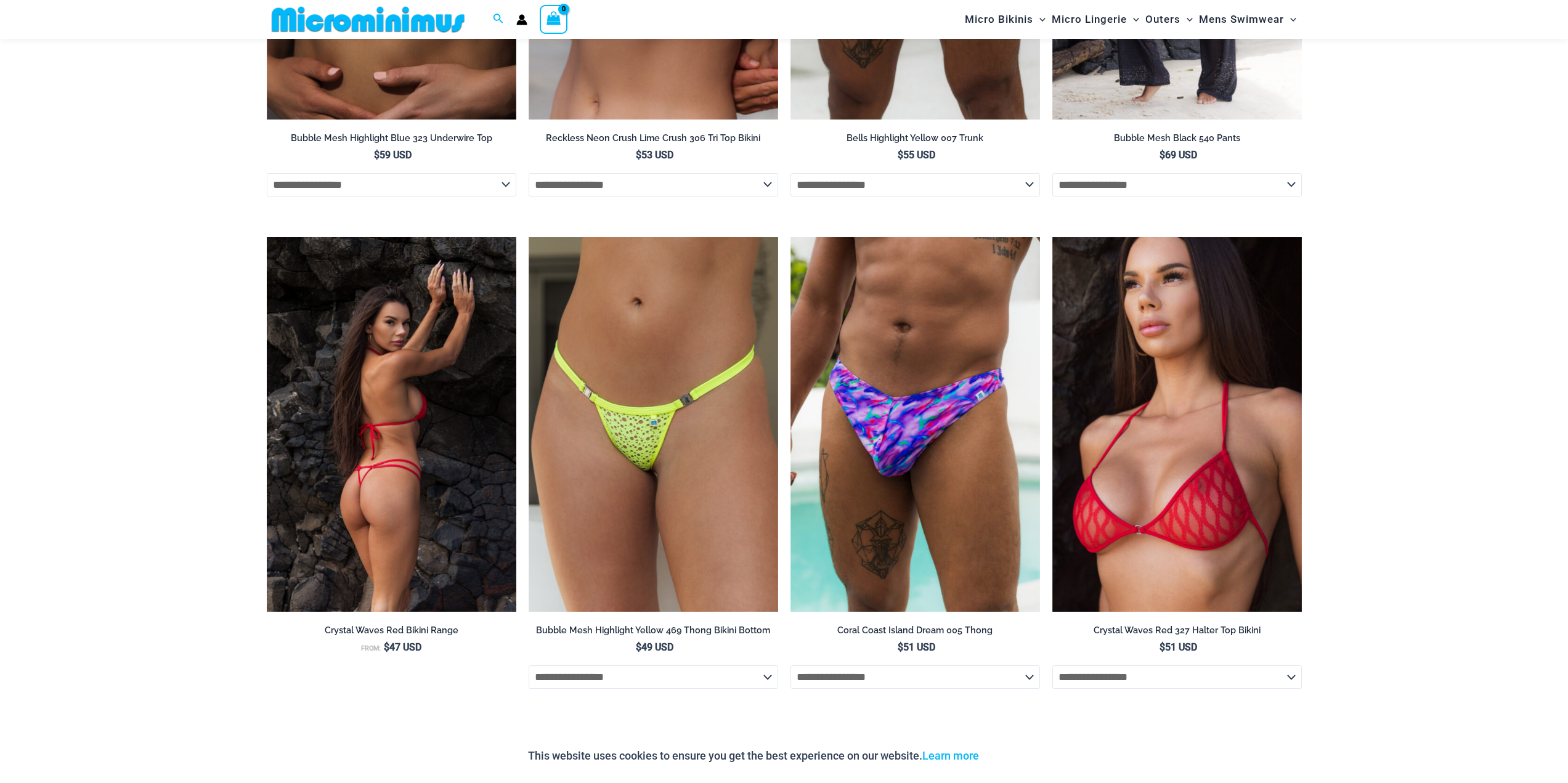
scroll to position [4355, 0]
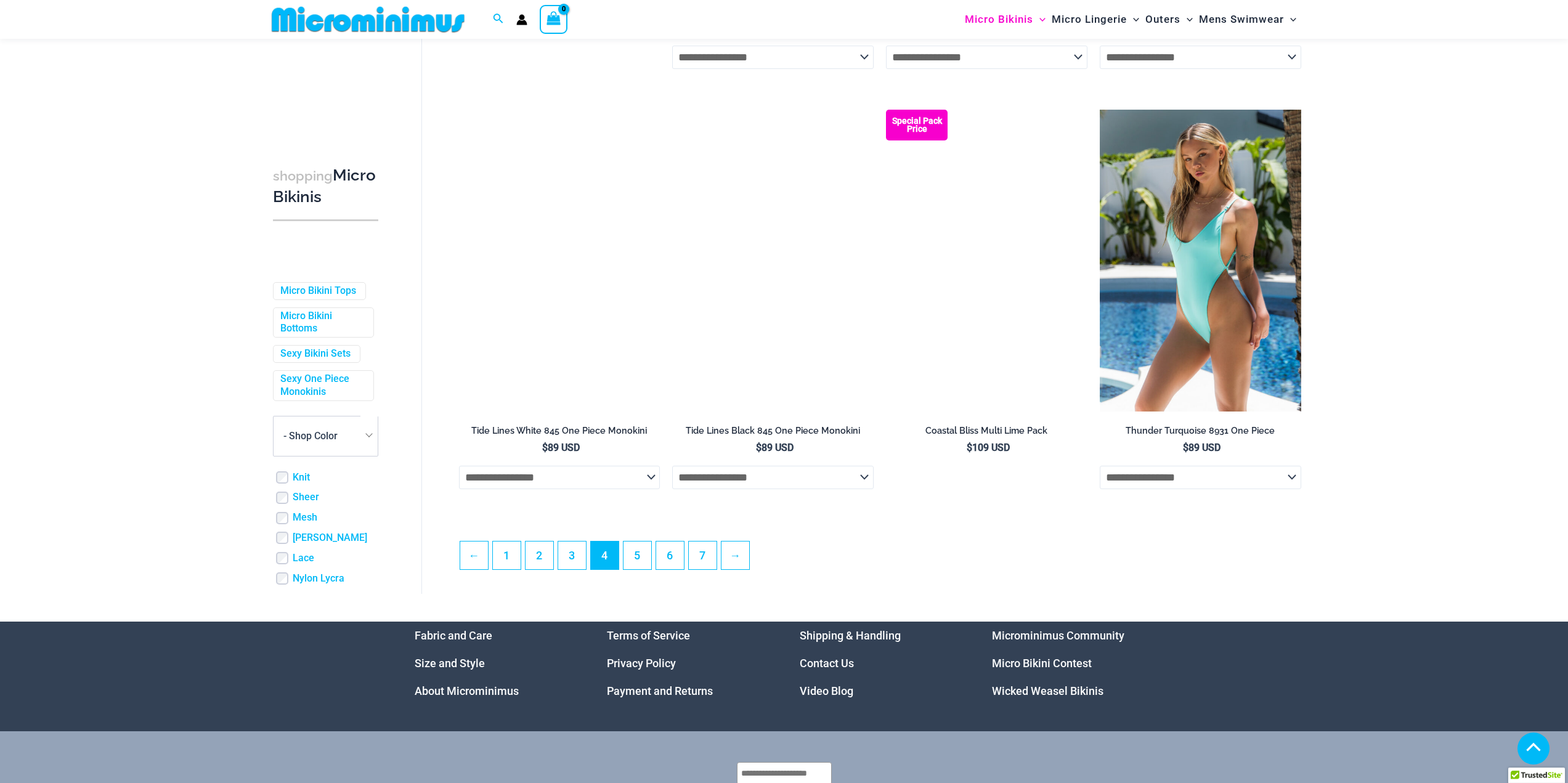
scroll to position [2989, 0]
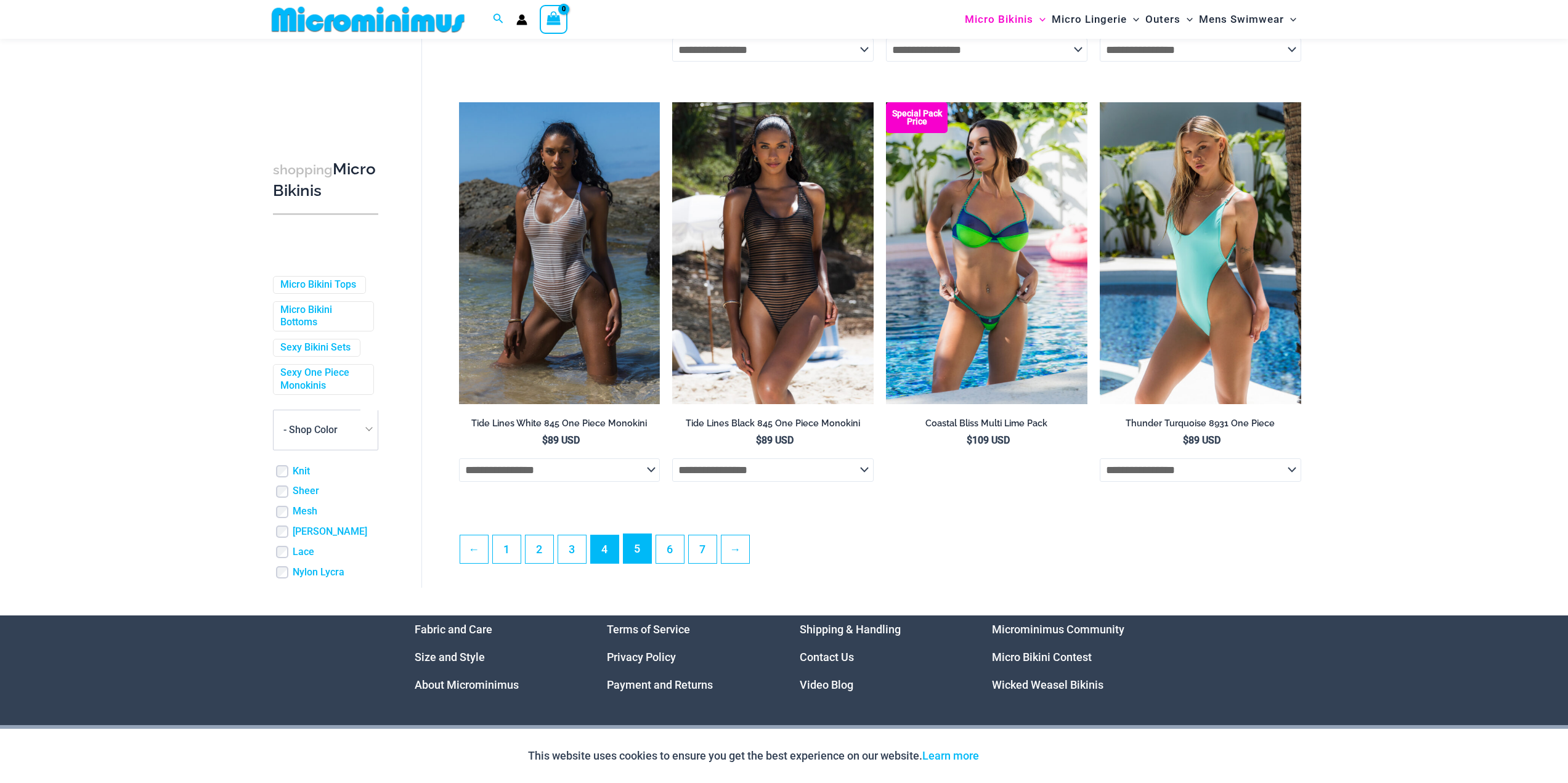
click at [643, 561] on link "5" at bounding box center [637, 548] width 28 height 29
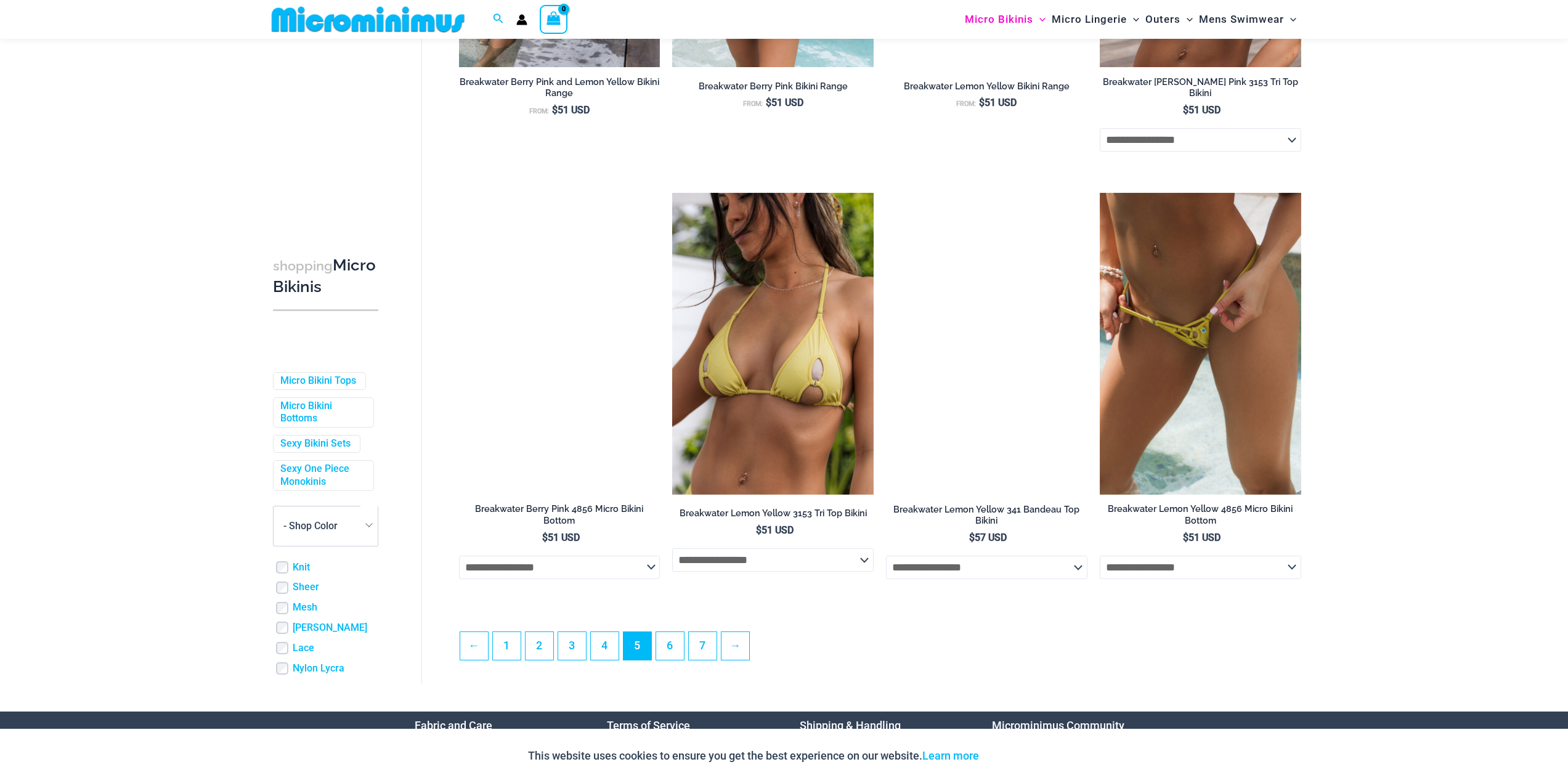
scroll to position [2885, 0]
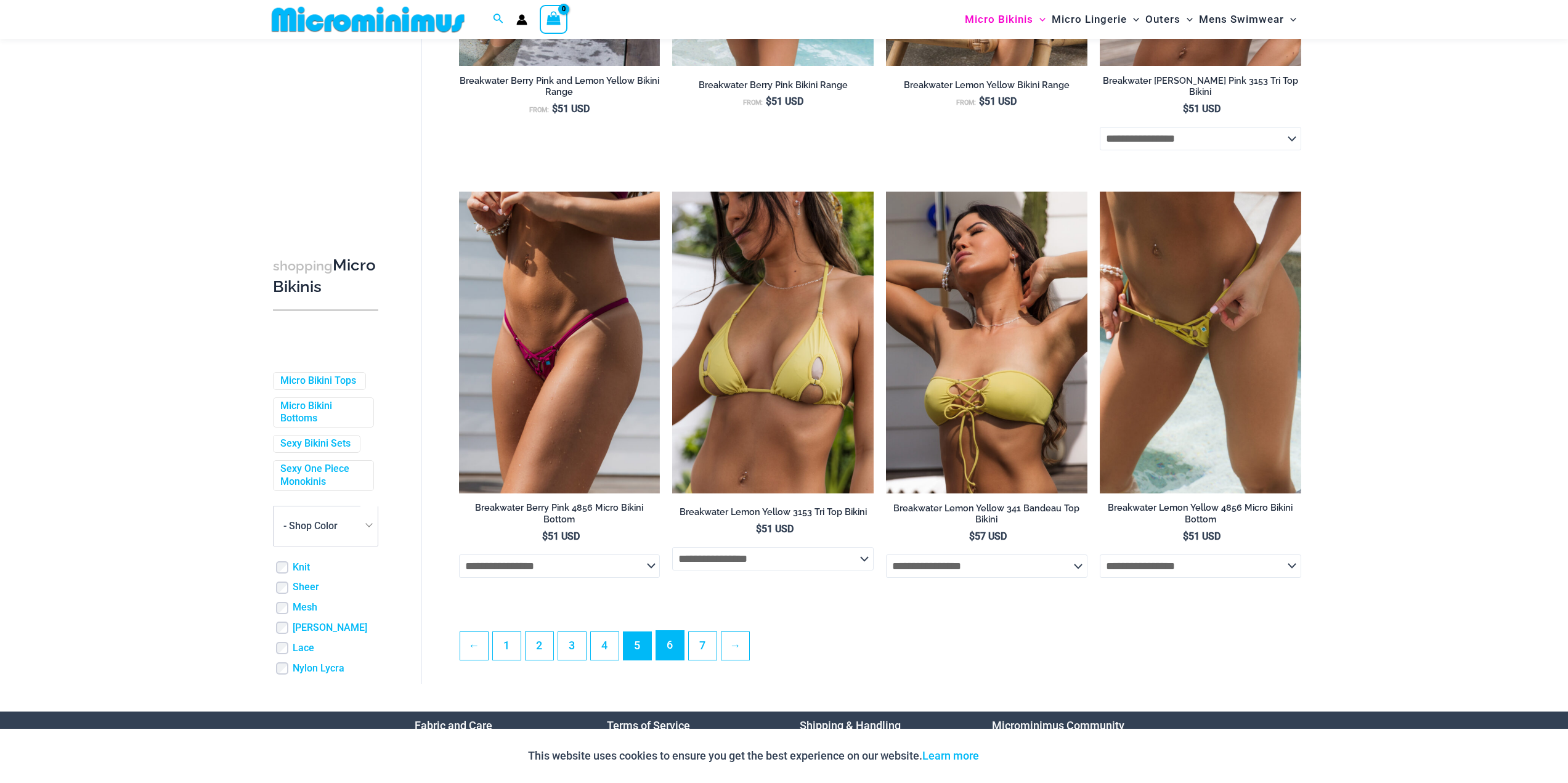
click at [684, 651] on link "6" at bounding box center [670, 645] width 28 height 29
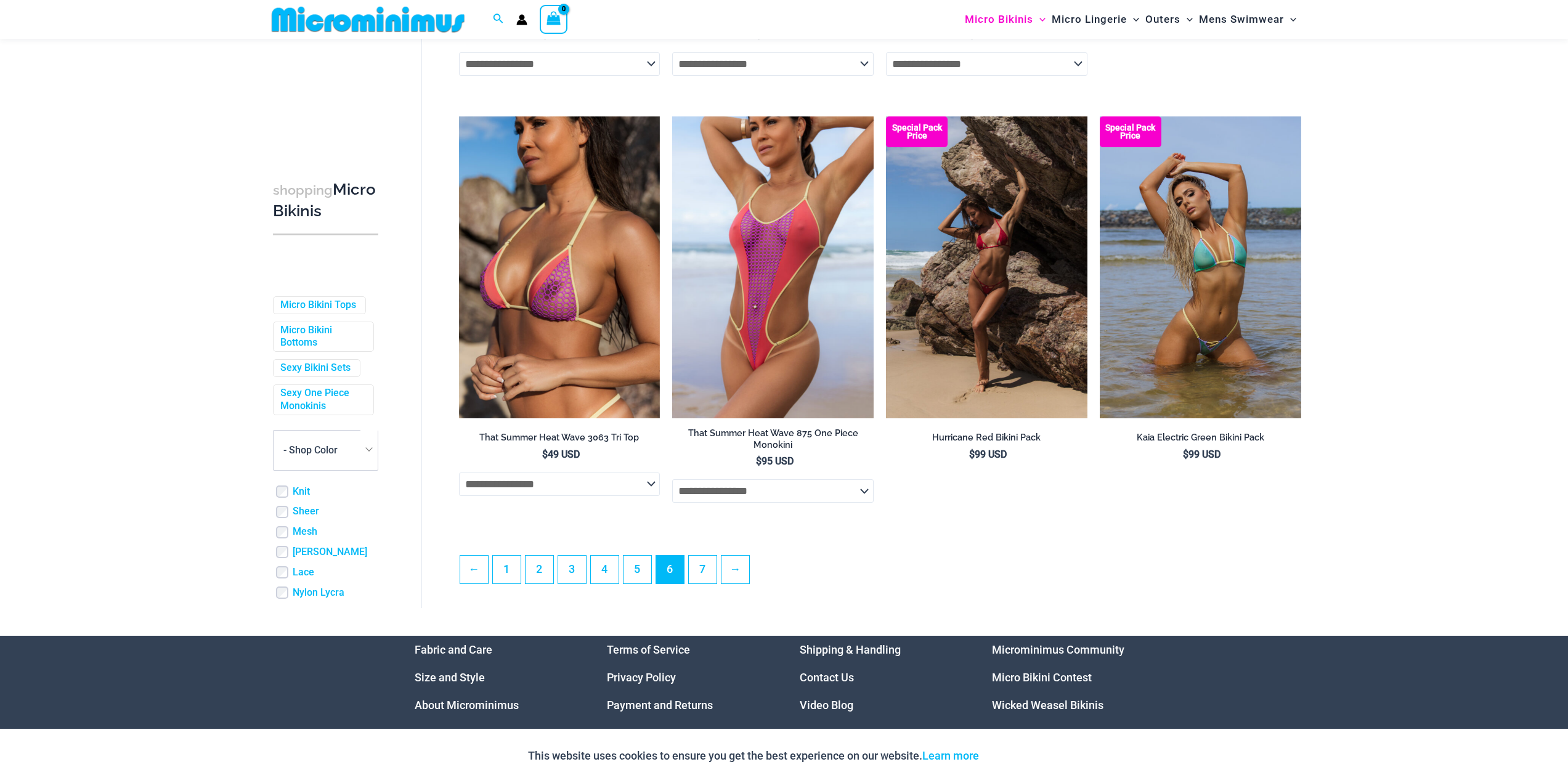
scroll to position [3008, 0]
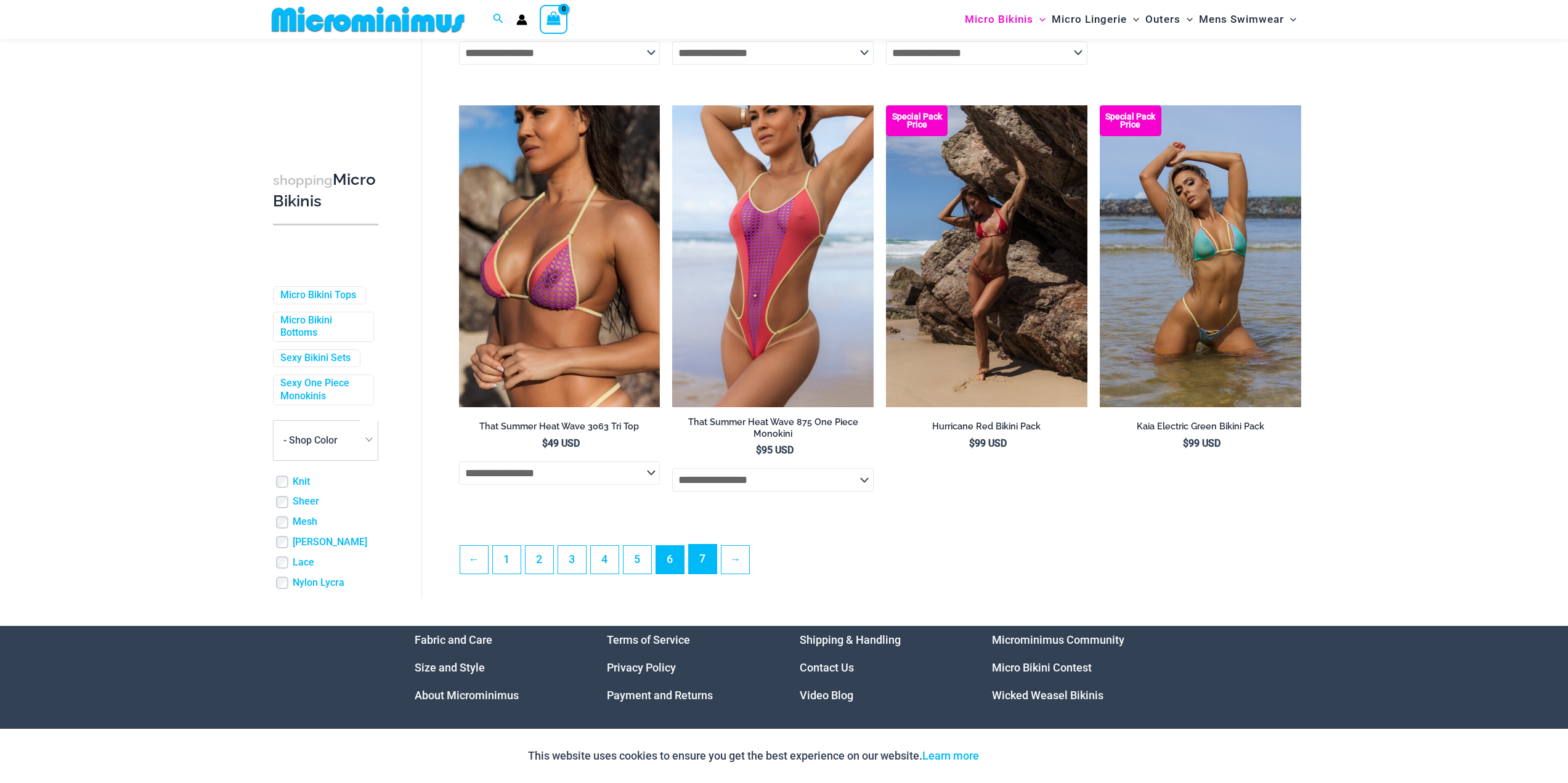
click at [704, 573] on link "7" at bounding box center [702, 559] width 28 height 29
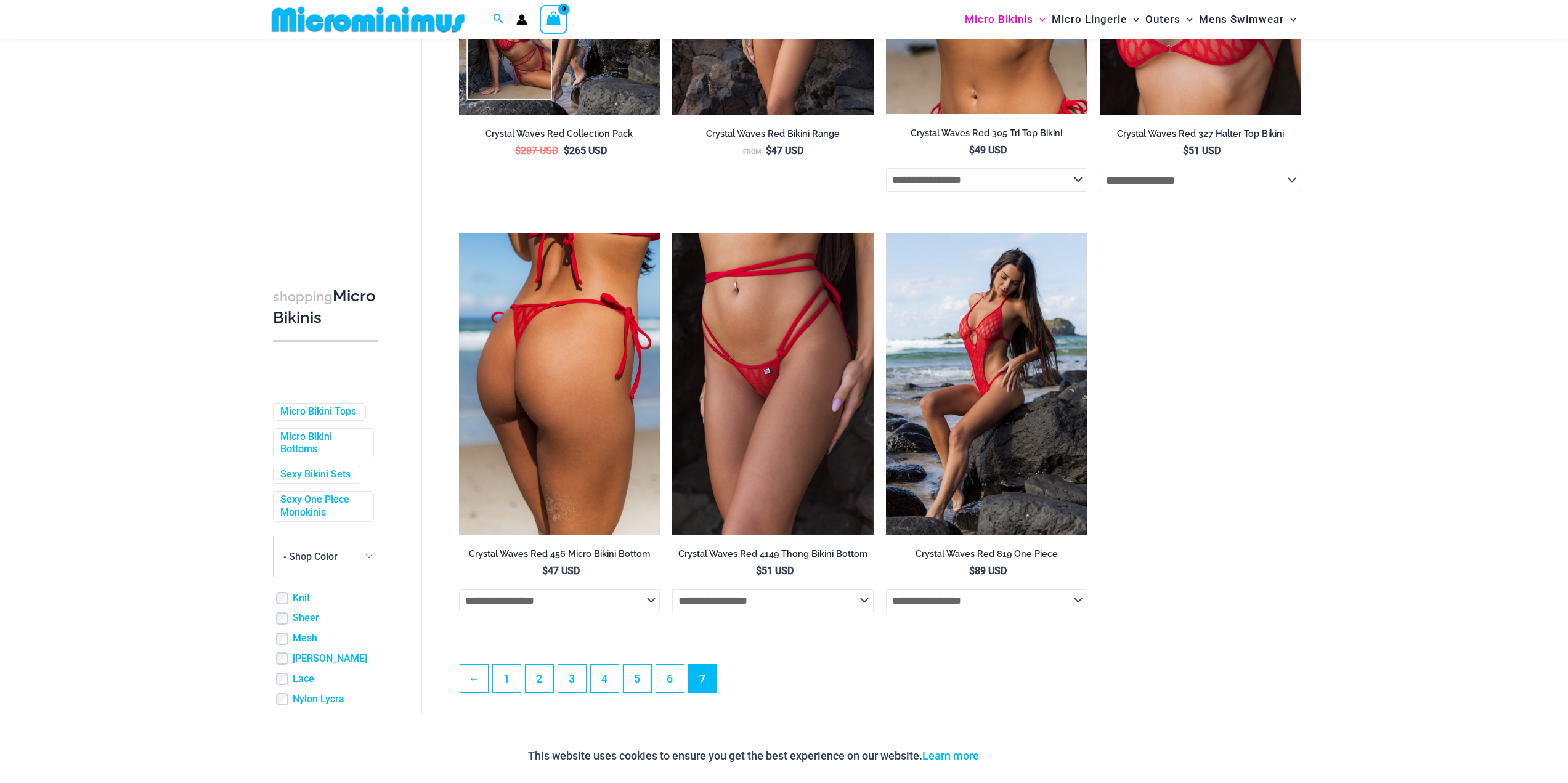
scroll to position [422, 0]
